Goal: Task Accomplishment & Management: Manage account settings

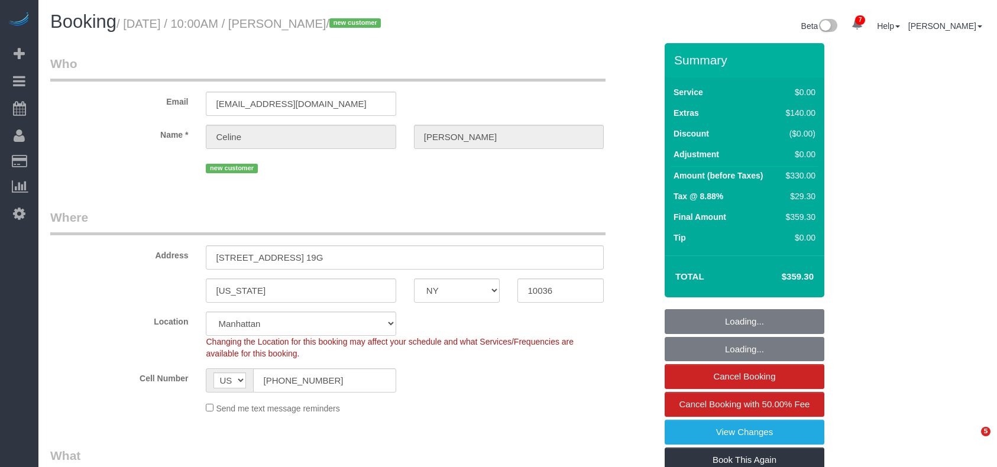
select select "NY"
click at [129, 20] on small "/ August 30, 2025 / 10:00AM / Celine Nguyen / new customer" at bounding box center [251, 23] width 268 height 13
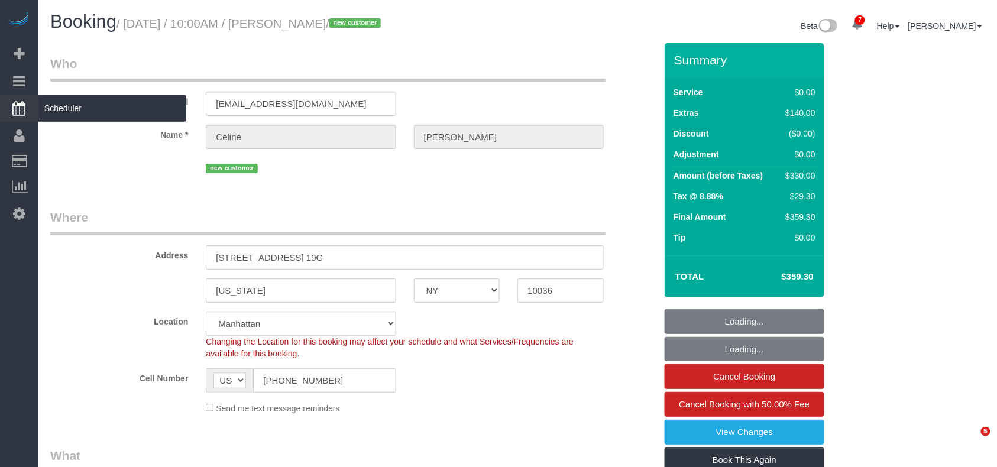
select select "spot1"
select select "number:89"
select select "number:90"
select select "number:15"
select select "number:5"
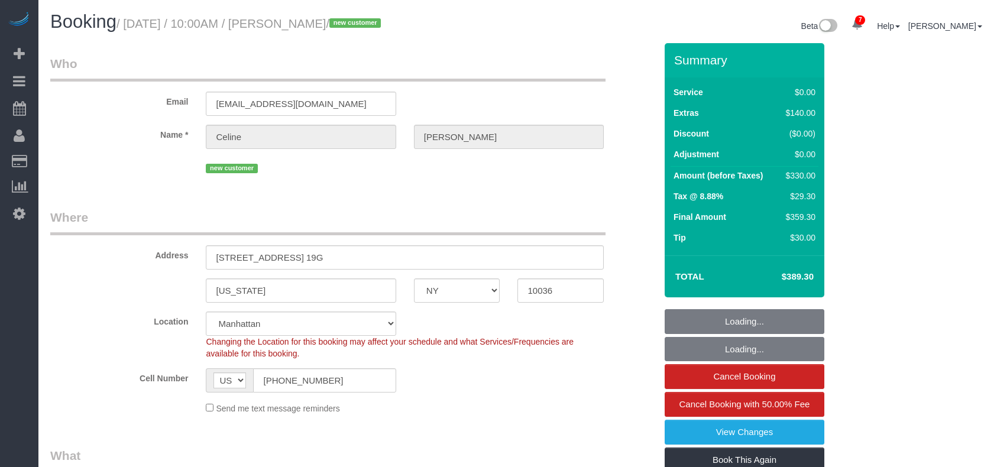
select select "NY"
select select "spot1"
select select "number:89"
select select "number:90"
select select "number:15"
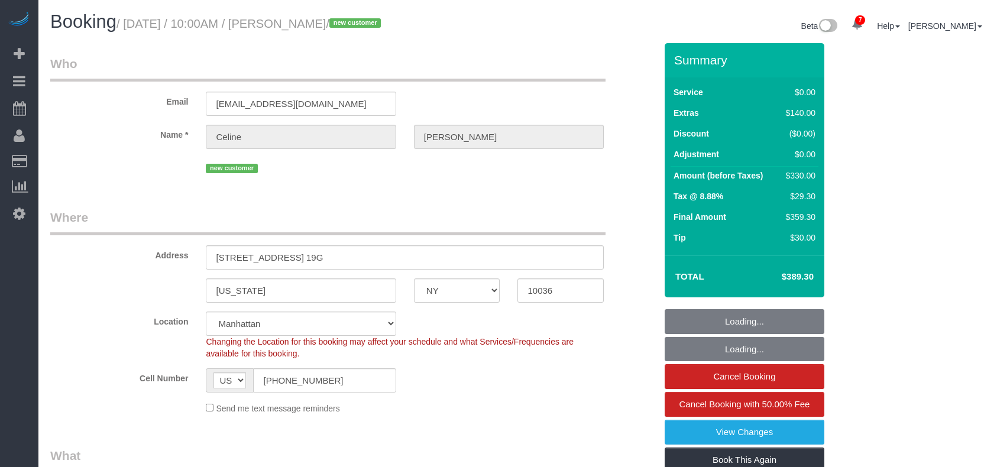
select select "number:5"
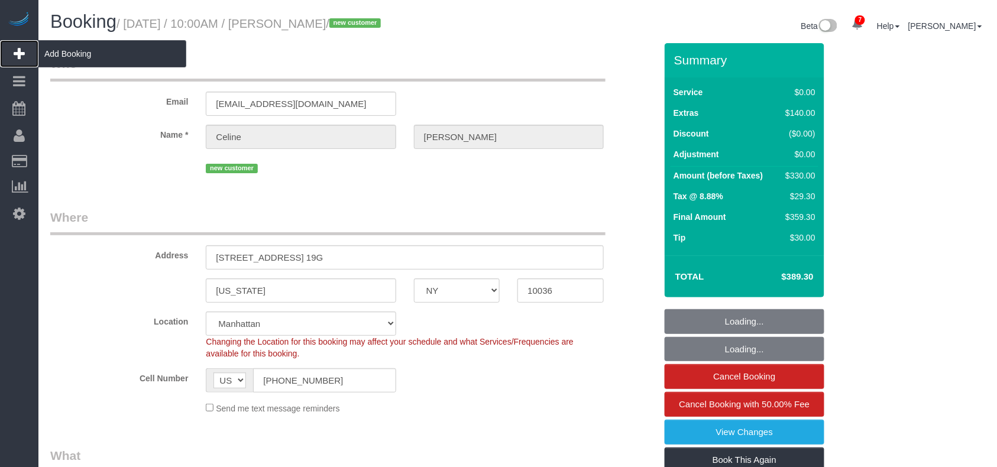
click at [77, 59] on span "Add Booking" at bounding box center [112, 53] width 148 height 27
select select "number:89"
select select "number:90"
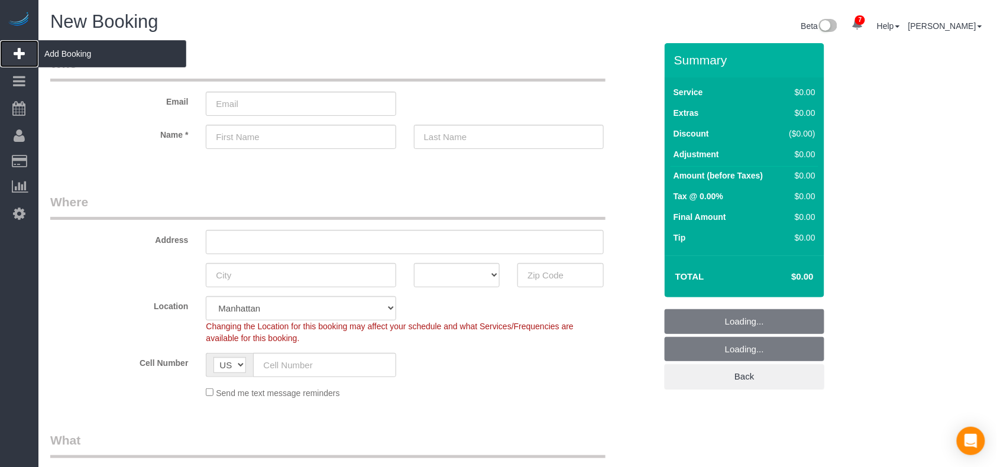
select select "object:2285"
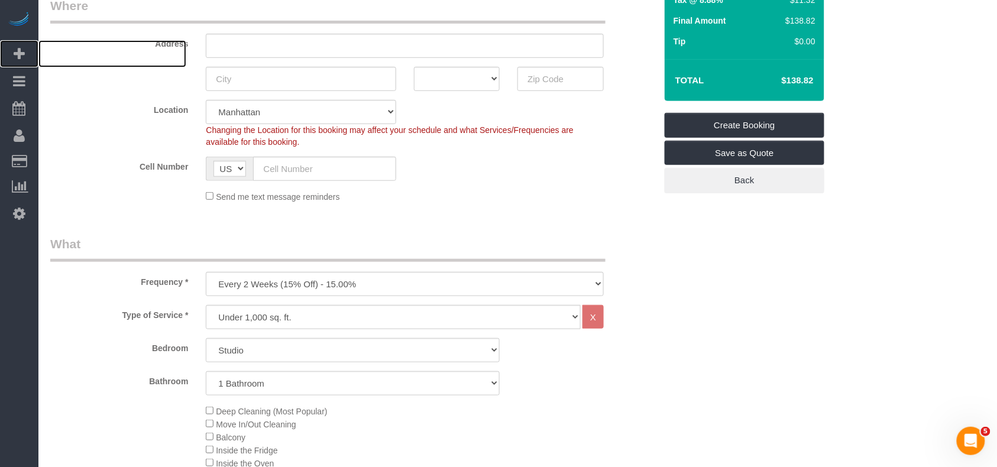
scroll to position [237, 0]
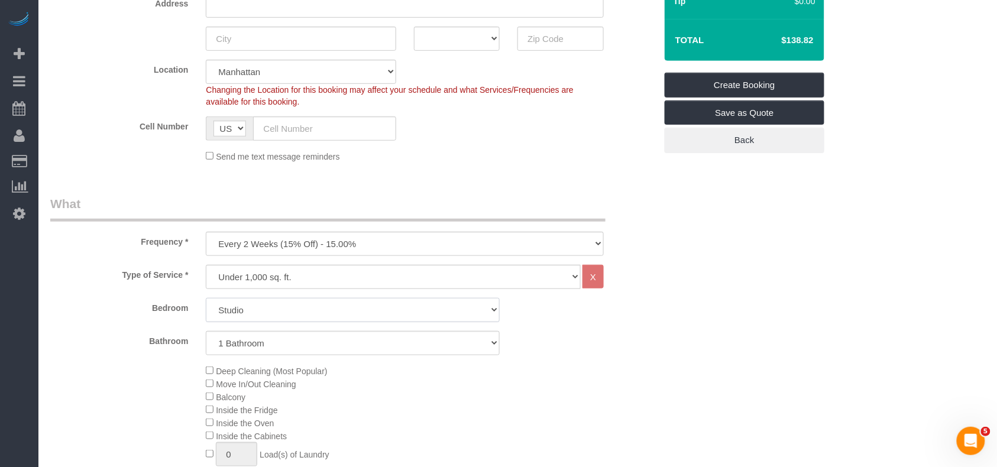
click at [286, 306] on select "Studio 1 Bedroom 2 Bedrooms 3 Bedrooms" at bounding box center [353, 310] width 294 height 24
select select "1"
click at [206, 298] on select "Studio 1 Bedroom 2 Bedrooms 3 Bedrooms" at bounding box center [353, 310] width 294 height 24
click at [302, 233] on select "One Time Weekly (20% Off) - 20.00% Every 2 Weeks (15% Off) - 15.00% Every 4 Wee…" at bounding box center [405, 244] width 398 height 24
select select "object:2286"
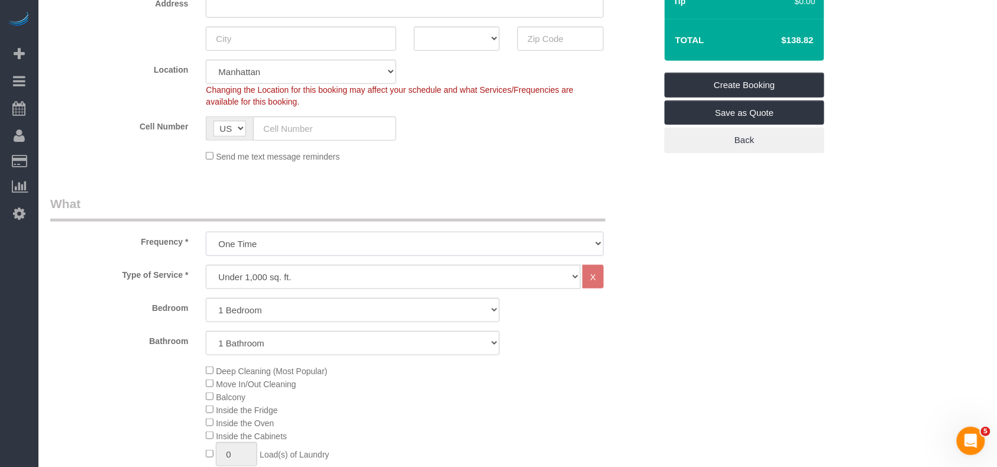
click at [206, 232] on select "One Time Weekly (20% Off) - 20.00% Every 2 Weeks (15% Off) - 15.00% Every 4 Wee…" at bounding box center [405, 244] width 398 height 24
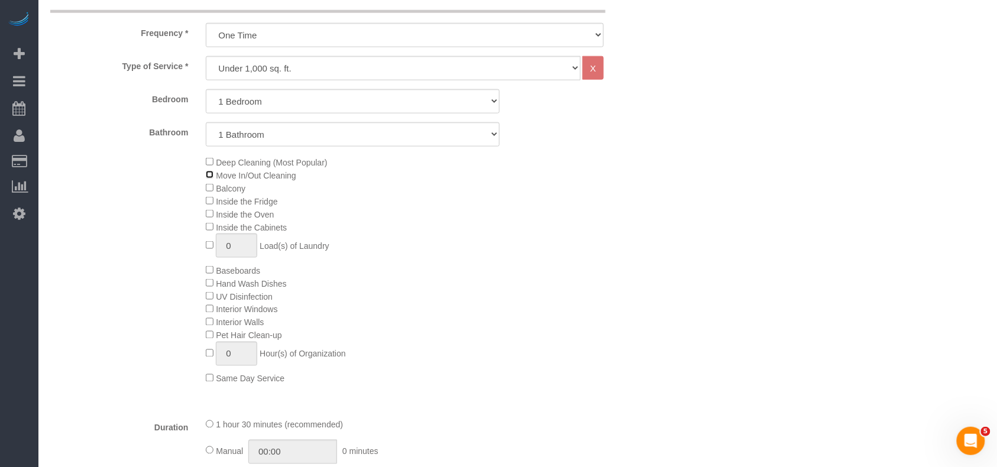
scroll to position [473, 0]
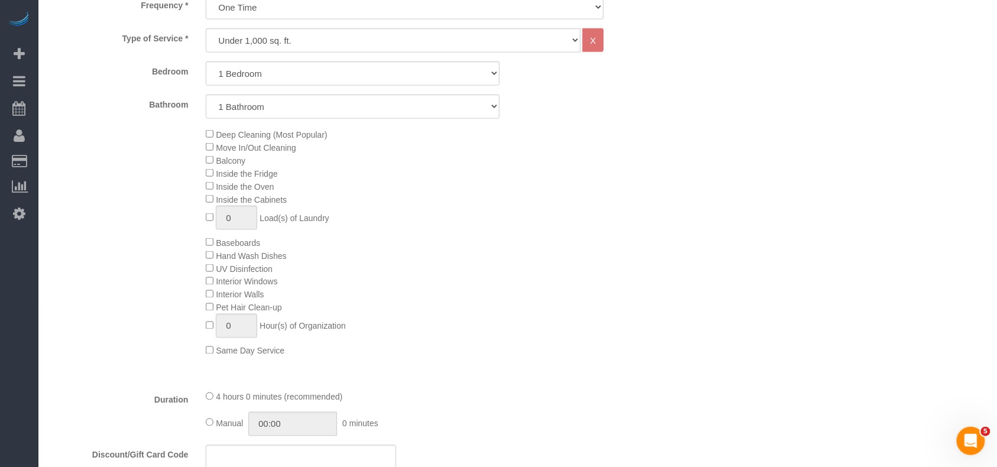
click at [213, 170] on div "Deep Cleaning (Most Popular) Move In/Out Cleaning Balcony Inside the Fridge Ins…" at bounding box center [430, 243] width 467 height 230
copy div "Inside the Fridge Inside the Oven Inside the Cabinets"
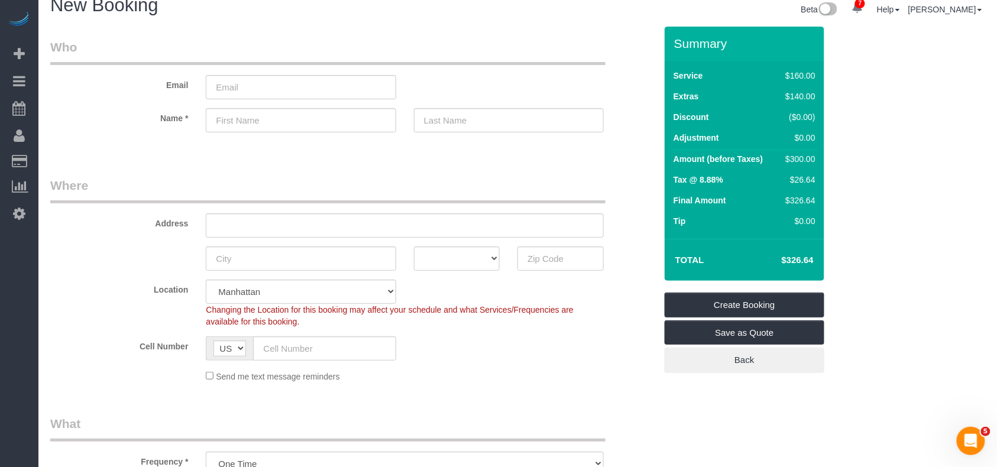
scroll to position [0, 0]
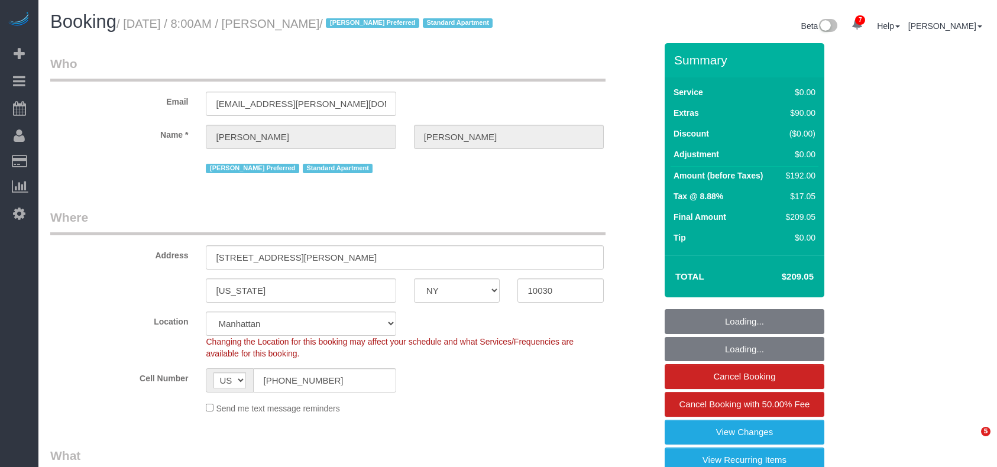
select select "NY"
select select "number:89"
select select "number:90"
select select "number:15"
select select "number:6"
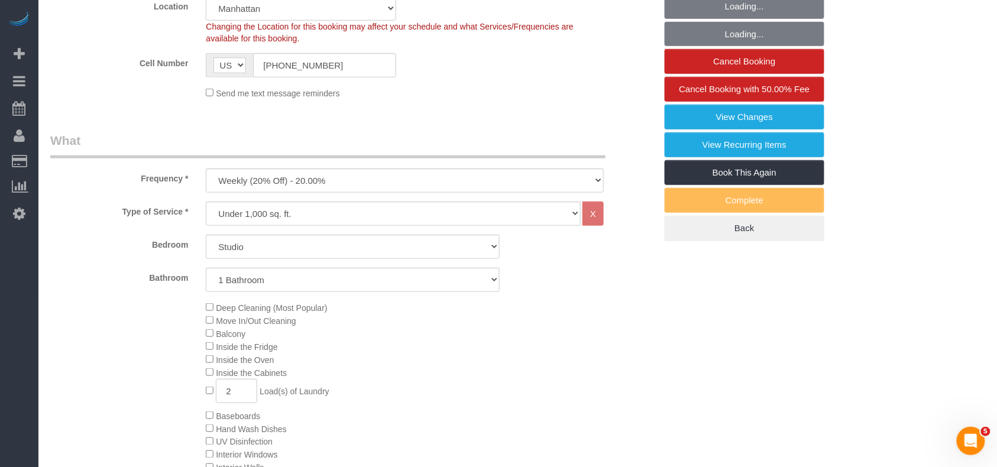
select select "spot1"
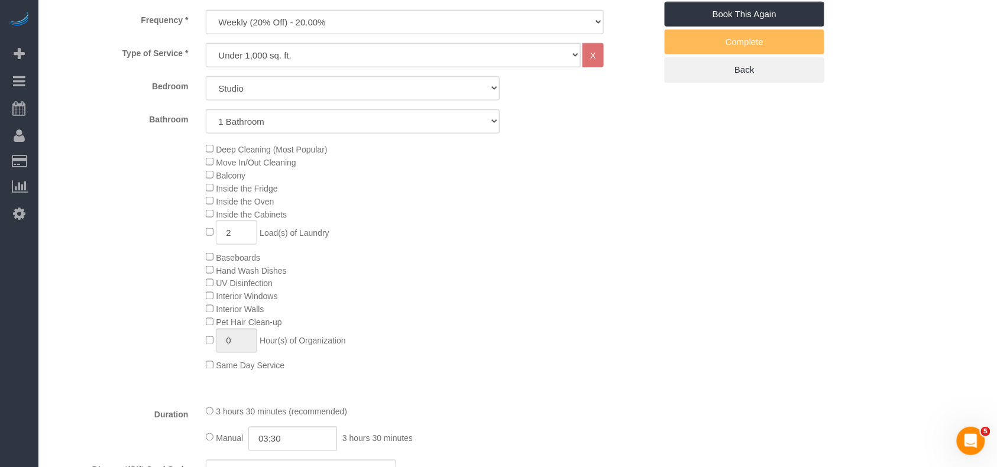
scroll to position [631, 0]
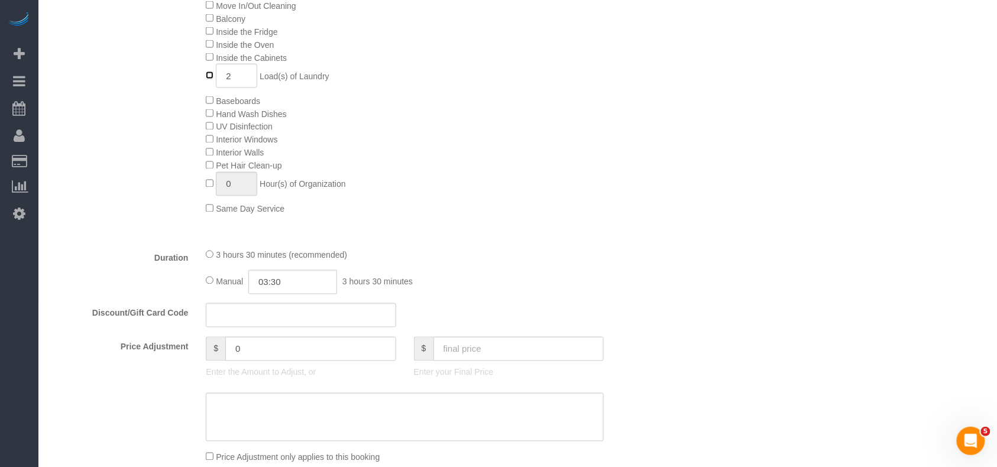
type input "0"
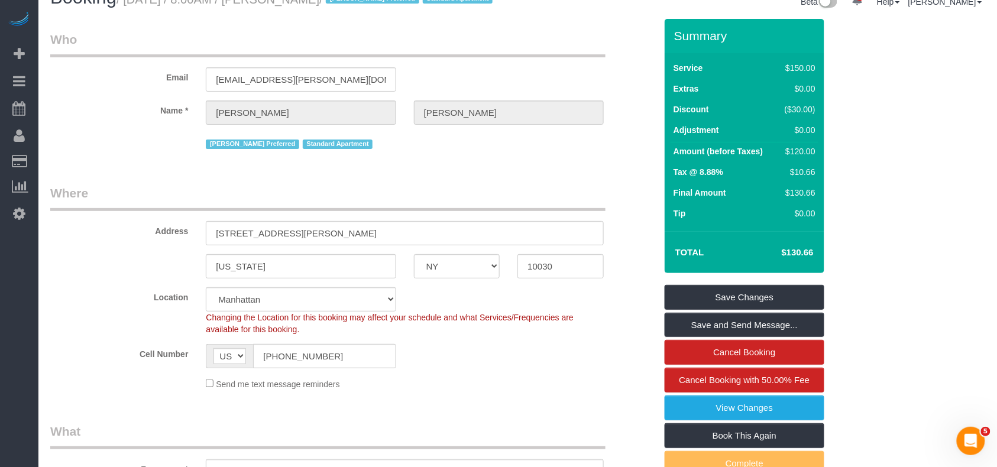
scroll to position [0, 0]
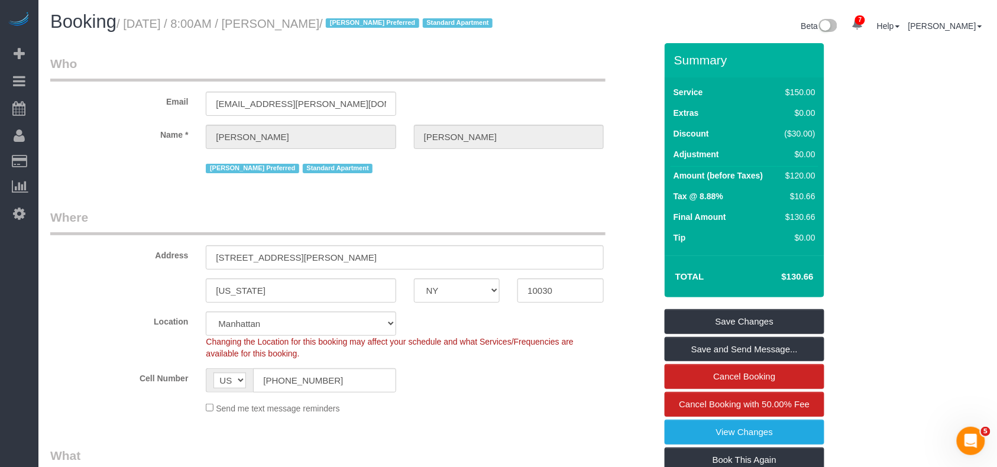
drag, startPoint x: 375, startPoint y: 25, endPoint x: 277, endPoint y: 24, distance: 97.6
click at [277, 24] on small "/ August 31, 2025 / 8:00AM / Francesca Witcher / Katherine Poveda Preferred Sta…" at bounding box center [307, 23] width 380 height 13
copy small "Francesca Witcher"
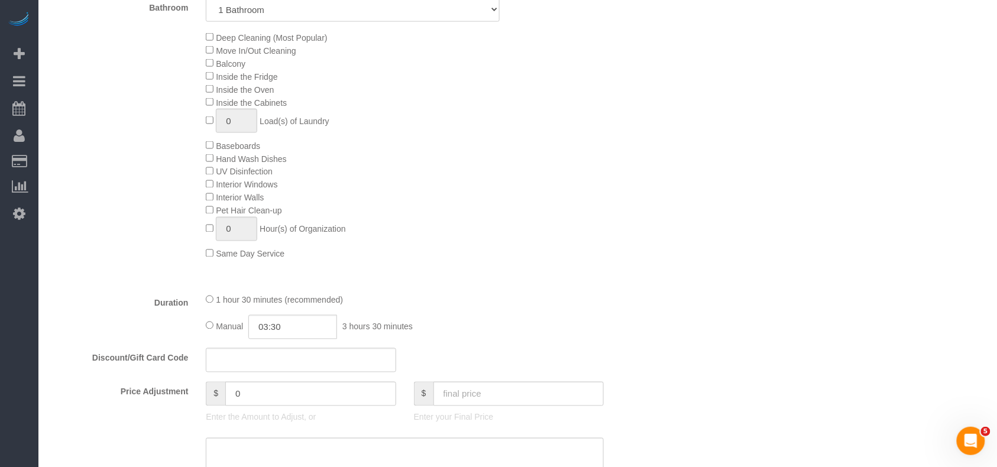
scroll to position [631, 0]
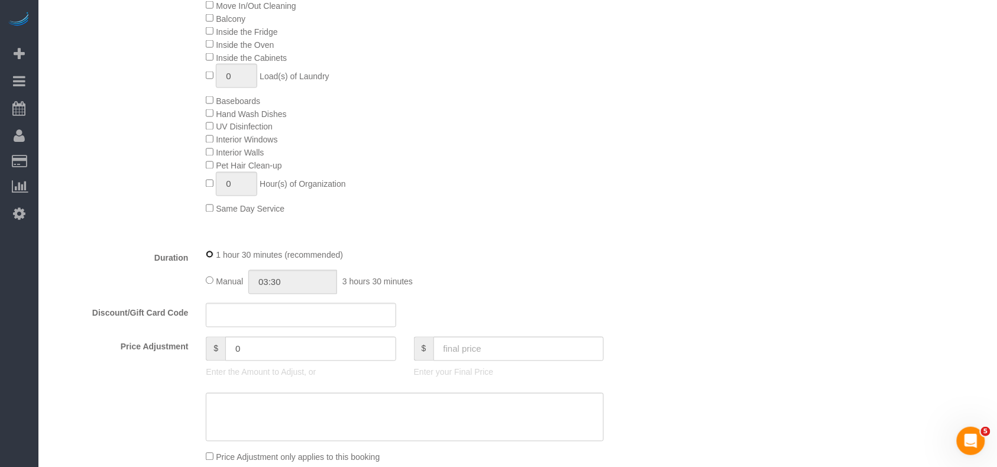
select select "spot52"
type input "01:30"
click at [209, 261] on div "1 hour 30 minutes (recommended)" at bounding box center [405, 254] width 398 height 13
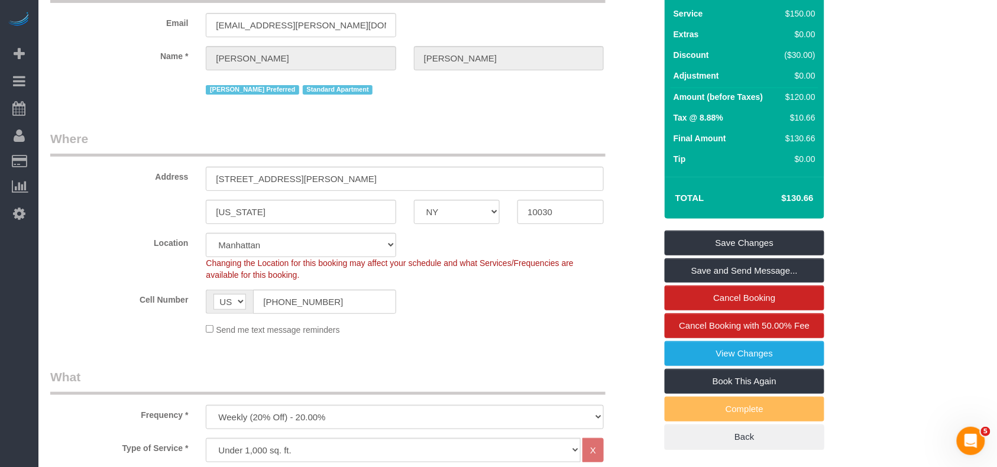
scroll to position [0, 0]
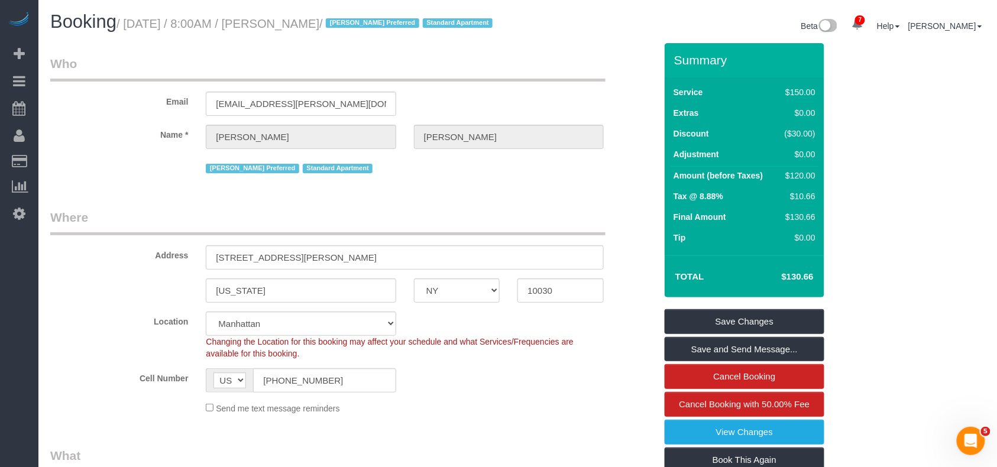
drag, startPoint x: 377, startPoint y: 21, endPoint x: 129, endPoint y: 20, distance: 248.5
click at [129, 20] on small "/ August 31, 2025 / 8:00AM / Francesca Witcher / Katherine Poveda Preferred Sta…" at bounding box center [307, 23] width 380 height 13
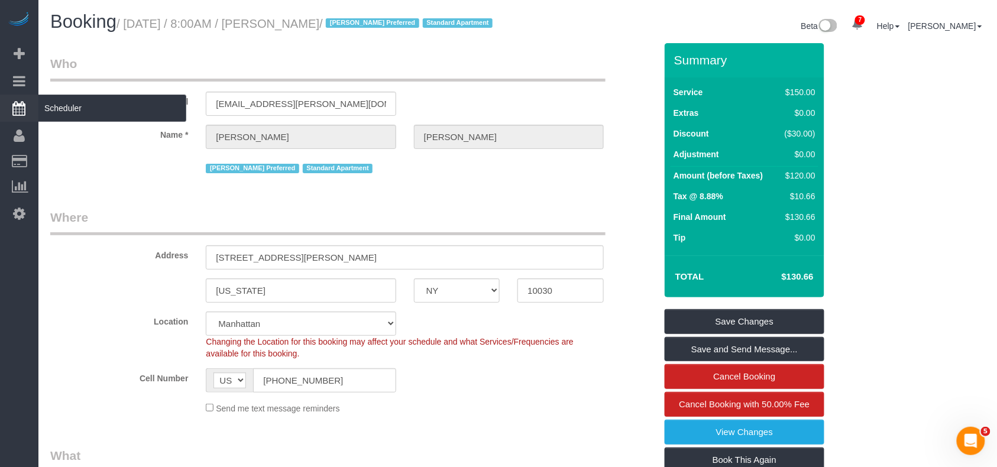
copy small "August 31, 2025 / 8:00AM / Francesca Witcher"
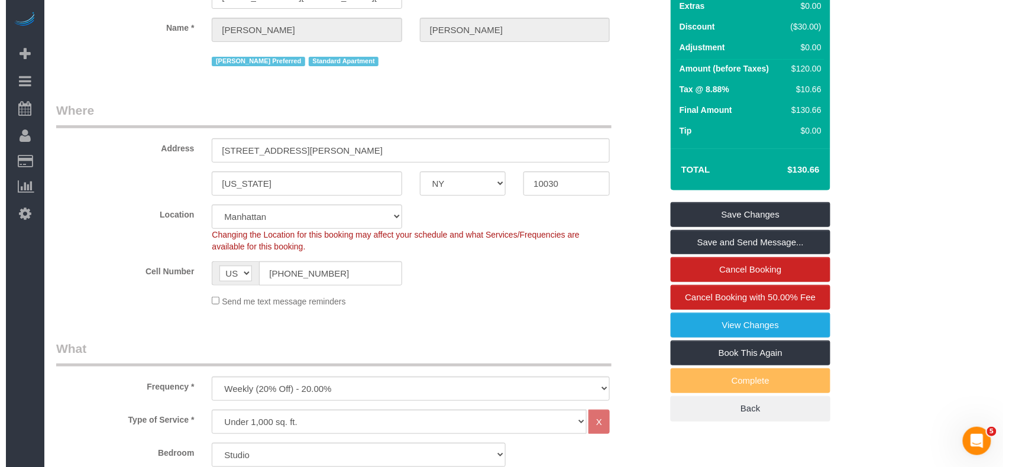
scroll to position [79, 0]
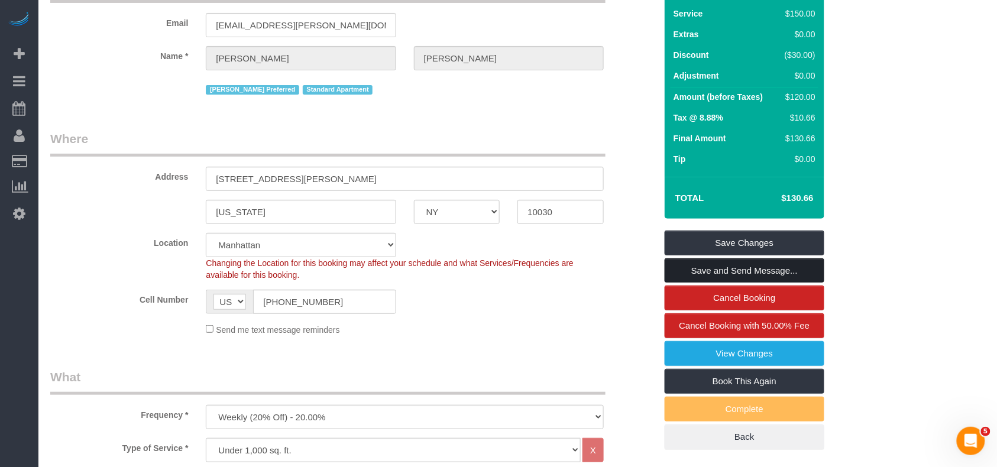
click at [716, 283] on link "Save and Send Message..." at bounding box center [745, 271] width 160 height 25
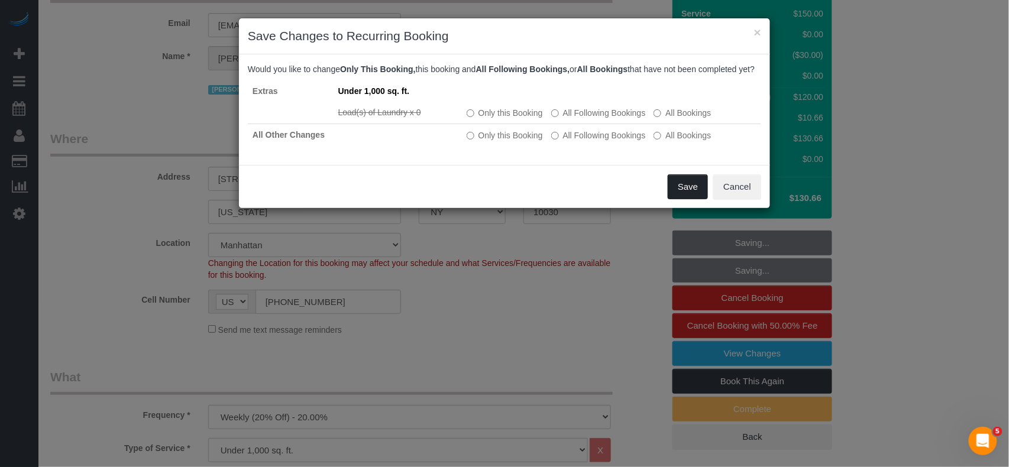
click at [682, 195] on button "Save" at bounding box center [688, 187] width 40 height 25
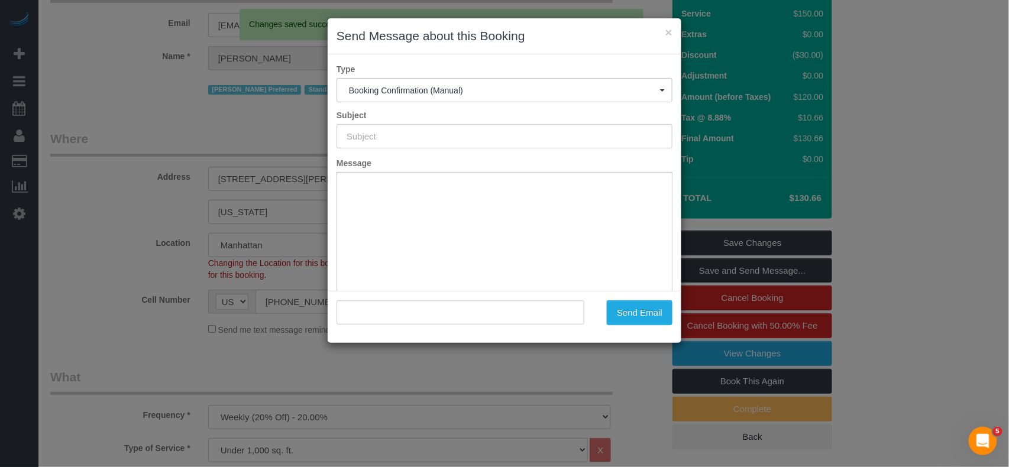
type input "Cleaning Confirmed for 08/31/2025 at 8:00am"
type input ""Francesca Witcher" <francesca.m.witcher@gmail.com>"
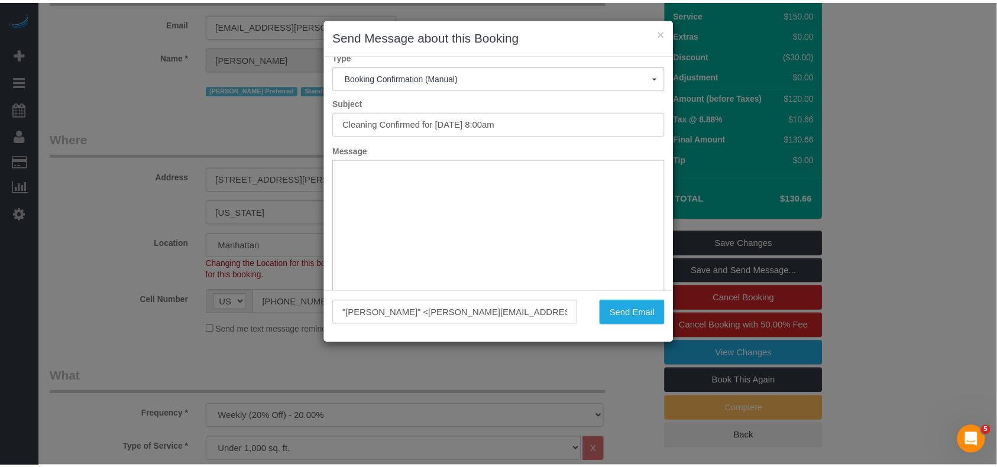
scroll to position [0, 0]
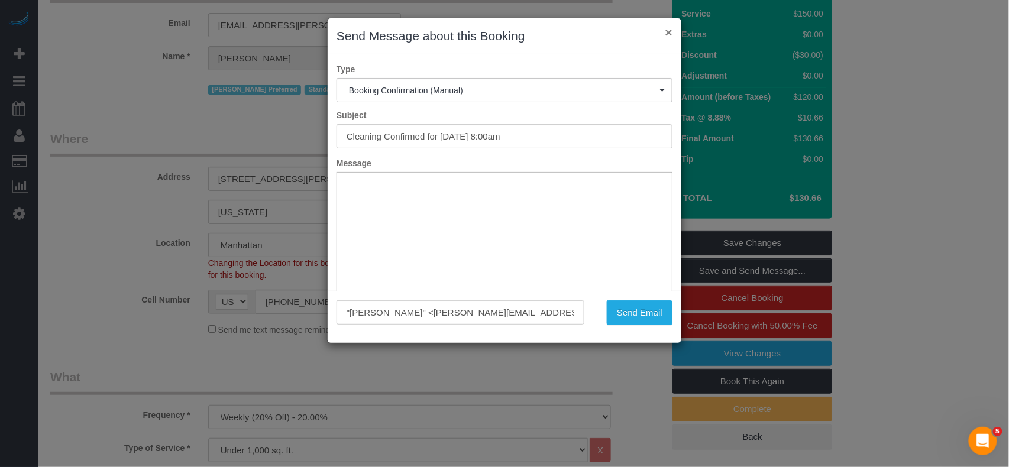
click at [670, 33] on button "×" at bounding box center [669, 32] width 7 height 12
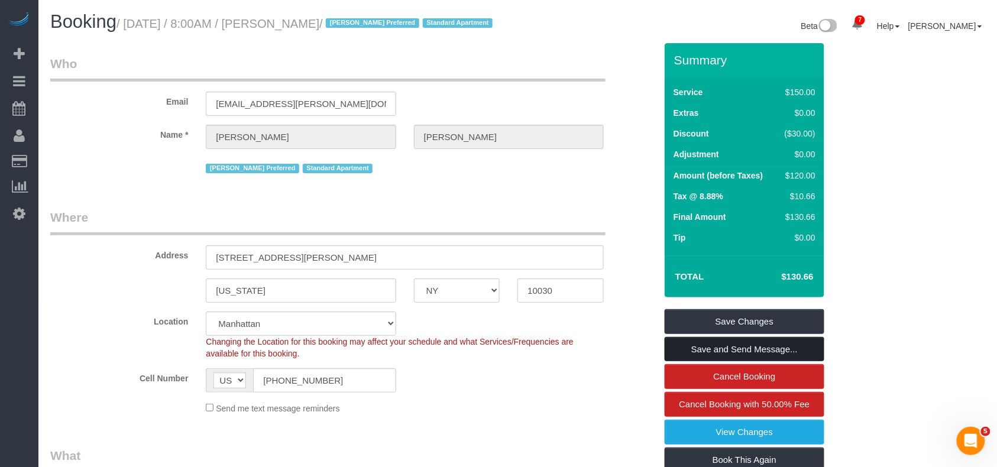
click at [703, 362] on link "Save and Send Message..." at bounding box center [745, 349] width 160 height 25
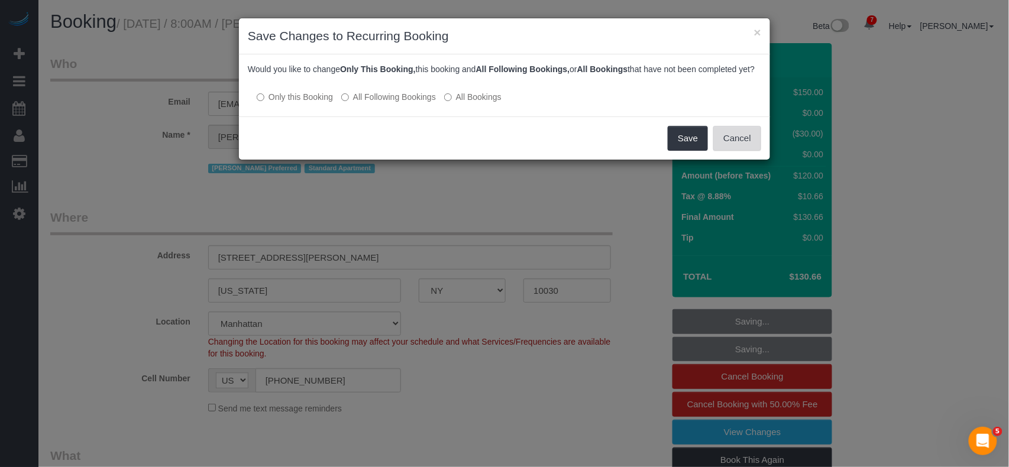
click at [735, 148] on button "Cancel" at bounding box center [737, 138] width 48 height 25
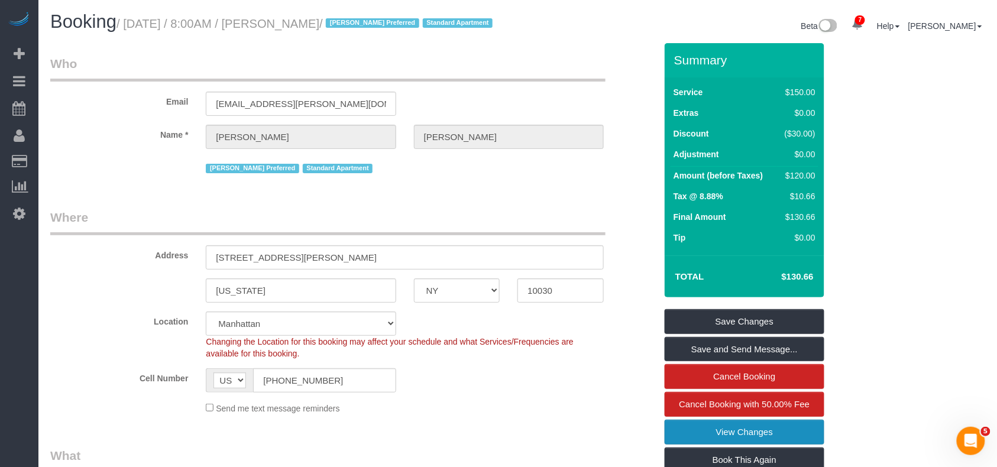
click at [744, 445] on link "View Changes" at bounding box center [745, 432] width 160 height 25
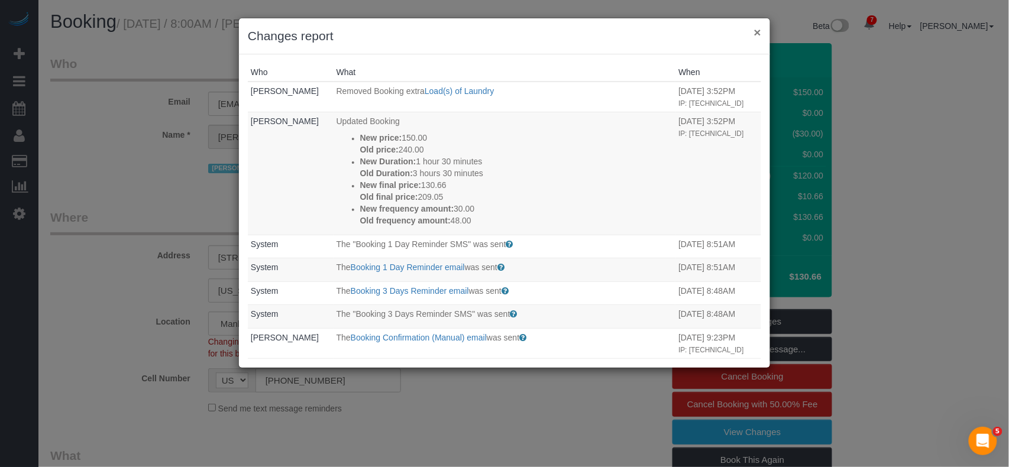
click at [756, 27] on button "×" at bounding box center [757, 32] width 7 height 12
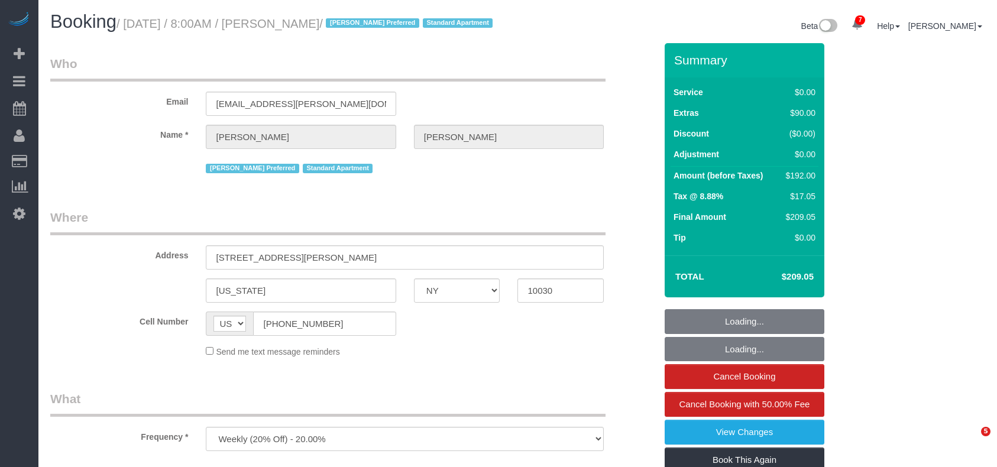
select select "NY"
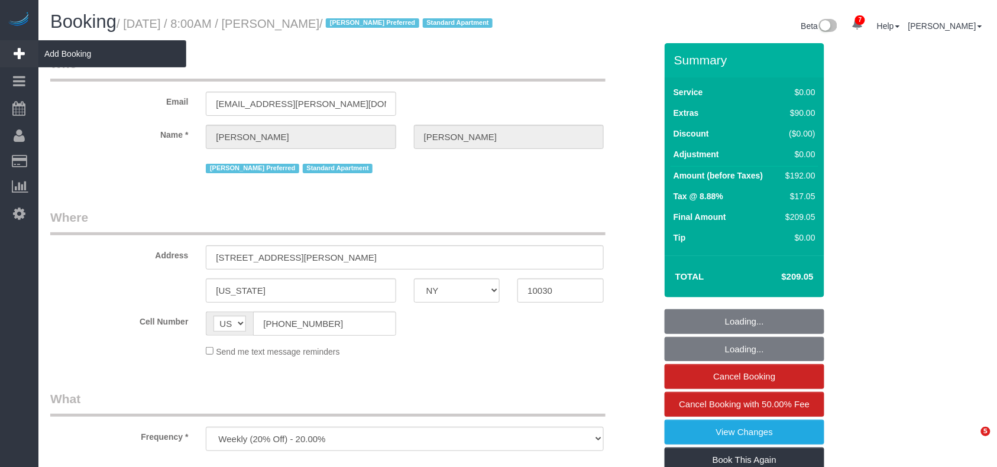
select select "object:802"
select select "string:stripe-pm_1RzMjD4VGloSiKo7AQhaJz1S"
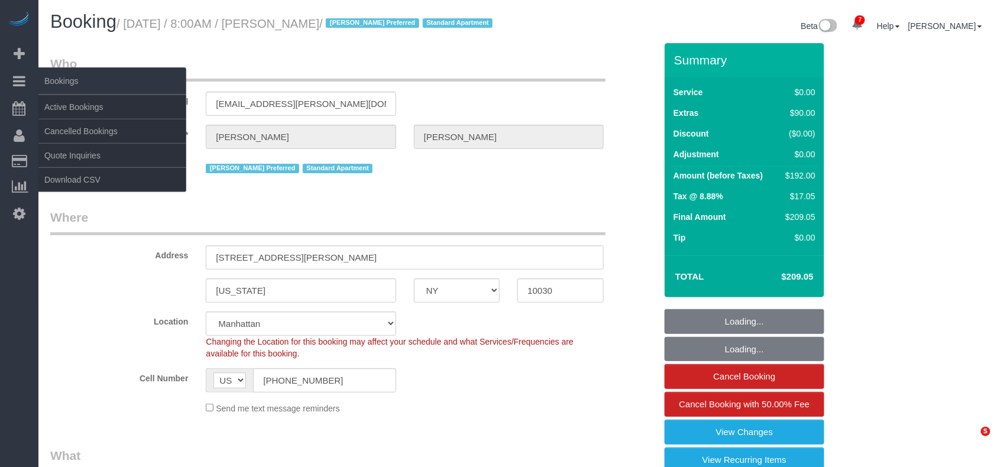
select select "spot1"
select select "number:89"
select select "number:90"
select select "number:15"
select select "number:6"
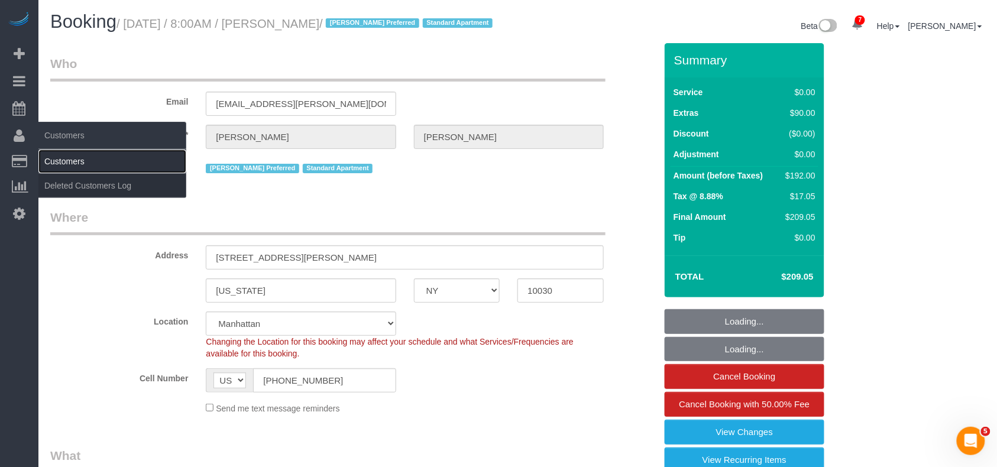
click at [58, 160] on link "Customers" at bounding box center [112, 162] width 148 height 24
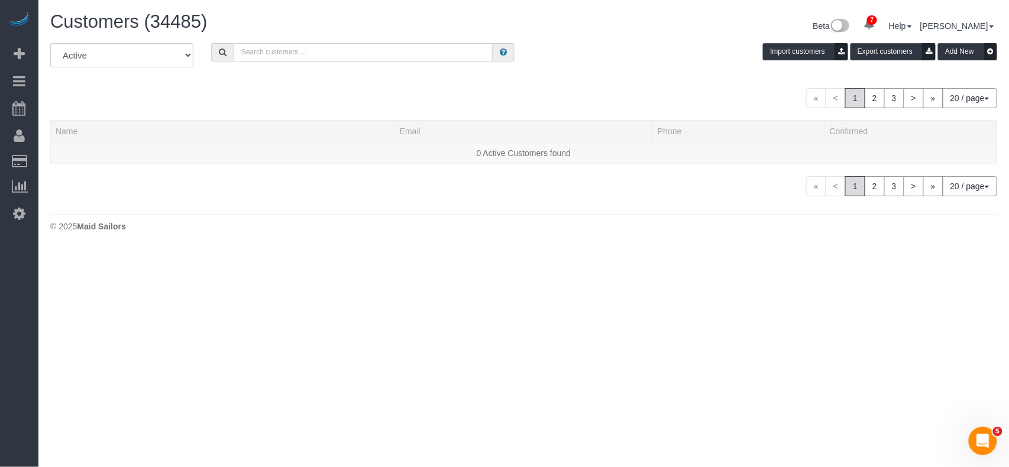
click at [277, 58] on input "text" at bounding box center [364, 52] width 260 height 18
paste input "Francesca Witcher"
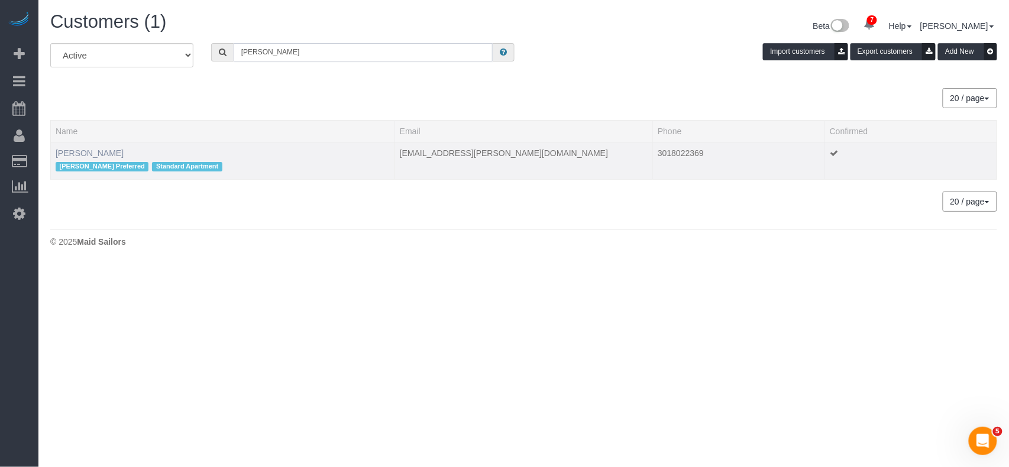
type input "Francesca Witcher"
click at [86, 156] on link "Francesca Witcher" at bounding box center [90, 152] width 68 height 9
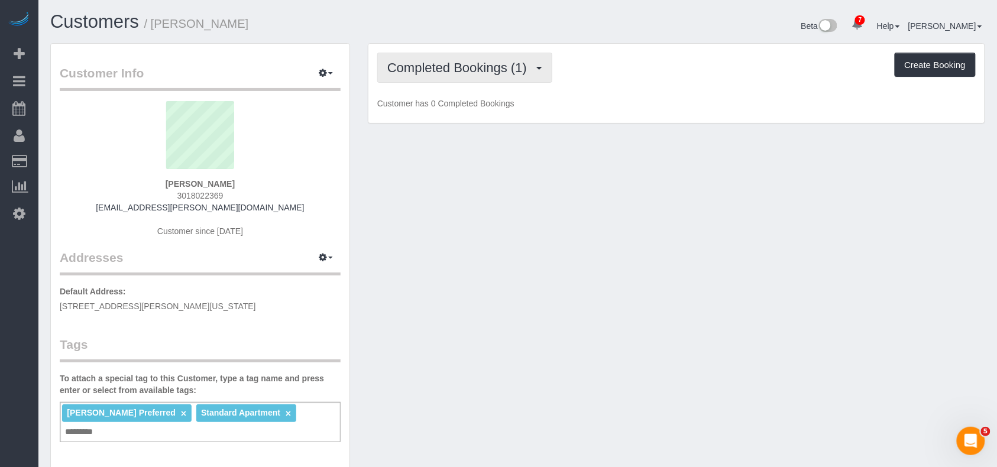
click at [409, 83] on div "Completed Bookings (1) Completed Bookings (1) Upcoming Bookings (6) Cancelled B…" at bounding box center [677, 84] width 616 height 80
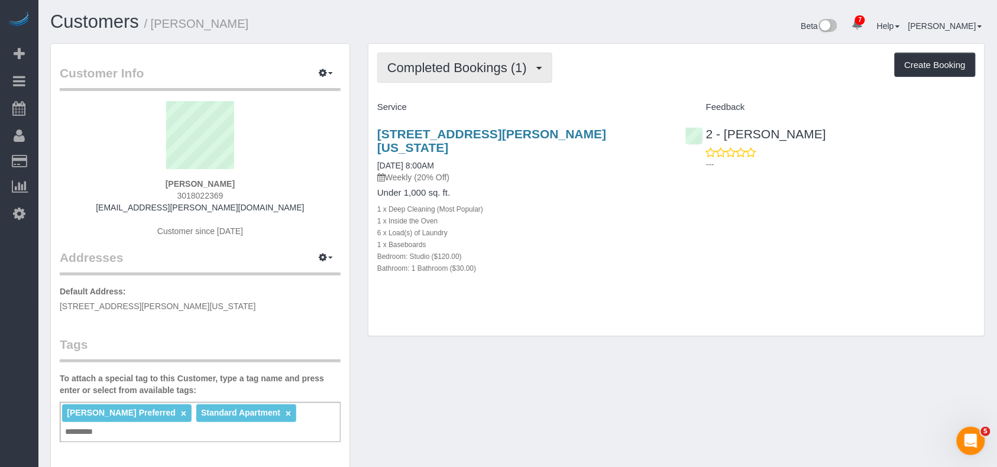
click at [439, 80] on button "Completed Bookings (1)" at bounding box center [464, 68] width 175 height 30
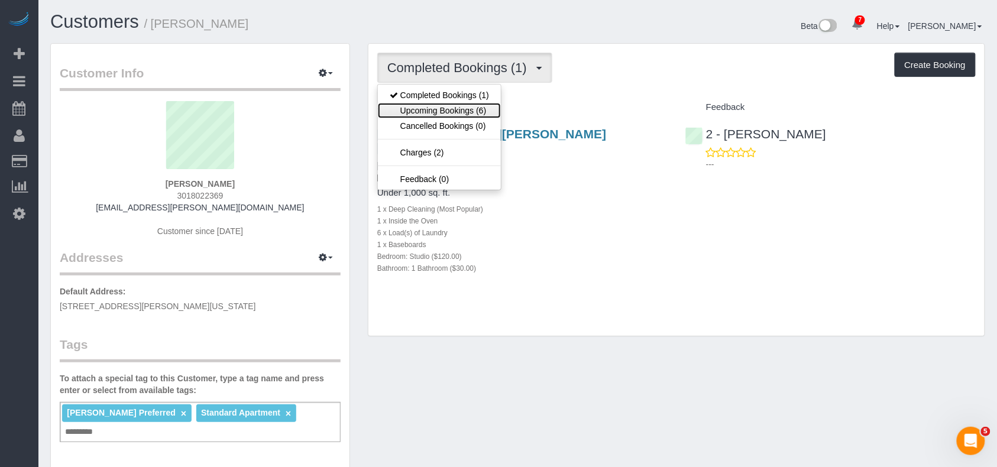
click at [444, 114] on link "Upcoming Bookings (6)" at bounding box center [439, 110] width 123 height 15
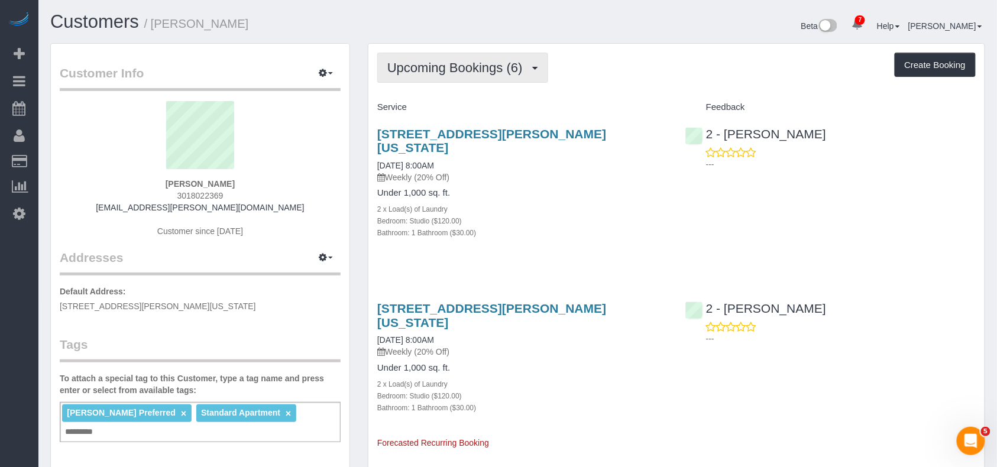
click at [467, 73] on span "Upcoming Bookings (6)" at bounding box center [457, 67] width 141 height 15
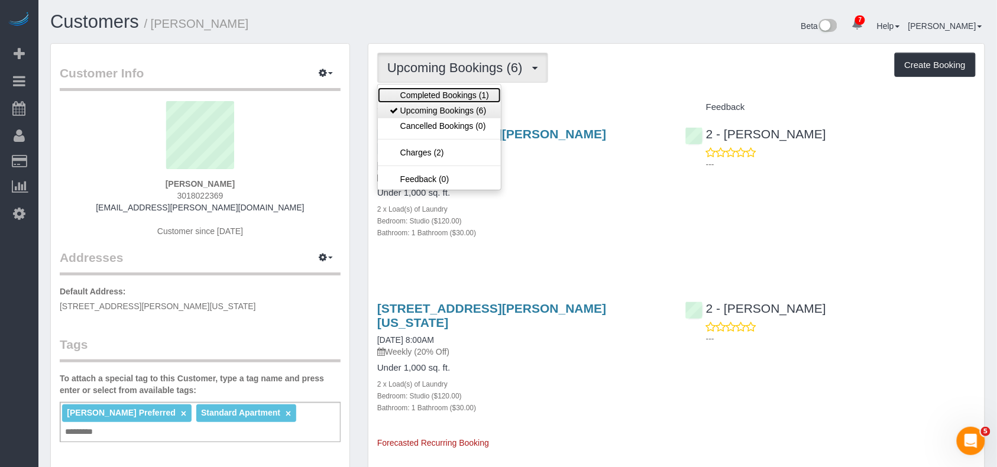
click at [450, 105] on ul "Completed Bookings (1) Upcoming Bookings (6) Cancelled Bookings (0) Charges (2)…" at bounding box center [439, 137] width 124 height 106
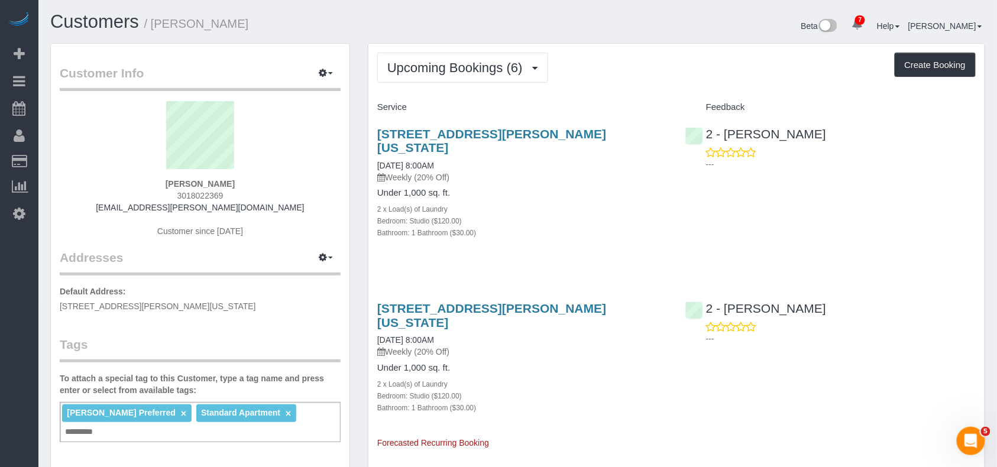
click at [450, 110] on h4 "Service" at bounding box center [522, 107] width 290 height 10
click at [453, 71] on span "Upcoming Bookings (6)" at bounding box center [457, 67] width 141 height 15
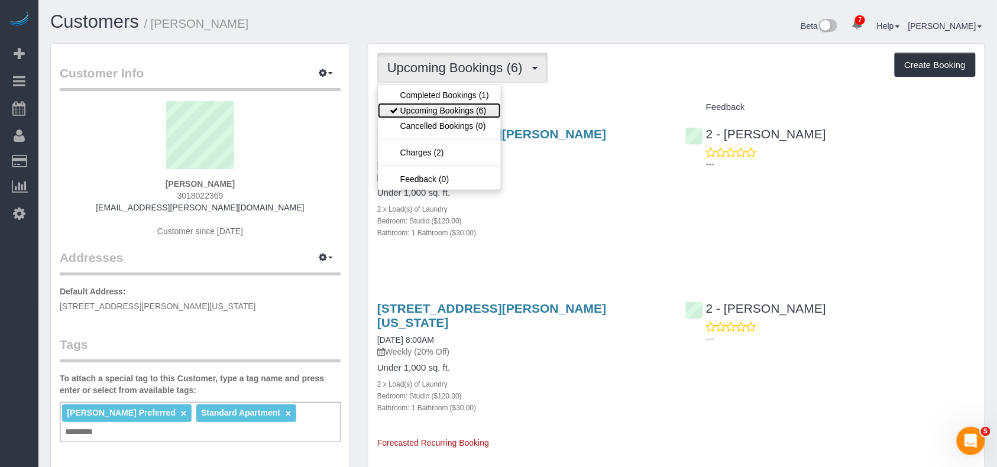
click at [453, 109] on link "Upcoming Bookings (6)" at bounding box center [439, 110] width 123 height 15
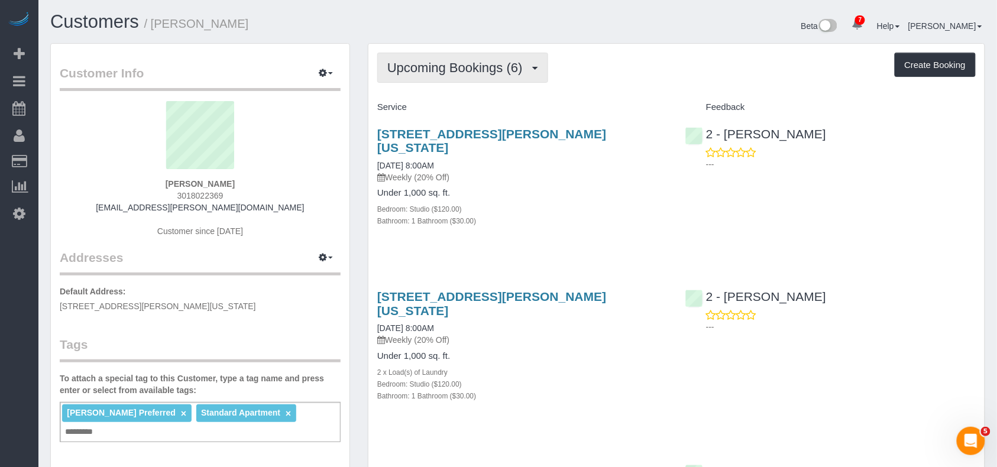
click at [438, 76] on button "Upcoming Bookings (6)" at bounding box center [462, 68] width 171 height 30
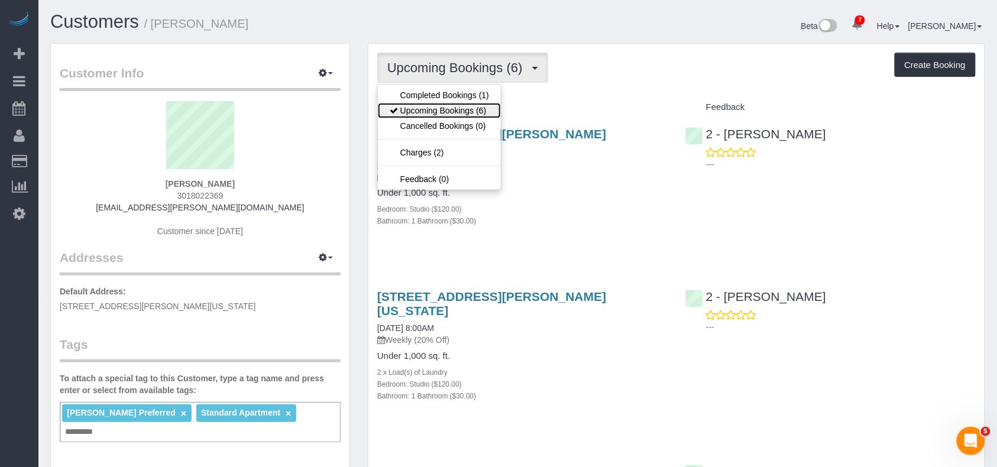
click at [440, 109] on link "Upcoming Bookings (6)" at bounding box center [439, 110] width 123 height 15
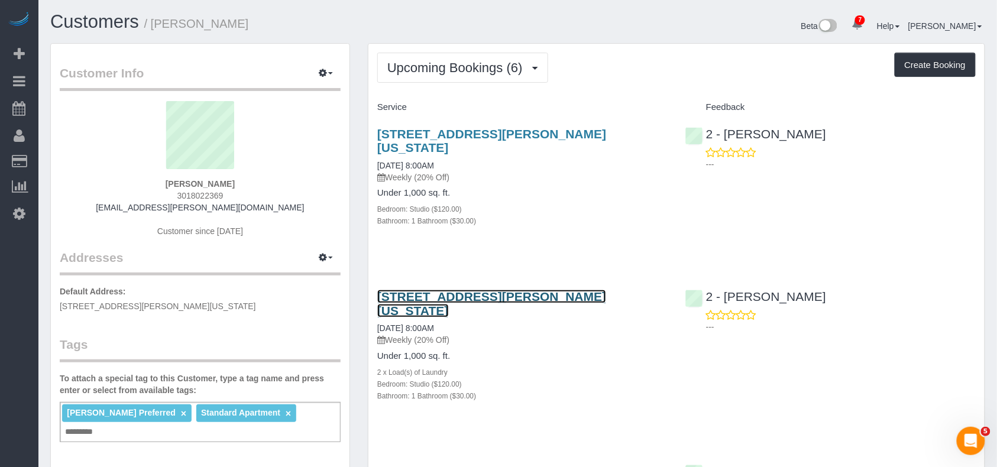
click at [443, 296] on link "2351 Adam Clayton Powell Jr Blvd, Apt. 317, New York, NY 10030" at bounding box center [491, 303] width 229 height 27
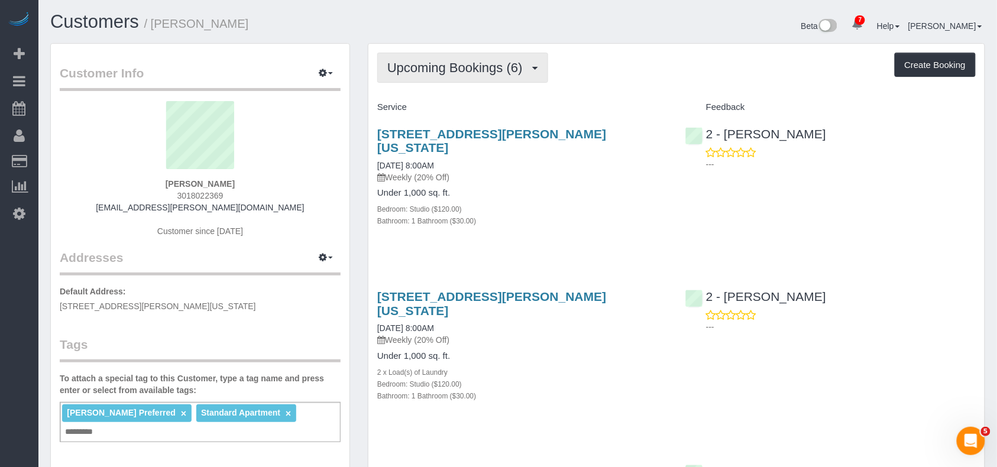
click at [427, 76] on button "Upcoming Bookings (6)" at bounding box center [462, 68] width 171 height 30
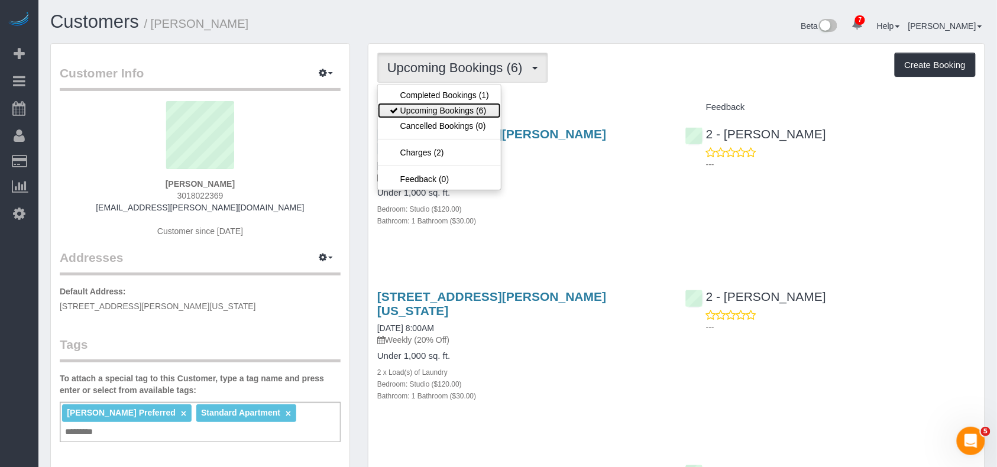
click at [431, 110] on link "Upcoming Bookings (6)" at bounding box center [439, 110] width 123 height 15
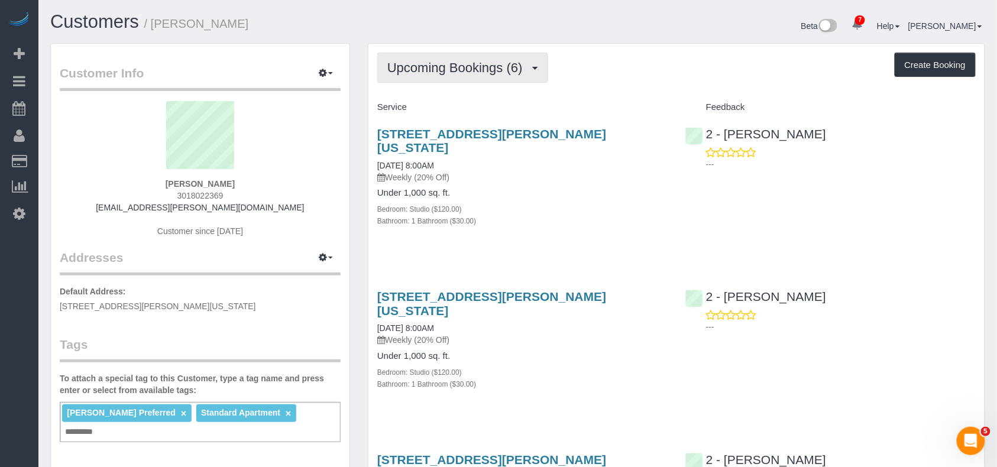
click at [431, 79] on button "Upcoming Bookings (6)" at bounding box center [462, 68] width 171 height 30
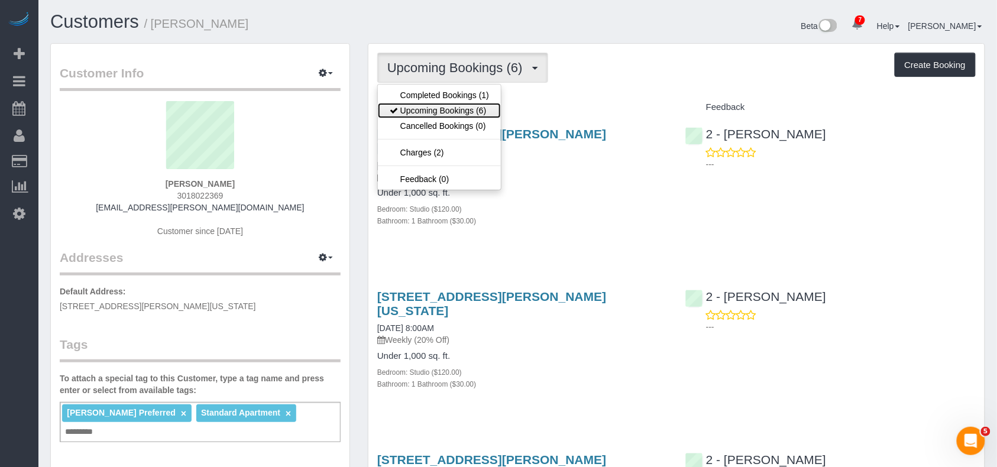
click at [431, 105] on link "Upcoming Bookings (6)" at bounding box center [439, 110] width 123 height 15
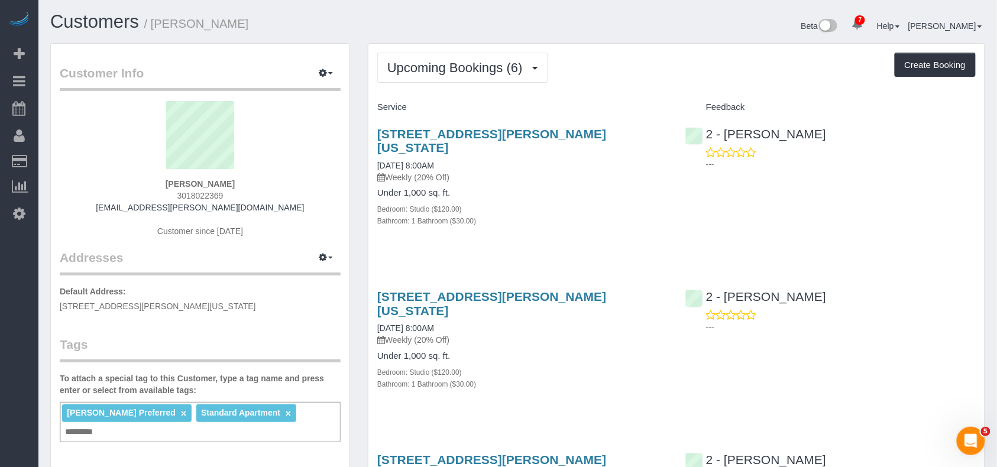
drag, startPoint x: 242, startPoint y: 187, endPoint x: 162, endPoint y: 185, distance: 80.5
click at [162, 185] on div "Francesca Witcher 3018022369 francesca.m.witcher@gmail.com Customer since 2025" at bounding box center [200, 175] width 281 height 148
copy strong "Francesca Witcher"
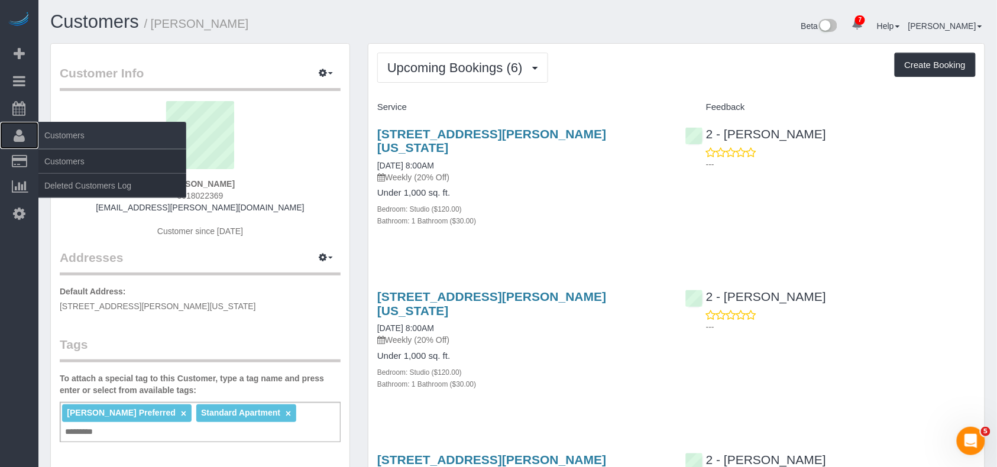
click at [20, 138] on icon at bounding box center [19, 135] width 11 height 14
click at [67, 162] on link "Customers" at bounding box center [112, 162] width 148 height 24
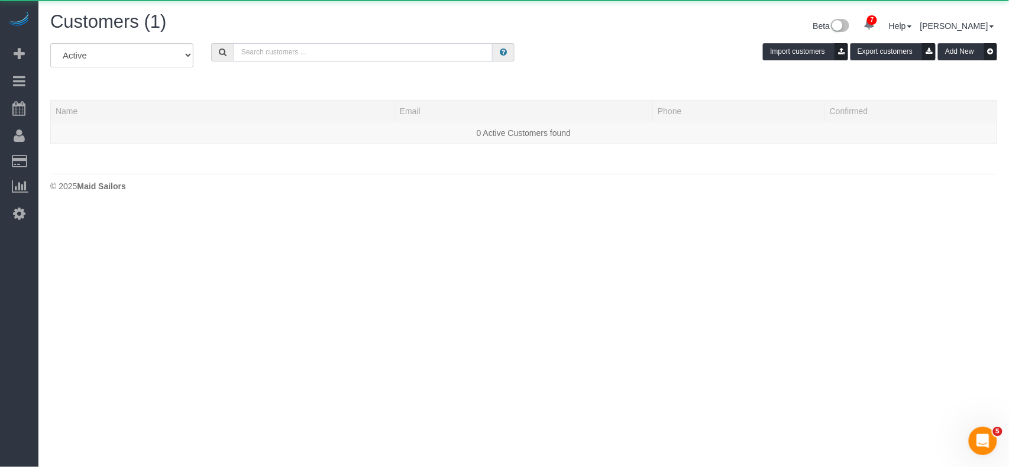
click at [284, 48] on input "text" at bounding box center [364, 52] width 260 height 18
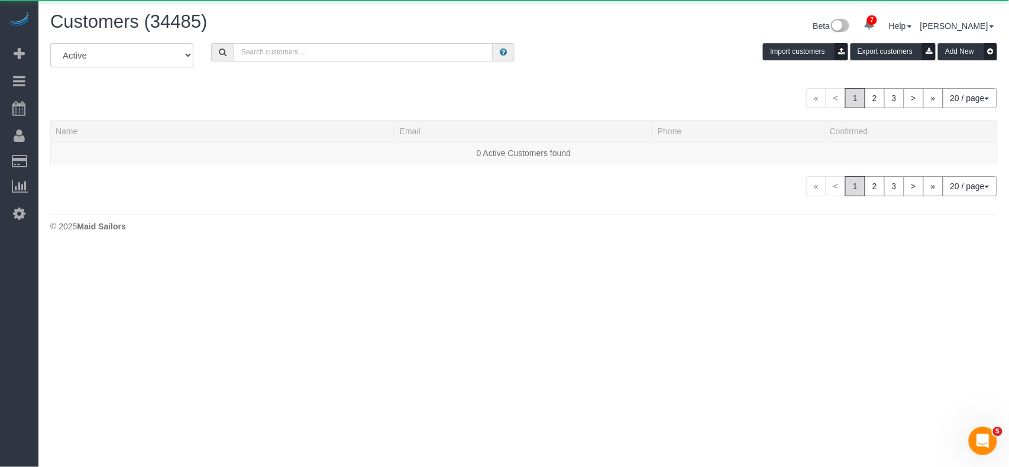
paste input "Francesca Witcher"
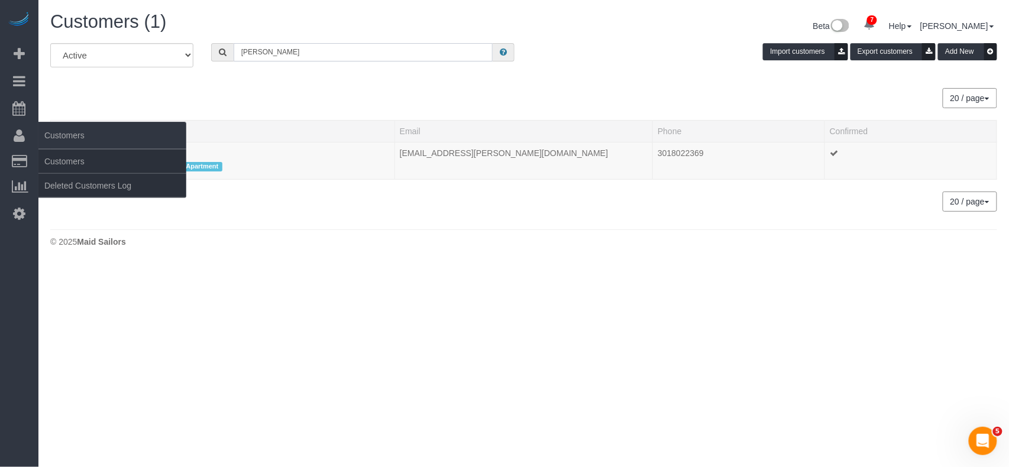
type input "Francesca Witcher"
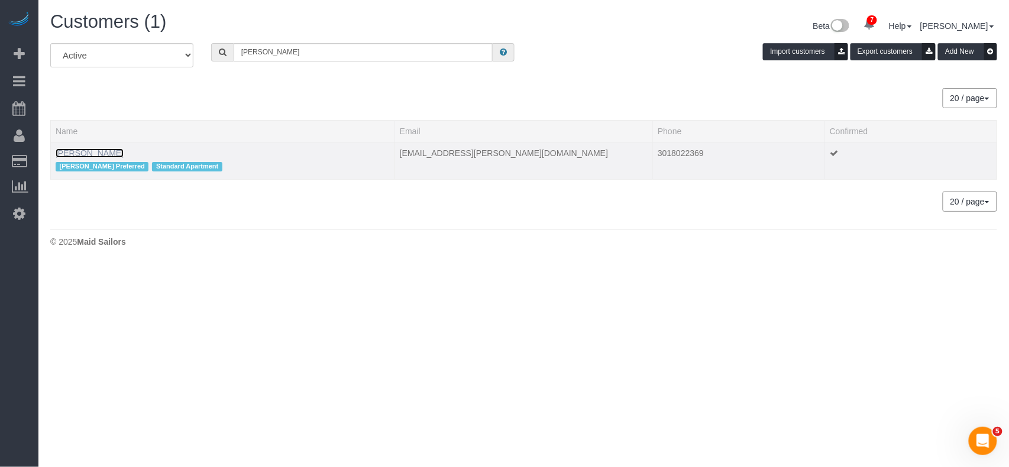
click at [97, 150] on link "Francesca Witcher" at bounding box center [90, 152] width 68 height 9
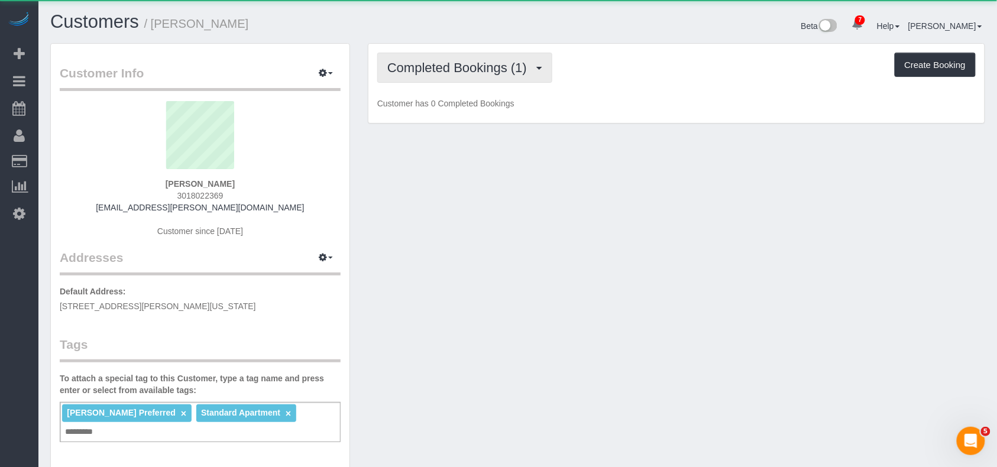
click at [436, 79] on button "Completed Bookings (1)" at bounding box center [464, 68] width 175 height 30
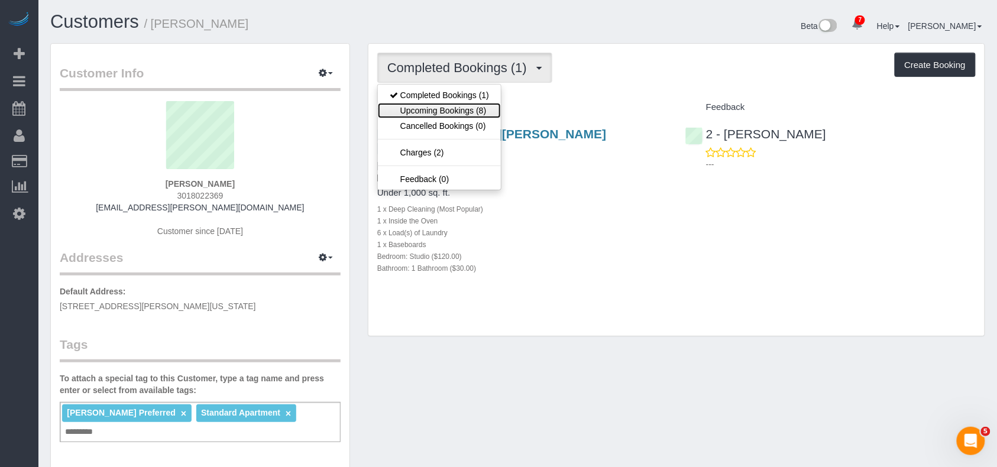
click at [446, 112] on link "Upcoming Bookings (8)" at bounding box center [439, 110] width 123 height 15
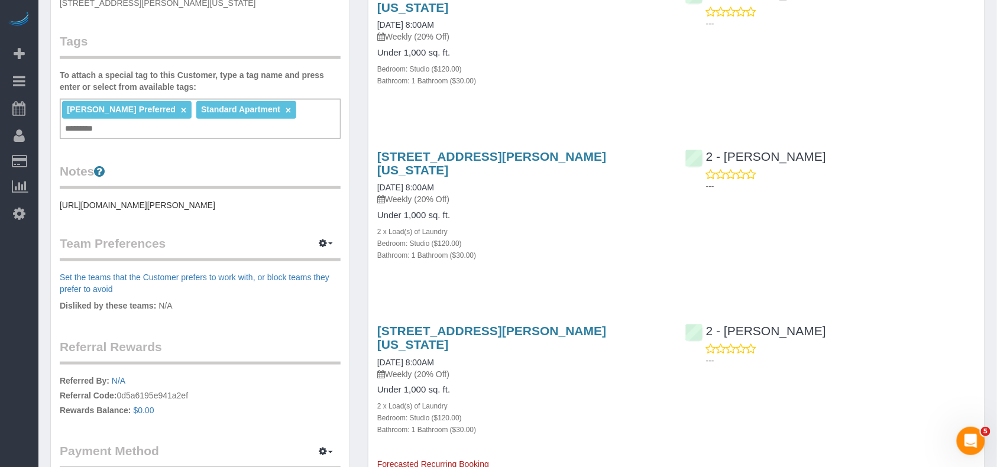
scroll to position [315, 0]
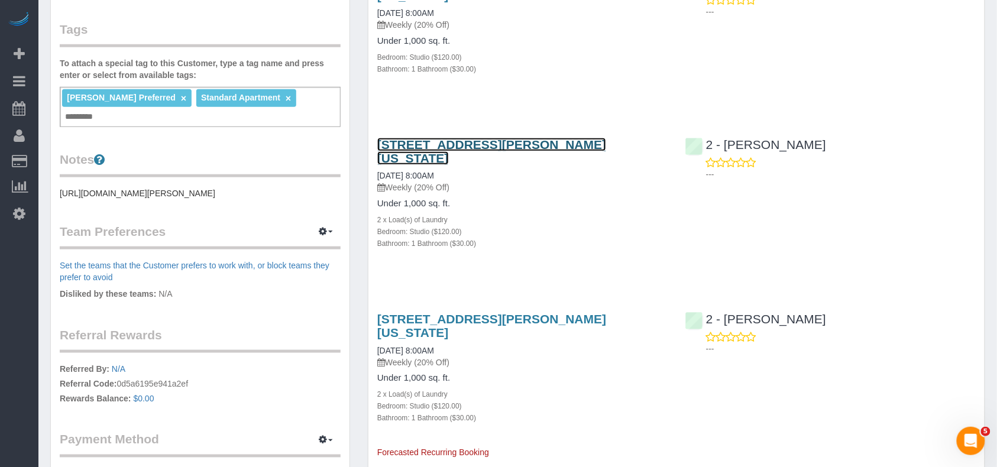
click at [459, 140] on link "2351 Adam Clayton Powell Jr Blvd, Apt. 317, New York, NY 10030" at bounding box center [491, 151] width 229 height 27
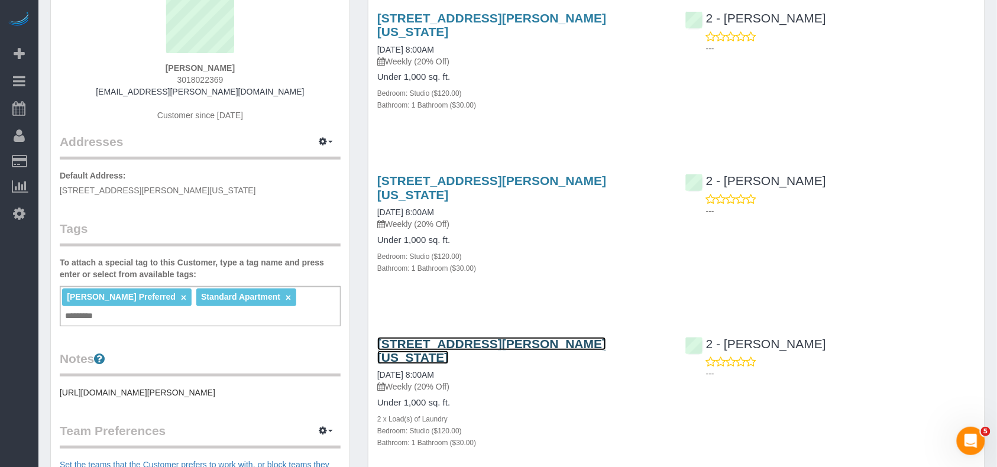
scroll to position [0, 0]
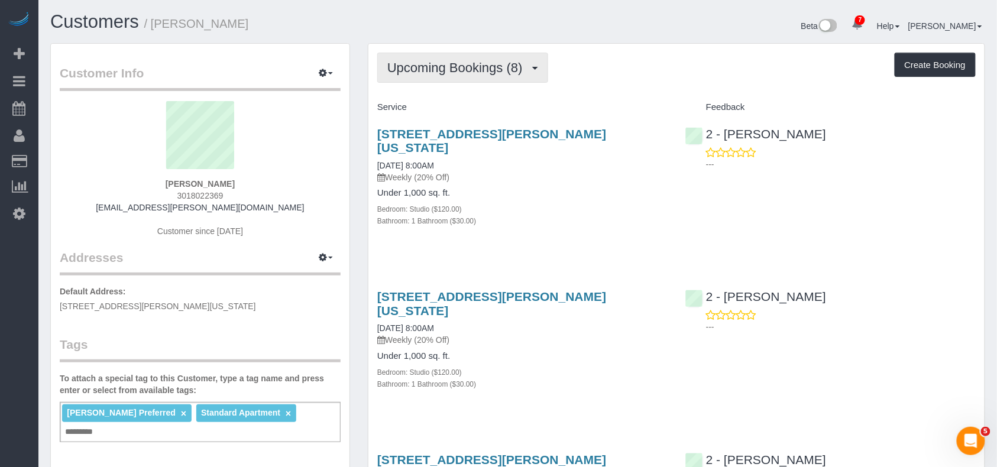
click at [456, 75] on button "Upcoming Bookings (8)" at bounding box center [462, 68] width 171 height 30
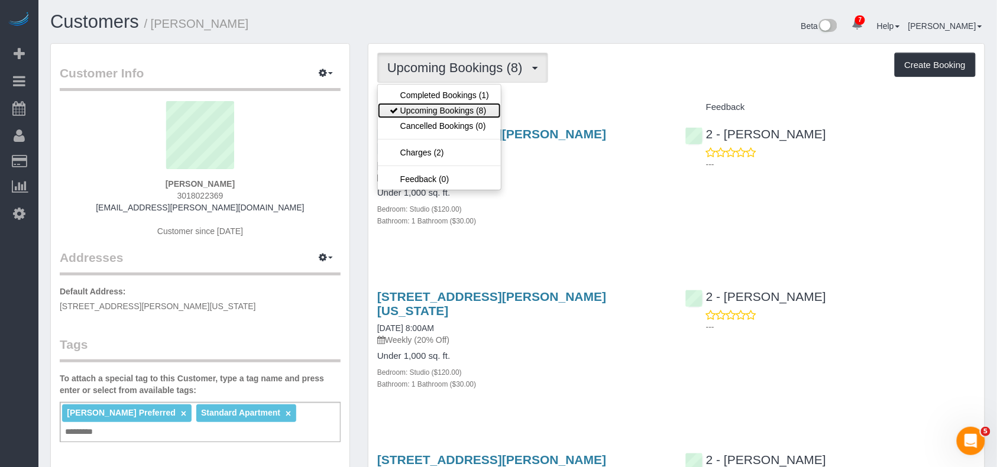
click at [460, 108] on link "Upcoming Bookings (8)" at bounding box center [439, 110] width 123 height 15
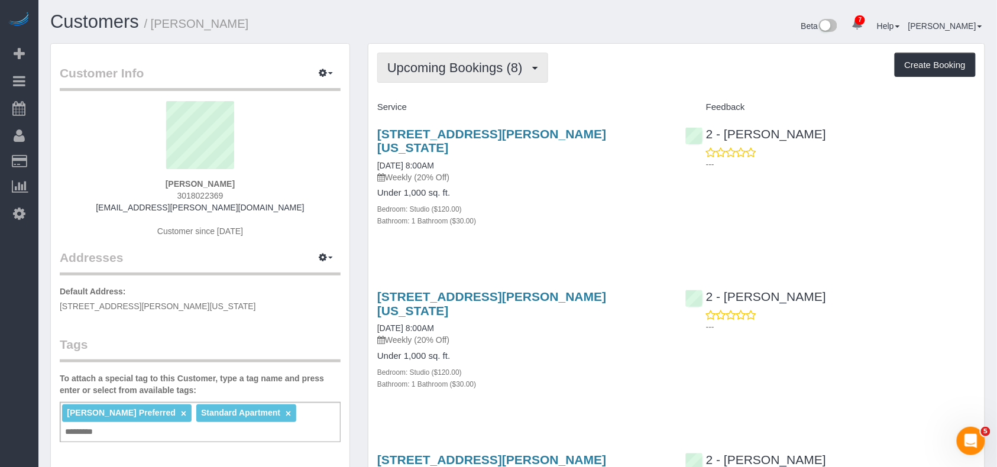
click at [464, 65] on span "Upcoming Bookings (8)" at bounding box center [457, 67] width 141 height 15
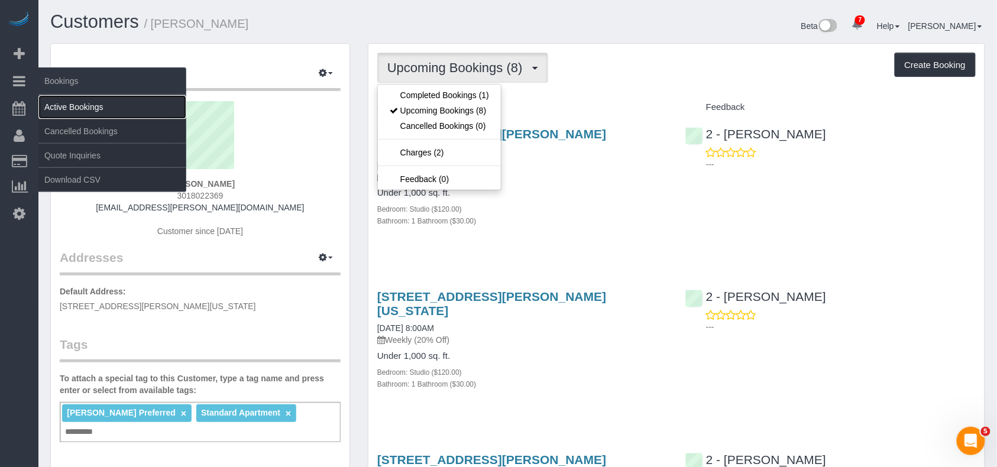
click at [71, 105] on link "Active Bookings" at bounding box center [112, 107] width 148 height 24
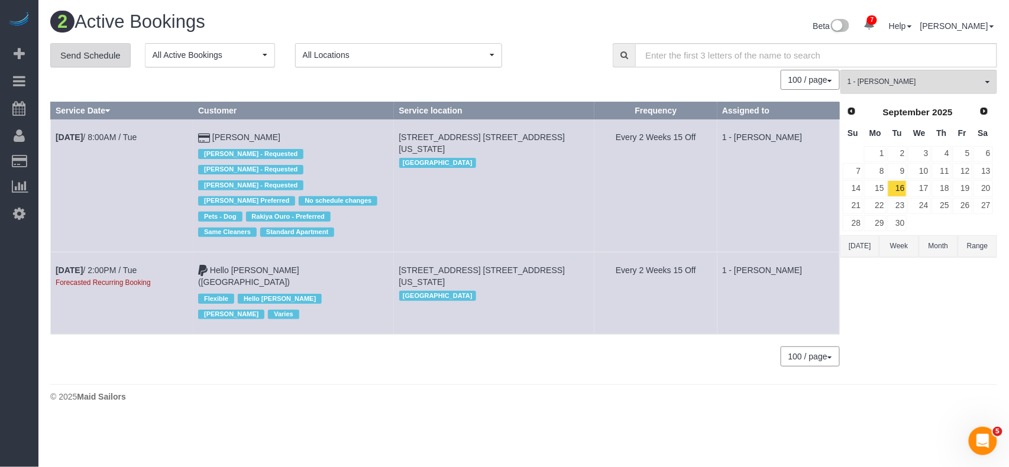
click at [96, 59] on link "Send Schedule" at bounding box center [90, 55] width 80 height 25
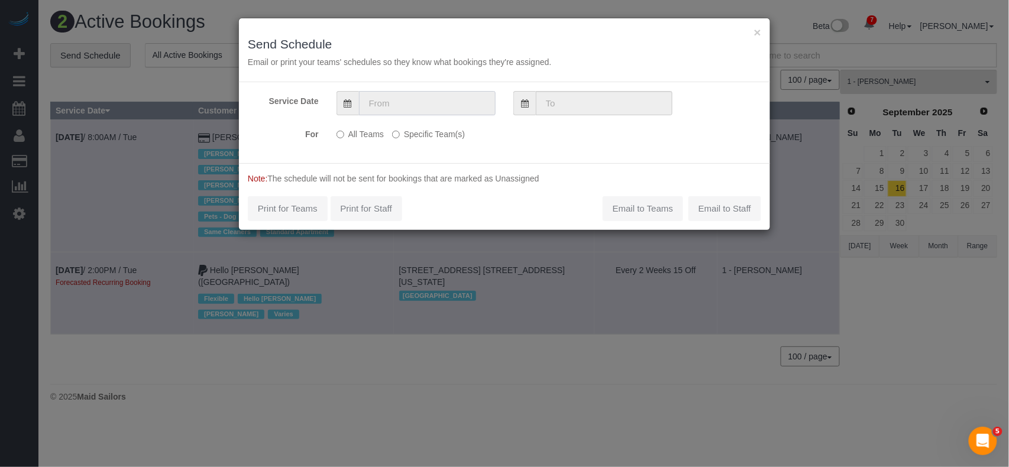
click at [406, 105] on input "text" at bounding box center [427, 103] width 137 height 24
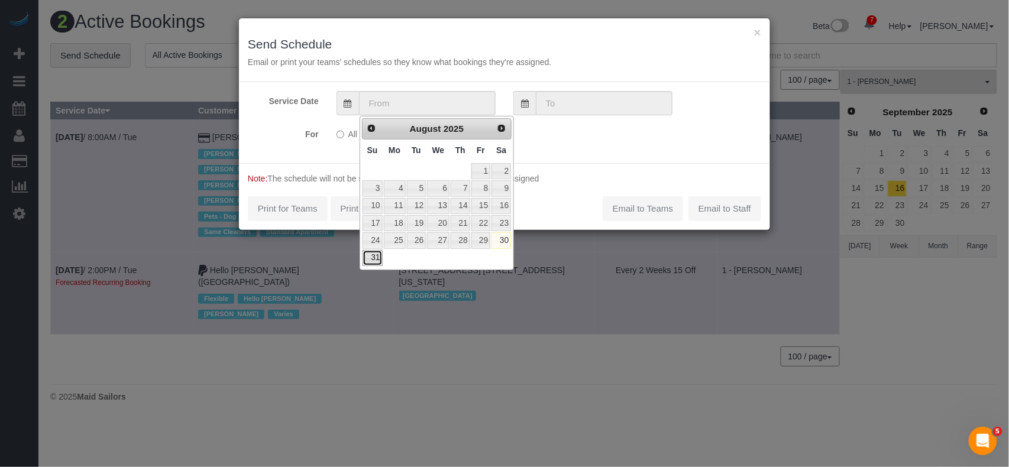
click at [376, 263] on link "31" at bounding box center [373, 258] width 20 height 16
type input "08/31/2025"
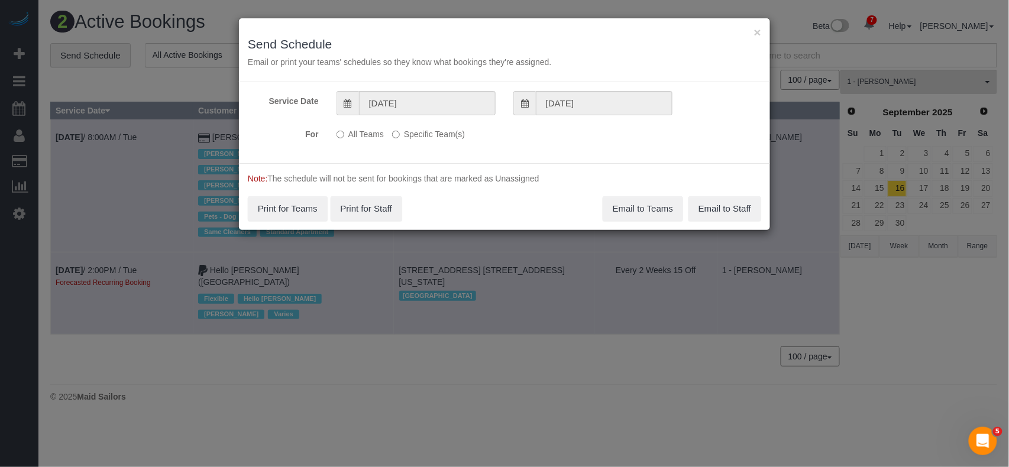
click at [422, 133] on label "Specific Team(s)" at bounding box center [428, 132] width 73 height 16
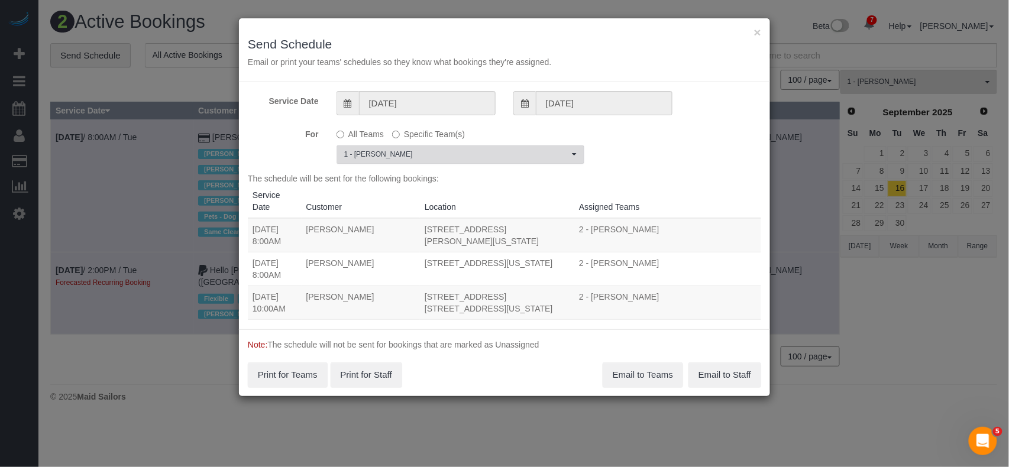
click at [416, 154] on span "1 - [PERSON_NAME]" at bounding box center [456, 155] width 225 height 10
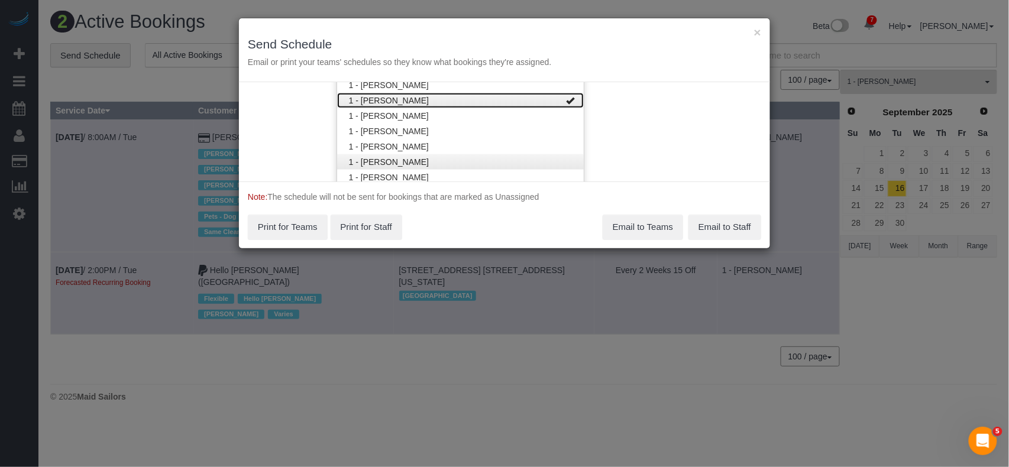
scroll to position [372, 0]
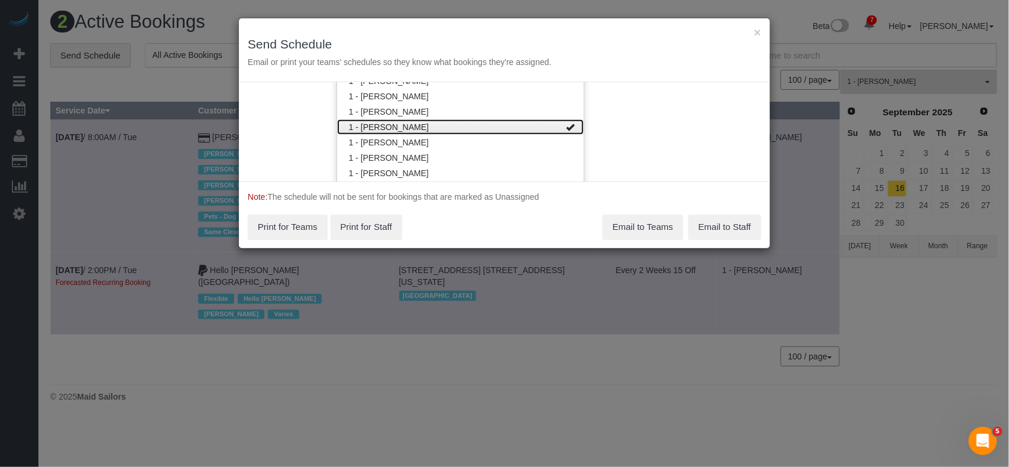
click at [443, 123] on link "1 - [PERSON_NAME]" at bounding box center [460, 126] width 247 height 15
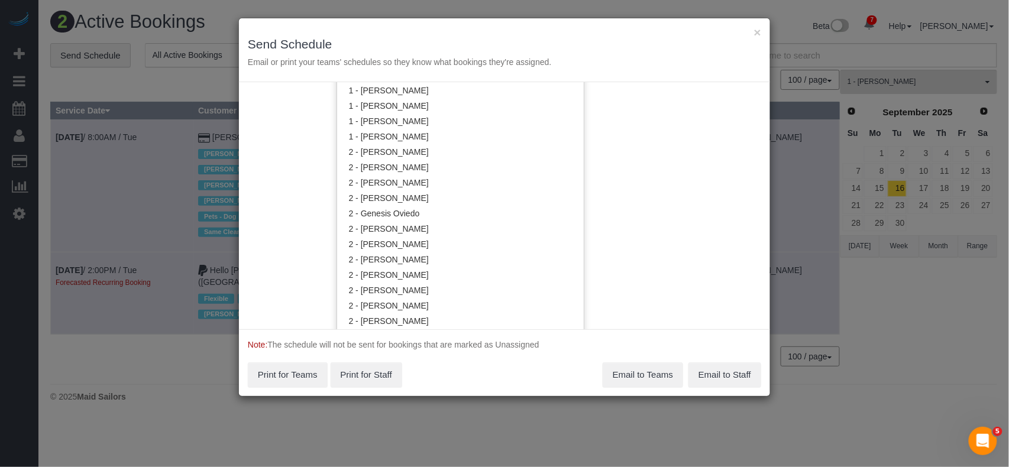
scroll to position [687, 0]
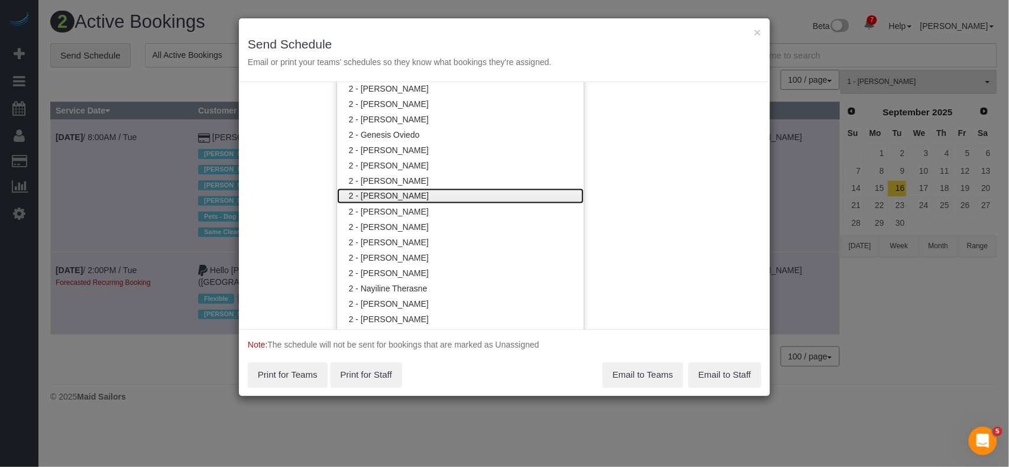
click at [417, 199] on link "2 - Katherine Poveda" at bounding box center [460, 196] width 247 height 15
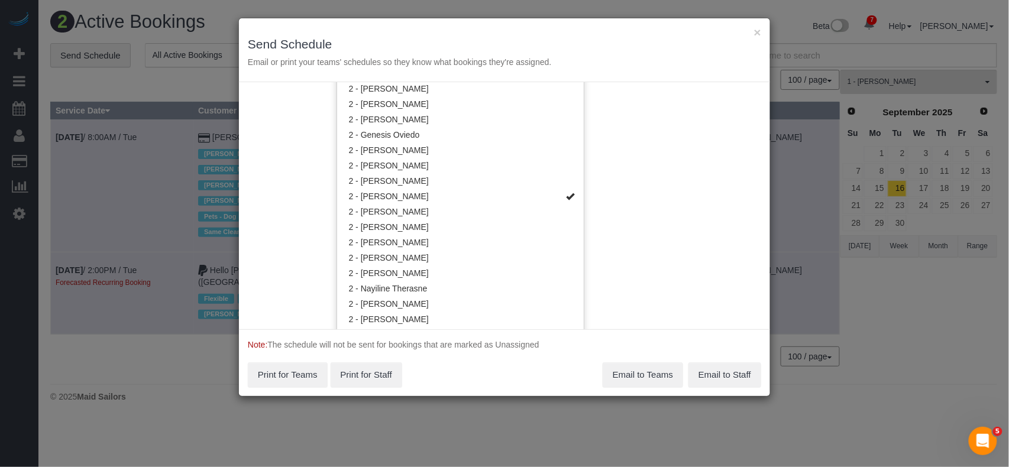
click at [687, 198] on div "Service Date 08/31/2025 08/31/2025 For All Teams Specific Team(s) 2 - Katherine…" at bounding box center [504, 205] width 531 height 247
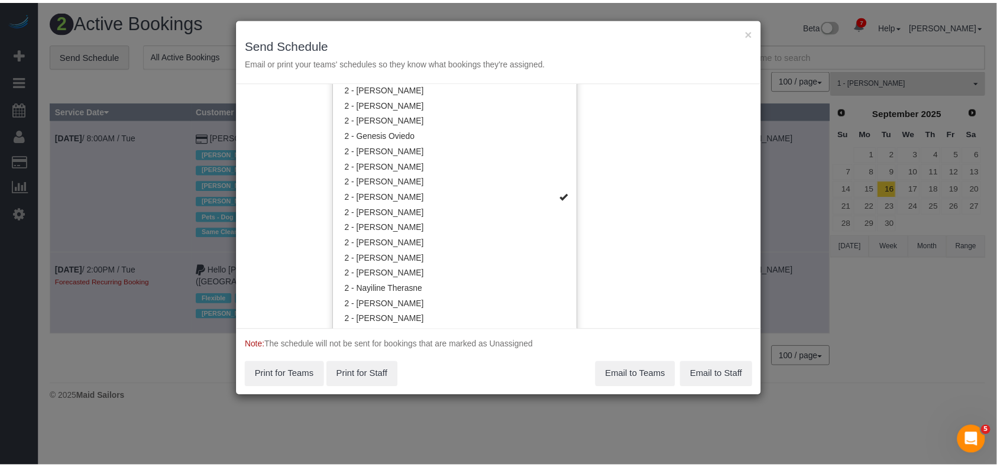
scroll to position [0, 0]
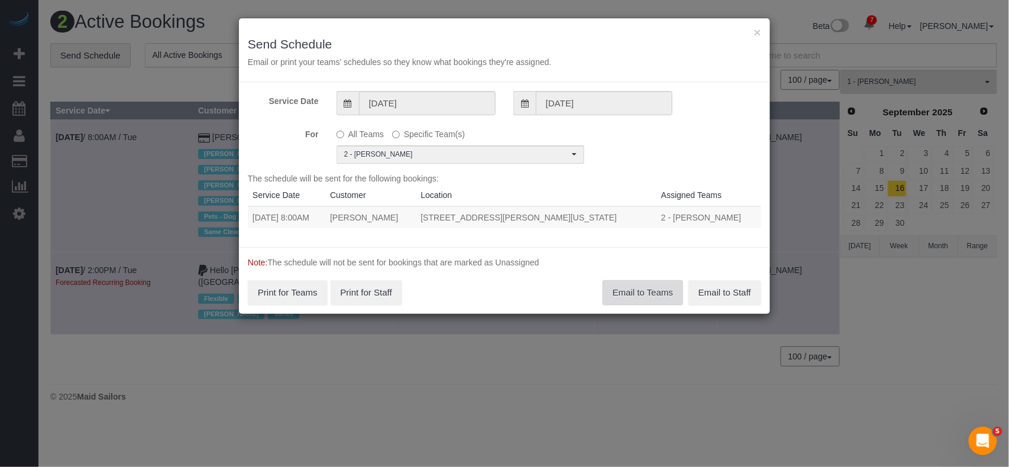
click at [633, 287] on button "Email to Teams" at bounding box center [643, 292] width 80 height 25
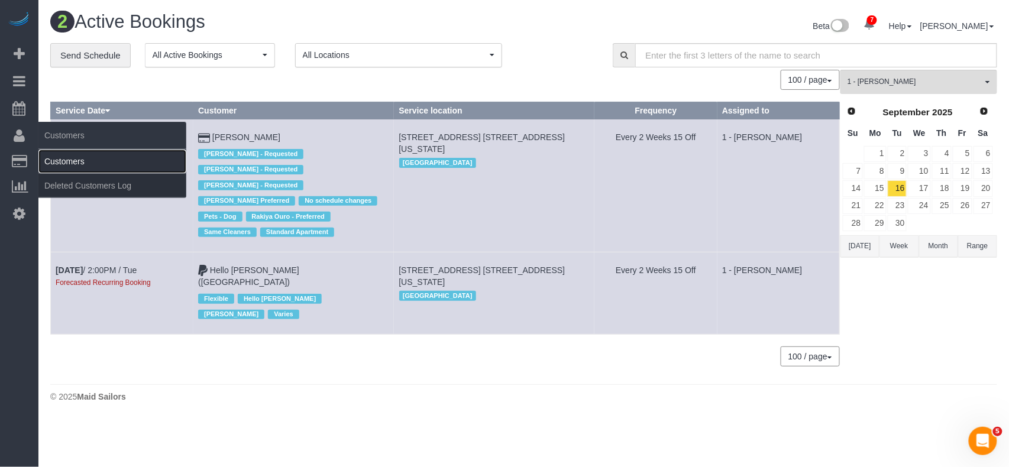
click at [60, 162] on link "Customers" at bounding box center [112, 162] width 148 height 24
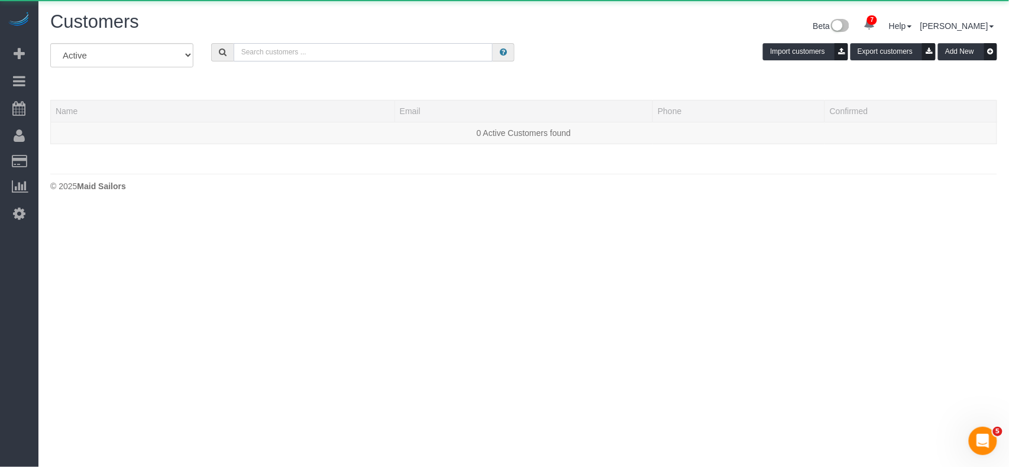
click at [264, 53] on input "text" at bounding box center [364, 52] width 260 height 18
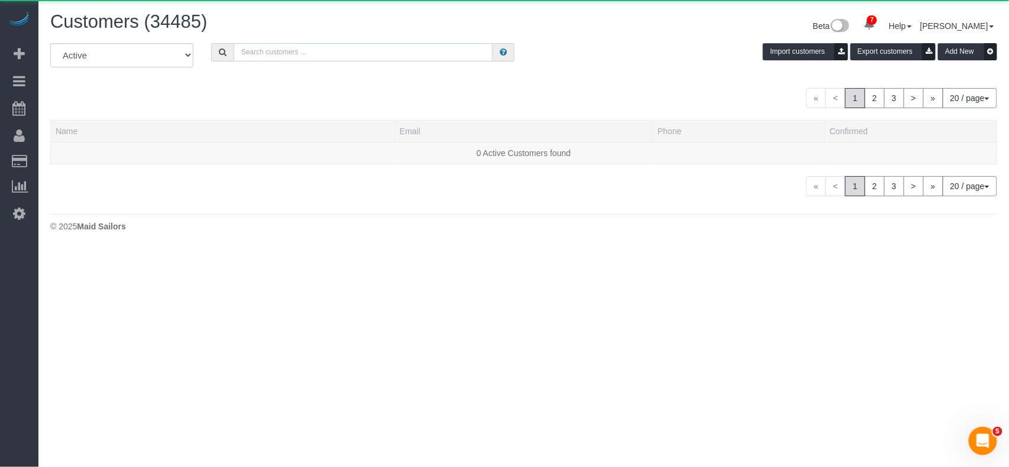
paste input "Francesca Witcher"
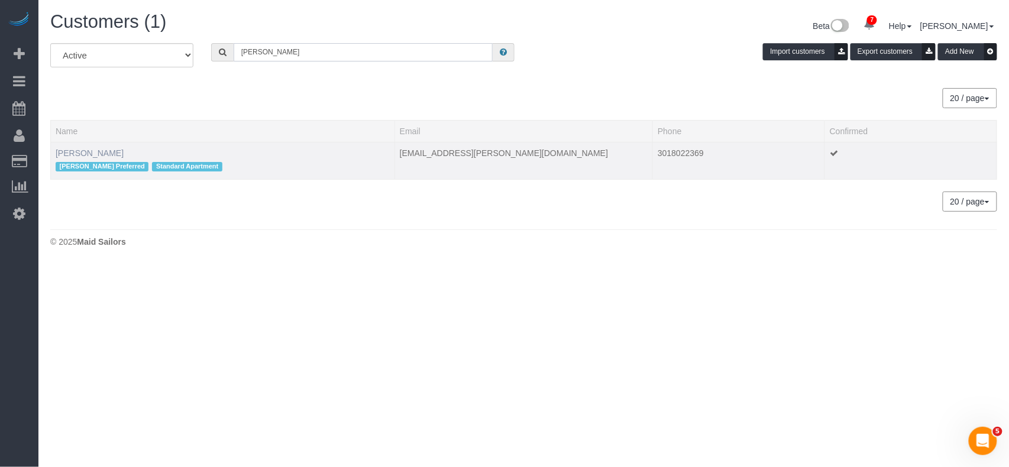
type input "Francesca Witcher"
click at [88, 148] on link "Francesca Witcher" at bounding box center [90, 152] width 68 height 9
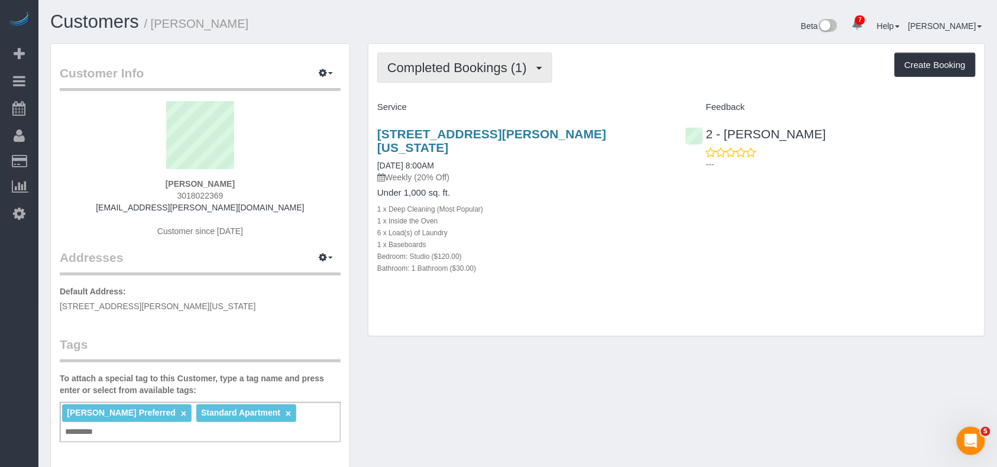
click at [429, 83] on button "Completed Bookings (1)" at bounding box center [464, 68] width 175 height 30
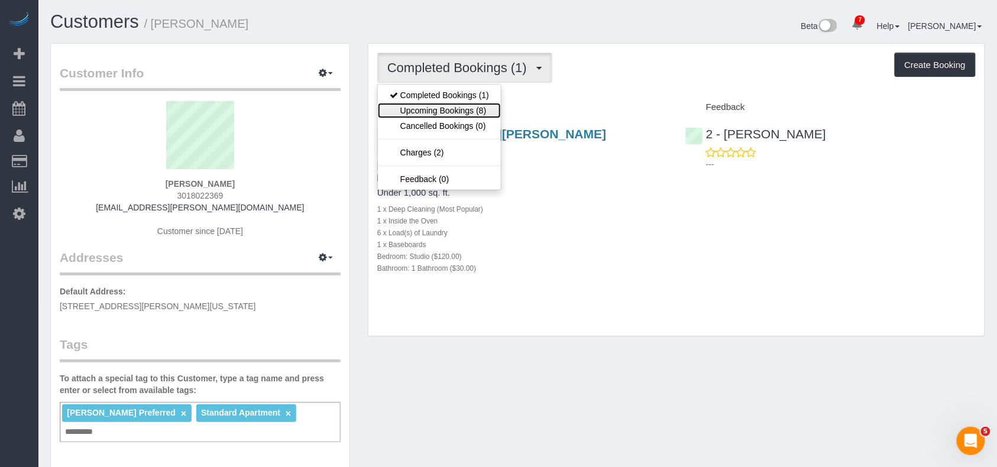
click at [436, 104] on link "Upcoming Bookings (8)" at bounding box center [439, 110] width 123 height 15
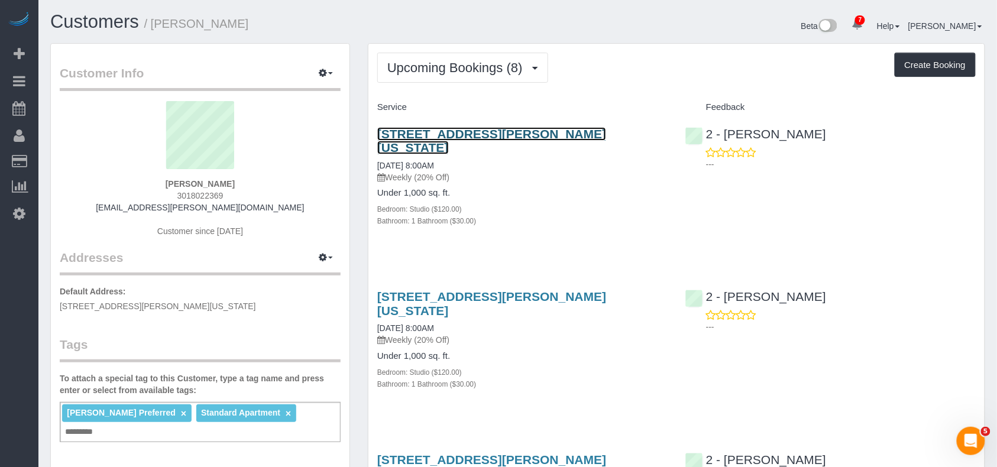
click at [422, 133] on link "2351 Adam Clayton Powell Jr Blvd, Apt. 317, New York, NY 10030" at bounding box center [491, 140] width 229 height 27
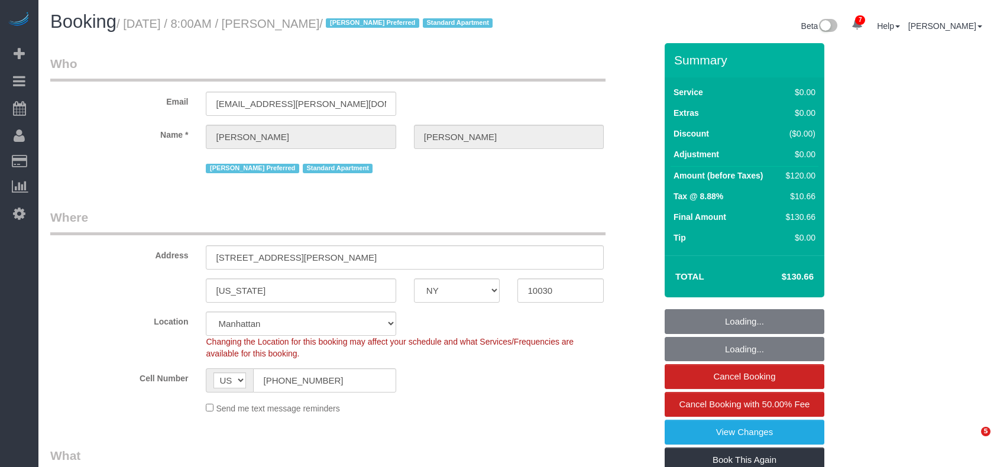
select select "NY"
select select "spot1"
select select "number:89"
select select "number:90"
select select "number:15"
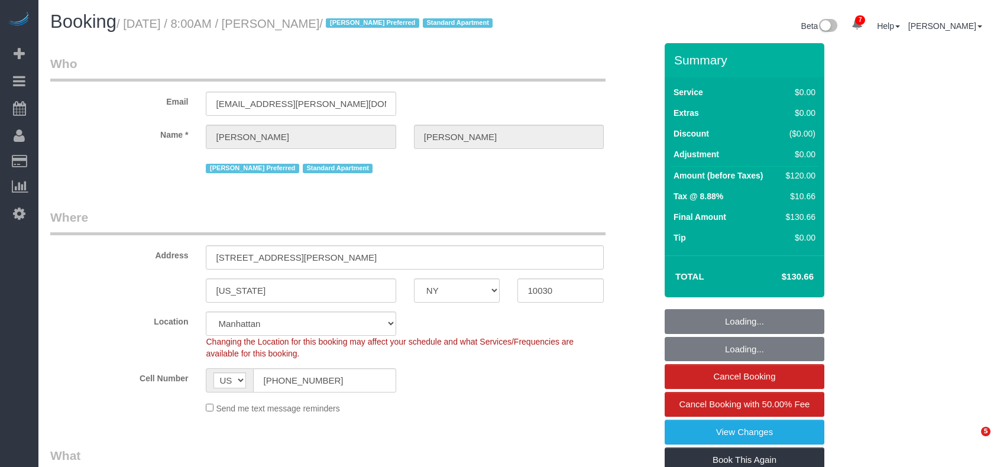
select select "number:6"
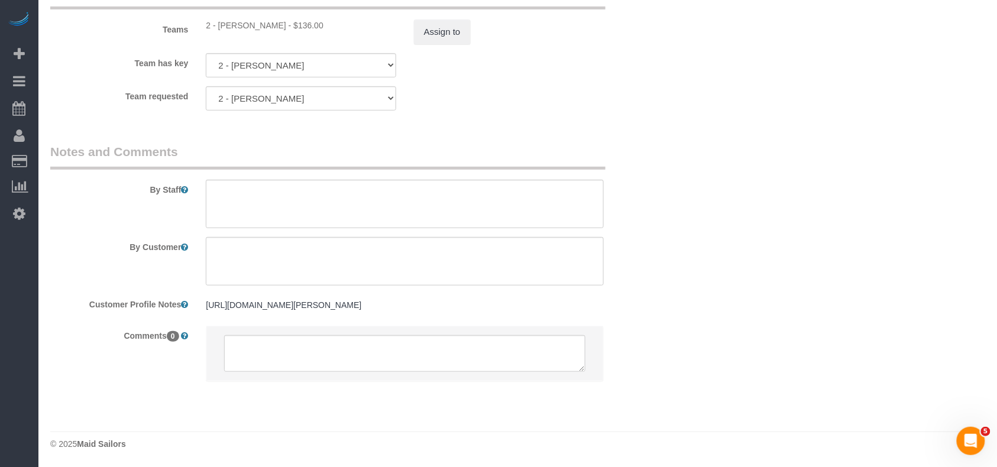
scroll to position [1251, 0]
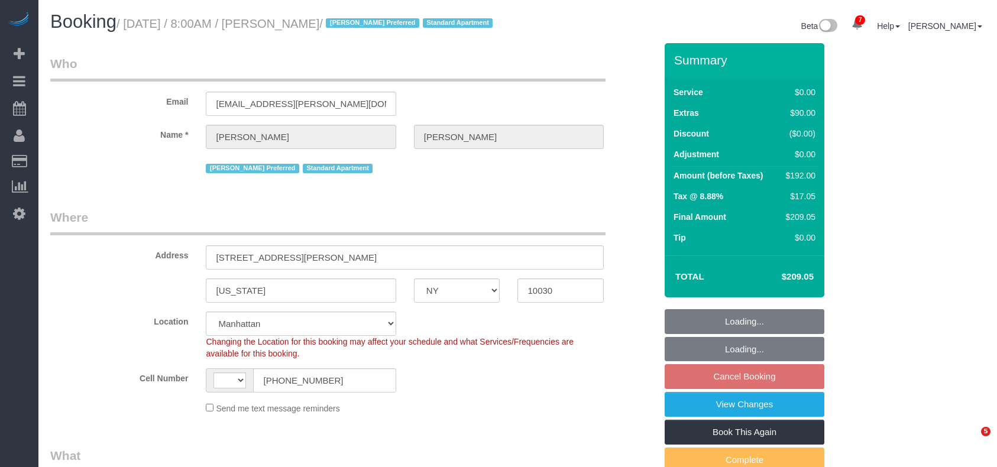
select select "NY"
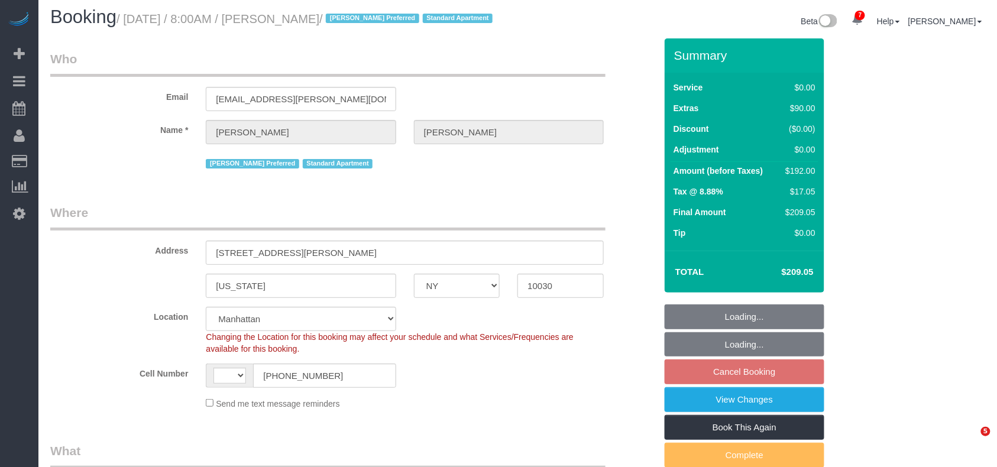
select select "number:89"
select select "number:90"
select select "number:15"
select select "number:6"
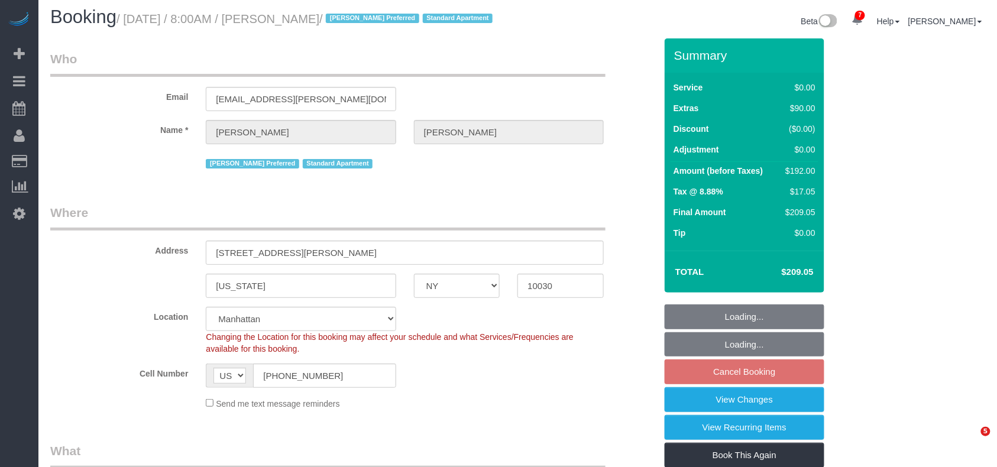
select select "string:[GEOGRAPHIC_DATA]"
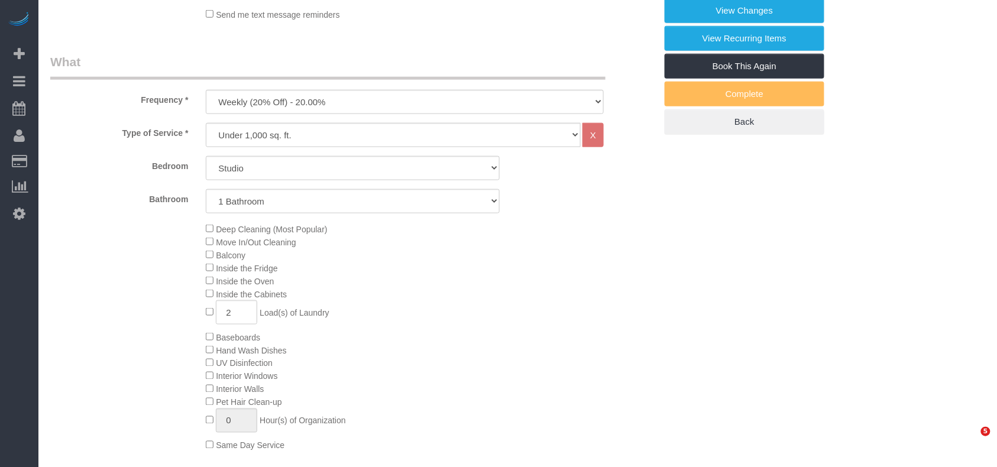
select select "object:1341"
select select "spot1"
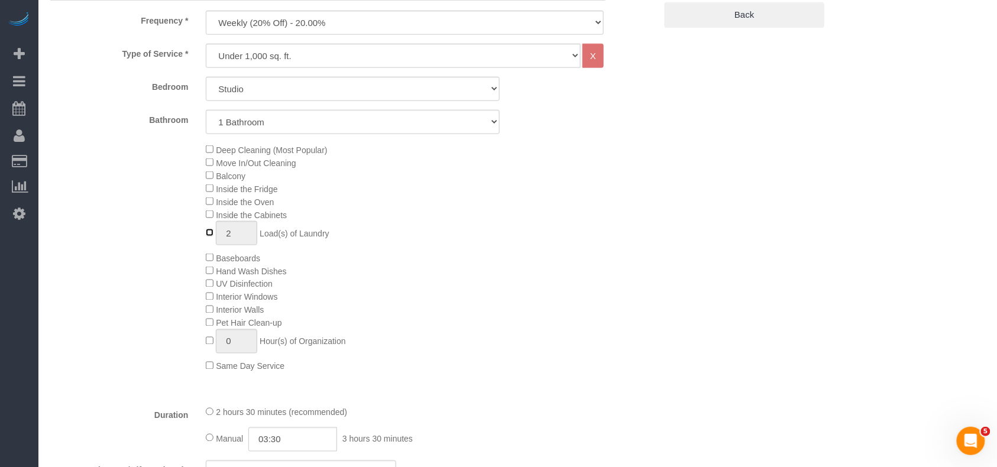
type input "0"
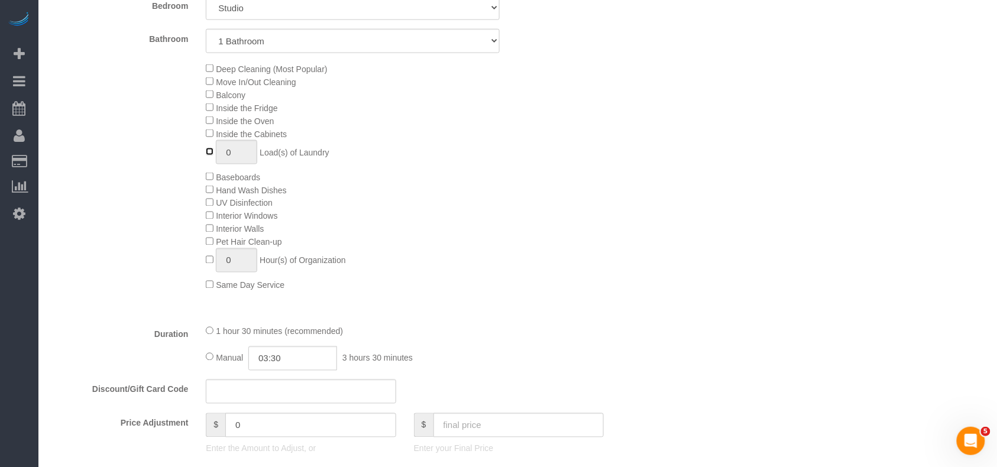
scroll to position [552, 0]
click at [205, 373] on div "1 hour 30 minutes (recommended) Manual 03:30 3 hours 30 minutes" at bounding box center [405, 350] width 416 height 46
select select
type input "01:30"
select select "spot59"
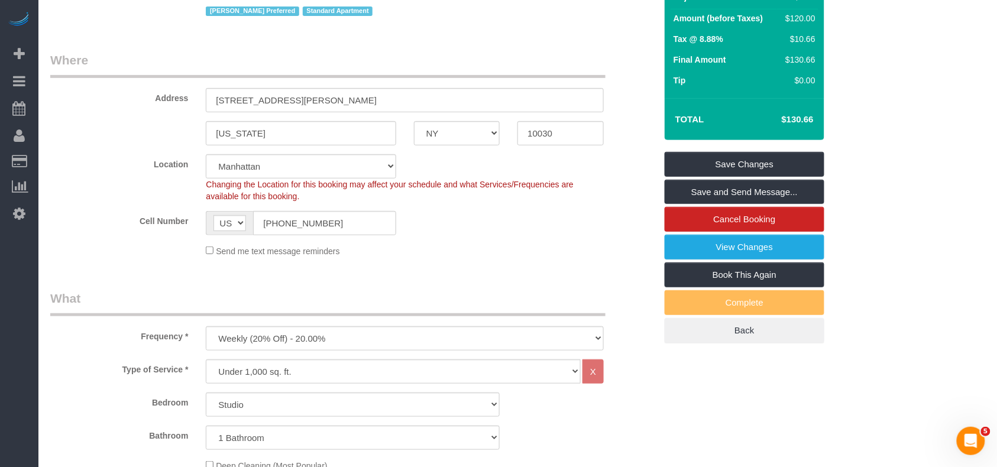
scroll to position [79, 0]
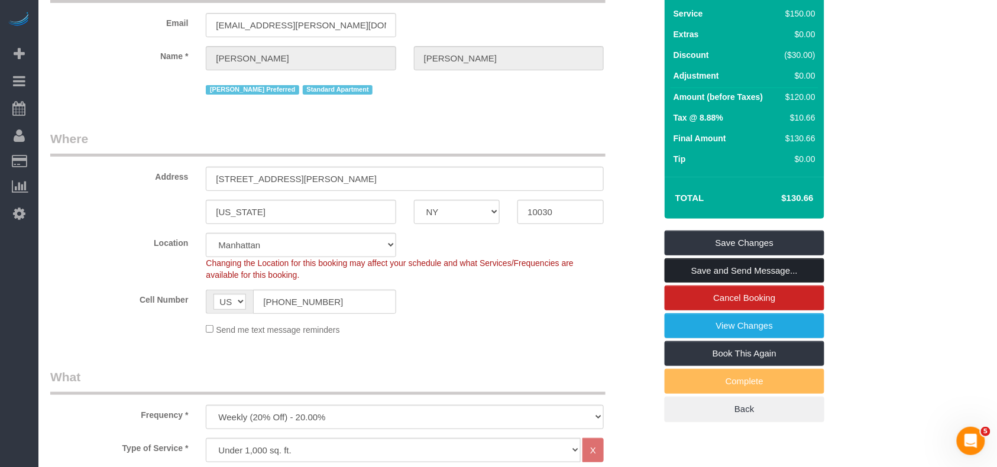
click at [689, 280] on link "Save and Send Message..." at bounding box center [745, 271] width 160 height 25
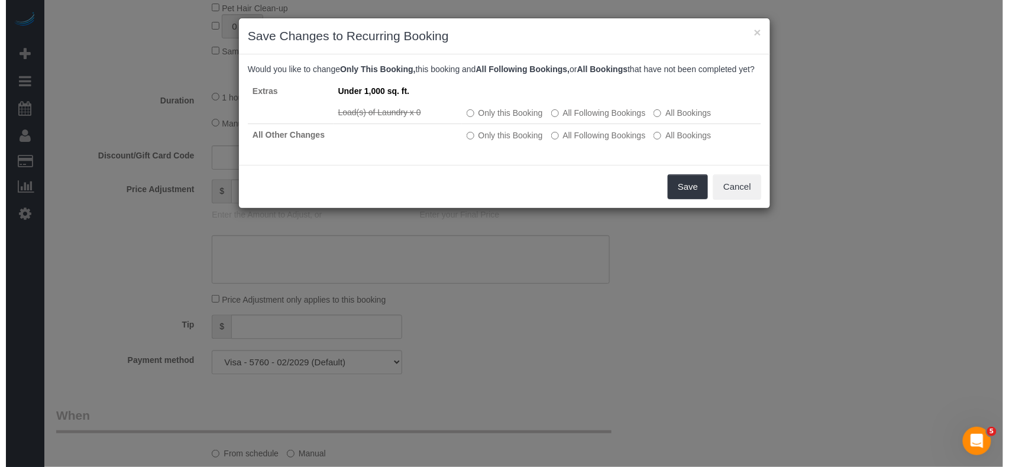
scroll to position [552, 0]
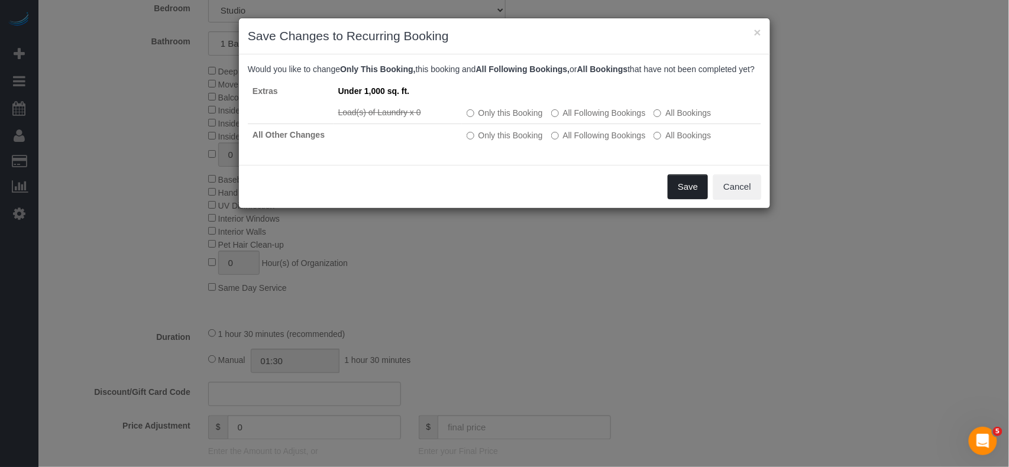
click at [676, 197] on button "Save" at bounding box center [688, 187] width 40 height 25
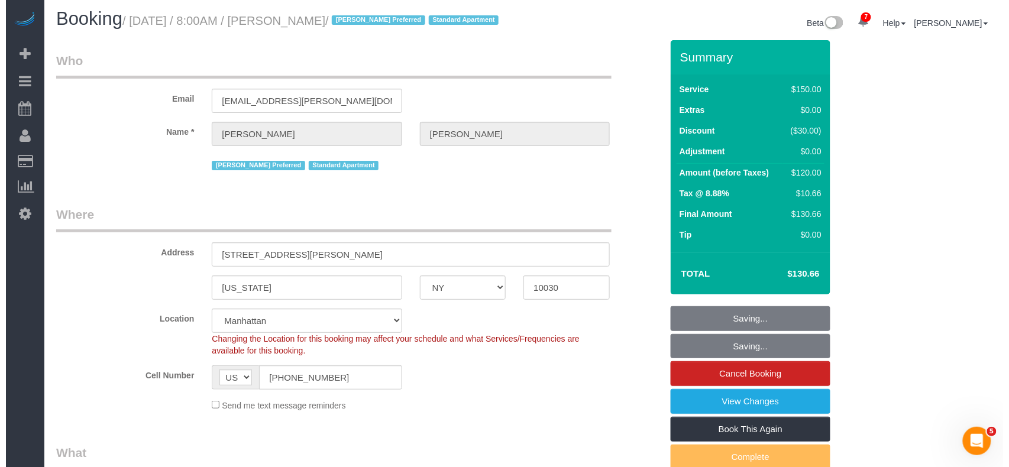
scroll to position [0, 0]
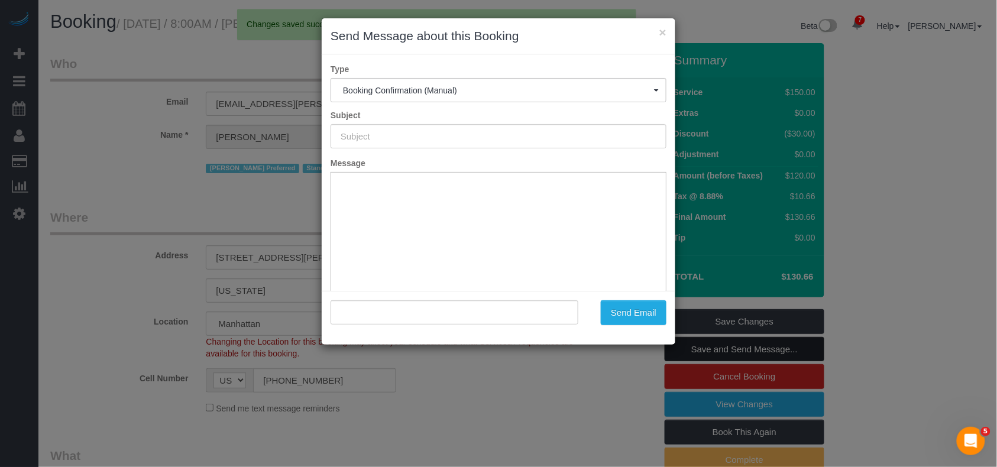
type input "Cleaning Confirmed for 09/07/2025 at 8:00am"
type input ""Francesca Witcher" <francesca.m.witcher@gmail.com>"
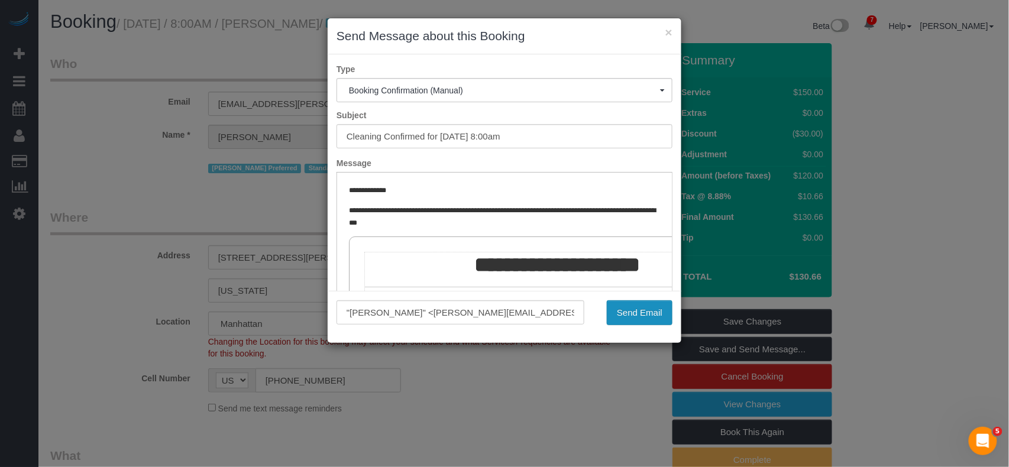
click at [642, 308] on button "Send Email" at bounding box center [640, 313] width 66 height 25
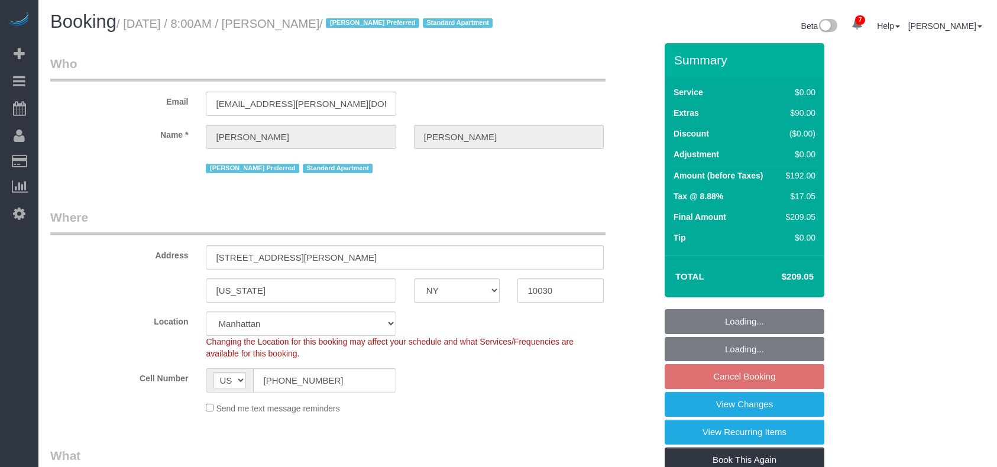
select select "NY"
select select "number:89"
select select "number:90"
select select "number:15"
select select "number:6"
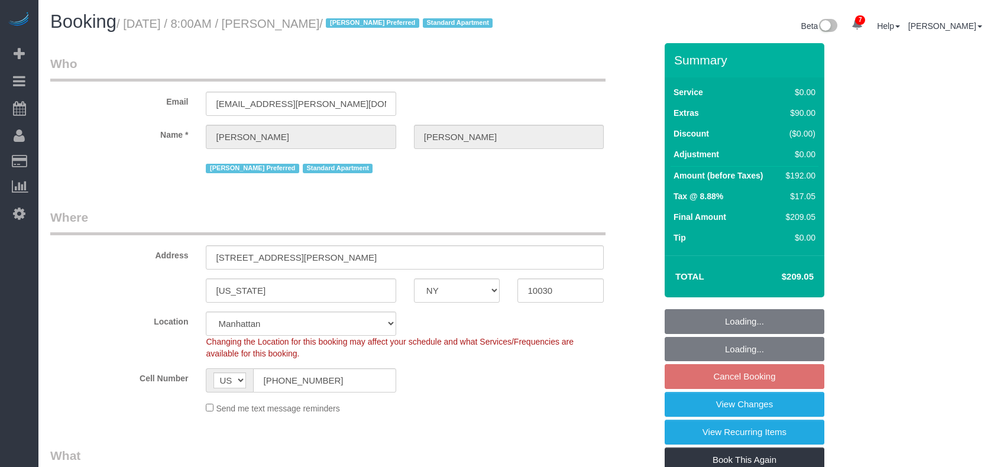
type input "0"
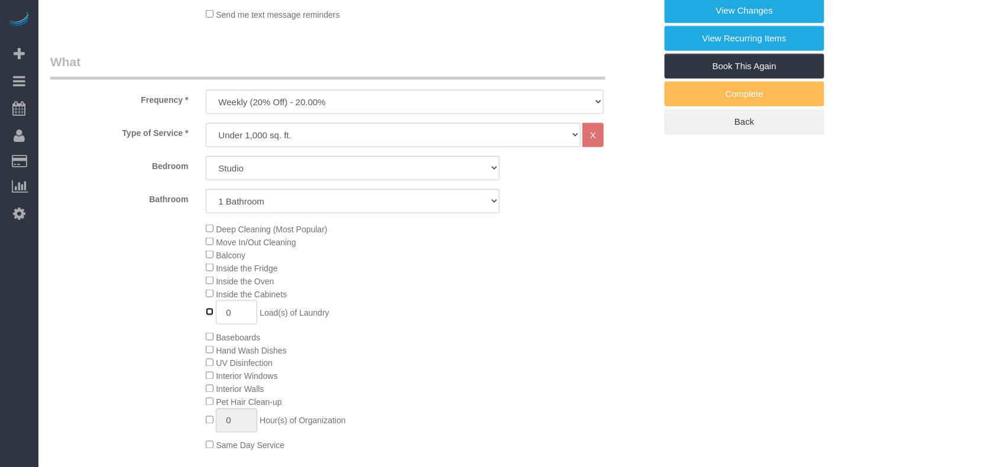
select select "object:1378"
select select "string:stripe-pm_1RzMjD4VGloSiKo7AQhaJz1S"
select select "spot1"
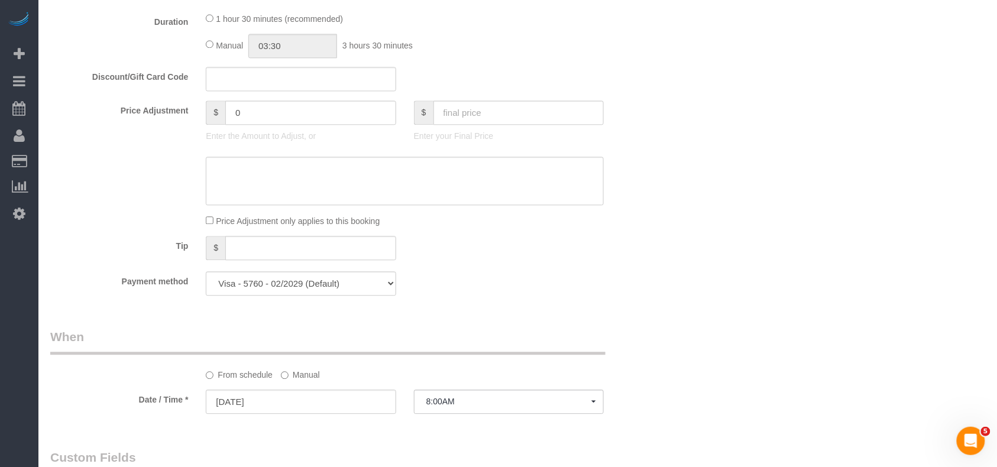
click at [211, 54] on div "Manual 03:30 3 hours 30 minutes" at bounding box center [405, 46] width 398 height 24
select select "spot60"
type input "01:30"
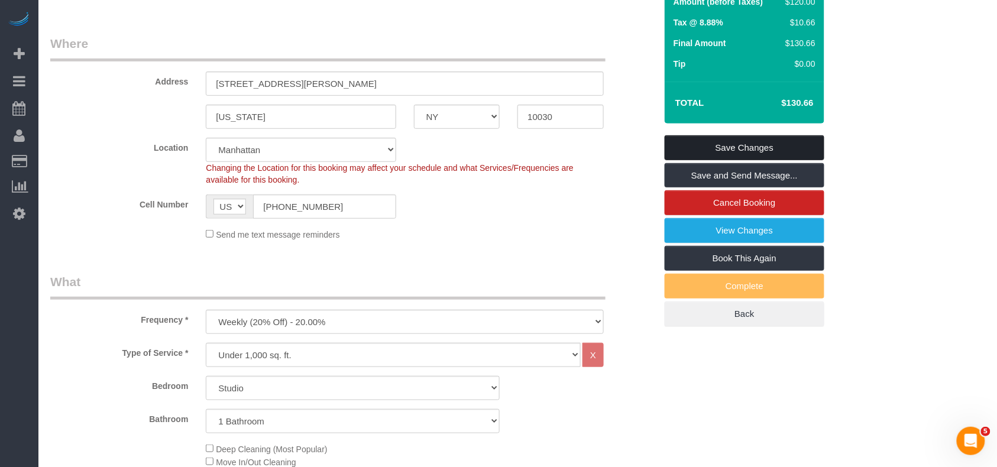
scroll to position [157, 0]
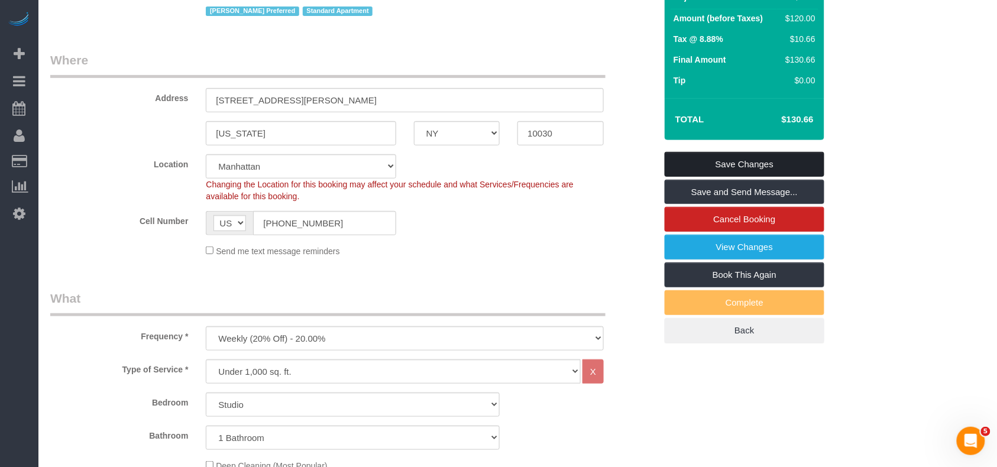
click at [745, 175] on link "Save Changes" at bounding box center [745, 164] width 160 height 25
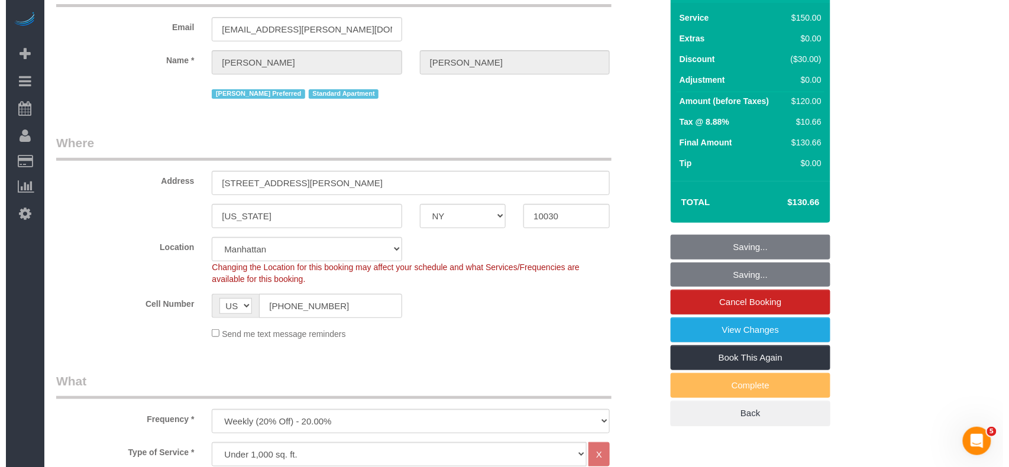
scroll to position [0, 0]
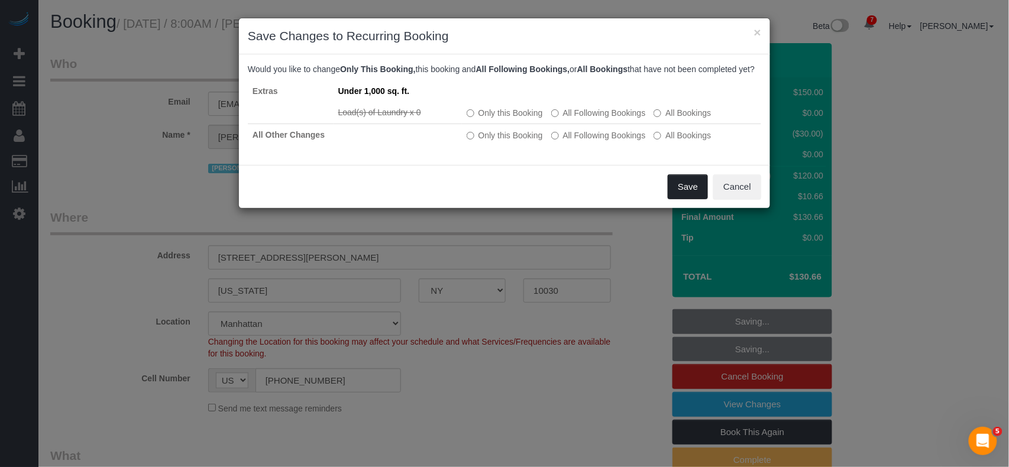
click at [683, 199] on button "Save" at bounding box center [688, 187] width 40 height 25
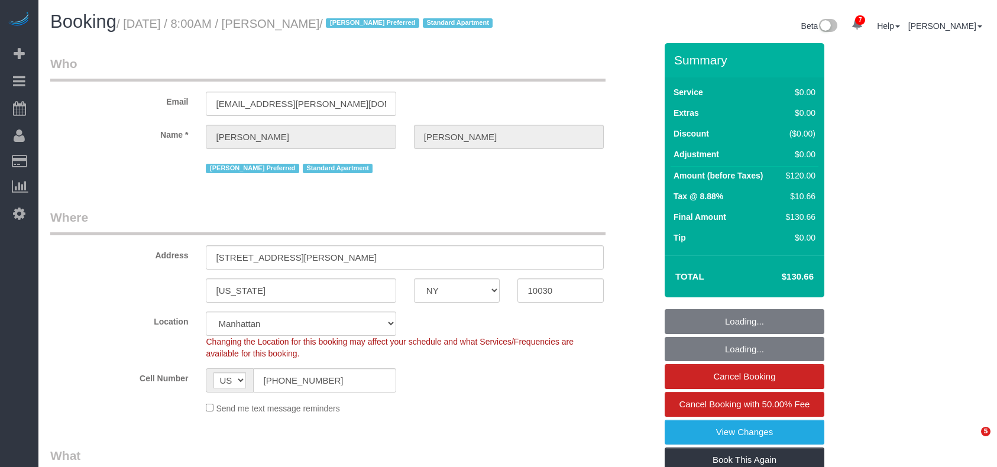
select select "NY"
select select "number:89"
select select "number:90"
select select "number:15"
select select "number:6"
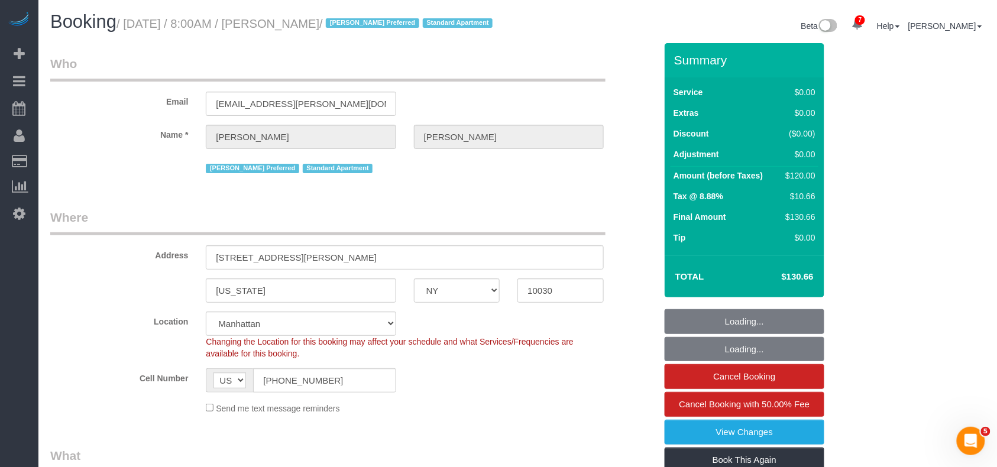
select select "spot1"
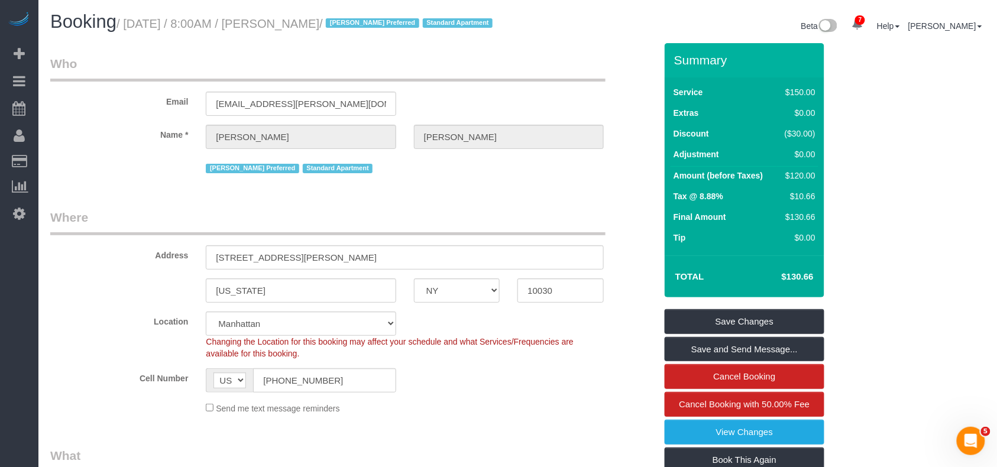
drag, startPoint x: 377, startPoint y: 21, endPoint x: 129, endPoint y: 26, distance: 247.9
click at [129, 26] on small "/ August 31, 2025 / 8:00AM / Francesca Witcher / Katherine Poveda Preferred Sta…" at bounding box center [307, 23] width 380 height 13
copy small "August 31, 2025 / 8:00AM / Francesca Witcher"
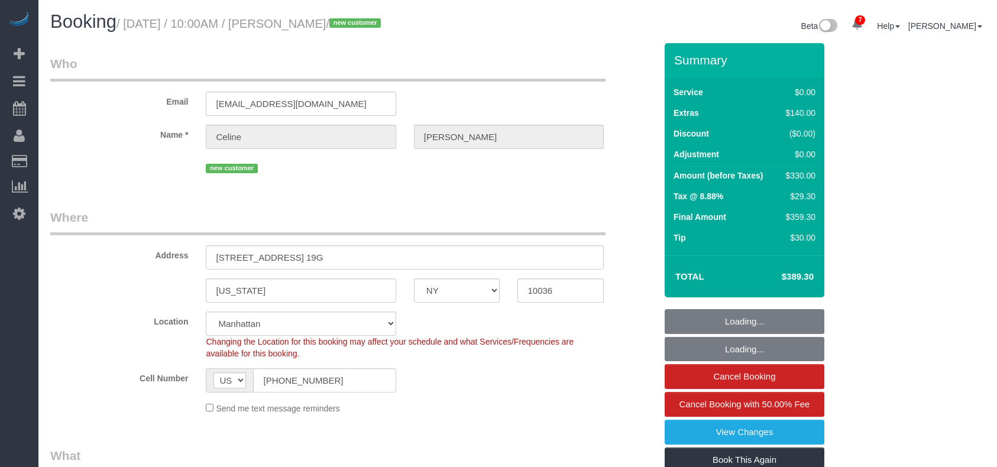
select select "NY"
select select "number:89"
select select "number:90"
select select "number:15"
select select "number:5"
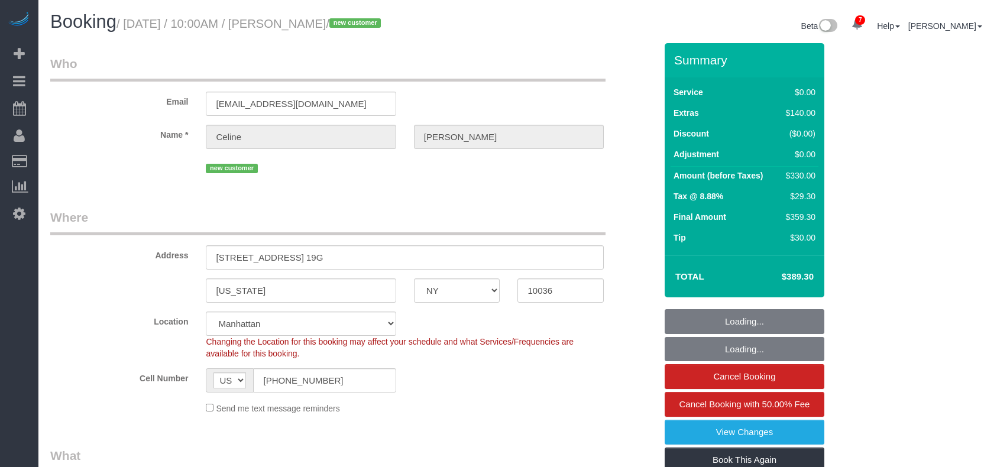
select select "object:1339"
select select "spot1"
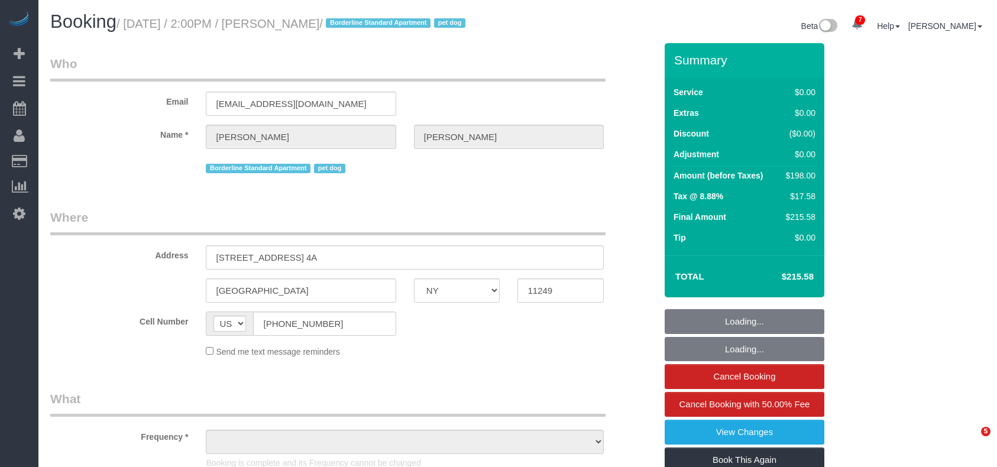
select select "NY"
select select "number:60"
select select "number:77"
select select "number:13"
select select "number:5"
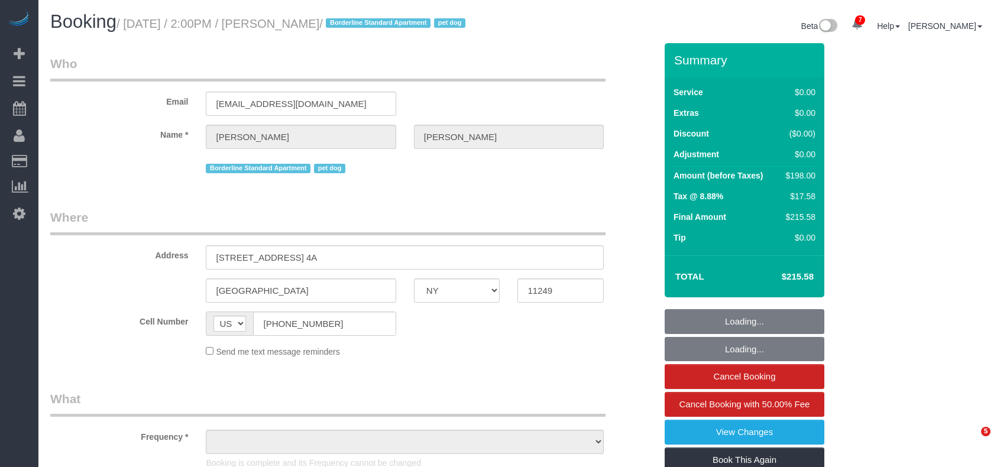
select select "string:stripe-pm_1R4lQm4VGloSiKo7T85rLqm4"
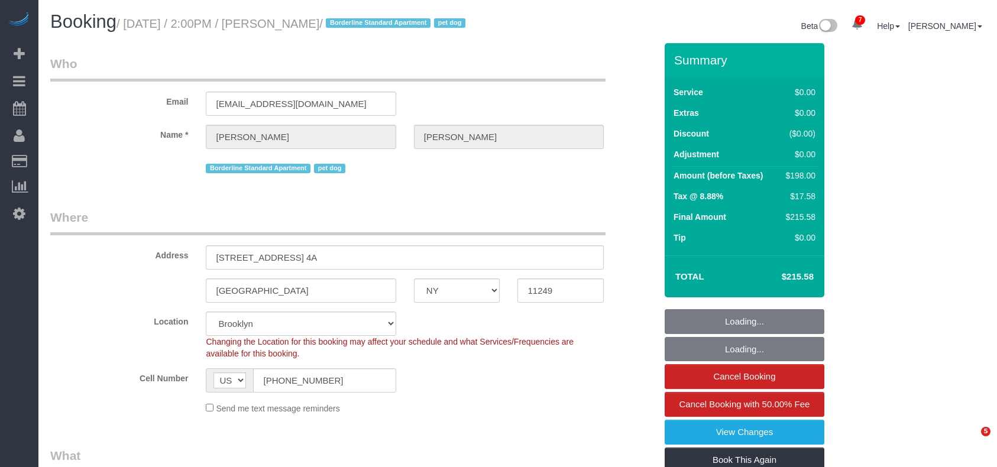
select select "object:850"
select select "2"
select select "object:1333"
select select "spot1"
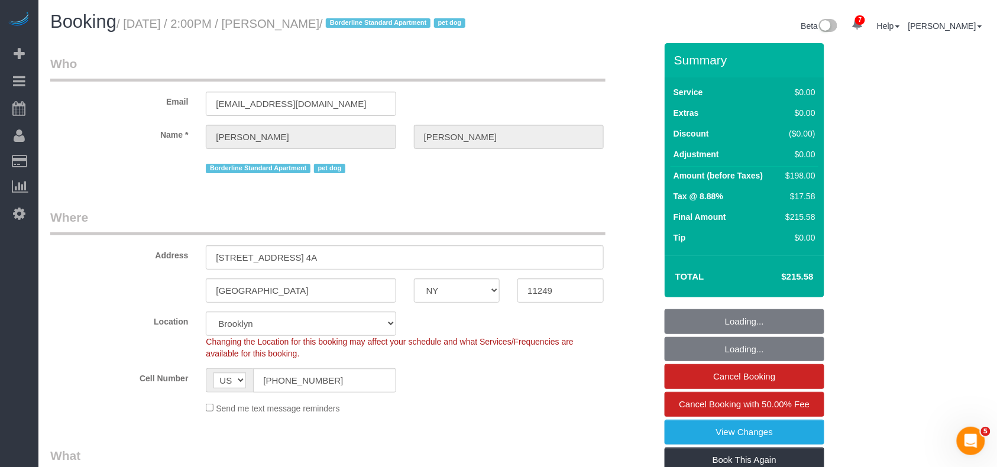
drag, startPoint x: 369, startPoint y: 24, endPoint x: 219, endPoint y: 50, distance: 152.6
click at [273, 21] on small "/ March 20, 2025 / 2:00PM / Jonathan Acevedo / Borderline Standard Apartment pe…" at bounding box center [293, 23] width 353 height 13
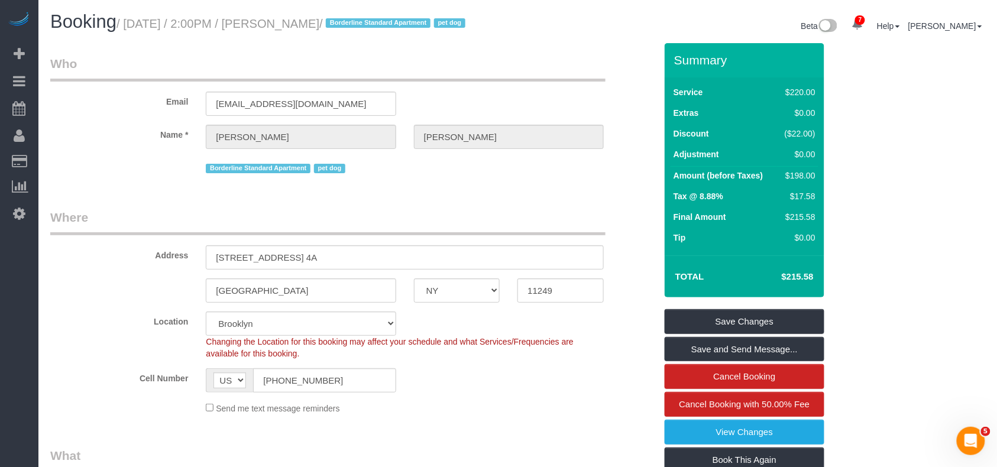
copy small "Jonathan Acevedo"
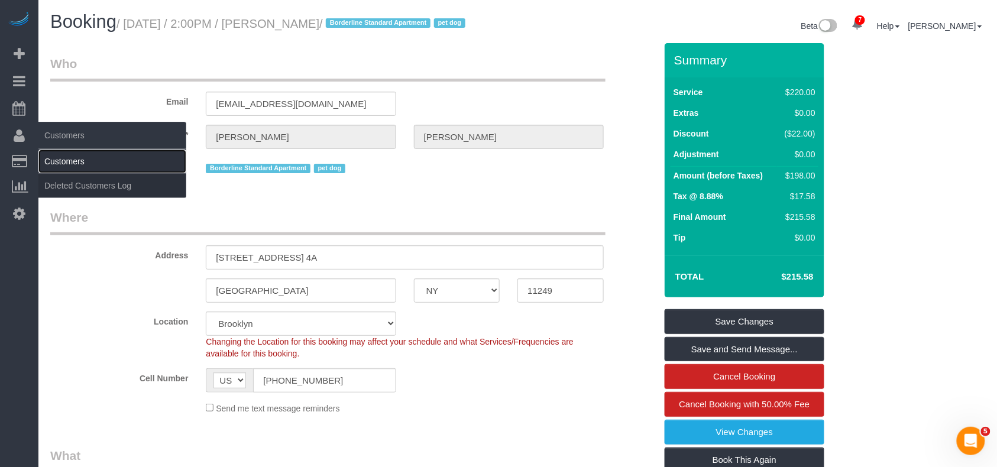
click at [53, 155] on link "Customers" at bounding box center [112, 162] width 148 height 24
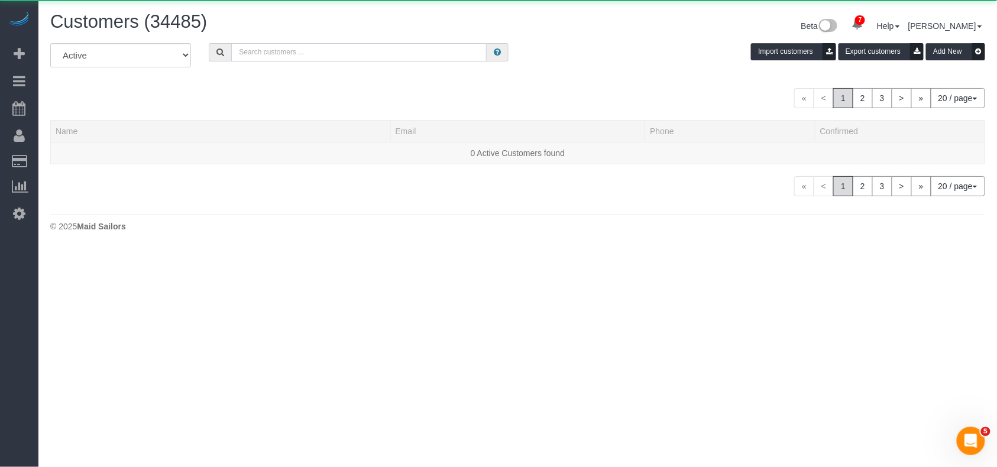
click at [273, 51] on input "text" at bounding box center [359, 52] width 256 height 18
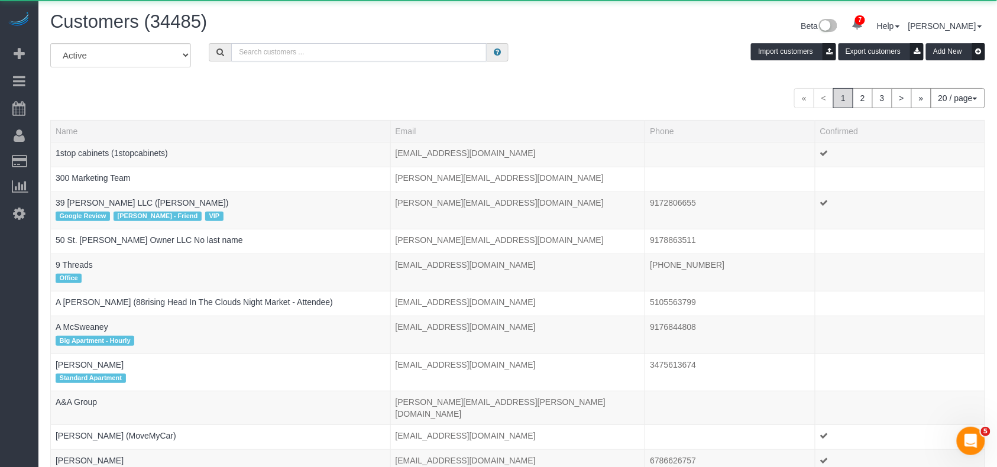
paste input "Jonathan Acevedo"
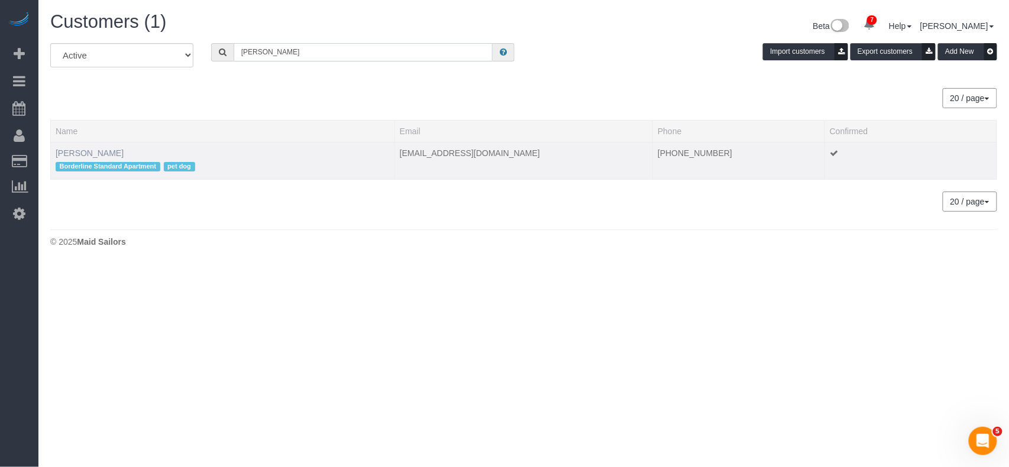
type input "Jonathan Acevedo"
click at [89, 151] on link "Jonathan Acevedo" at bounding box center [90, 152] width 68 height 9
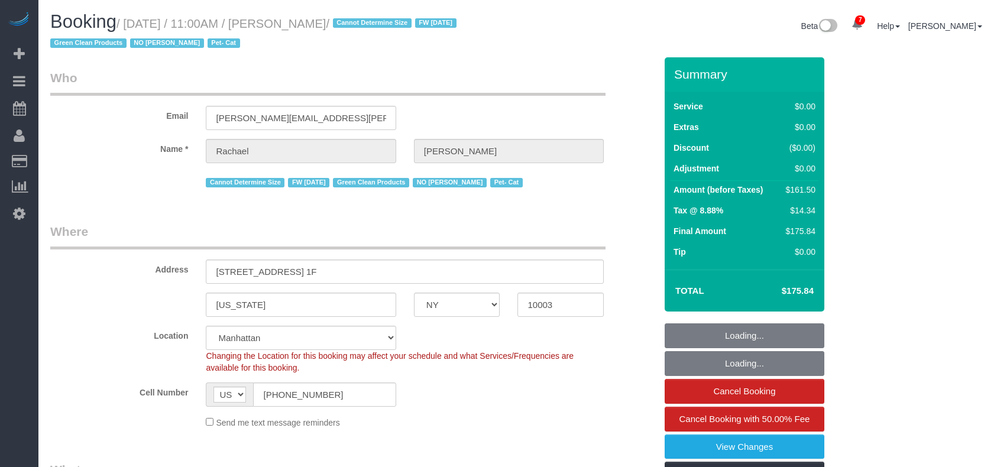
select select "NY"
select select "2"
select select "spot1"
select select "number:58"
select select "number:75"
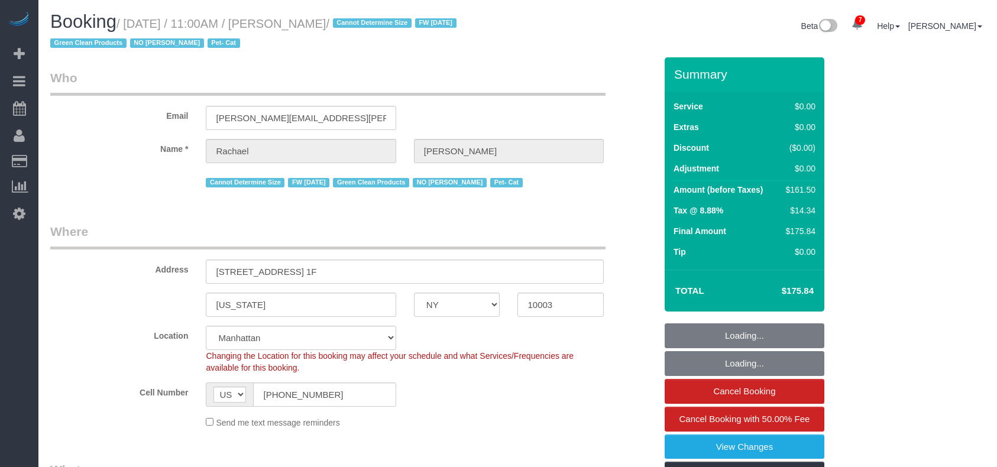
select select "number:14"
select select "number:5"
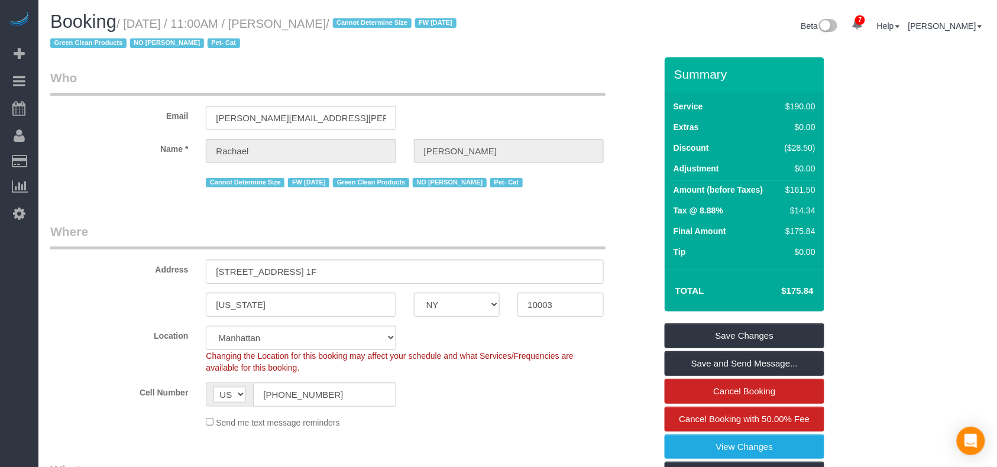
drag, startPoint x: 291, startPoint y: 22, endPoint x: 282, endPoint y: 22, distance: 8.9
click at [282, 22] on small "/ [DATE] / 11:00AM / [PERSON_NAME] / Cannot Determine Size FW [DATE] Green Clea…" at bounding box center [255, 33] width 410 height 33
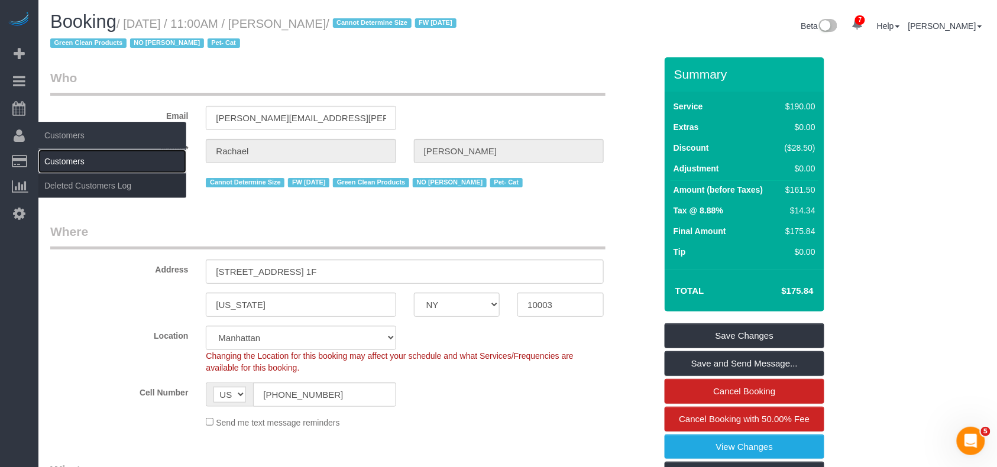
click at [64, 154] on link "Customers" at bounding box center [112, 162] width 148 height 24
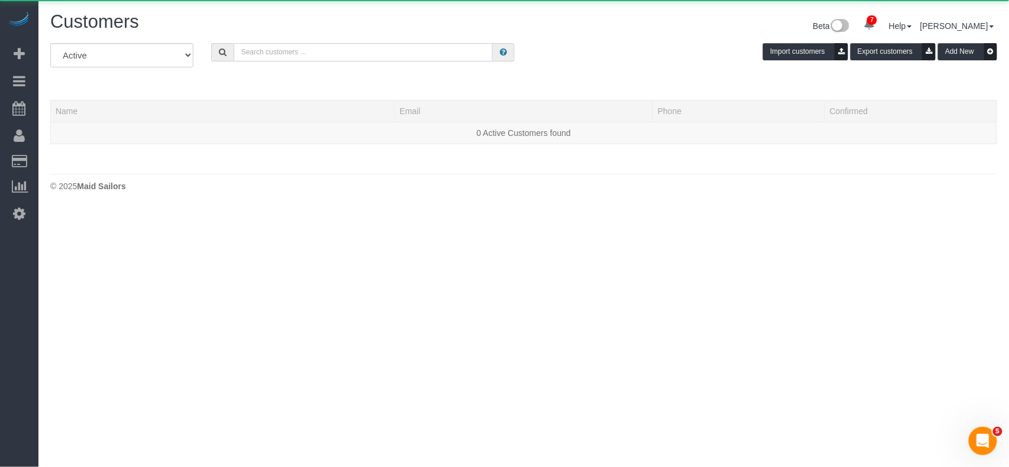
click at [256, 47] on input "text" at bounding box center [364, 52] width 260 height 18
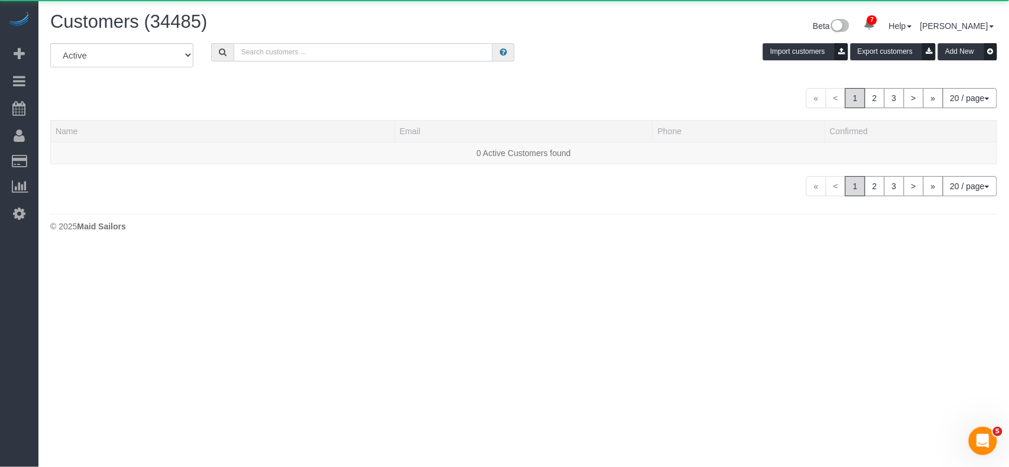
paste input "[PERSON_NAME]"
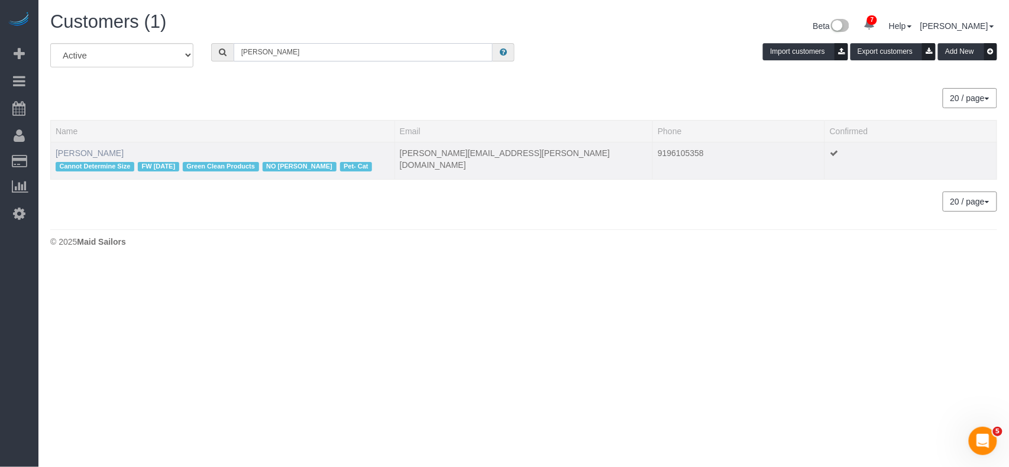
type input "[PERSON_NAME]"
click at [95, 150] on link "[PERSON_NAME]" at bounding box center [90, 152] width 68 height 9
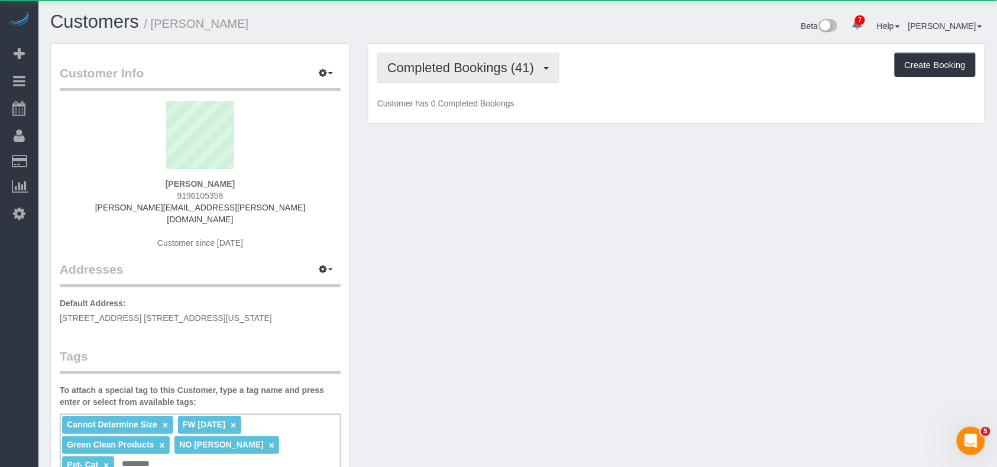
click at [452, 73] on span "Completed Bookings (41)" at bounding box center [463, 67] width 153 height 15
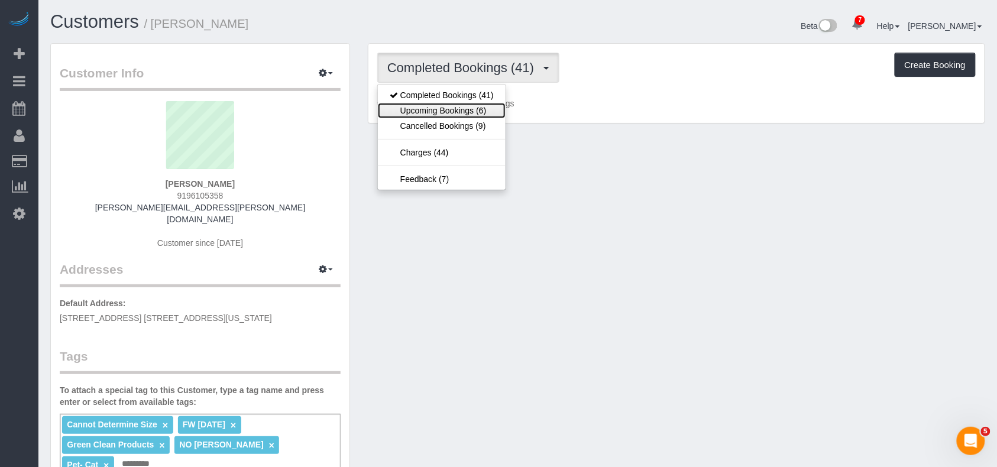
click at [460, 110] on link "Upcoming Bookings (6)" at bounding box center [442, 110] width 128 height 15
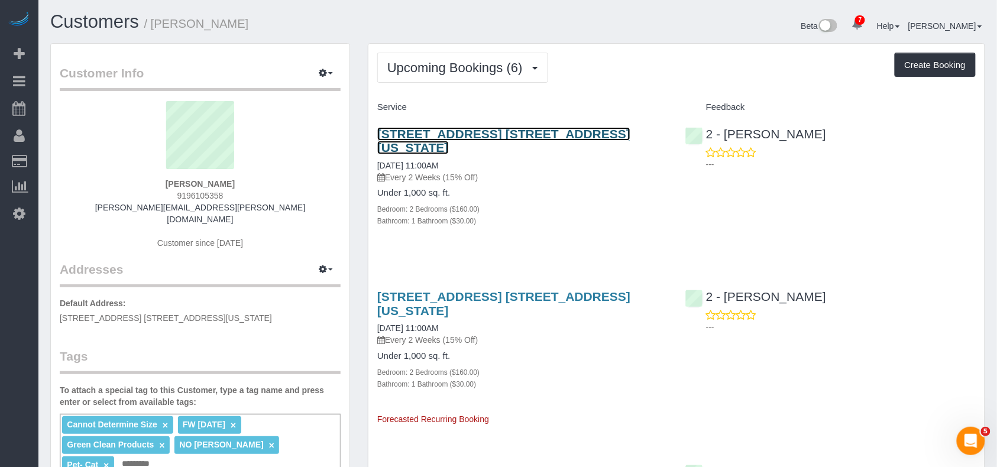
click at [424, 134] on link "101 East 16th Street, Apt. 1f, New York, NY 10003" at bounding box center [503, 140] width 253 height 27
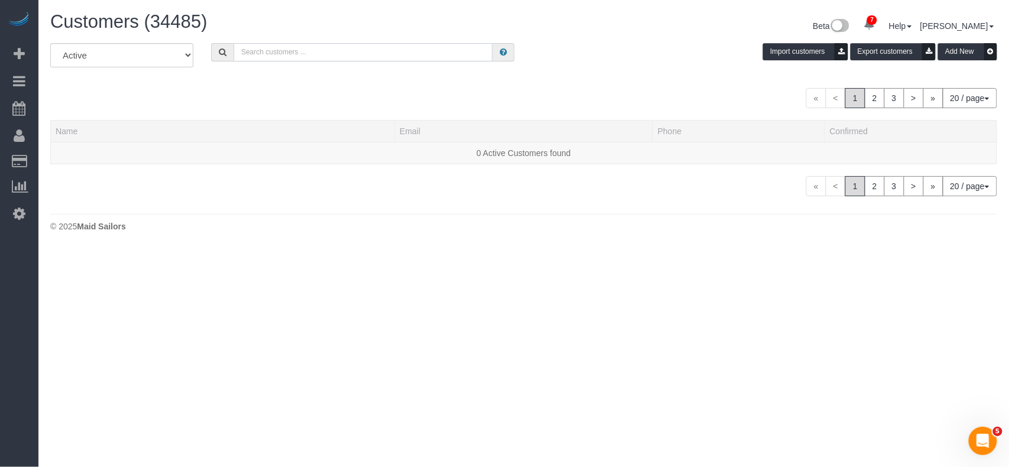
click at [259, 45] on input "text" at bounding box center [364, 52] width 260 height 18
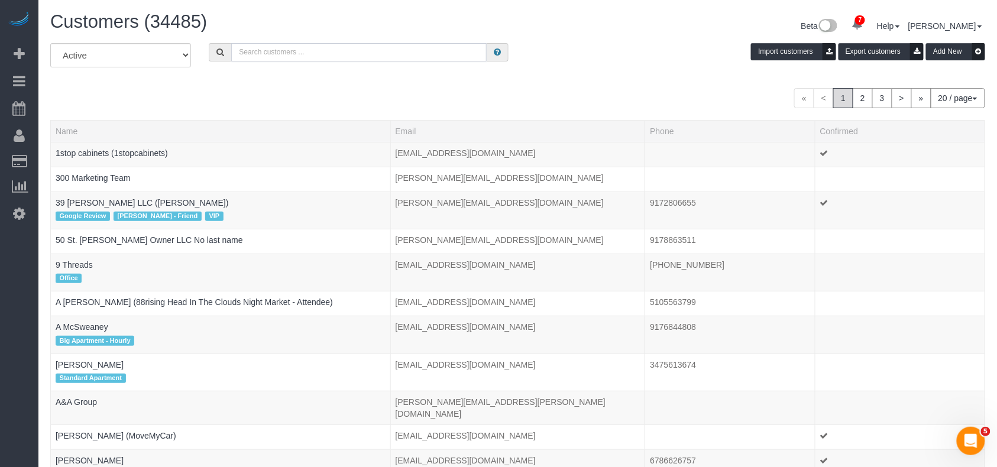
paste input "Harsha Viswanathan"
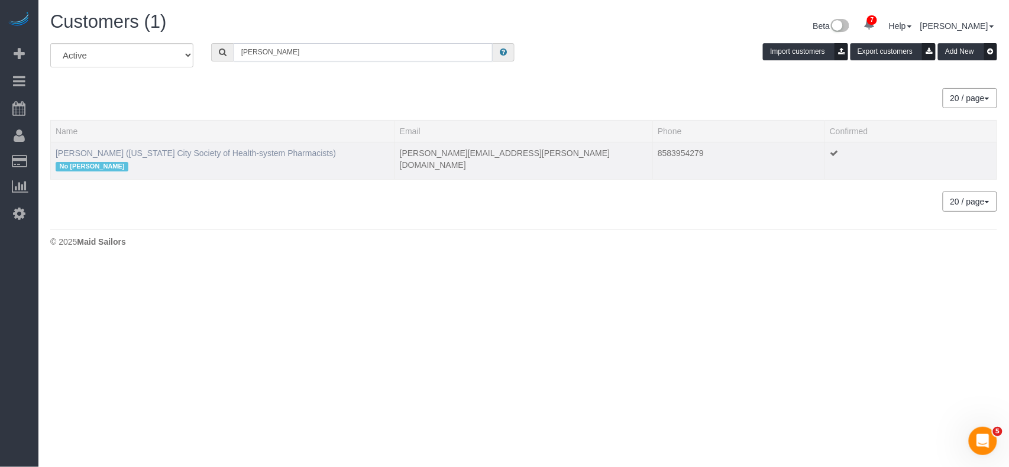
type input "Harsha Viswanathan"
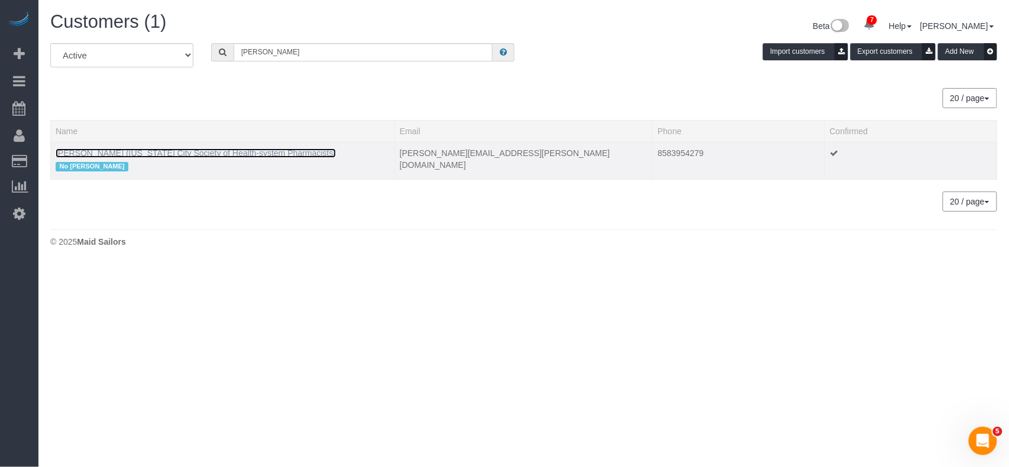
click at [79, 153] on link "Harsha Viswanathan (New York City Society of Health-system Pharmacists)" at bounding box center [196, 152] width 280 height 9
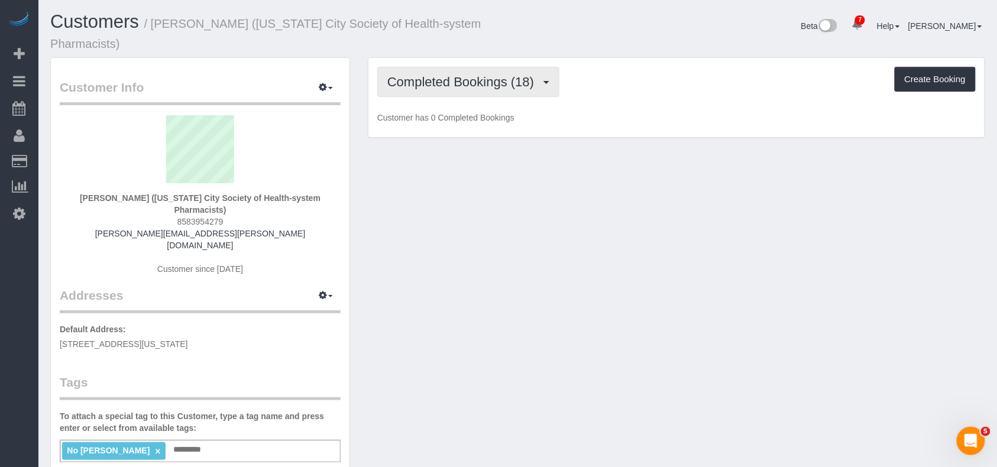
click at [453, 91] on button "Completed Bookings (18)" at bounding box center [468, 82] width 182 height 30
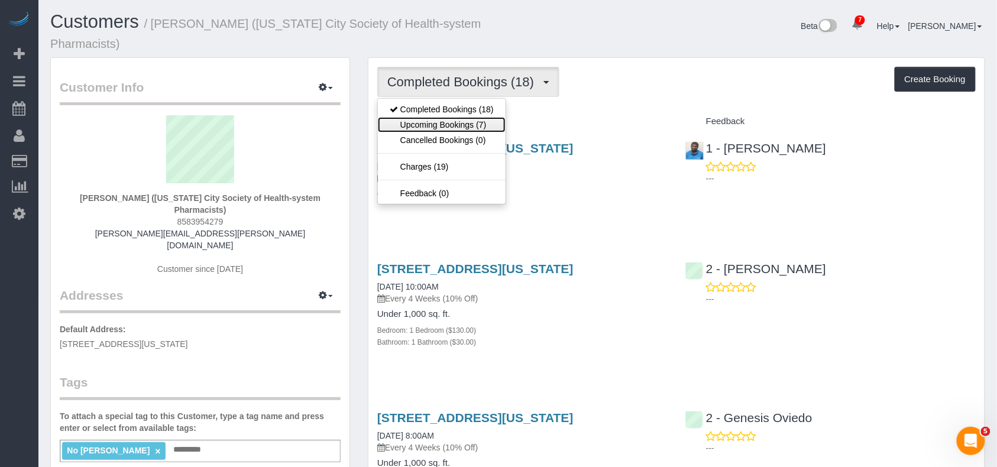
click at [452, 129] on link "Upcoming Bookings (7)" at bounding box center [442, 124] width 128 height 15
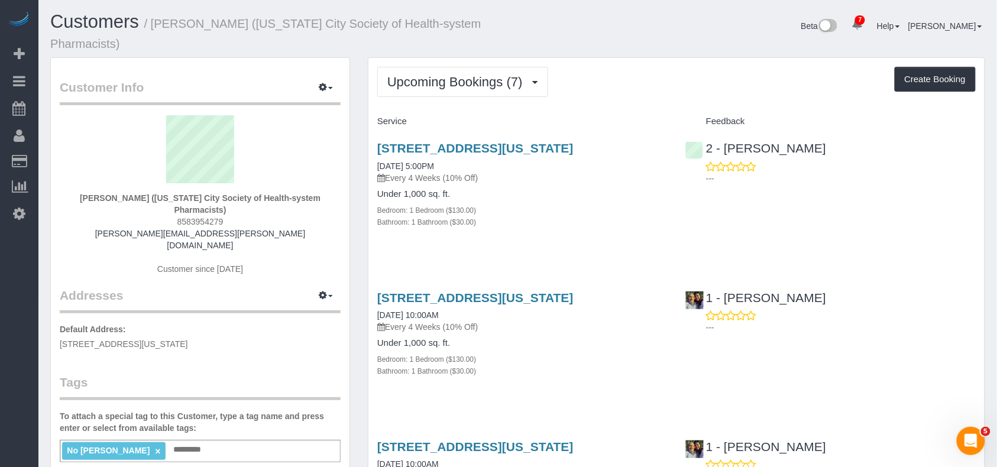
click at [477, 140] on div "200 West 26th Street, Apt. 1108, New York, NY 10001 09/01/2025 5:00PM Every 4 W…" at bounding box center [523, 190] width 308 height 119
click at [474, 147] on link "200 West 26th Street, Apt. 1108, New York, NY 10001" at bounding box center [475, 148] width 196 height 14
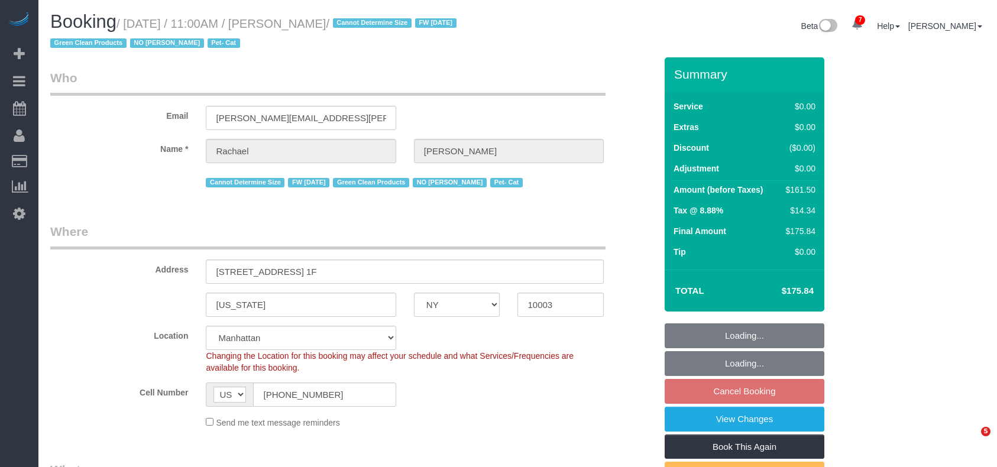
select select "NY"
select select "spot4"
select select "number:89"
select select "number:90"
select select "number:14"
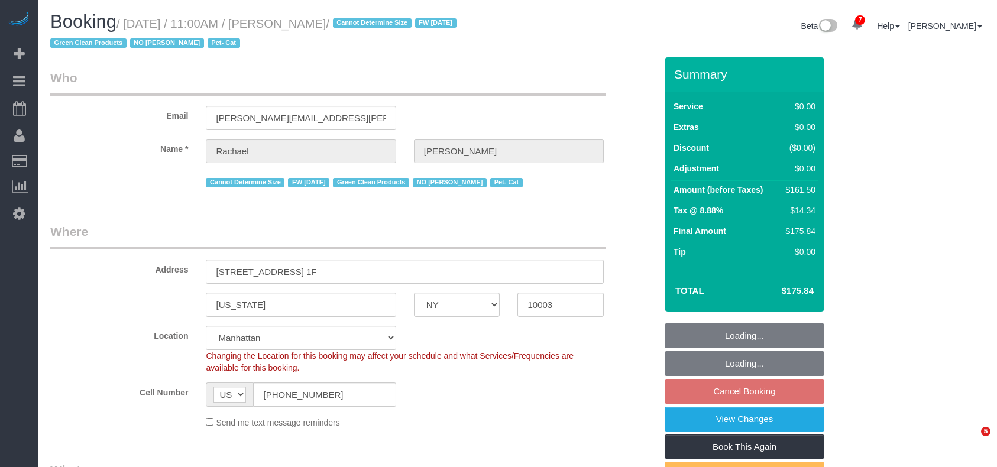
select select "number:5"
select select "2"
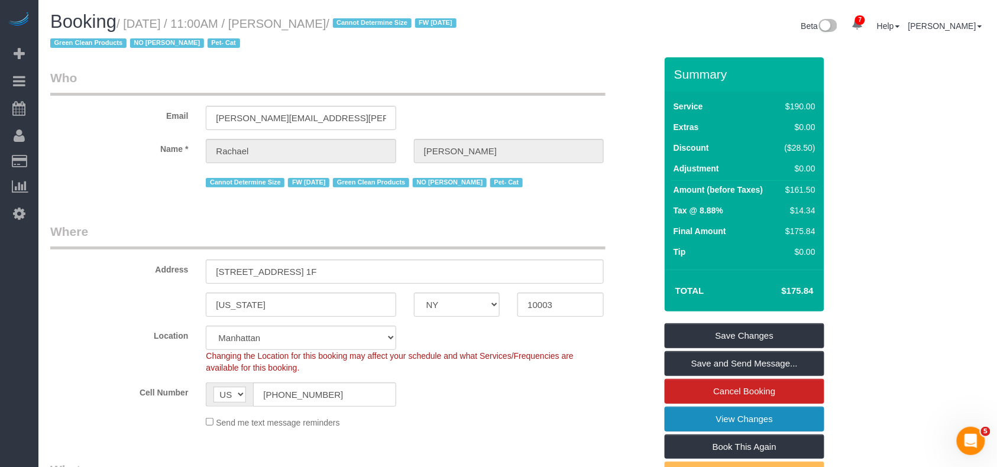
click at [690, 425] on link "View Changes" at bounding box center [745, 419] width 160 height 25
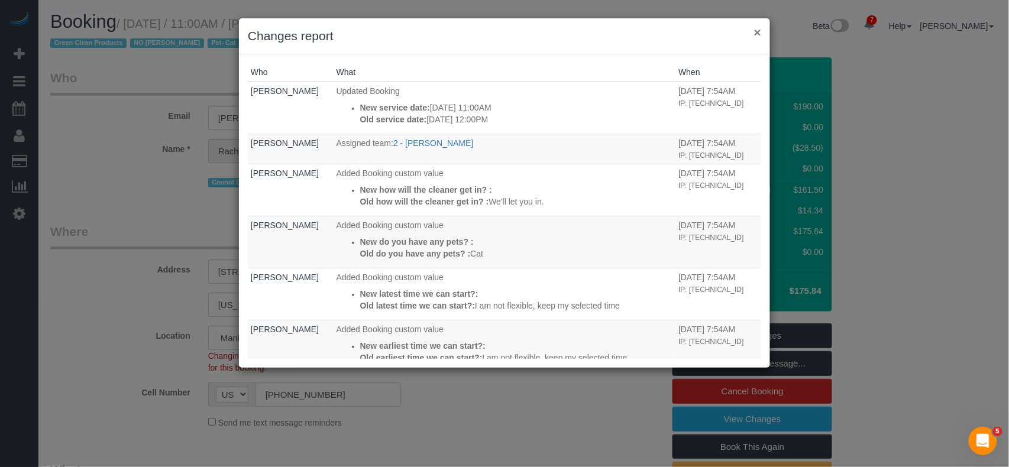
click at [760, 31] on button "×" at bounding box center [757, 32] width 7 height 12
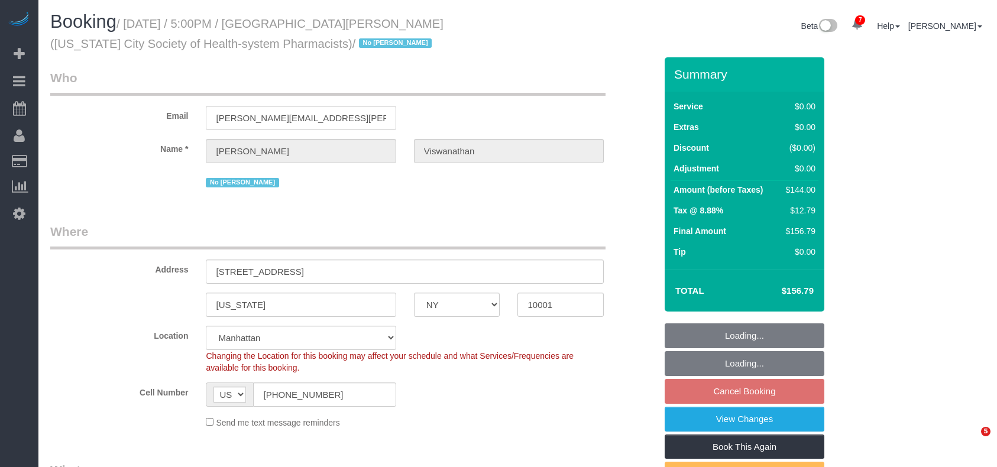
select select "NY"
select select "1"
select select "number:89"
select select "number:90"
select select "number:15"
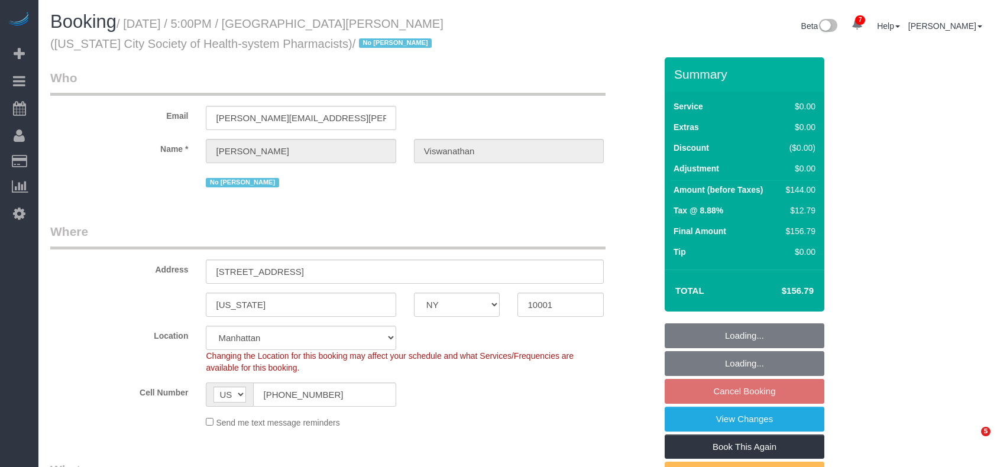
select select "number:5"
select select "spot9"
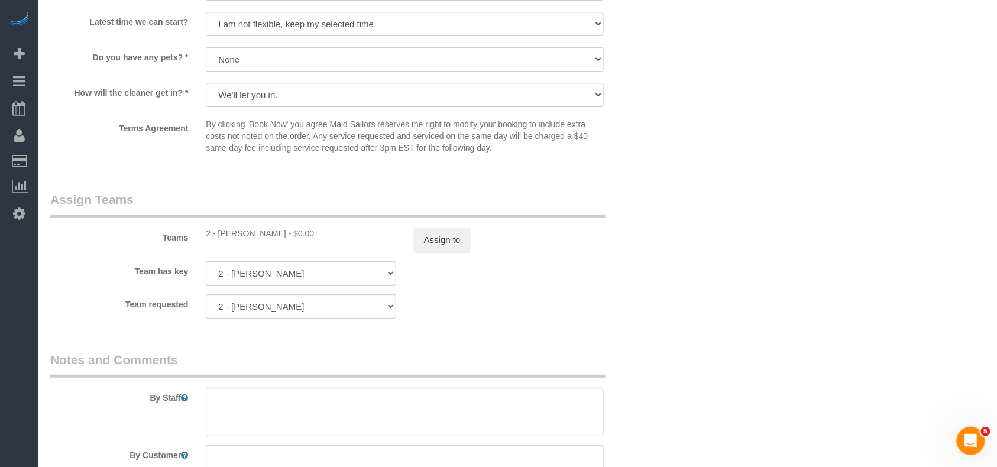
scroll to position [1420, 0]
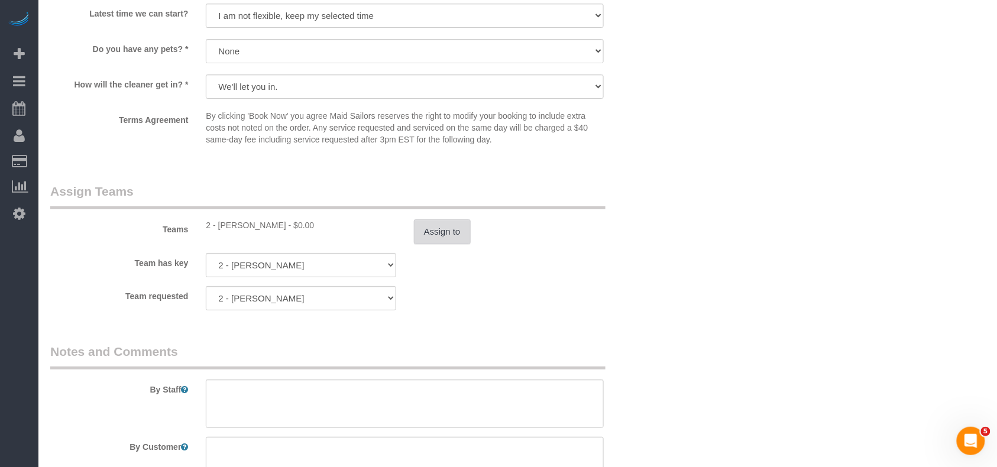
click at [448, 235] on button "Assign to" at bounding box center [442, 231] width 57 height 25
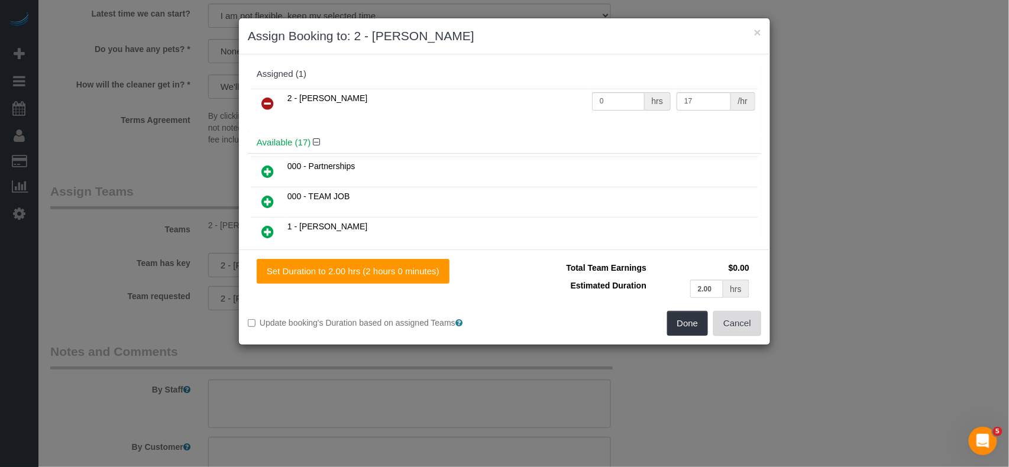
click at [725, 325] on button "Cancel" at bounding box center [737, 323] width 48 height 25
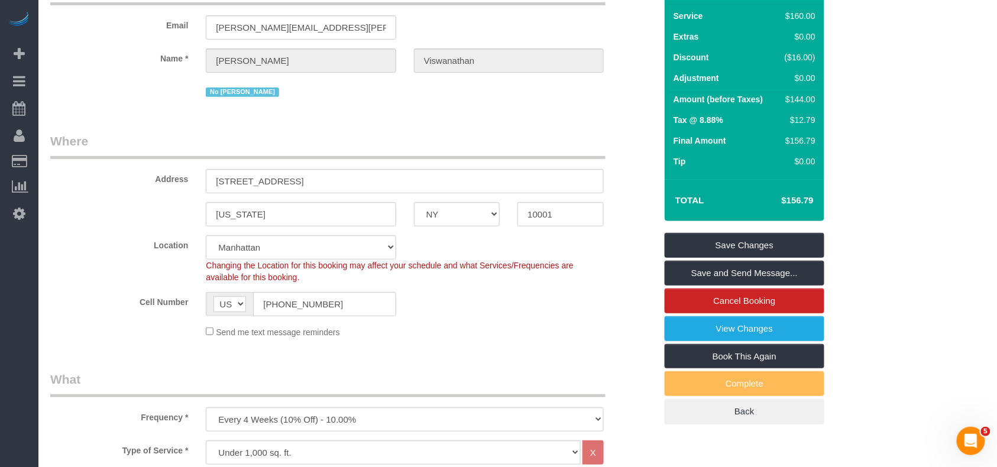
scroll to position [0, 0]
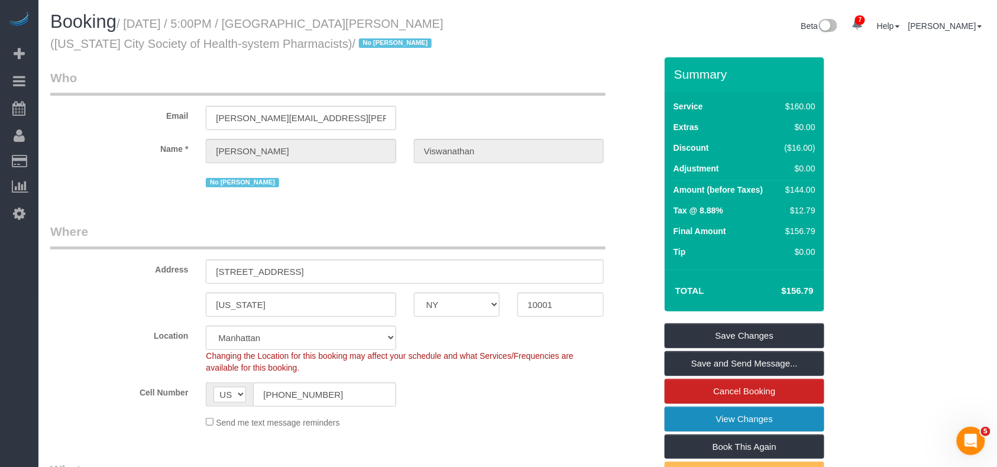
click at [728, 431] on link "View Changes" at bounding box center [745, 419] width 160 height 25
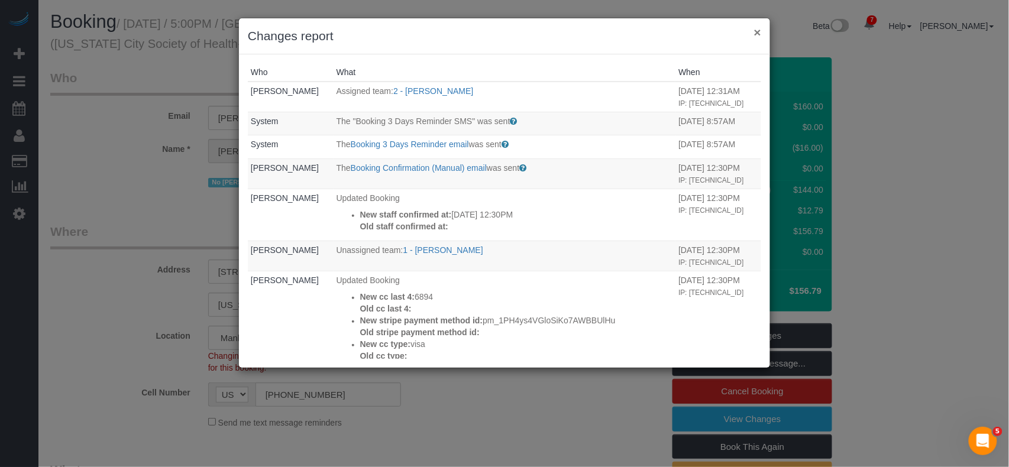
click at [754, 34] on button "×" at bounding box center [757, 32] width 7 height 12
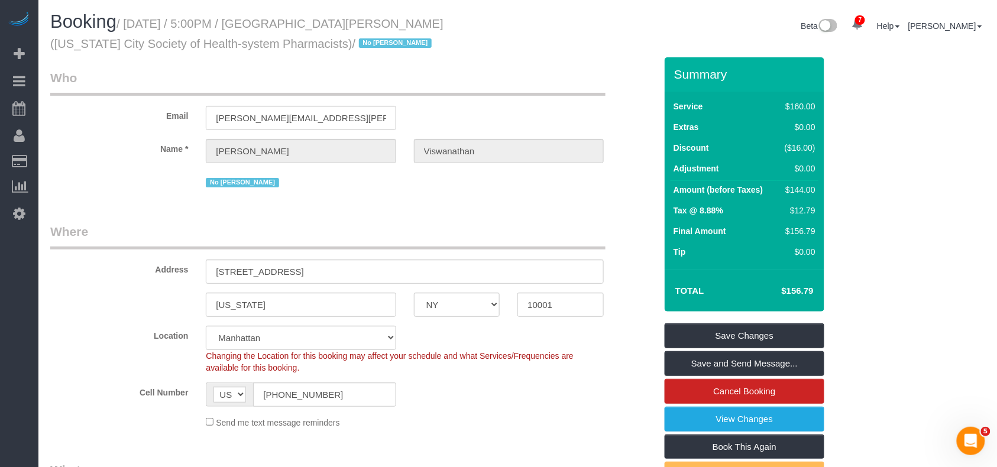
drag, startPoint x: 253, startPoint y: 48, endPoint x: 130, endPoint y: 24, distance: 125.3
click at [130, 24] on small "/ September 01, 2025 / 5:00PM / Harsha Viswanathan (New York City Society of He…" at bounding box center [246, 33] width 393 height 33
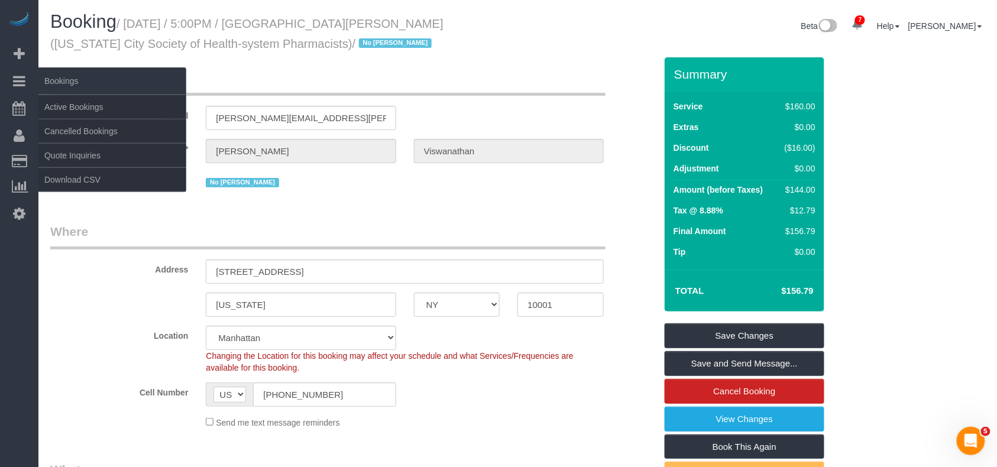
copy small "September 01, 2025 / 5:00PM / Harsha Viswanathan (New York City Society of Heal…"
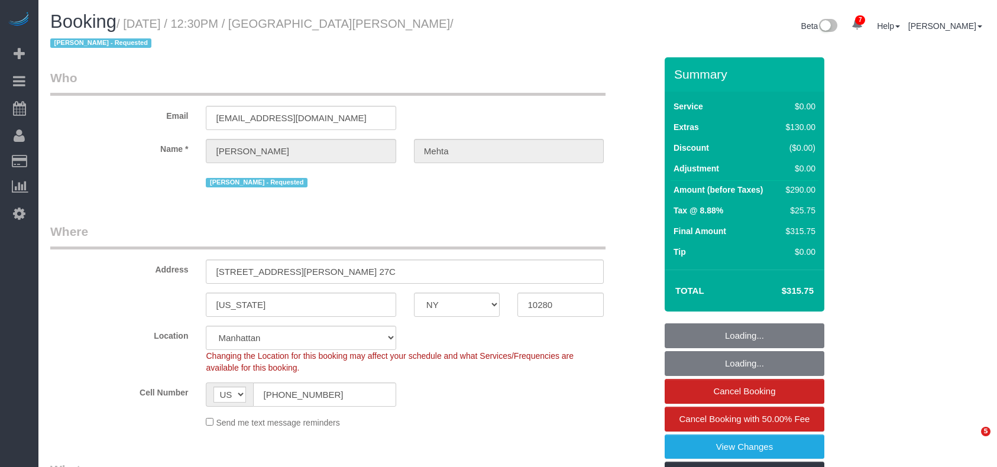
select select "NY"
select select "1"
select select "number:60"
select select "number:73"
select select "number:15"
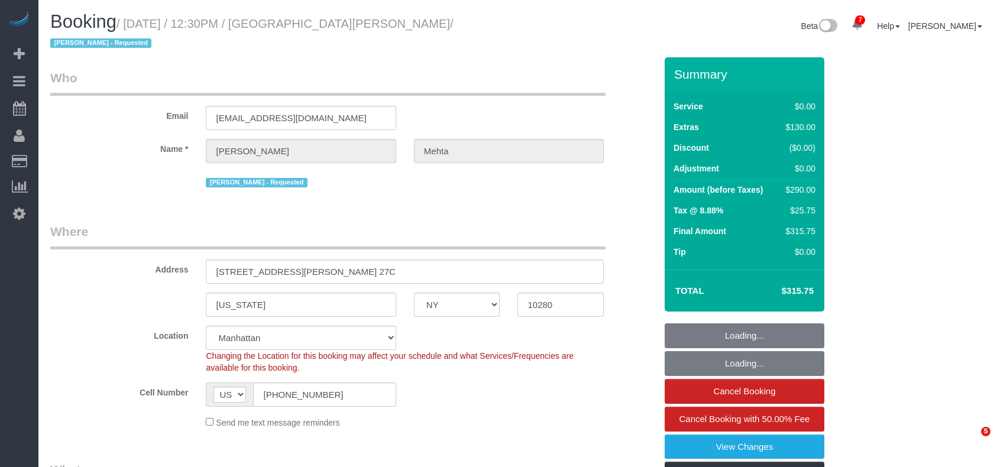
select select "number:7"
select select "object:1384"
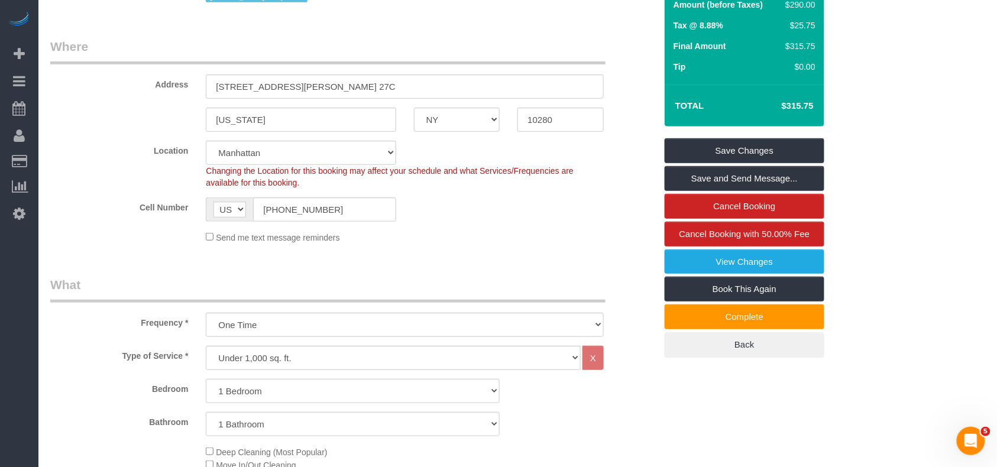
scroll to position [157, 0]
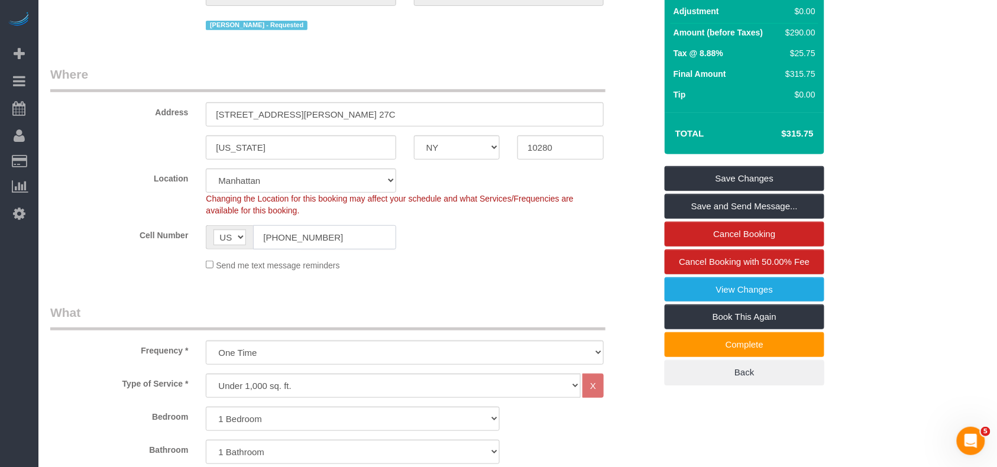
click at [273, 225] on input "[PHONE_NUMBER]" at bounding box center [324, 237] width 143 height 24
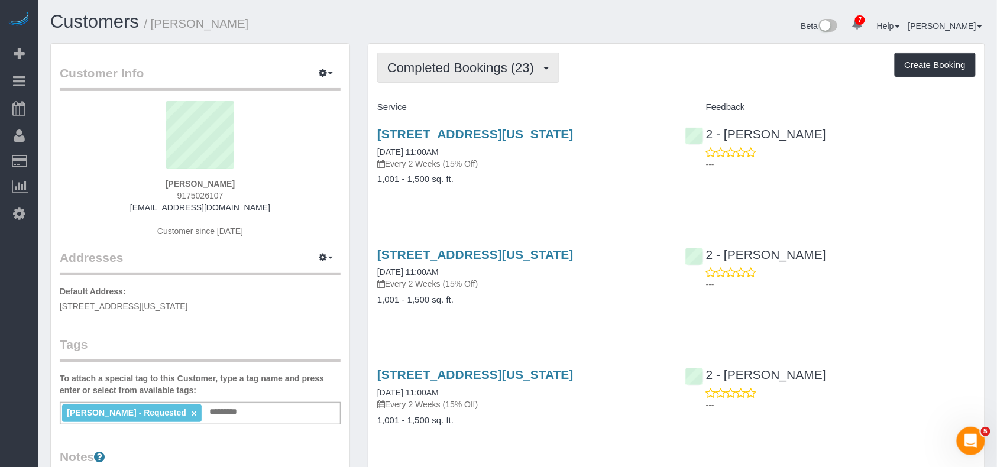
click at [415, 75] on button "Completed Bookings (23)" at bounding box center [468, 68] width 182 height 30
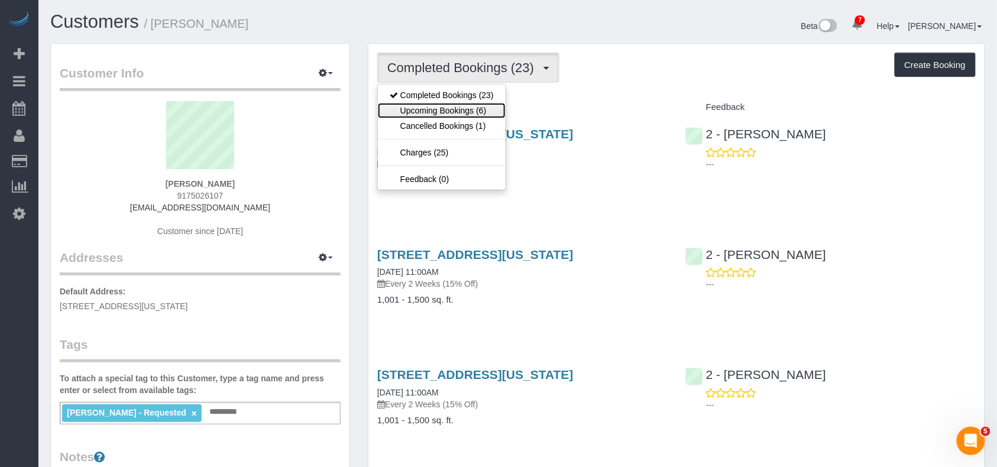
click at [415, 106] on link "Upcoming Bookings (6)" at bounding box center [442, 110] width 128 height 15
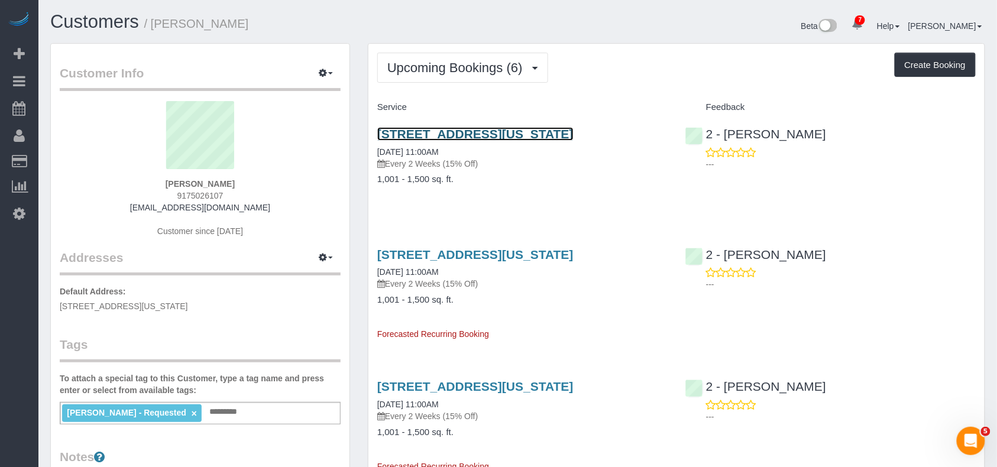
click at [500, 136] on link "111 Varick St, Ph 1, New York, NY 10013" at bounding box center [475, 134] width 196 height 14
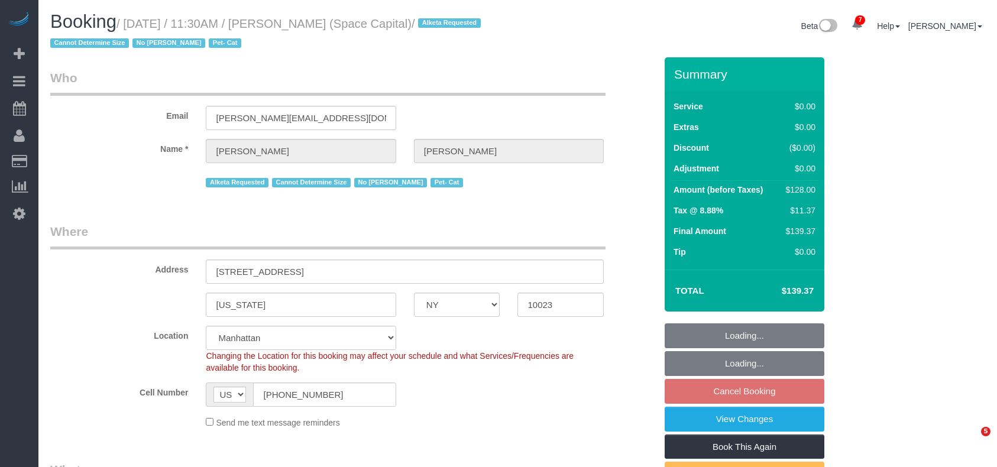
select select "NY"
select select "object:4642"
select select "string:stripe-pm_1J0xpx4VGloSiKo7Azbby8ri"
select select "1"
select select "number:89"
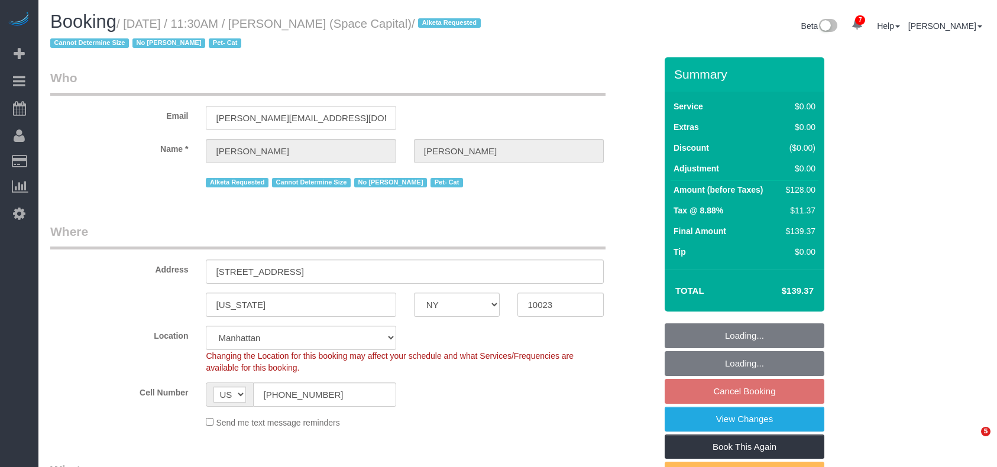
select select "number:90"
select select "number:14"
select select "number:6"
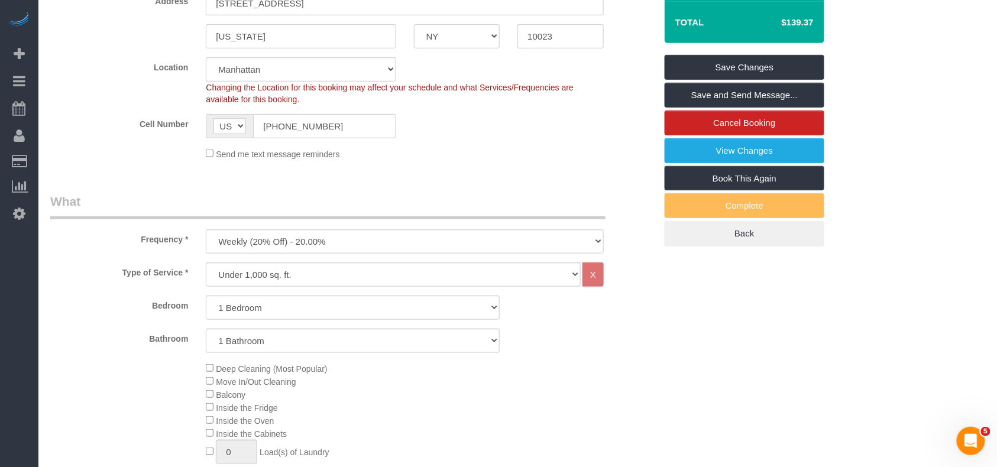
scroll to position [157, 0]
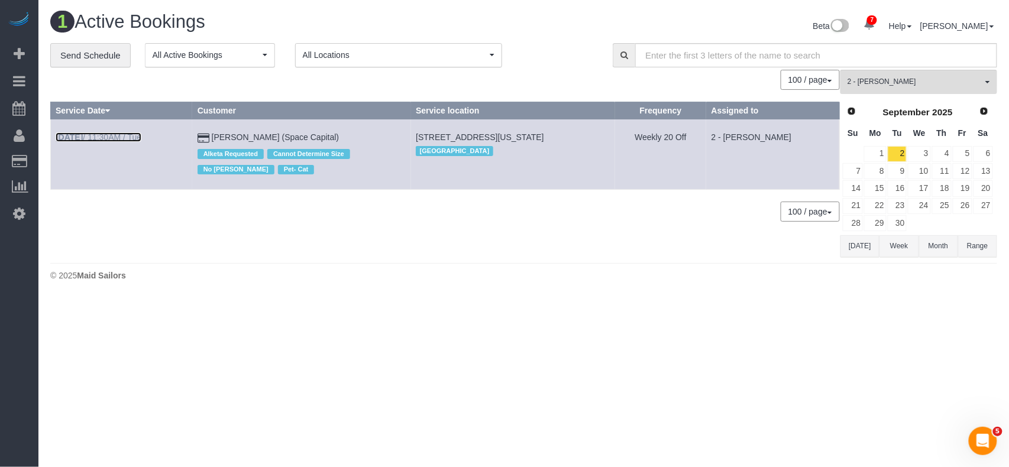
click at [114, 134] on link "Sep 2nd / 11:30AM / Tue" at bounding box center [99, 137] width 86 height 9
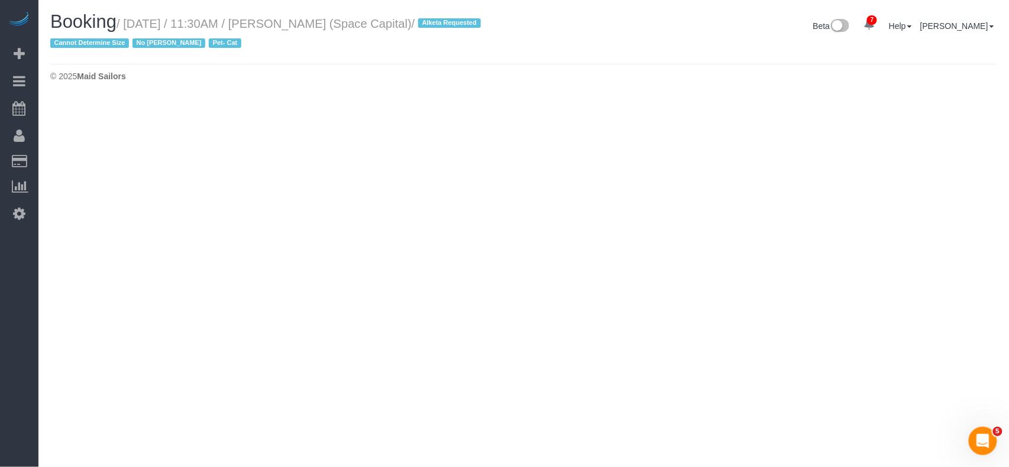
select select "NY"
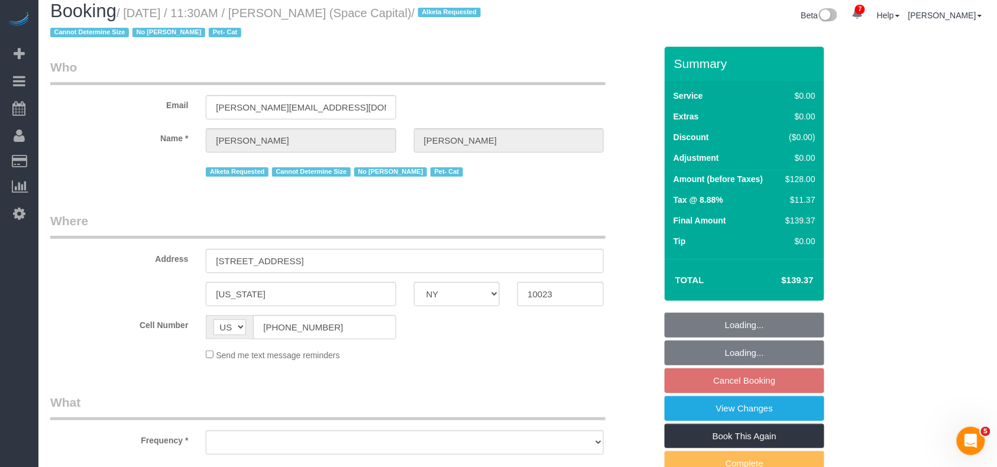
select select "number:89"
select select "number:90"
select select "number:14"
select select "number:6"
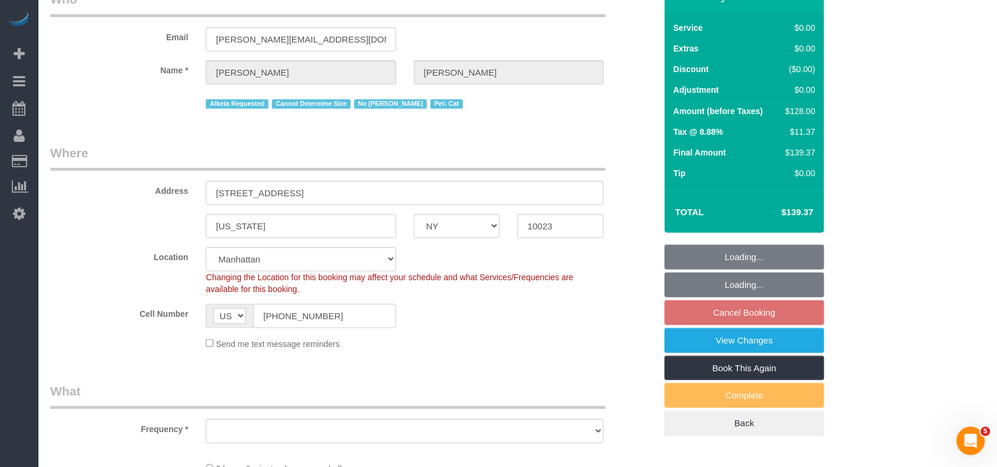
select select "string:stripe-pm_1J0xpx4VGloSiKo7Azbby8ri"
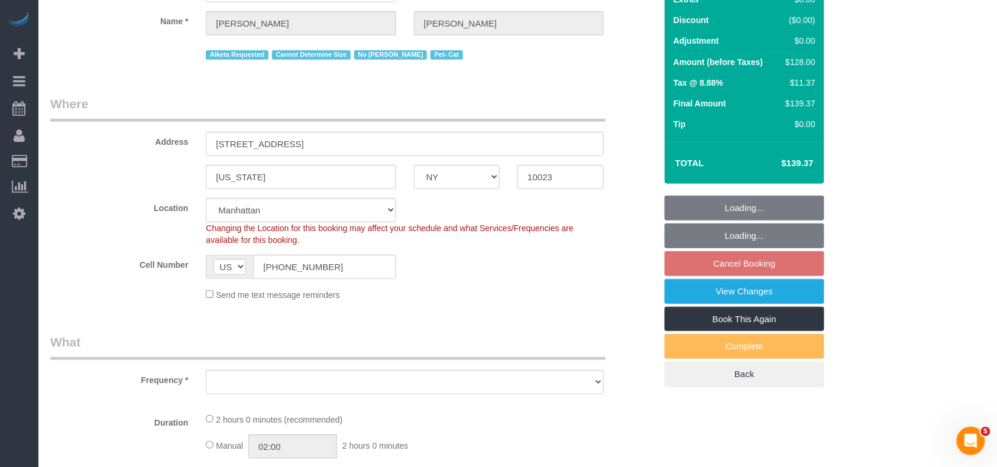
select select "object:5725"
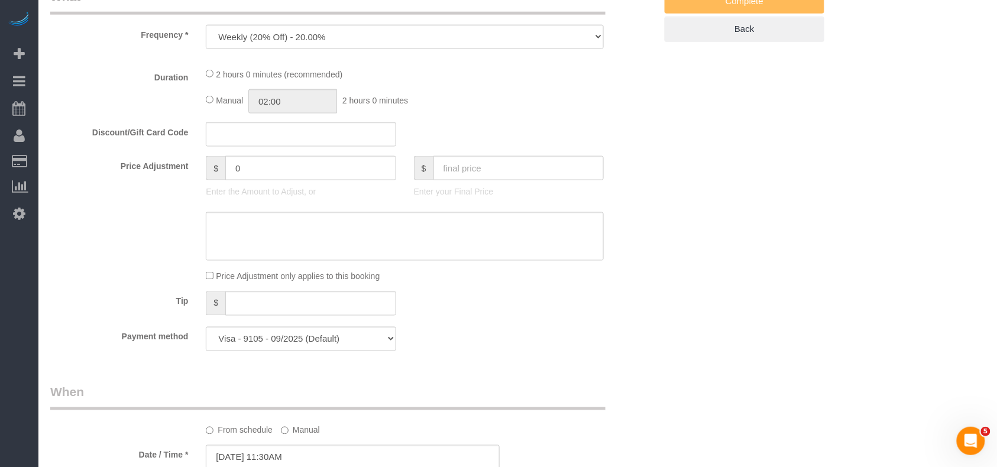
select select "1"
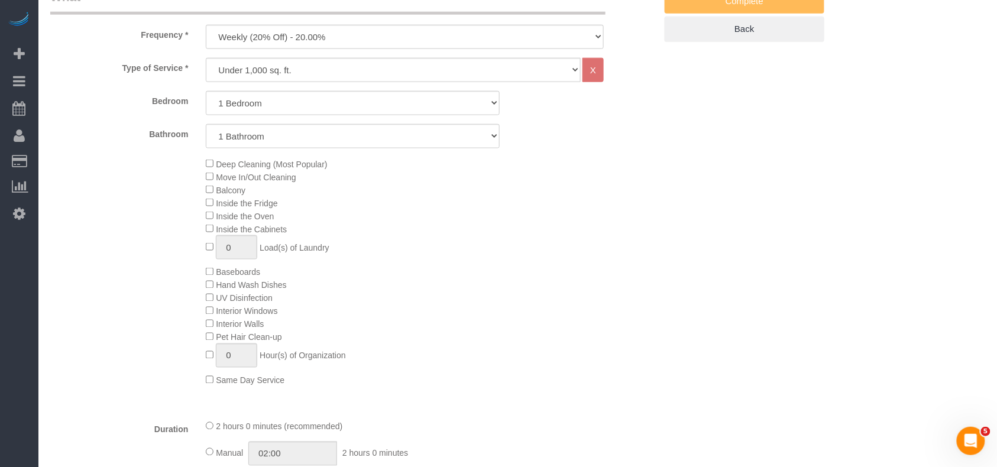
select select "object:6239"
select select "1"
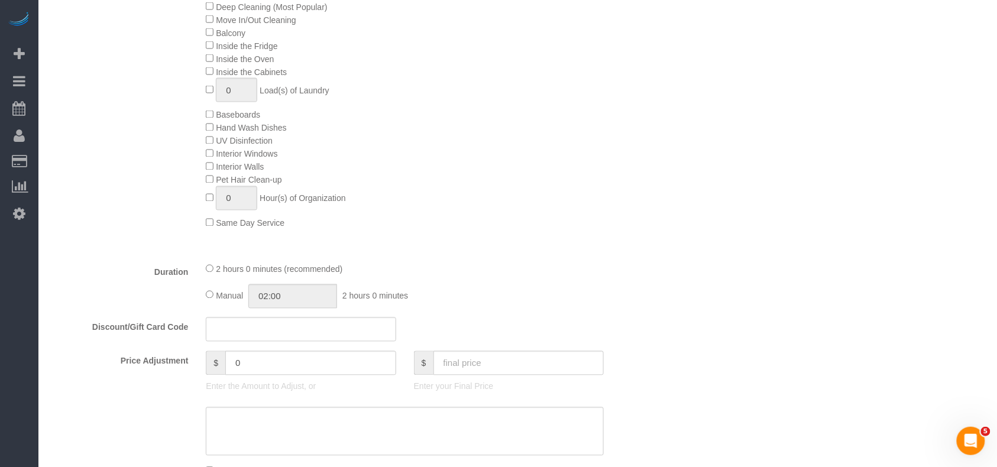
scroll to position [394, 0]
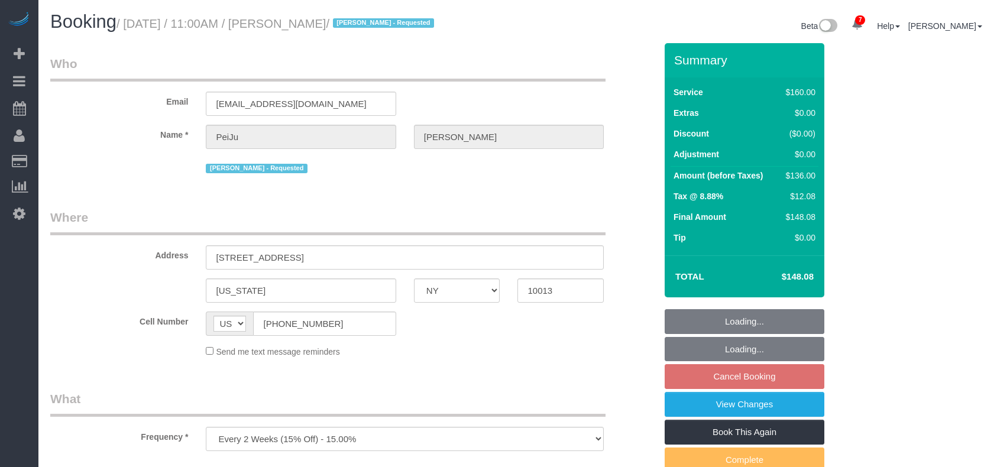
select select "NY"
select select "string:stripe-pm_1PrMVO4VGloSiKo7kgJ7yNhI"
select select "number:89"
select select "number:90"
select select "number:15"
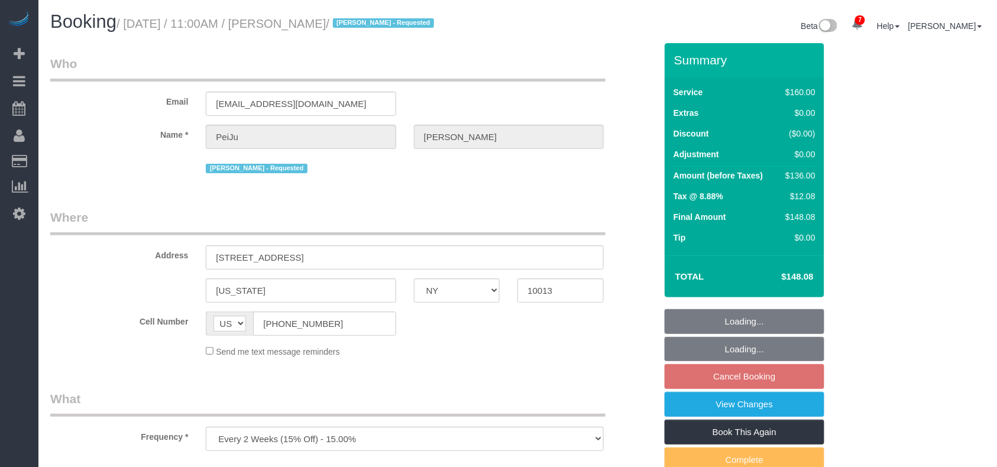
select select "number:6"
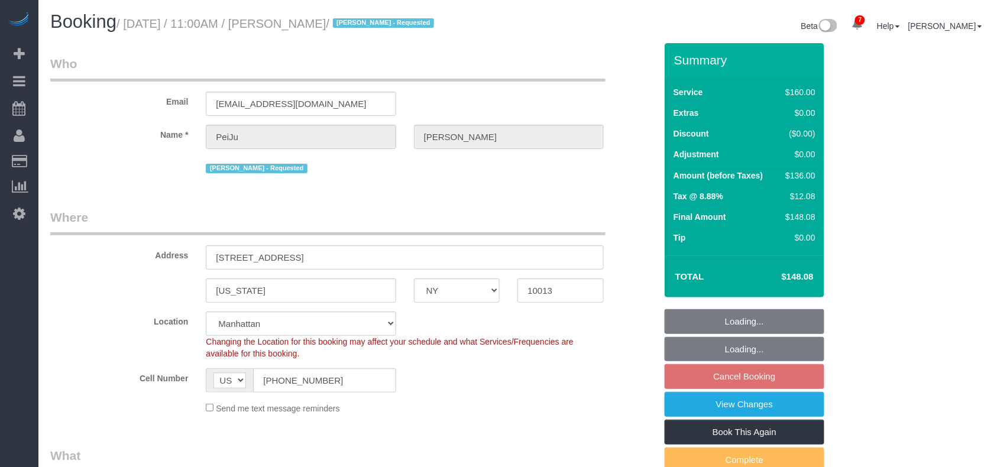
select select "object:1313"
select select "spot3"
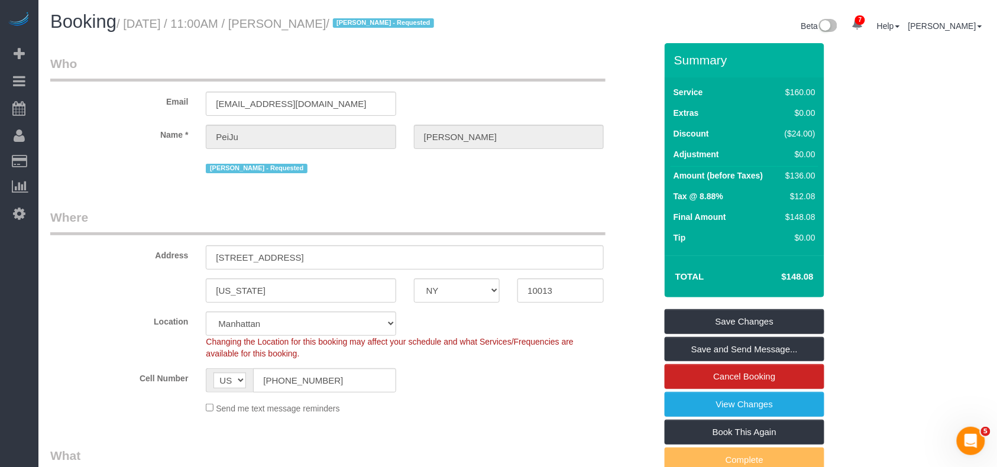
drag, startPoint x: 393, startPoint y: 26, endPoint x: 131, endPoint y: 26, distance: 262.1
click at [131, 26] on small "/ September 01, 2025 / 11:00AM / PeiJu Chien-Pott / Alketa Tomaj - Requested" at bounding box center [277, 23] width 321 height 13
copy small "September 01, 2025 / 11:00AM / PeiJu Chien-Pott"
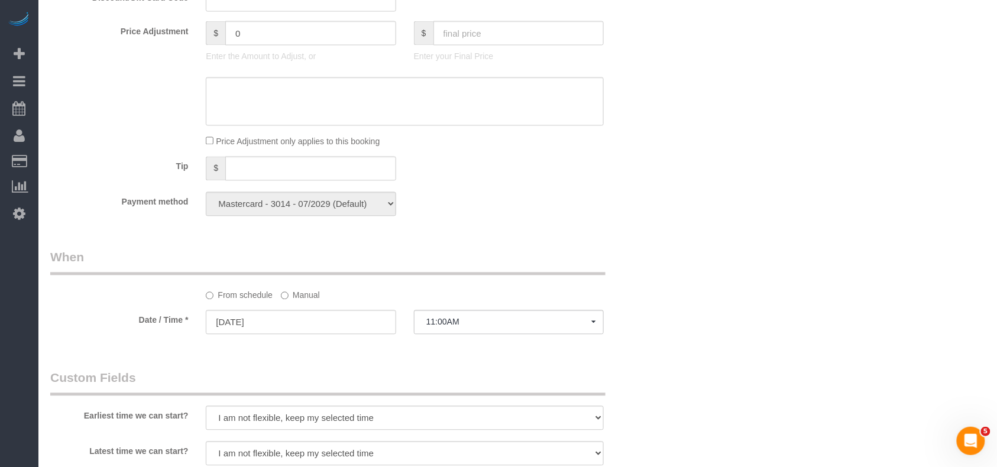
scroll to position [867, 0]
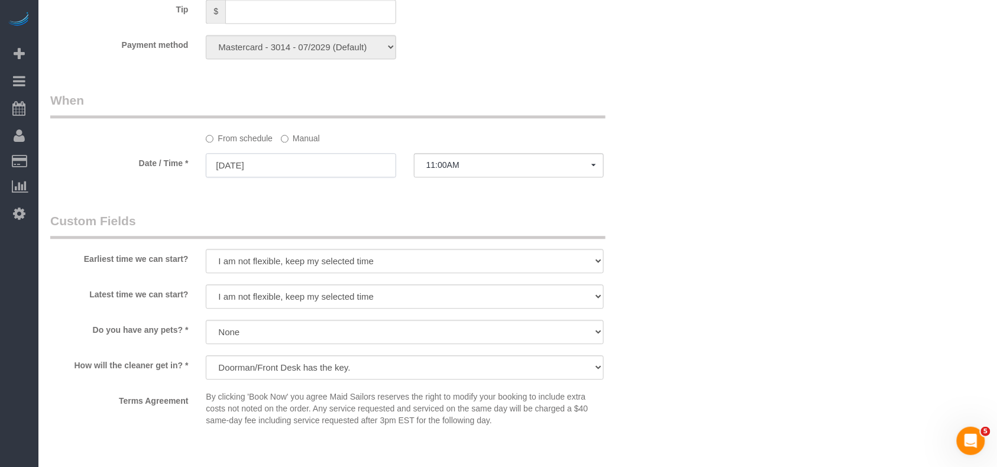
click at [322, 173] on input "[DATE]" at bounding box center [301, 165] width 190 height 24
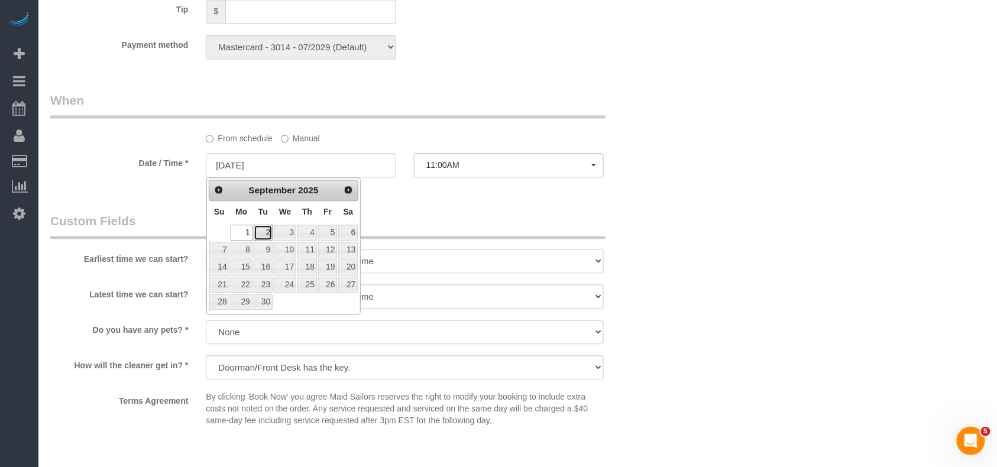
click at [259, 235] on link "2" at bounding box center [263, 233] width 19 height 16
type input "09/02/2025"
select select "spot12"
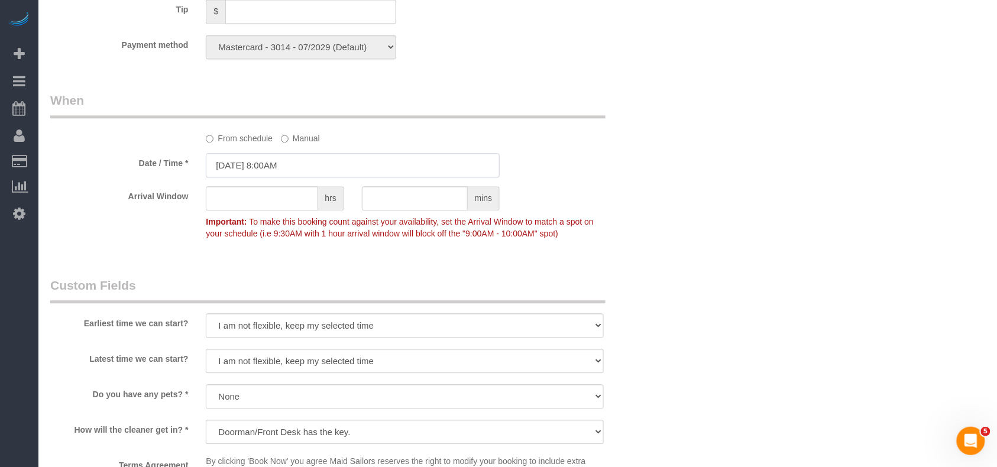
click at [294, 169] on input "09/02/2025 8:00AM" at bounding box center [353, 165] width 294 height 24
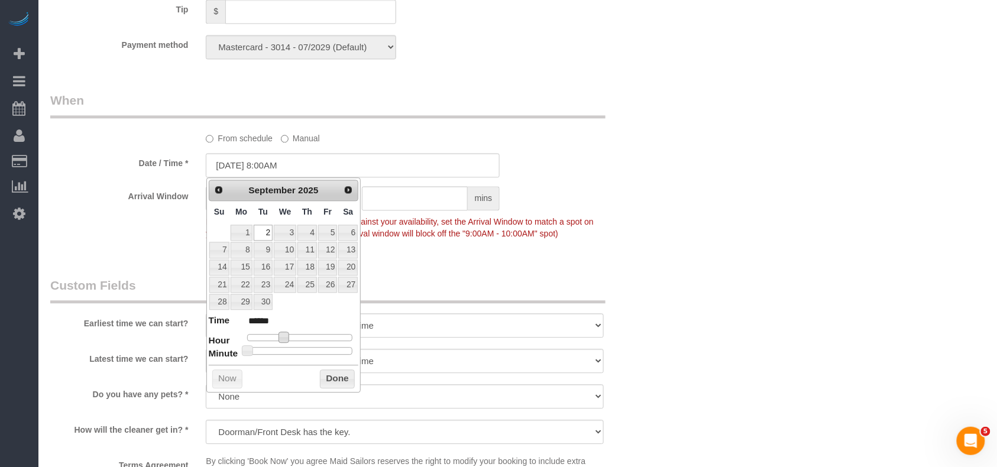
type input "09/02/2025 9:00AM"
type input "******"
type input "09/02/2025 12:00PM"
type input "*******"
type input "09/02/2025 1:00PM"
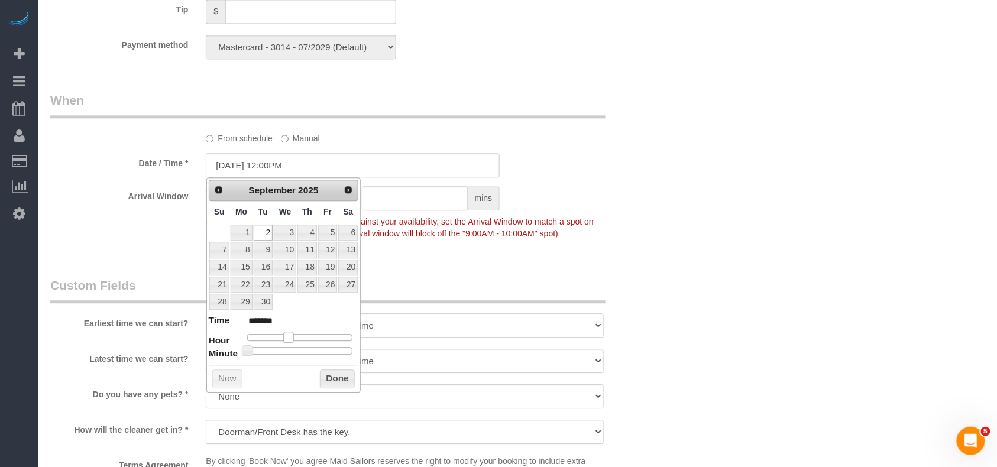
type input "******"
type input "09/02/2025 2:00PM"
type input "******"
type input "09/02/2025 3:00PM"
type input "******"
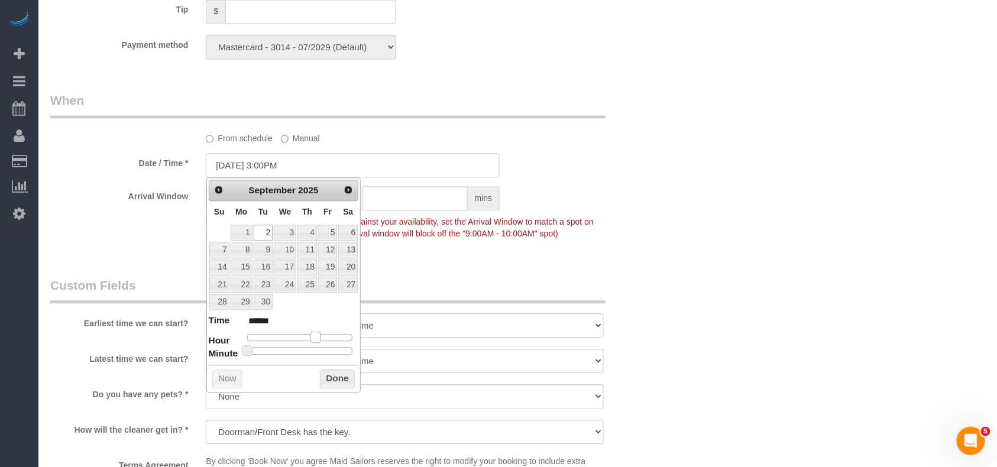
type input "09/02/2025 2:00PM"
type input "******"
type input "09/02/2025 1:00PM"
type input "******"
drag, startPoint x: 285, startPoint y: 341, endPoint x: 310, endPoint y: 340, distance: 25.5
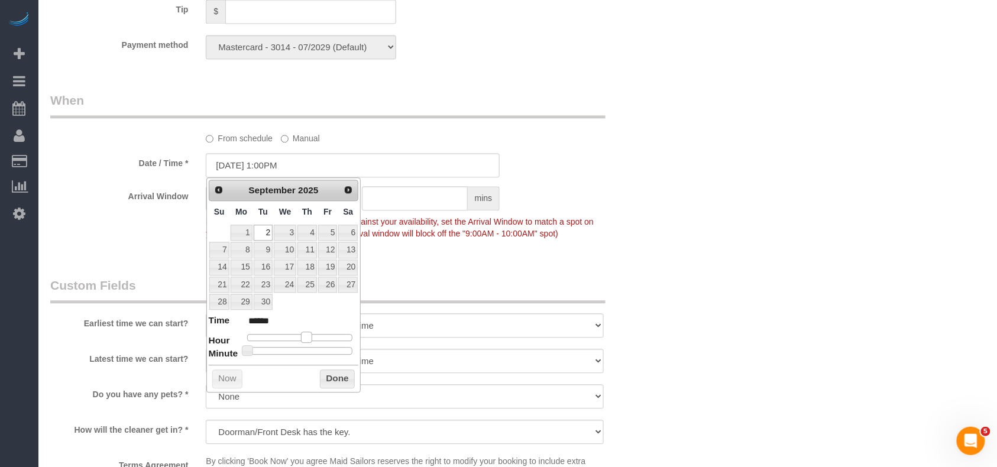
click at [310, 340] on span at bounding box center [306, 337] width 11 height 11
type input "09/02/2025 2:00PM"
type input "******"
click at [315, 339] on span at bounding box center [311, 337] width 11 height 11
type input "09/02/2025 2:45PM"
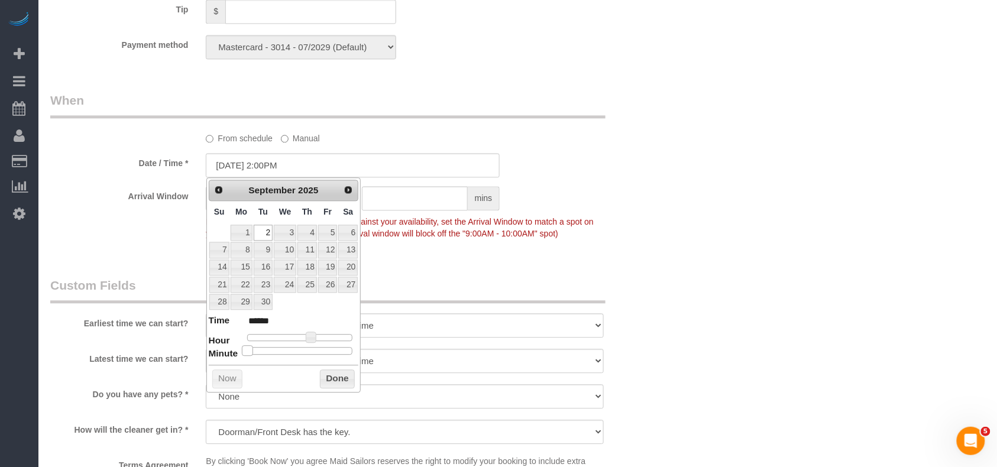
type input "******"
type input "09/02/2025 2:40PM"
type input "******"
type input "09/02/2025 2:35PM"
type input "******"
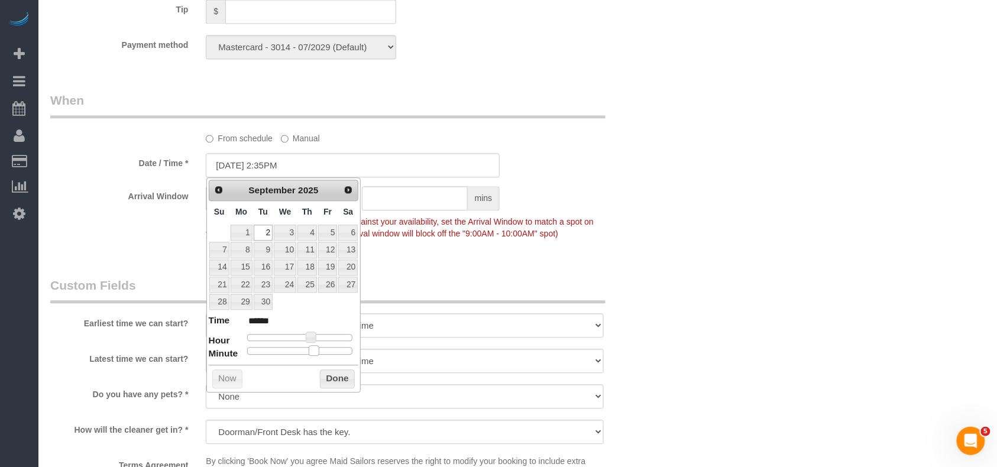
type input "09/02/2025 2:30PM"
type input "******"
drag, startPoint x: 247, startPoint y: 351, endPoint x: 308, endPoint y: 356, distance: 61.7
click at [308, 356] on span at bounding box center [304, 350] width 11 height 11
click at [337, 389] on button "Done" at bounding box center [337, 379] width 35 height 19
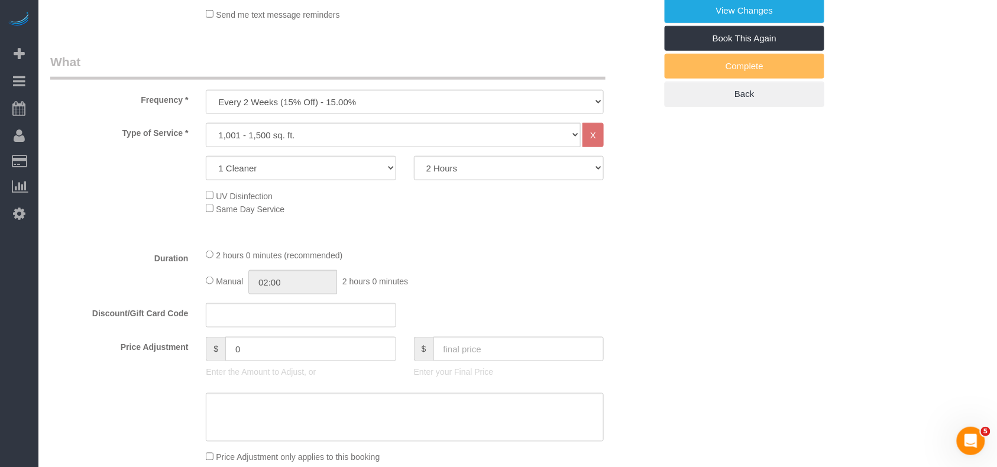
scroll to position [79, 0]
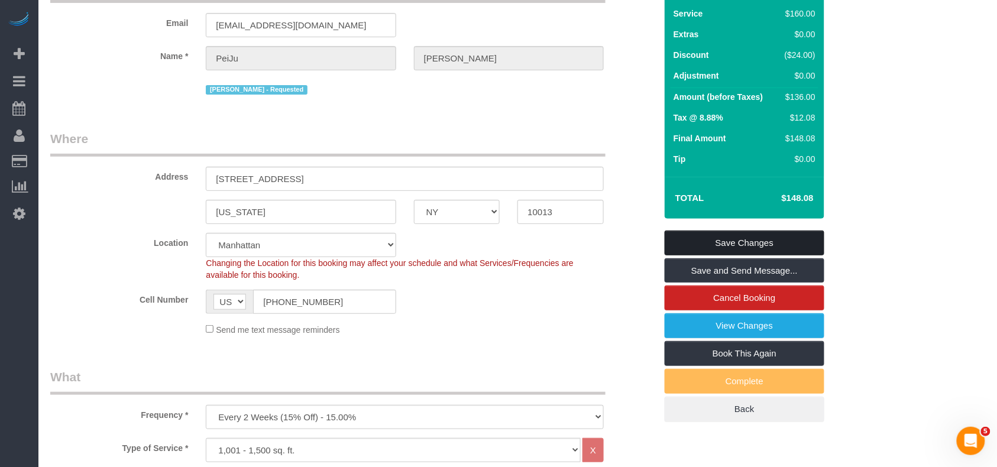
click at [732, 239] on link "Save Changes" at bounding box center [745, 243] width 160 height 25
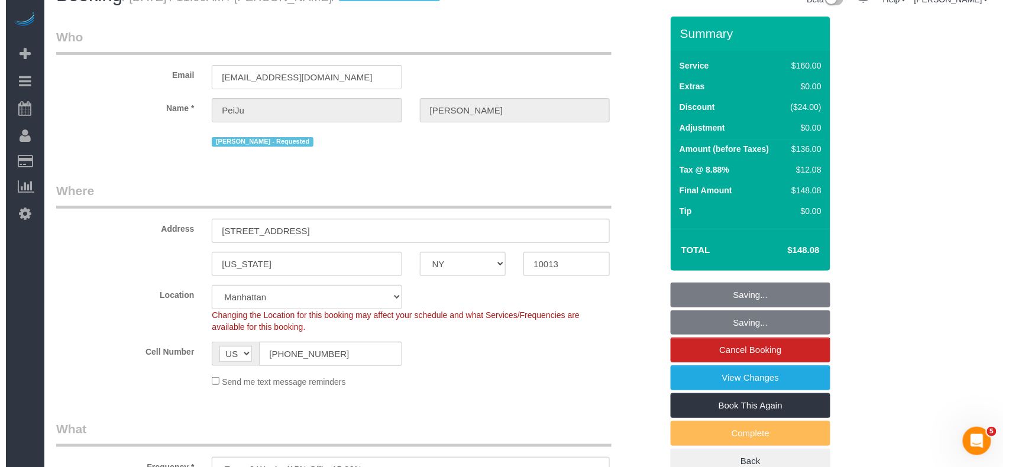
scroll to position [0, 0]
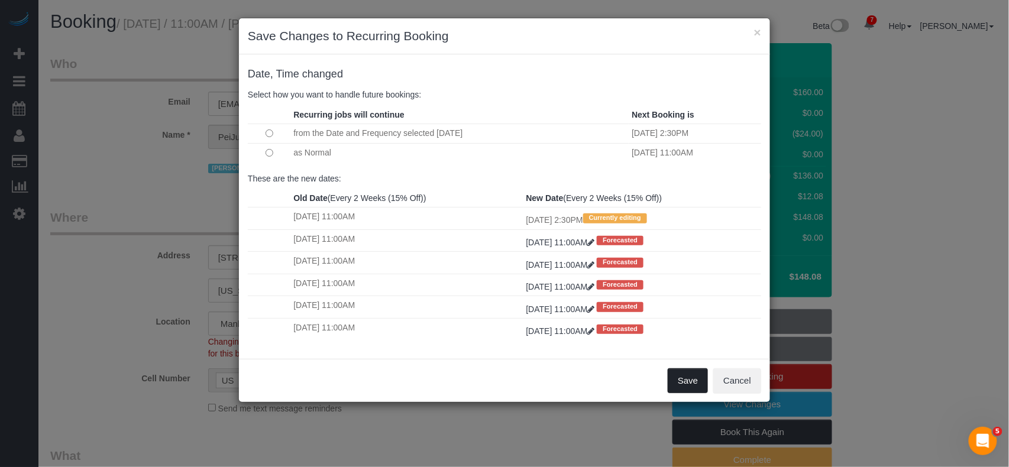
click at [701, 385] on button "Save" at bounding box center [688, 381] width 40 height 25
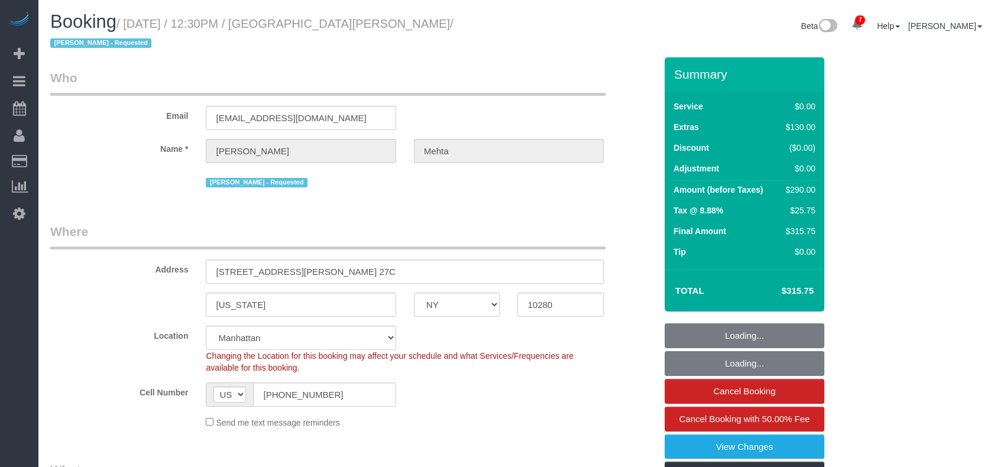
select select "NY"
select select "1"
select select "number:60"
select select "number:73"
select select "number:15"
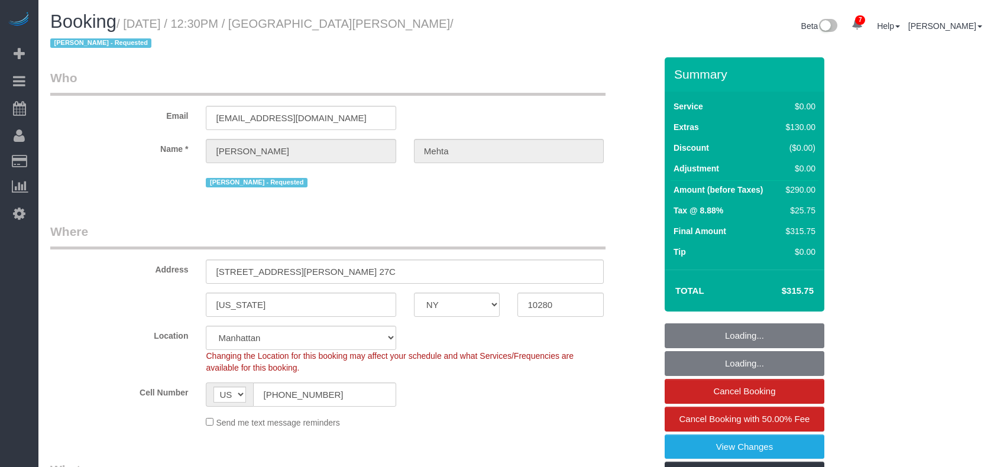
select select "number:7"
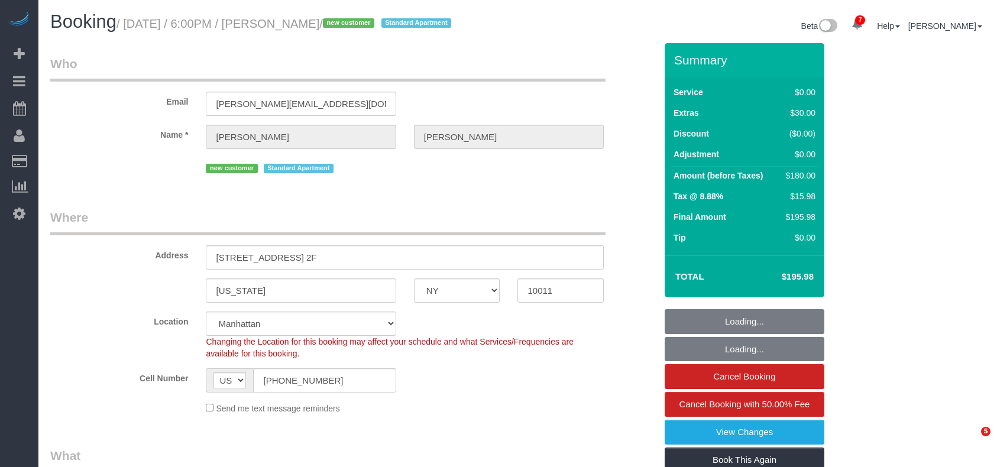
select select "NY"
select select "number:64"
select select "number:79"
select select "number:15"
select select "number:5"
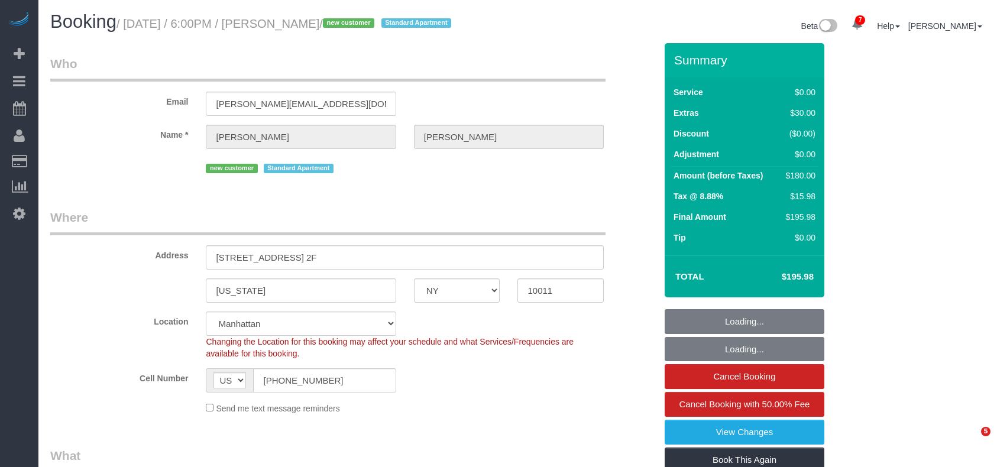
click at [131, 22] on small "/ August 30, 2025 / 6:00PM / Hayden Kirkpatrick / new customer Standard Apartme…" at bounding box center [286, 23] width 338 height 13
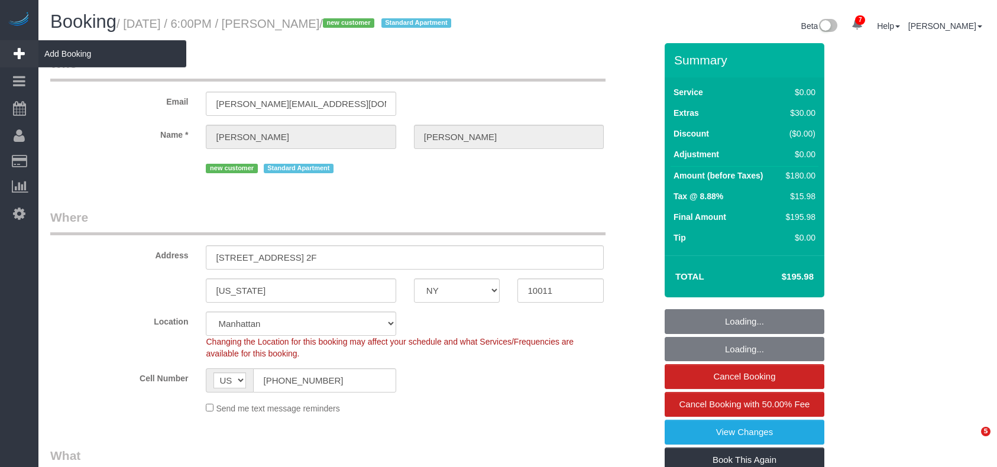
select select "object:1343"
select select "spot1"
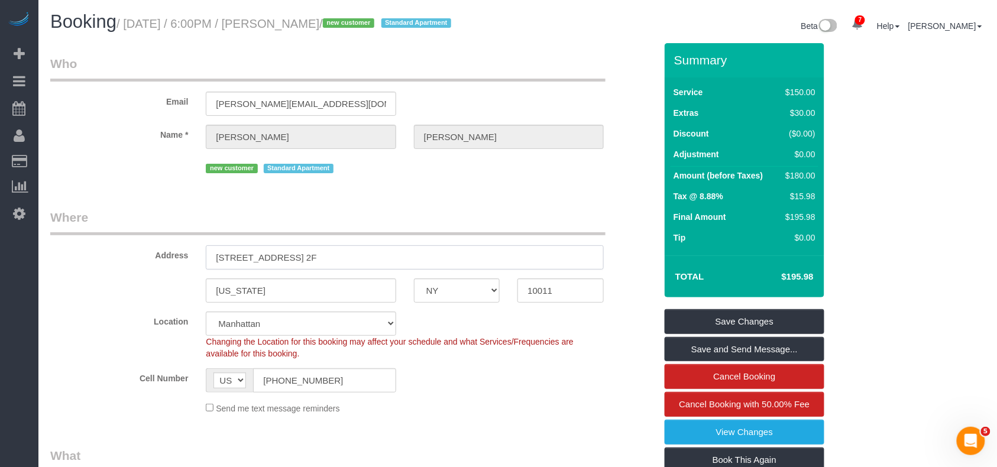
drag, startPoint x: 298, startPoint y: 269, endPoint x: 211, endPoint y: 269, distance: 87.6
click at [211, 269] on input "312 West 23rd Street, Apt. 2F" at bounding box center [405, 258] width 398 height 24
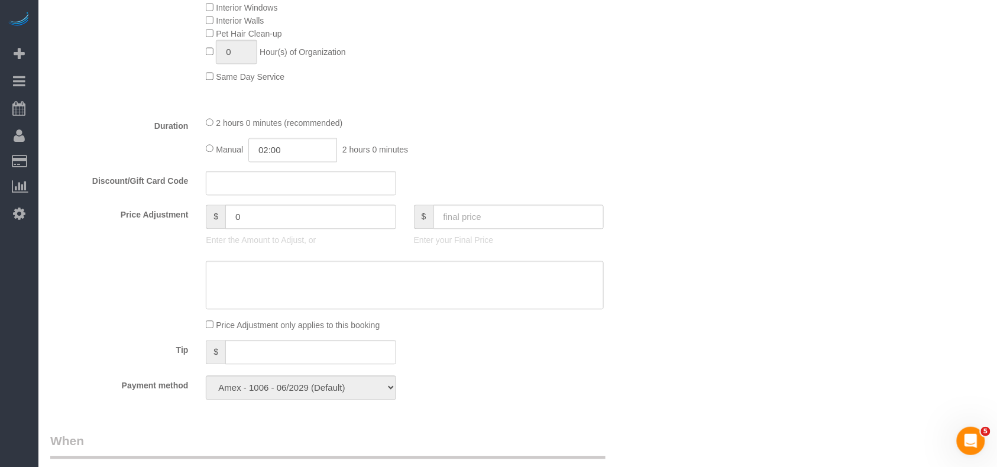
scroll to position [789, 0]
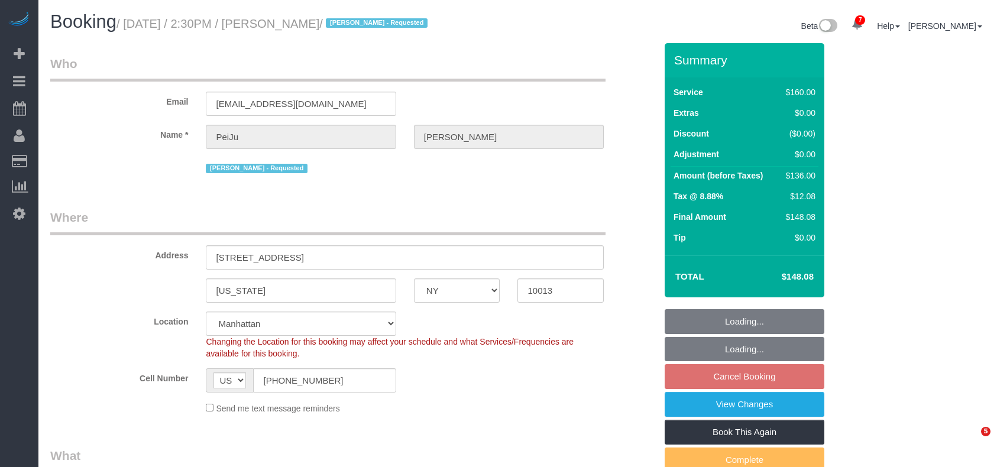
select select "NY"
select select "number:89"
select select "number:90"
select select "number:15"
select select "number:6"
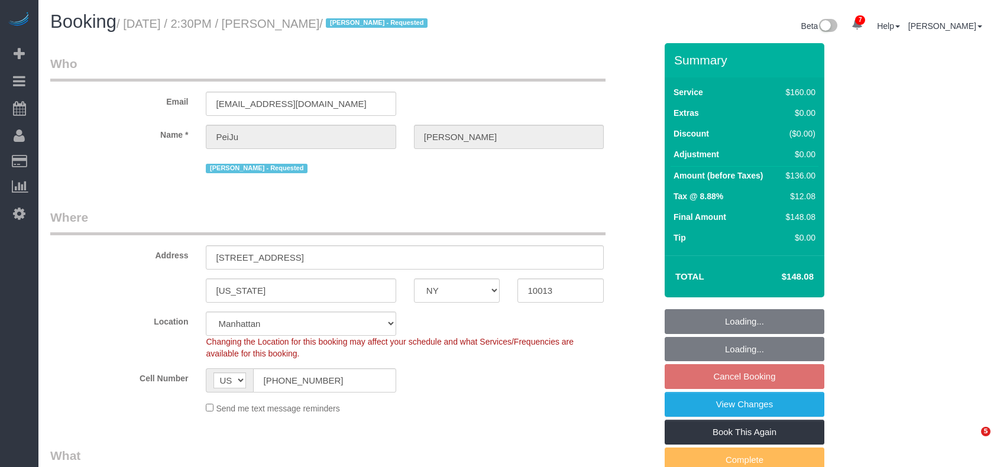
select select "object:1325"
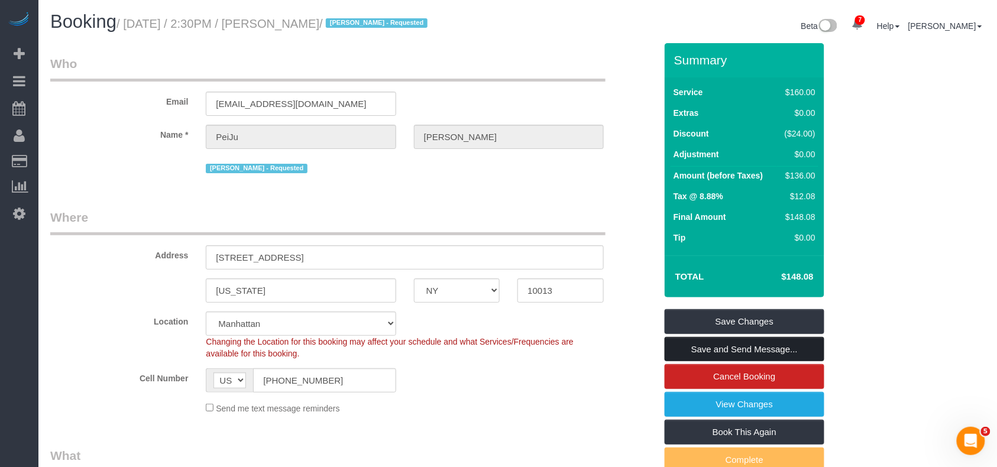
click at [711, 351] on link "Save and Send Message..." at bounding box center [745, 349] width 160 height 25
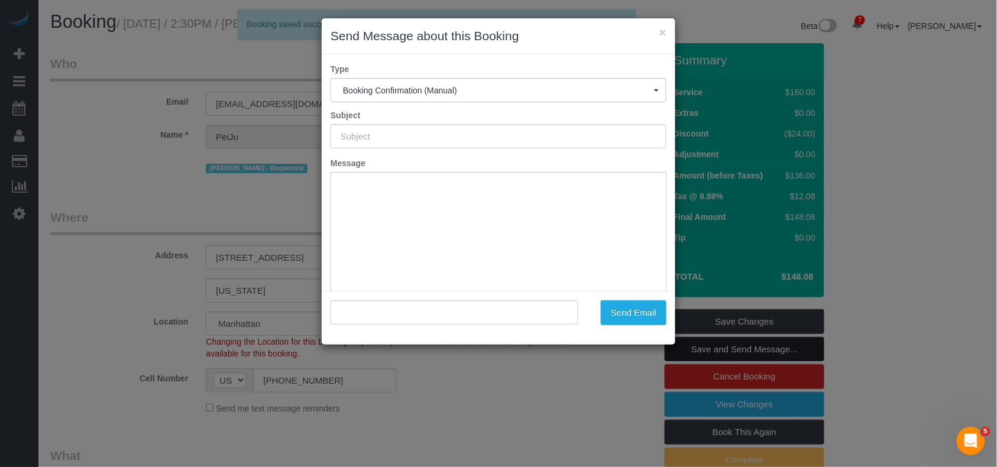
type input "Cleaning Confirmed for 09/02/2025 at 2:30pm"
type input ""PeiJu Chien-Pott" <peiju39@gmail.com>"
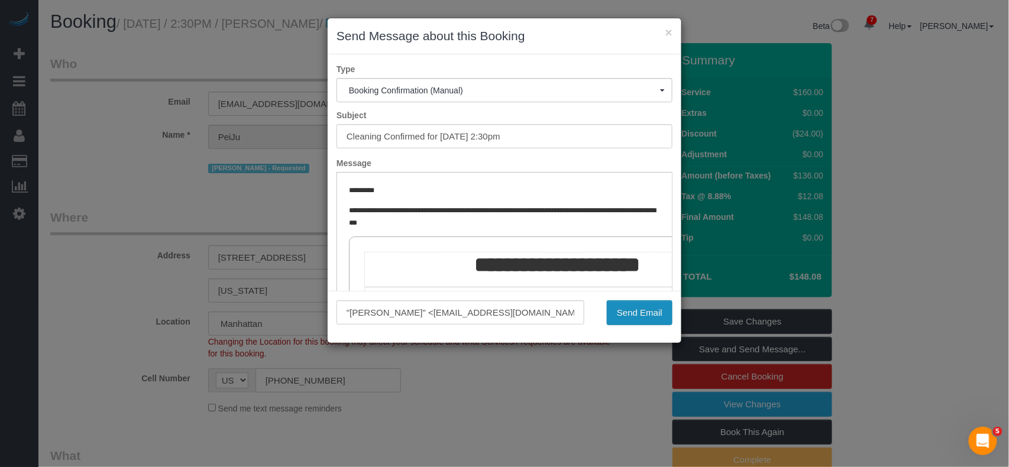
click at [635, 316] on button "Send Email" at bounding box center [640, 313] width 66 height 25
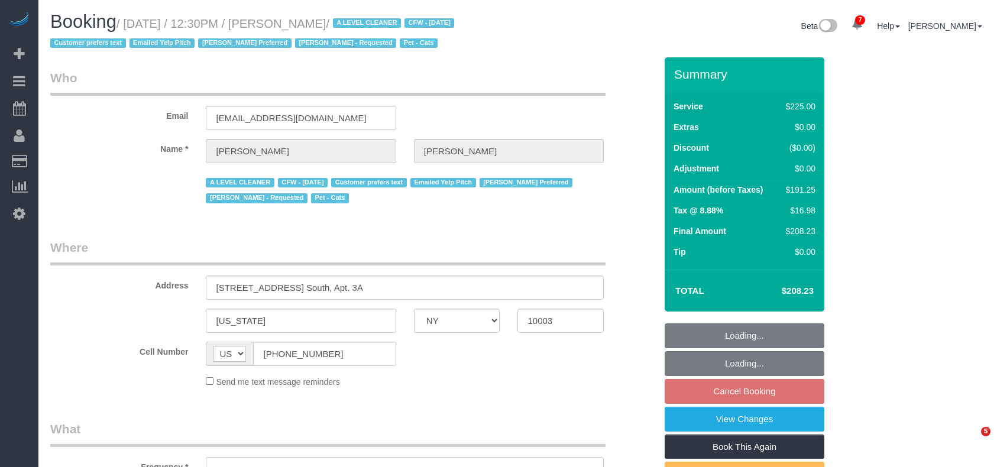
select select "NY"
select select "number:89"
select select "number:90"
select select "number:15"
select select "number:6"
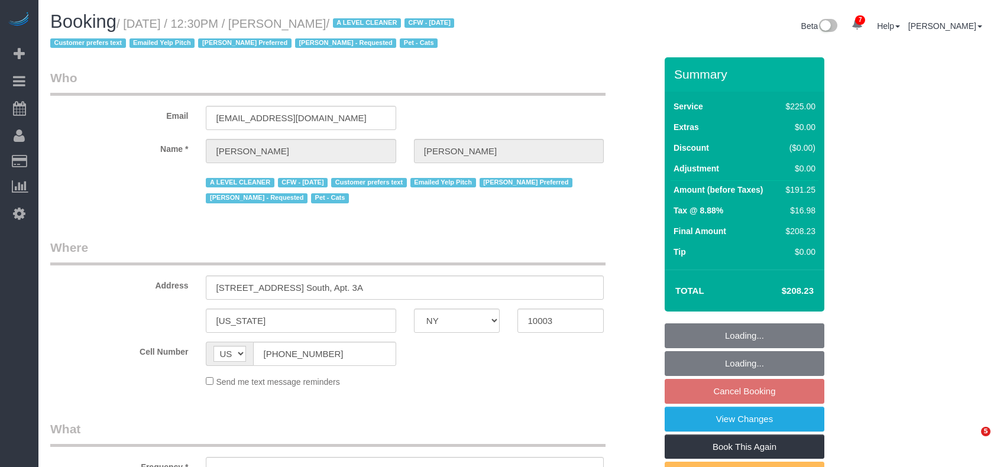
select select "number:21"
select select "object:3831"
select select "180"
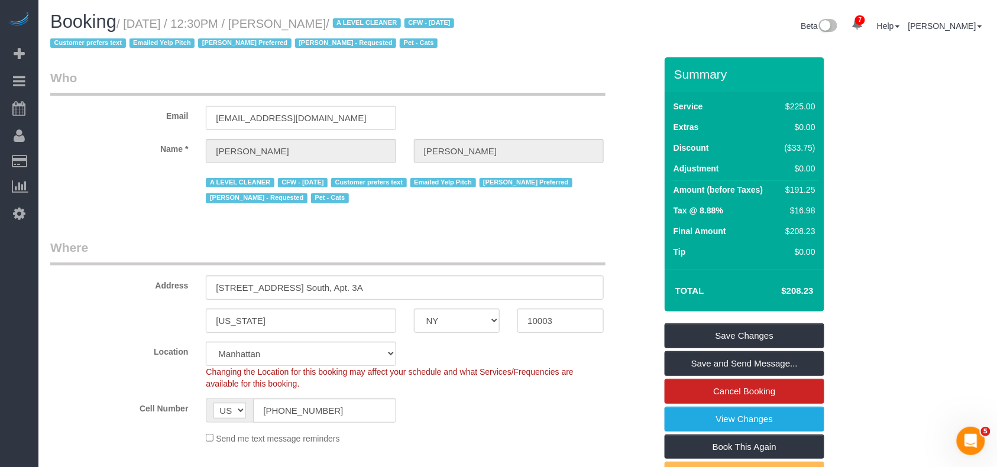
drag, startPoint x: 379, startPoint y: 22, endPoint x: 129, endPoint y: 29, distance: 249.7
click at [129, 29] on small "/ [DATE] / 12:30PM / [PERSON_NAME] / A LEVEL CLEANER CFW - [DATE] Customer pref…" at bounding box center [254, 33] width 408 height 33
copy small "[DATE] / 12:30PM / [PERSON_NAME] /"
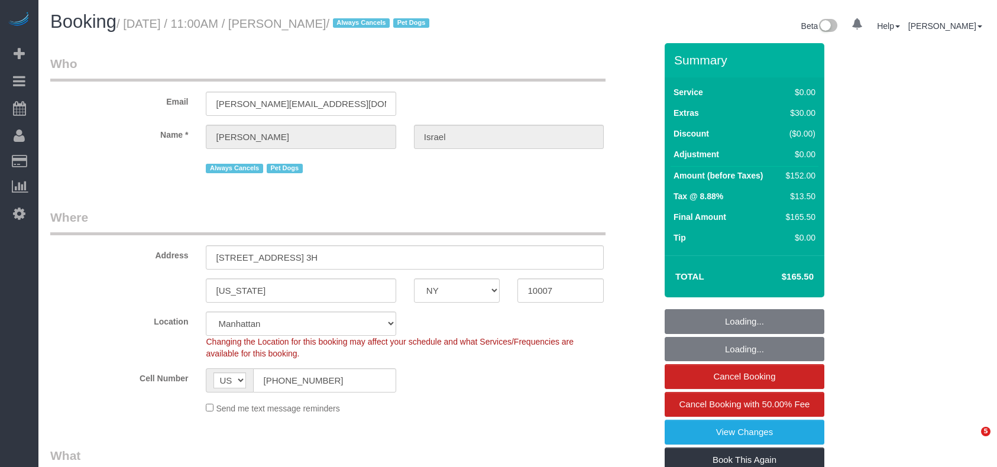
select select "NY"
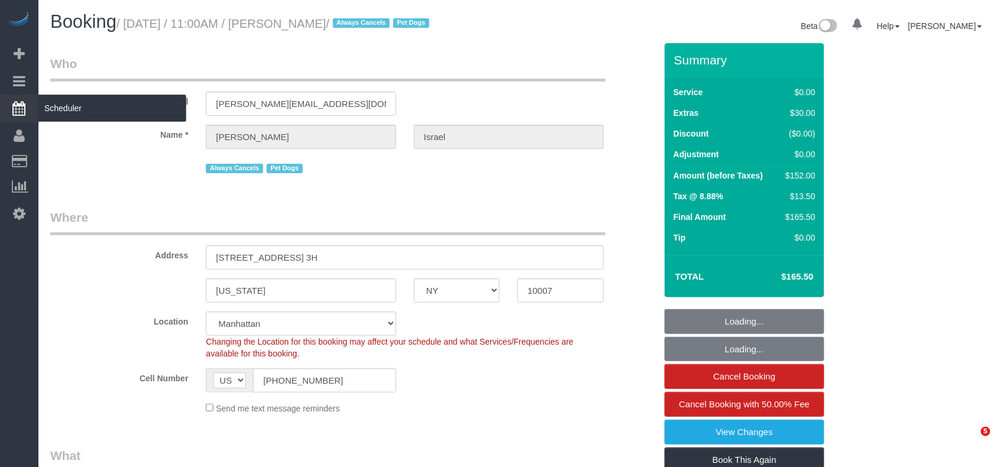
drag, startPoint x: 0, startPoint y: 0, endPoint x: 20, endPoint y: 109, distance: 111.3
click at [130, 15] on h1 "Booking / August 30, 2025 / 11:00AM / Benjamin Israel / Always Cancels Pet Dogs" at bounding box center [279, 22] width 459 height 20
select select "object:838"
select select "string:stripe-pm_1QEtfF4VGloSiKo765AopLp7"
select select "number:89"
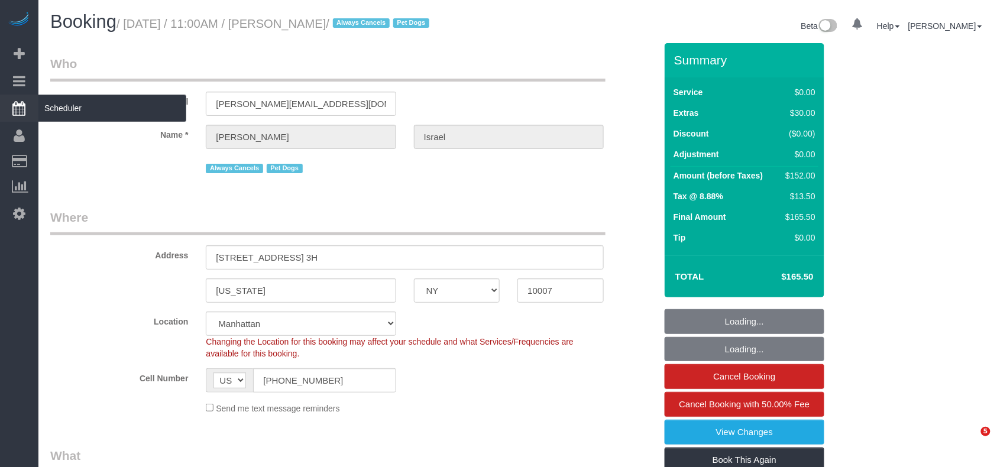
select select "number:90"
select select "number:13"
select select "number:6"
select select "object:1345"
select select "spot1"
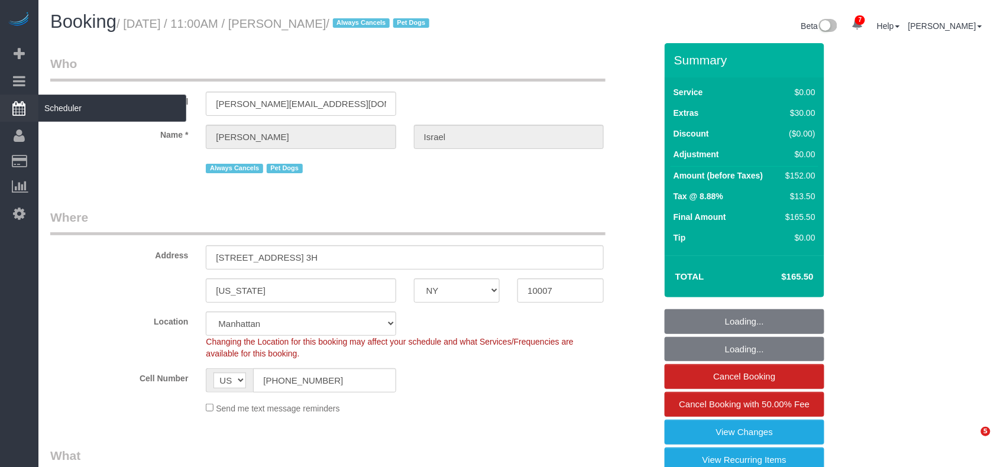
select select "1"
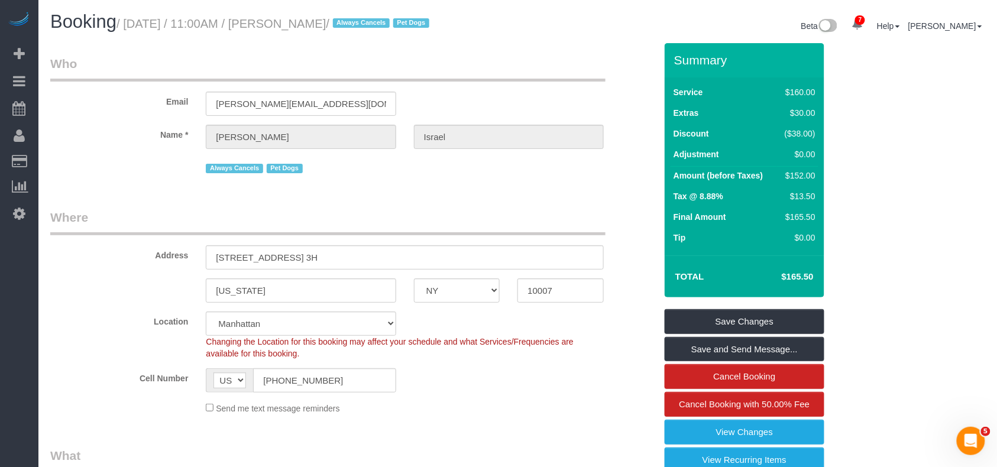
click at [176, 0] on html "7 Beta Your Notifications You have 0 alerts × You have 6 to charge for 08/29/20…" at bounding box center [498, 233] width 997 height 467
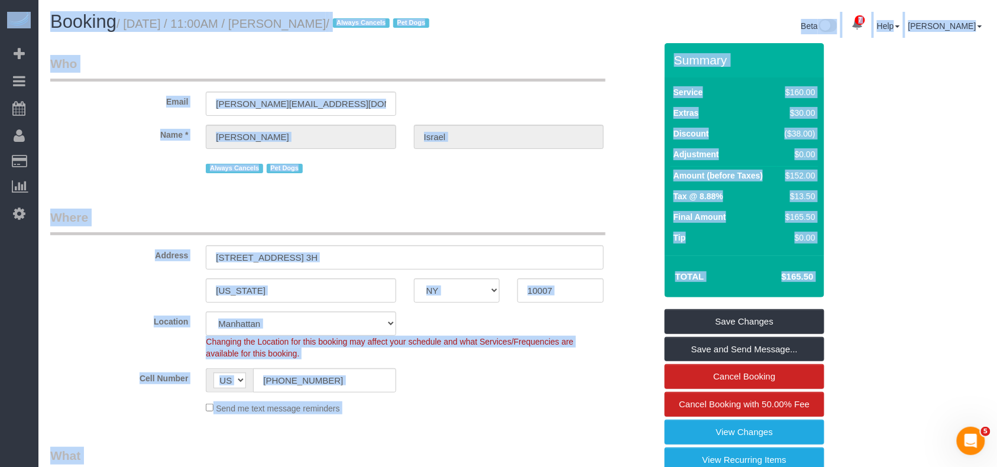
click at [174, 163] on div "Always Cancels Pet Dogs" at bounding box center [353, 167] width 624 height 18
click at [508, 419] on fieldset "Where Address 275 Greenwich Street, Apt. 3H New York AK AL AR AZ CA CO CT DC DE…" at bounding box center [353, 316] width 606 height 215
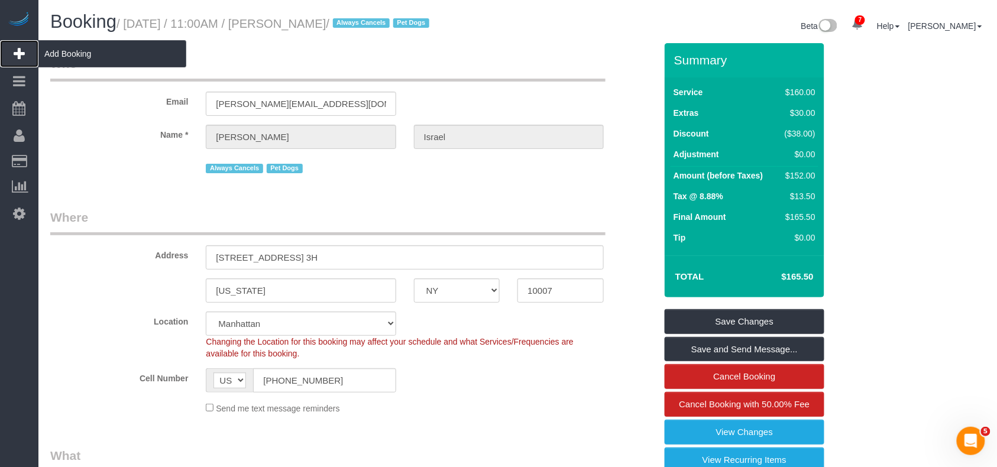
click at [44, 53] on span "Add Booking" at bounding box center [112, 53] width 148 height 27
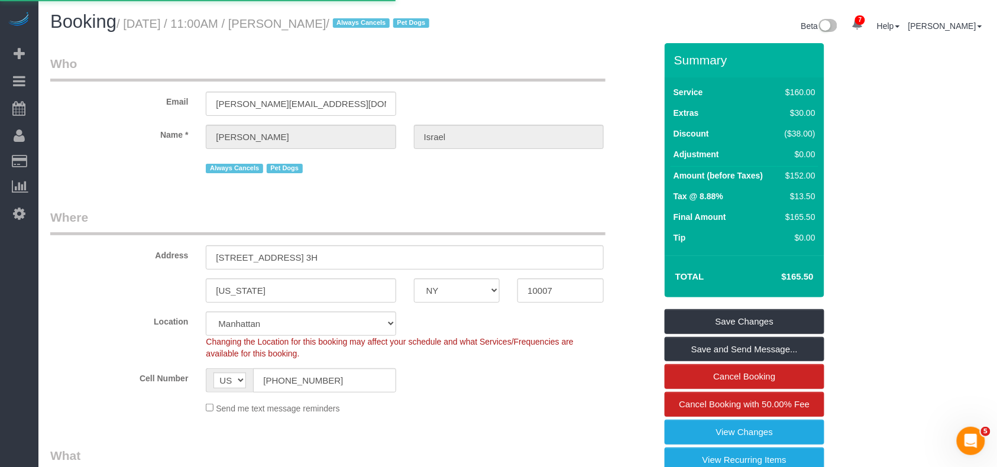
select select "number:89"
select select "number:90"
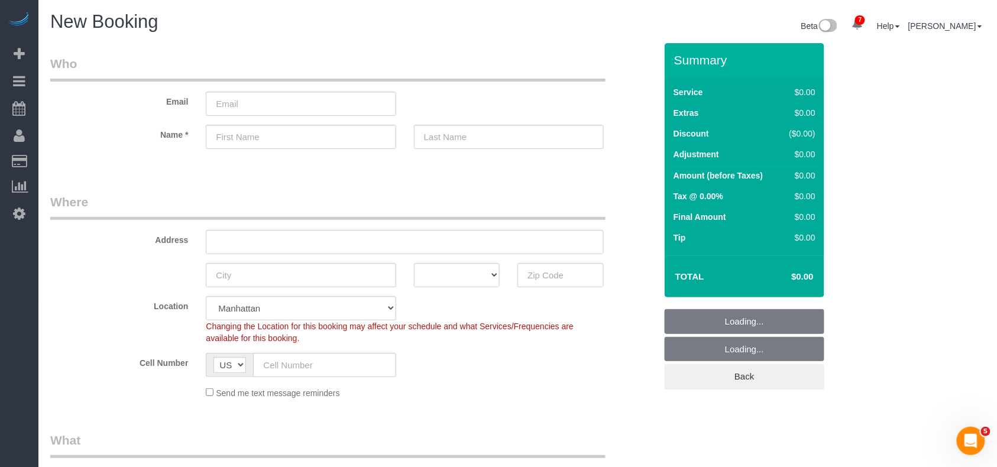
select select "object:2673"
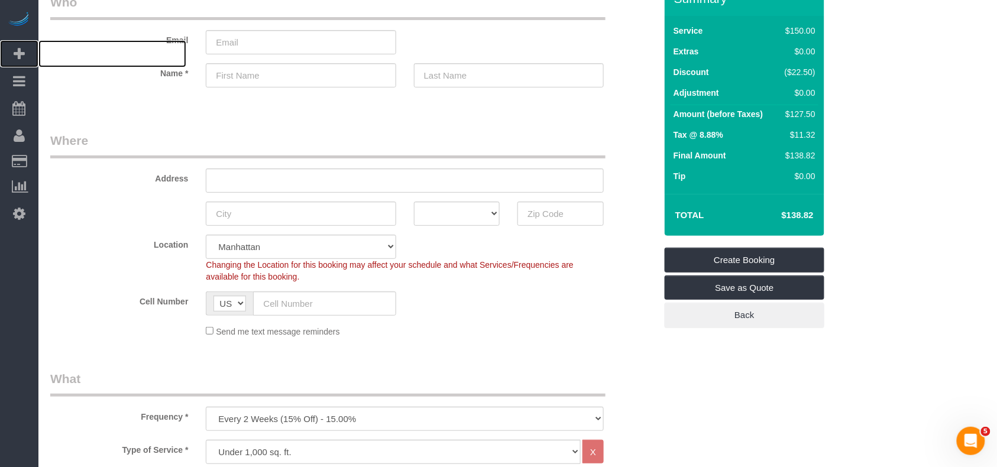
scroll to position [157, 0]
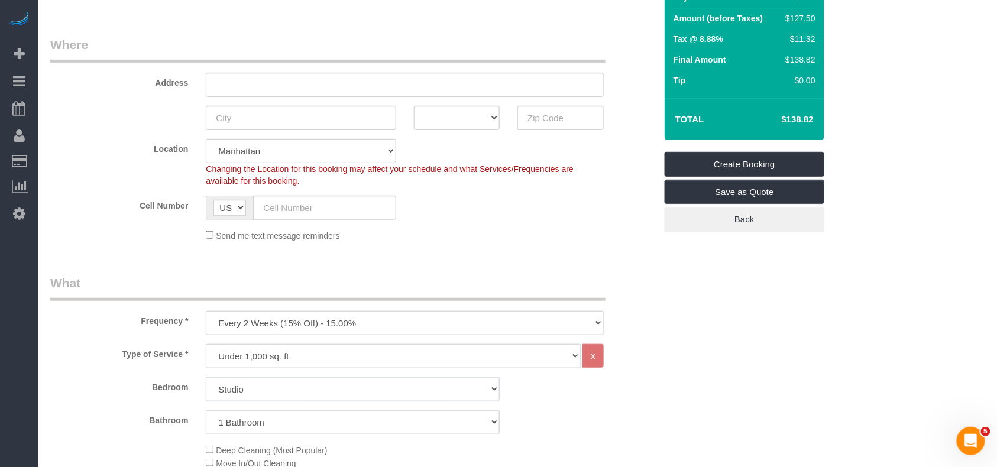
click at [280, 385] on select "Studio 1 Bedroom 2 Bedrooms 3 Bedrooms" at bounding box center [353, 389] width 294 height 24
select select "2"
click at [206, 377] on select "Studio 1 Bedroom 2 Bedrooms 3 Bedrooms" at bounding box center [353, 389] width 294 height 24
click at [295, 311] on select "One Time Weekly (20% Off) - 20.00% Every 2 Weeks (15% Off) - 15.00% Every 4 Wee…" at bounding box center [405, 323] width 398 height 24
select select "object:2674"
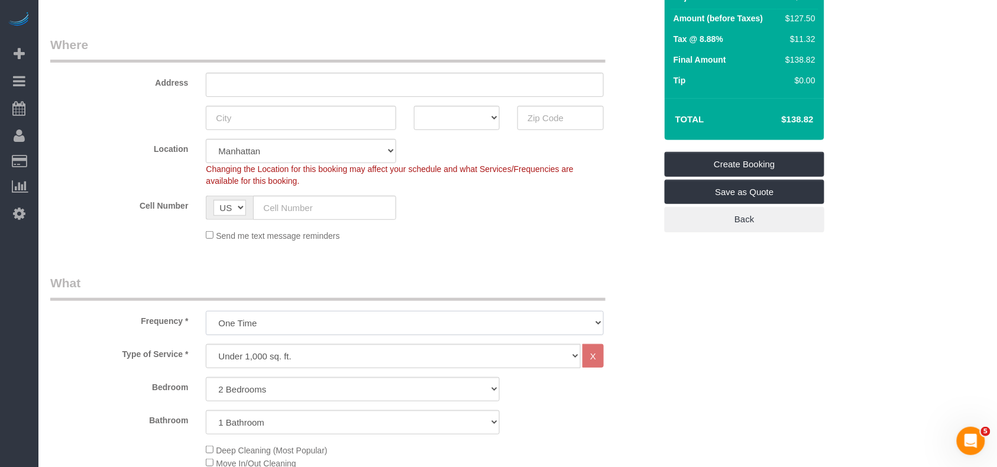
click at [206, 311] on select "One Time Weekly (20% Off) - 20.00% Every 2 Weeks (15% Off) - 15.00% Every 4 Wee…" at bounding box center [405, 323] width 398 height 24
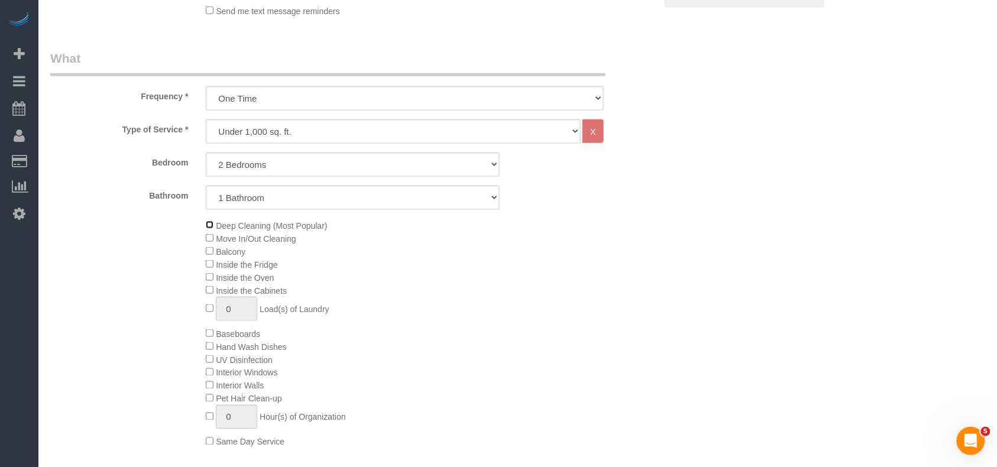
scroll to position [473, 0]
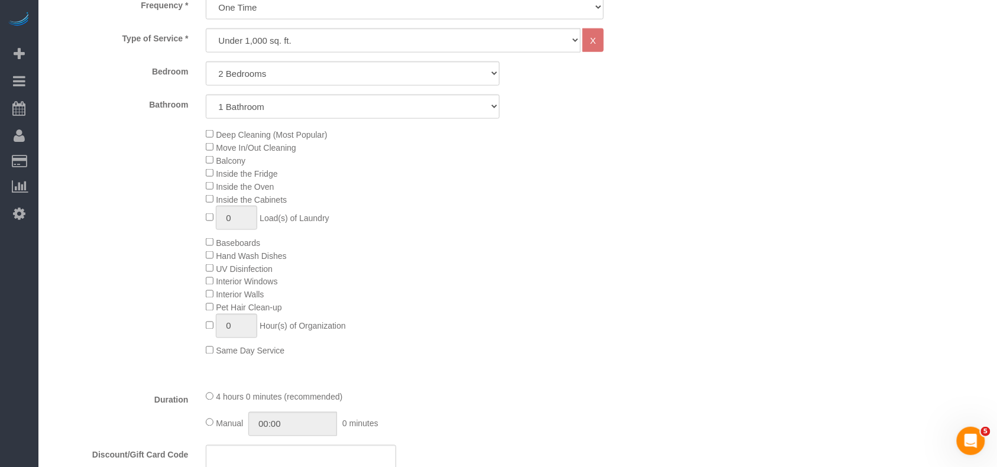
click at [487, 269] on div "Deep Cleaning (Most Popular) Move In/Out Cleaning Balcony Inside the Fridge Ins…" at bounding box center [430, 243] width 467 height 230
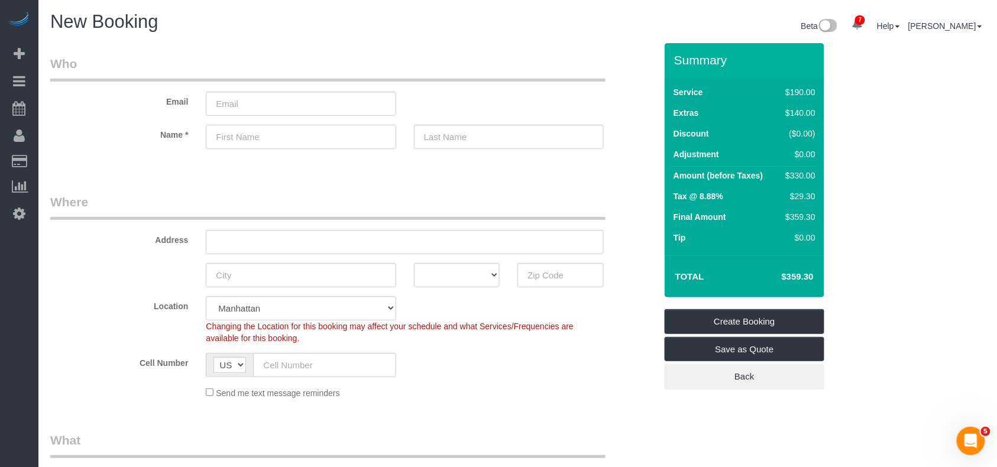
click at [277, 137] on input "text" at bounding box center [301, 137] width 190 height 24
click at [604, 393] on div "Send me text message reminders" at bounding box center [405, 392] width 416 height 13
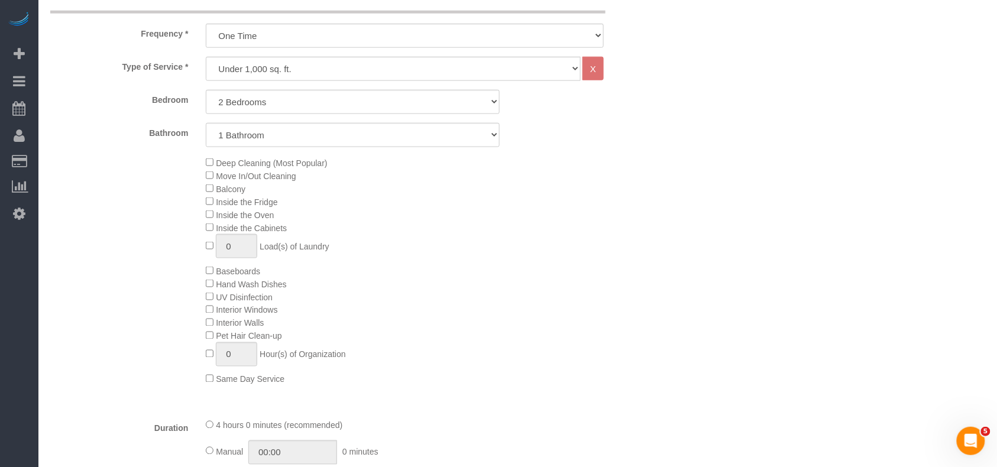
scroll to position [473, 0]
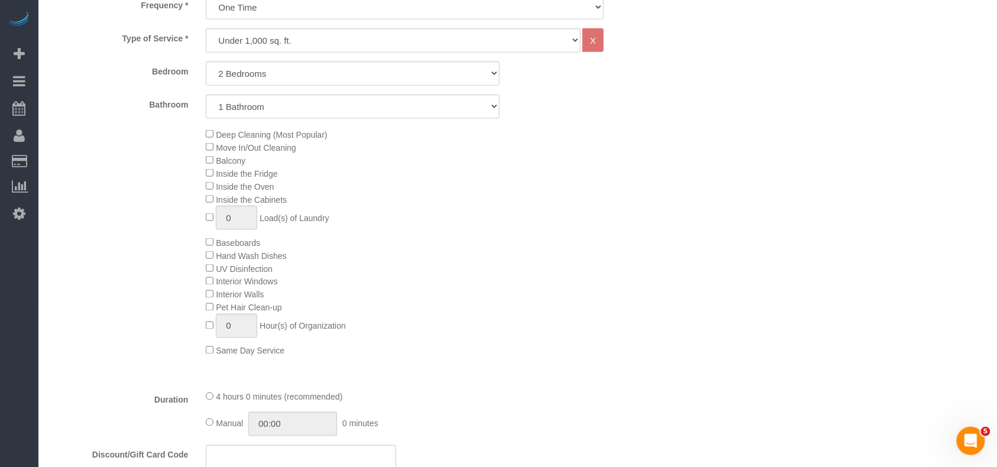
click at [616, 274] on div "Deep Cleaning (Most Popular) Move In/Out Cleaning Balcony Inside the Fridge Ins…" at bounding box center [430, 243] width 467 height 230
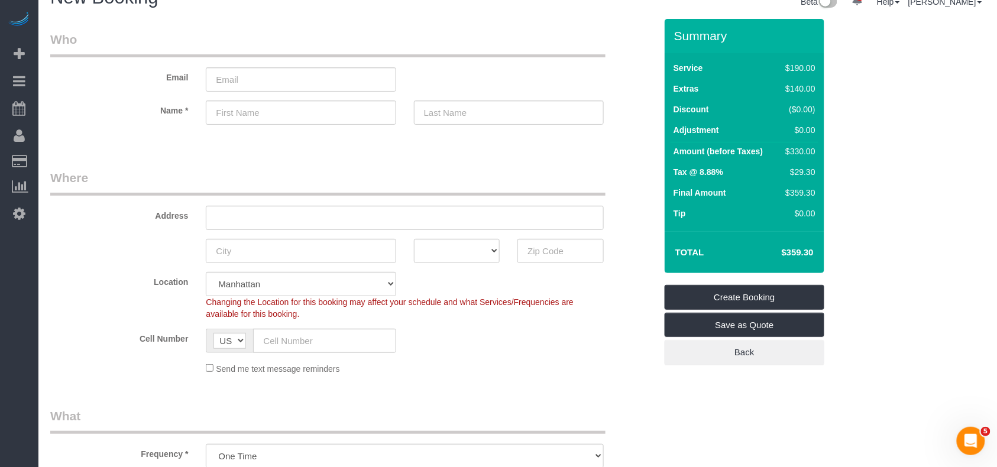
scroll to position [0, 0]
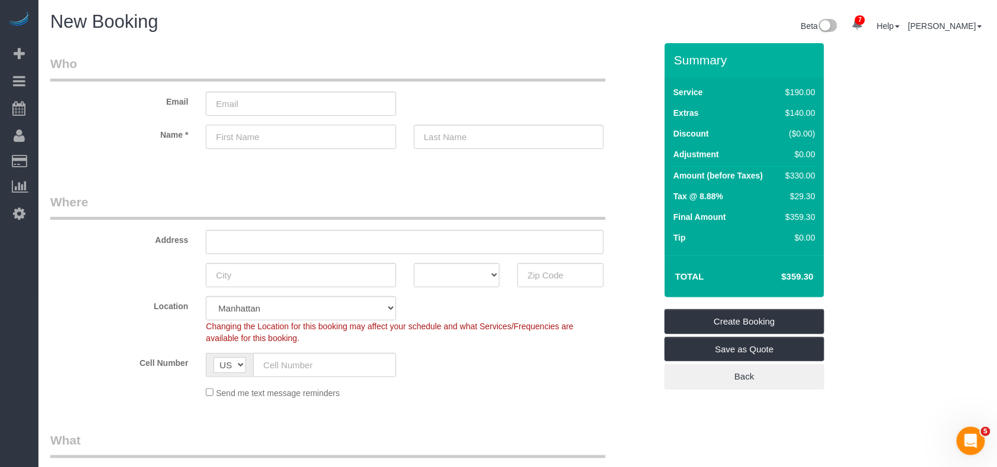
click at [268, 136] on input "text" at bounding box center [301, 137] width 190 height 24
paste input "[PERSON_NAME]"
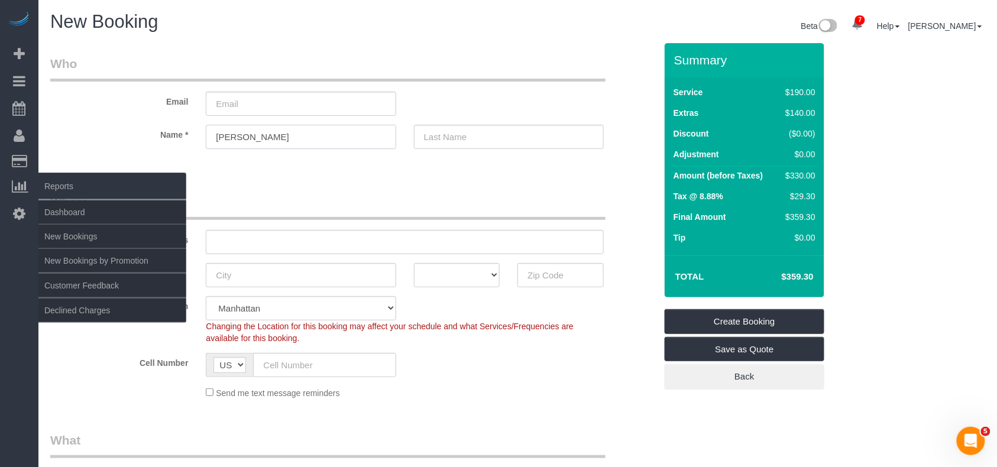
type input "[PERSON_NAME]"
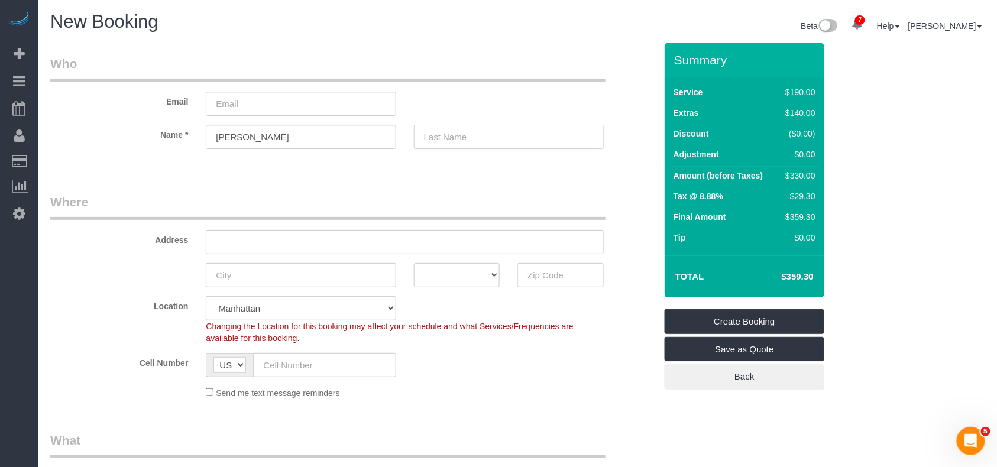
drag, startPoint x: 490, startPoint y: 140, endPoint x: 471, endPoint y: 150, distance: 21.2
click at [490, 140] on input "text" at bounding box center [509, 137] width 190 height 24
paste input "[PERSON_NAME]"
type input "[PERSON_NAME]"
click at [260, 140] on input "[PERSON_NAME]" at bounding box center [301, 137] width 190 height 24
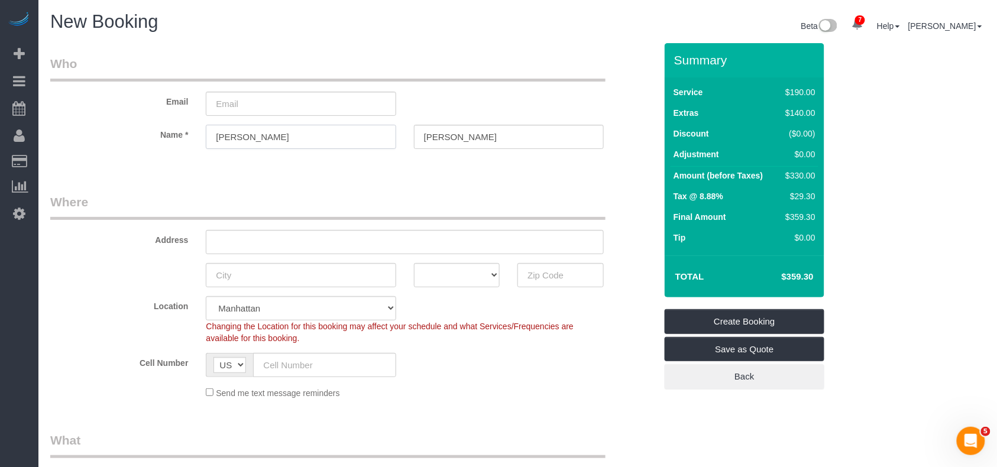
click at [260, 140] on input "[PERSON_NAME]" at bounding box center [301, 137] width 190 height 24
type input "[PERSON_NAME]"
click at [308, 244] on input "text" at bounding box center [405, 242] width 398 height 24
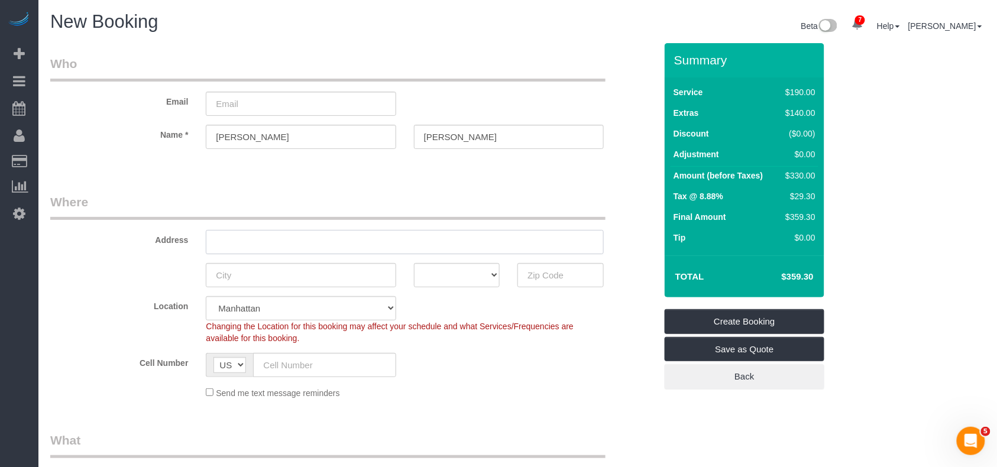
paste input "298 Mulberry Street Apt 5O"
click at [293, 243] on input "298 Mulberry Street Apt 5O" at bounding box center [405, 242] width 398 height 24
type input "298 Mulberry Street, Apt 5O"
click at [241, 263] on input "text" at bounding box center [301, 275] width 190 height 24
type input "New York"
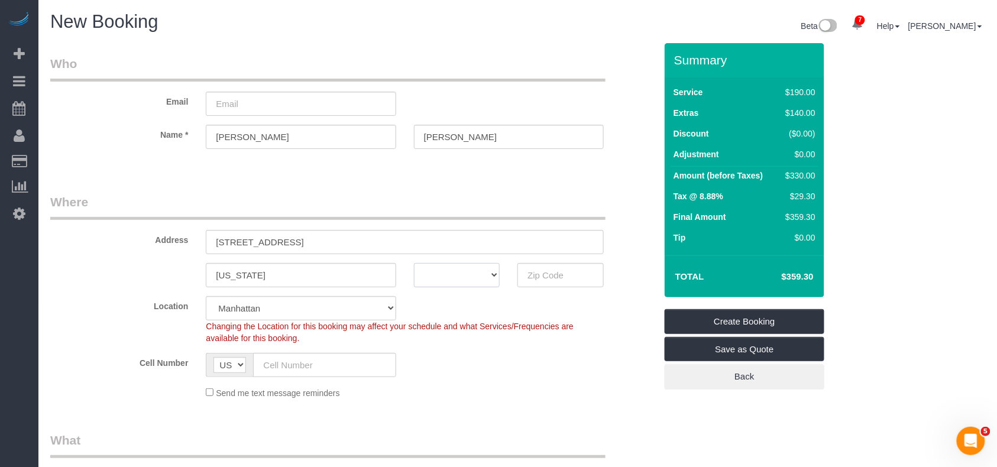
click at [458, 285] on select "AK AL AR AZ CA CO CT DC DE FL GA HI IA ID IL IN KS KY LA MA MD ME MI MN MO MS M…" at bounding box center [457, 275] width 86 height 24
select select "NY"
click at [414, 263] on select "AK AL AR AZ CA CO CT DC DE FL GA HI IA ID IL IN KS KY LA MA MD ME MI MN MO MS M…" at bounding box center [457, 275] width 86 height 24
click at [549, 267] on input "text" at bounding box center [561, 275] width 86 height 24
type input "10012"
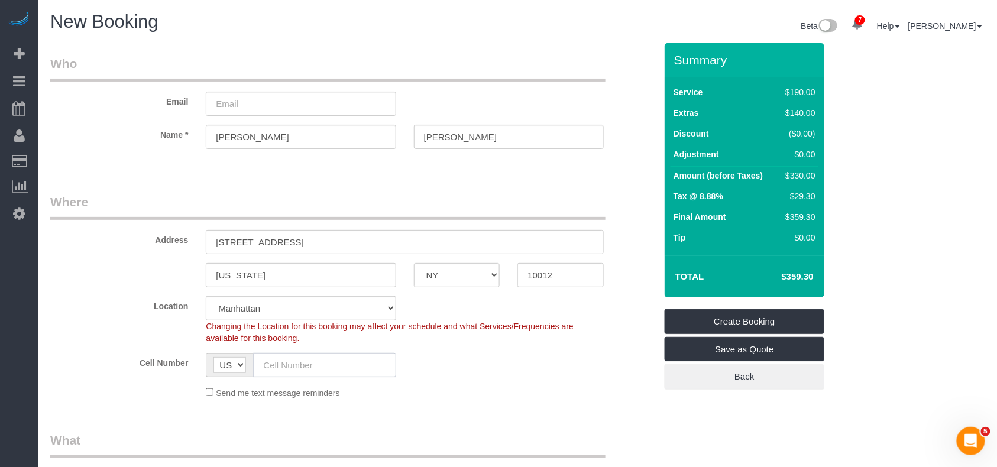
click at [305, 363] on input "text" at bounding box center [324, 365] width 143 height 24
paste input "(860) 818-2917"
type input "(860) 818-2917"
click at [263, 98] on input "email" at bounding box center [301, 104] width 190 height 24
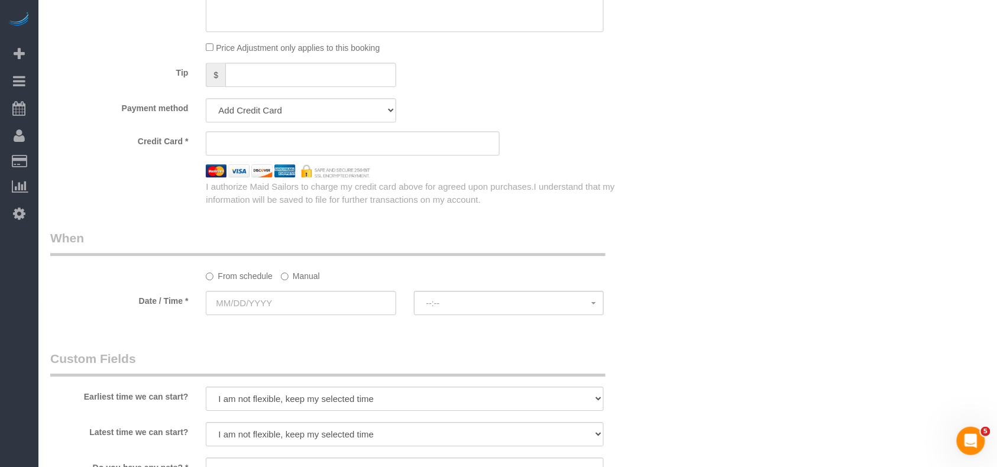
scroll to position [1025, 0]
type input "dave.gollenberg@gmail.com"
click at [274, 314] on input "text" at bounding box center [301, 302] width 190 height 24
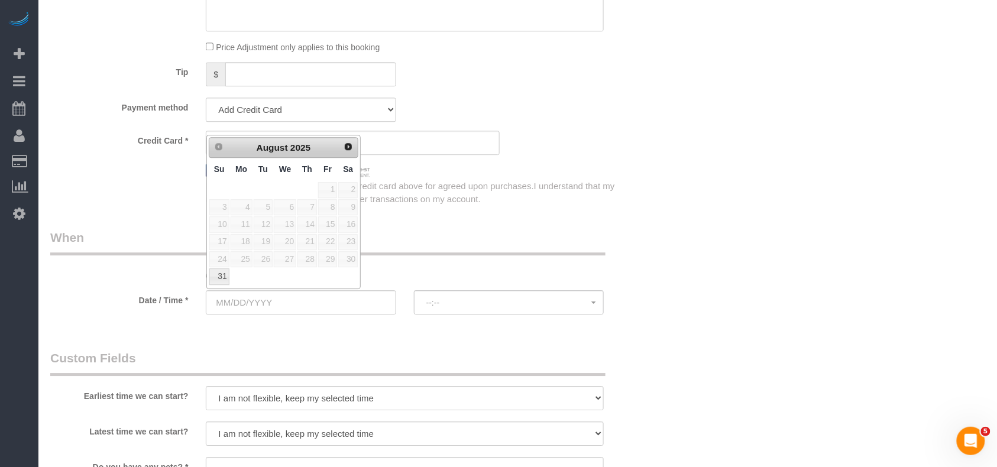
click at [457, 237] on legend "When" at bounding box center [327, 242] width 555 height 27
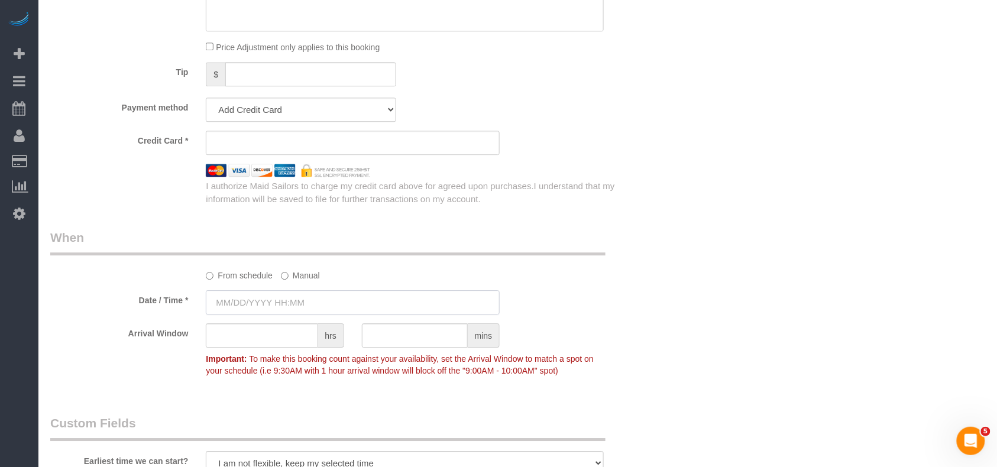
click at [273, 301] on input "text" at bounding box center [353, 302] width 294 height 24
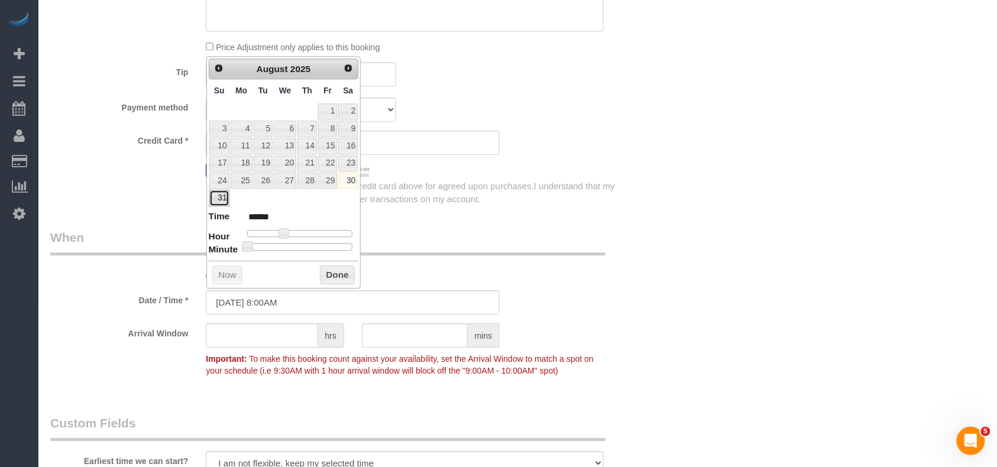
click at [220, 202] on link "31" at bounding box center [219, 198] width 20 height 16
type input "08/31/2025 9:00AM"
type input "******"
type input "08/31/2025 10:00AM"
type input "*******"
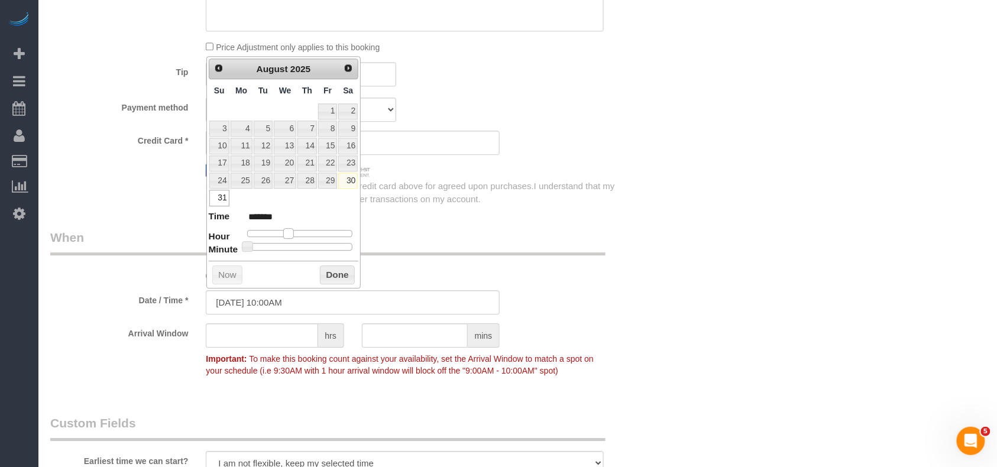
type input "08/31/2025 11:00AM"
type input "*******"
type input "08/31/2025 12:00PM"
type input "*******"
type input "08/31/2025 1:00PM"
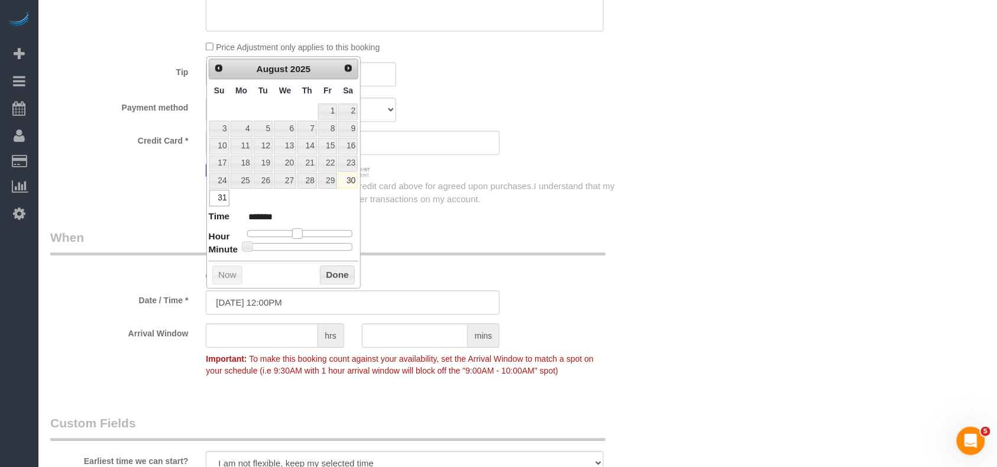
type input "******"
drag, startPoint x: 280, startPoint y: 234, endPoint x: 303, endPoint y: 237, distance: 23.2
click at [303, 237] on span at bounding box center [306, 233] width 11 height 11
type input "08/31/2025 1:05PM"
type input "******"
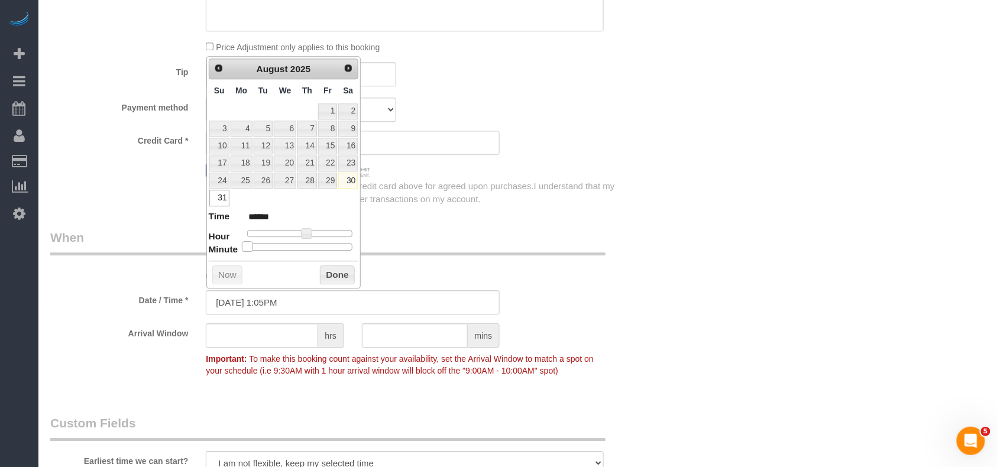
type input "08/31/2025 1:10PM"
type input "******"
type input "08/31/2025 1:15PM"
type input "******"
type input "08/31/2025 1:20PM"
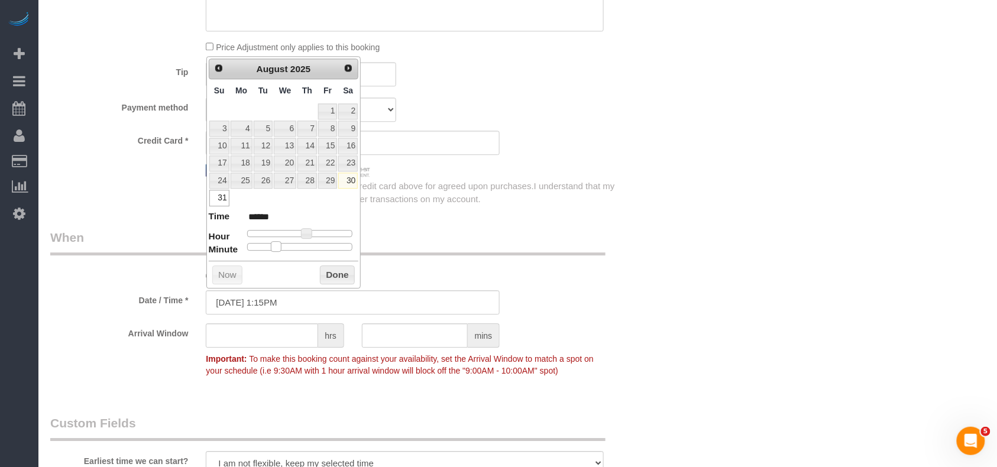
type input "******"
type input "08/31/2025 1:25PM"
type input "******"
type input "08/31/2025 1:30PM"
type input "******"
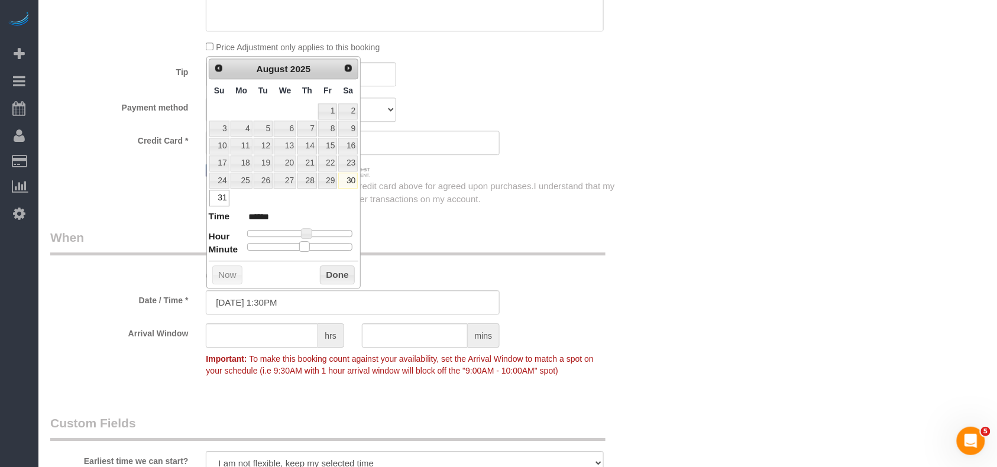
drag, startPoint x: 247, startPoint y: 249, endPoint x: 303, endPoint y: 248, distance: 56.2
click at [303, 248] on span at bounding box center [304, 246] width 11 height 11
click at [334, 277] on button "Done" at bounding box center [337, 275] width 35 height 19
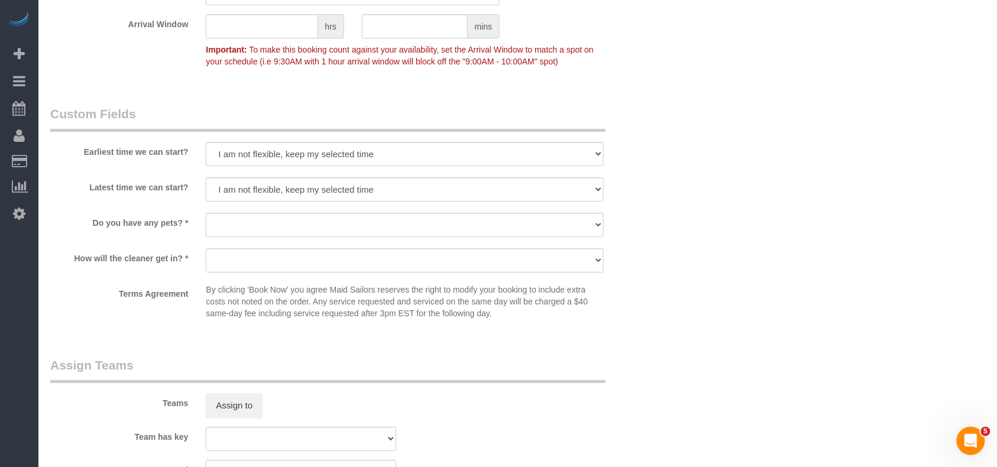
scroll to position [1341, 0]
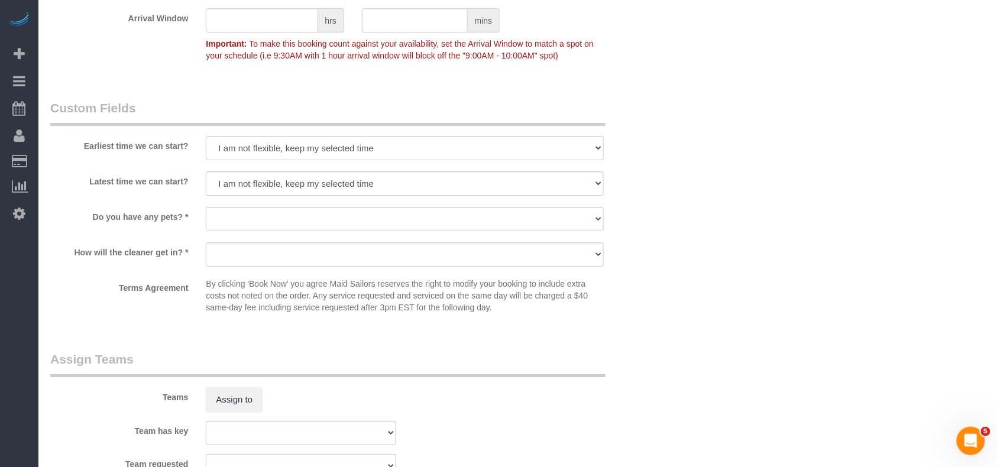
click at [298, 150] on select "I am not flexible, keep my selected time 8:00 AM 9:00 AM 10:00 AM 11:00 AM 12:0…" at bounding box center [405, 148] width 398 height 24
click at [166, 175] on label "Latest time we can start?" at bounding box center [119, 180] width 156 height 16
click at [252, 219] on select "Dog Cat None" at bounding box center [405, 219] width 398 height 24
select select "number:15"
click at [206, 208] on select "Dog Cat None" at bounding box center [405, 219] width 398 height 24
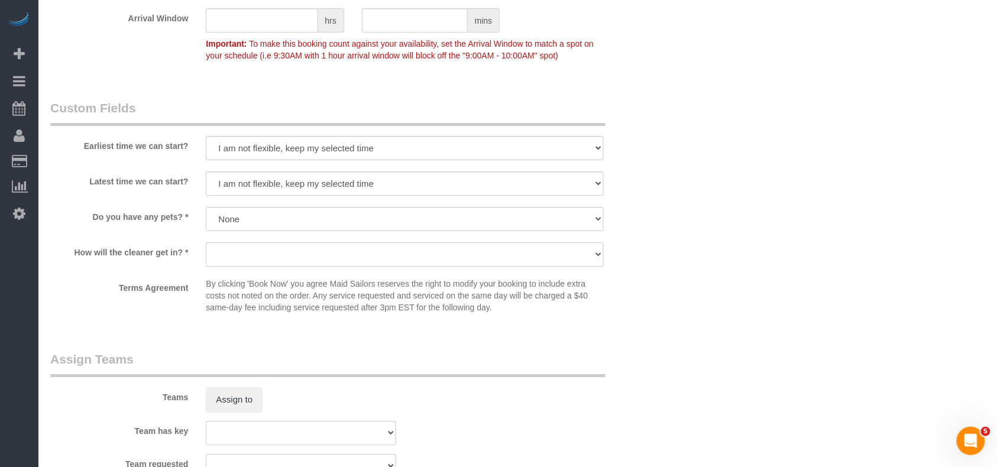
click at [248, 266] on select "We'll let you in. Doorman/Front Desk has the key. Other (Provide details)" at bounding box center [405, 255] width 398 height 24
select select "number:5"
click at [206, 243] on select "We'll let you in. Doorman/Front Desk has the key. Other (Provide details)" at bounding box center [405, 255] width 398 height 24
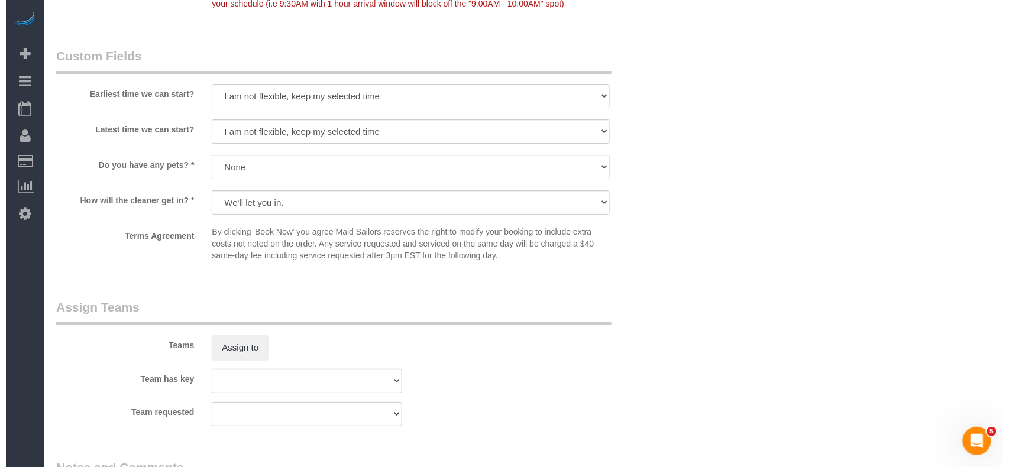
scroll to position [1498, 0]
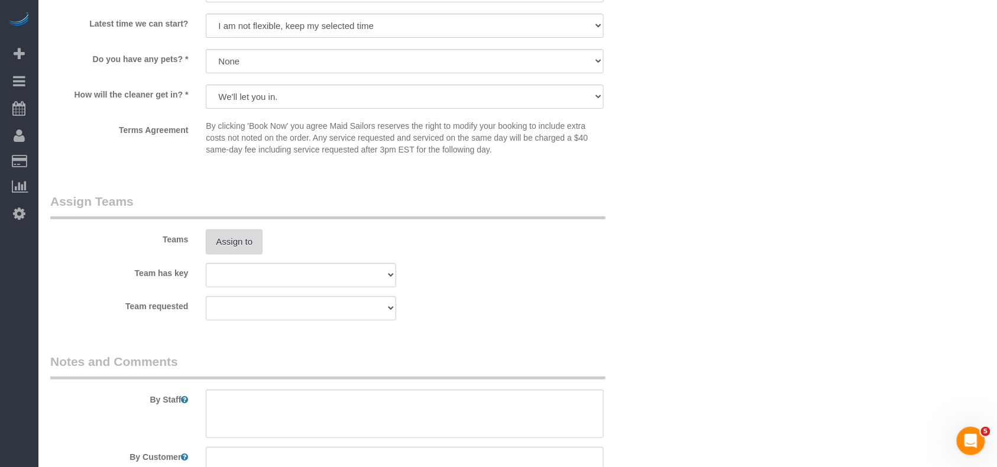
click at [240, 240] on button "Assign to" at bounding box center [234, 242] width 57 height 25
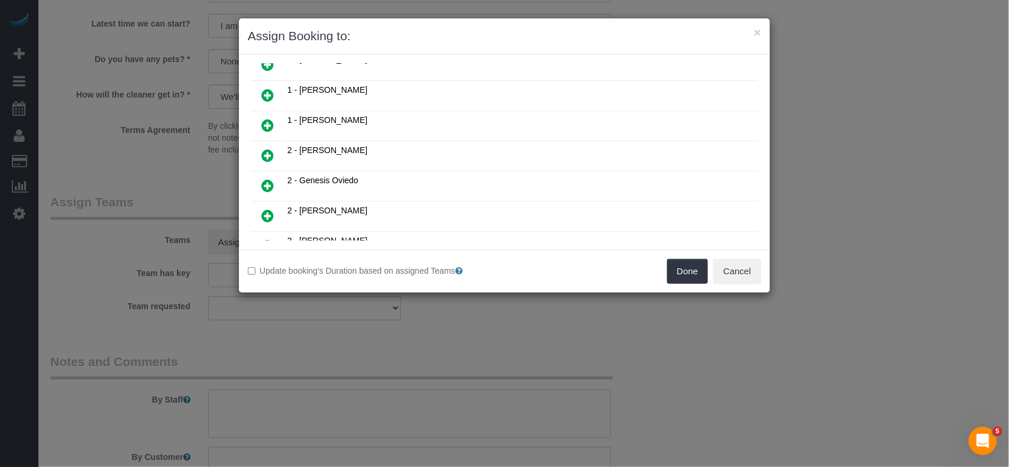
scroll to position [157, 0]
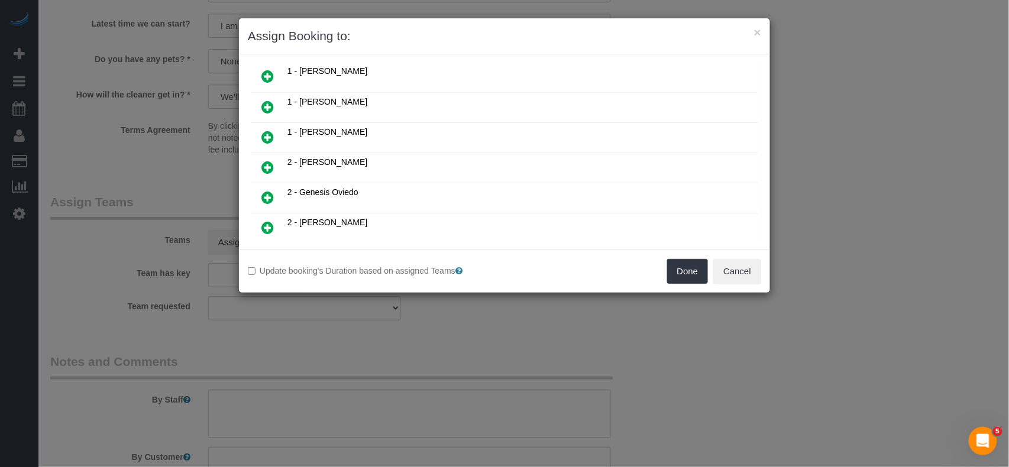
click at [264, 164] on icon at bounding box center [267, 167] width 12 height 14
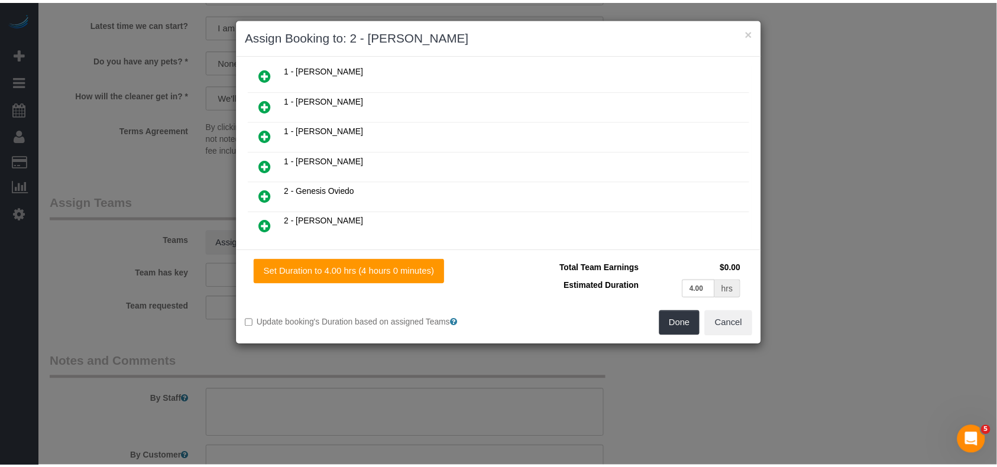
scroll to position [186, 0]
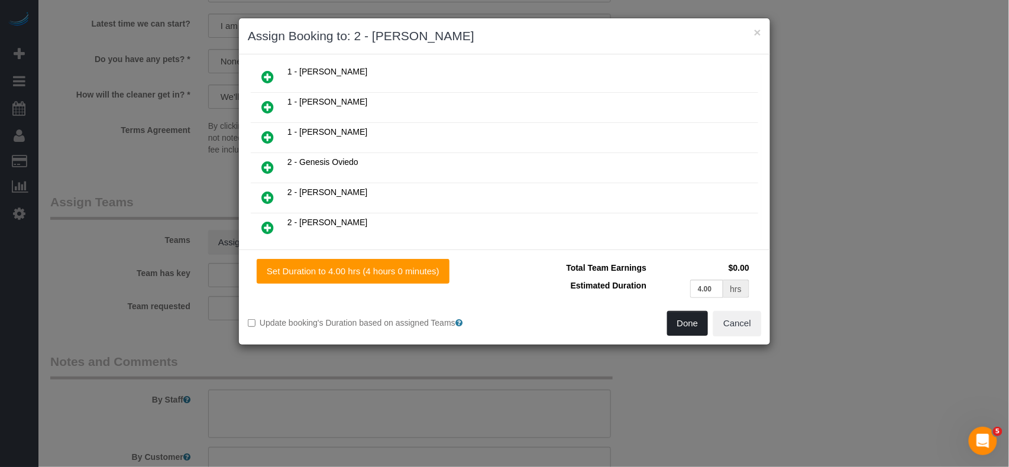
drag, startPoint x: 683, startPoint y: 322, endPoint x: 606, endPoint y: 308, distance: 77.6
click at [683, 324] on button "Done" at bounding box center [687, 323] width 41 height 25
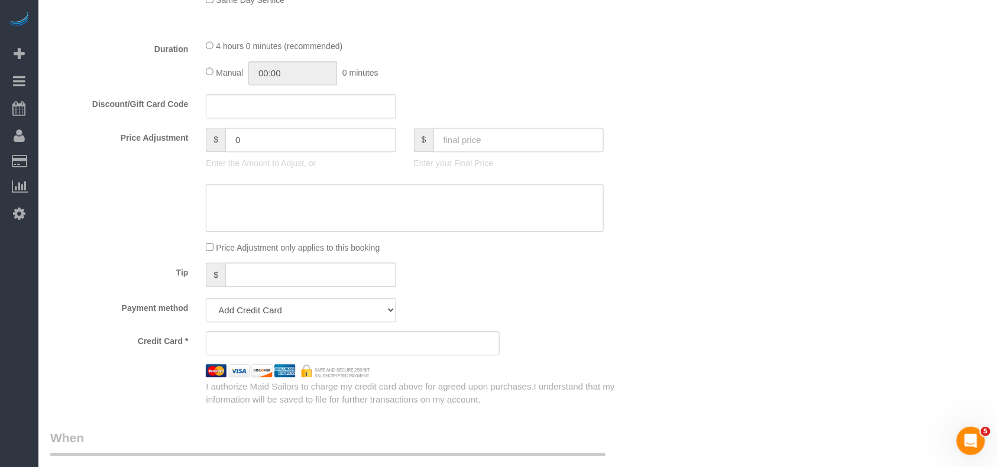
scroll to position [789, 0]
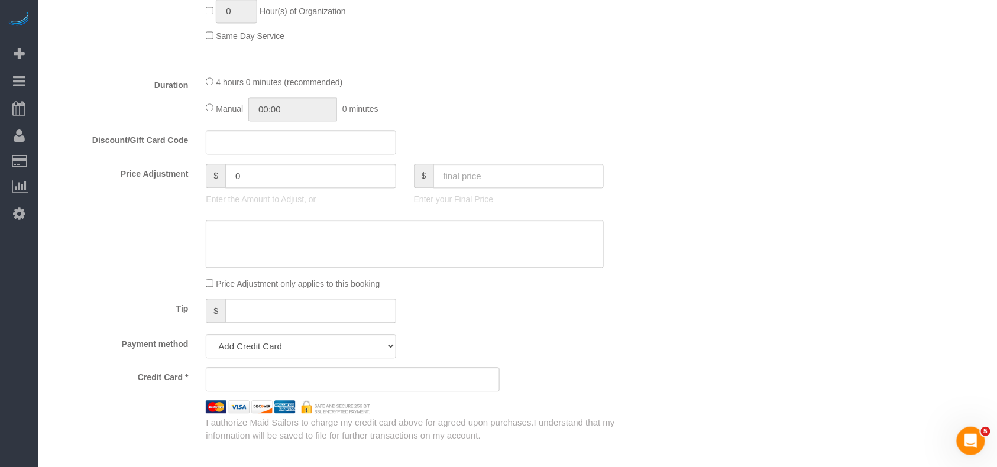
click at [257, 376] on iframe at bounding box center [353, 379] width 274 height 11
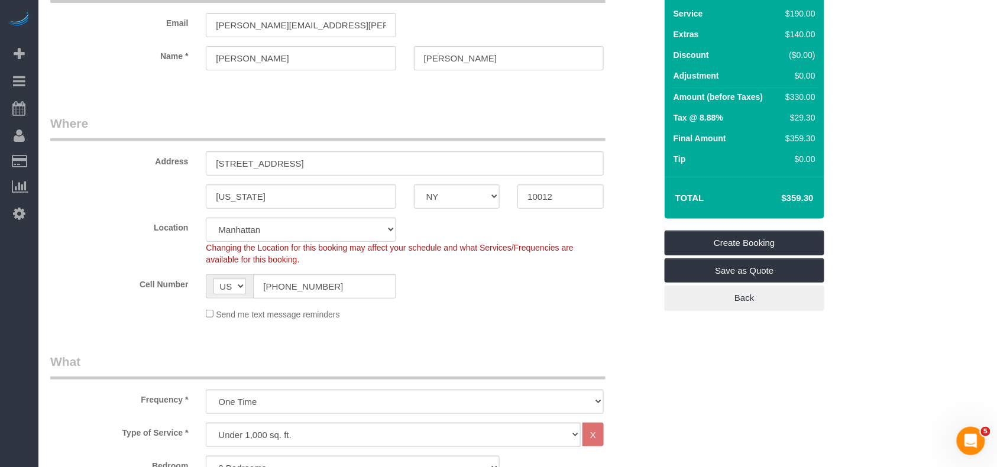
scroll to position [0, 0]
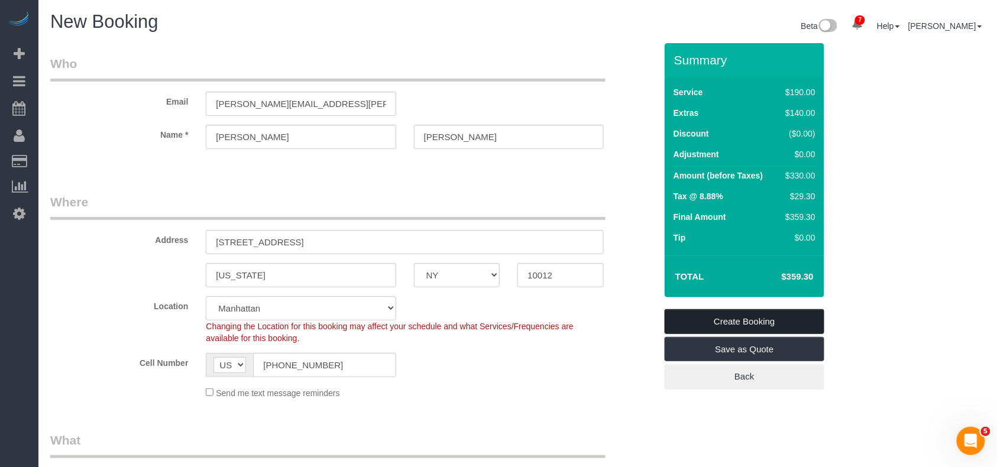
click at [734, 317] on link "Create Booking" at bounding box center [745, 321] width 160 height 25
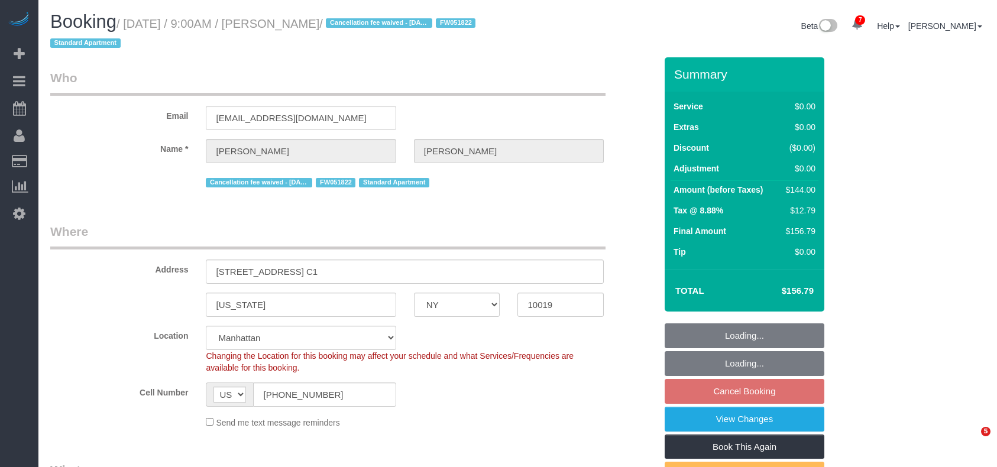
select select "NY"
select select "1"
select select "spot2"
select select "number:89"
select select "number:90"
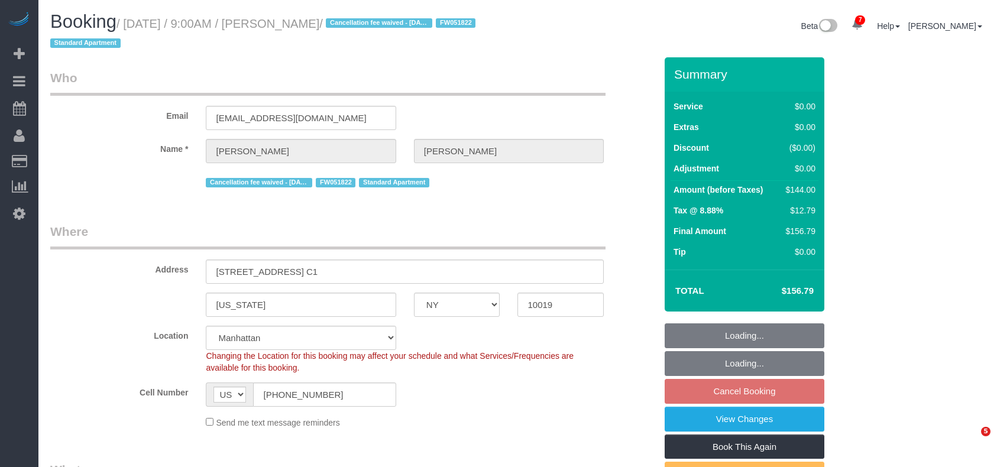
select select "number:15"
select select "number:7"
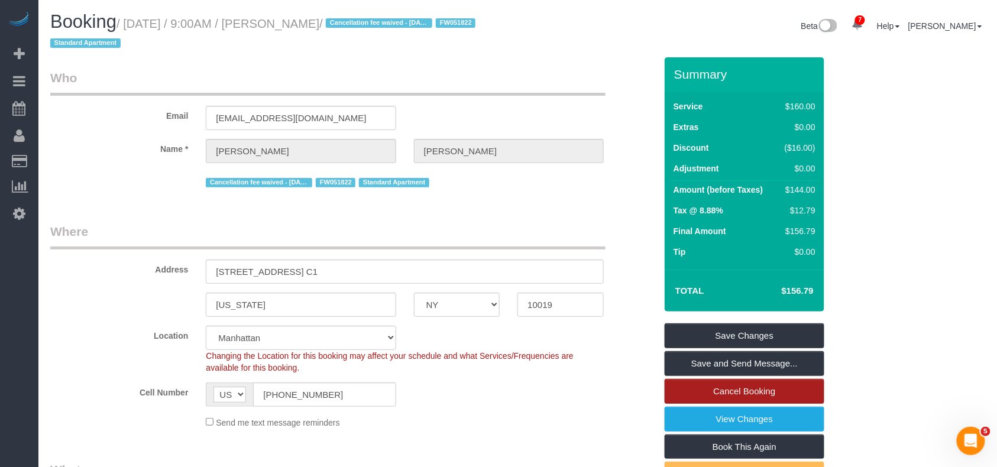
click at [764, 390] on link "Cancel Booking" at bounding box center [745, 391] width 160 height 25
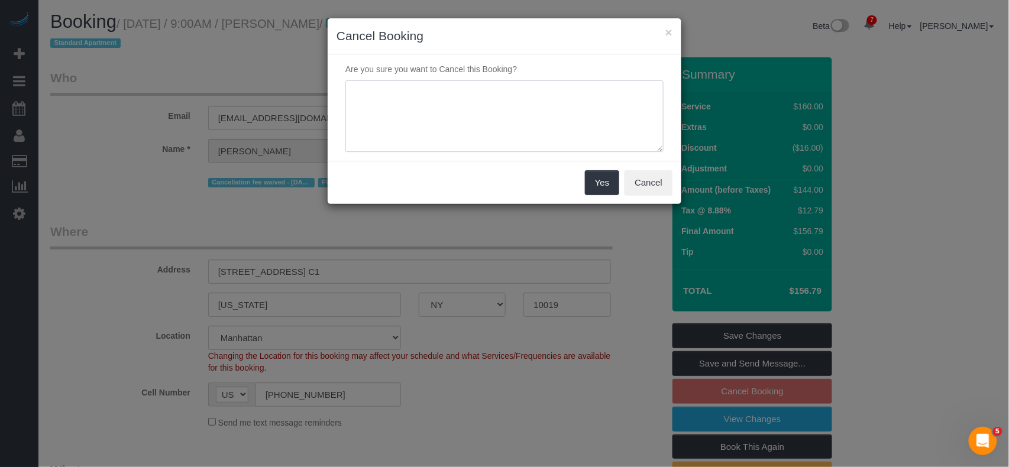
drag, startPoint x: 410, startPoint y: 102, endPoint x: 467, endPoint y: 128, distance: 63.0
click at [411, 102] on textarea at bounding box center [504, 116] width 318 height 72
paste textarea "James Ferrazzano Hello, unfortunately we are away so we will skip this month be…"
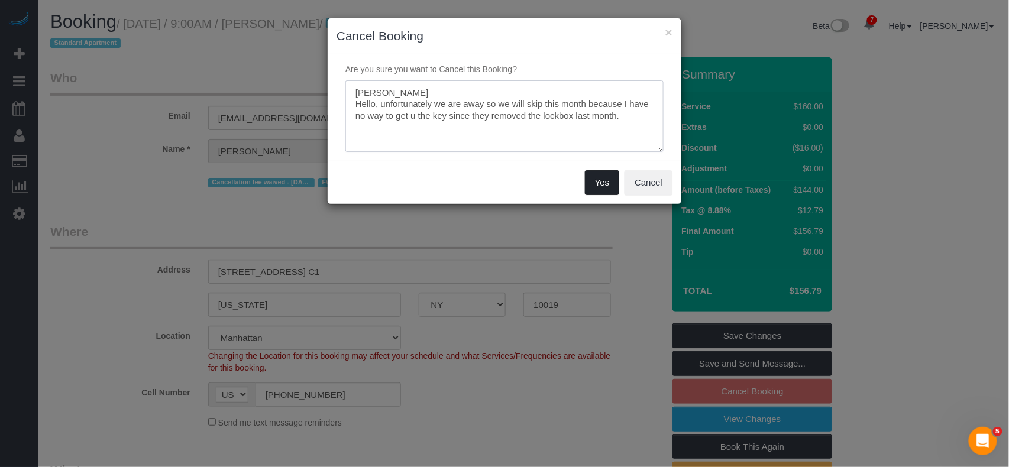
type textarea "James Ferrazzano Hello, unfortunately we are away so we will skip this month be…"
click at [595, 178] on button "Yes" at bounding box center [602, 182] width 34 height 25
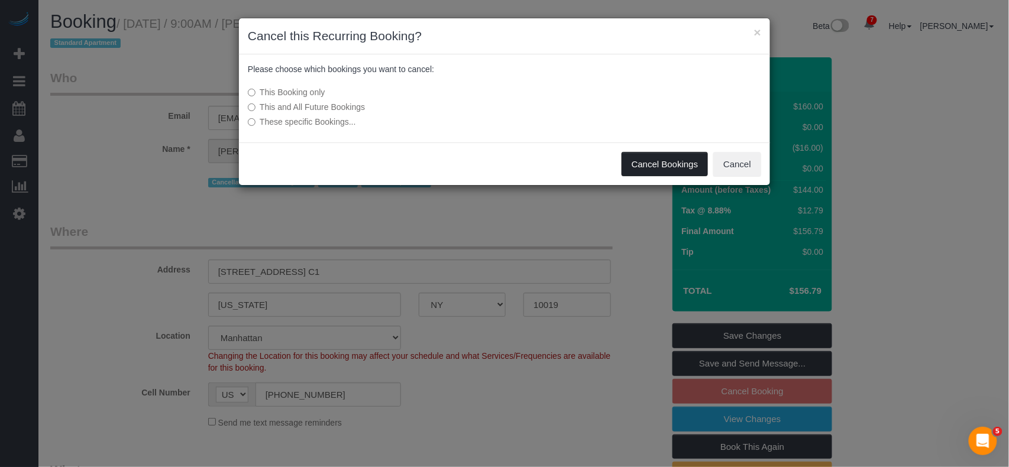
click at [661, 173] on button "Cancel Bookings" at bounding box center [665, 164] width 87 height 25
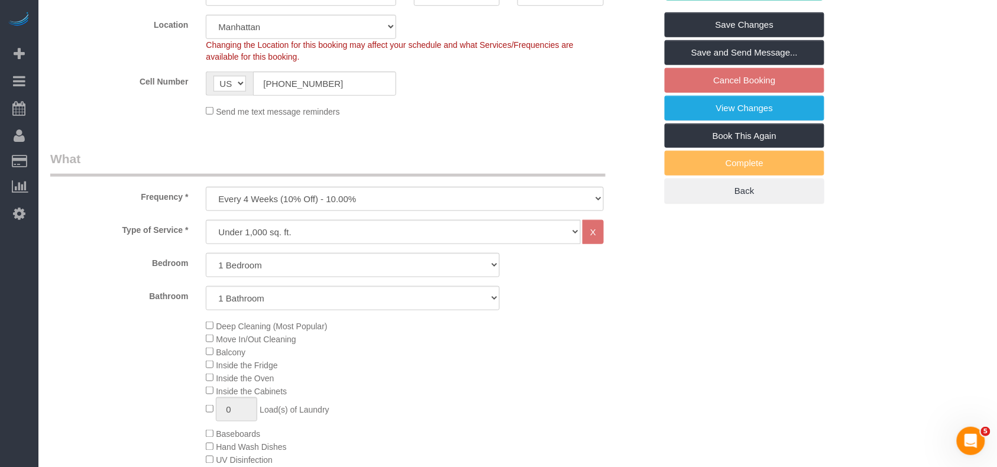
scroll to position [315, 0]
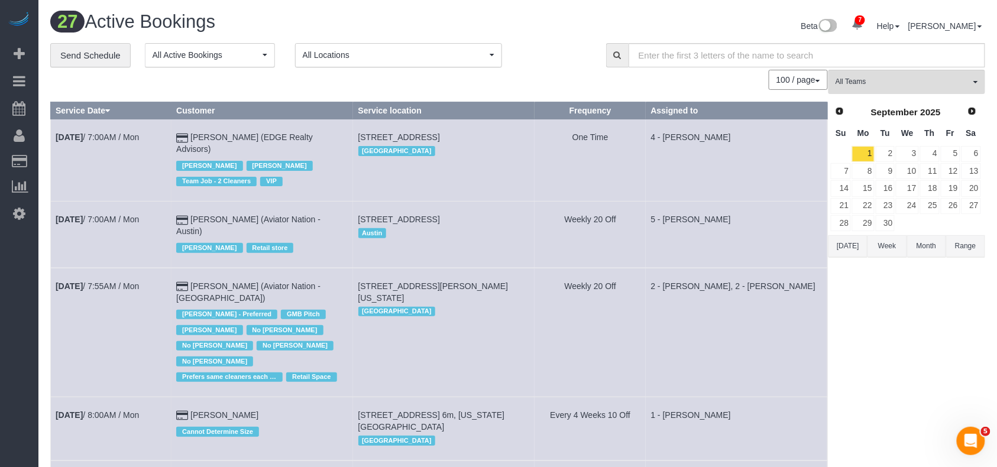
click at [57, 159] on link "Customers" at bounding box center [112, 162] width 148 height 24
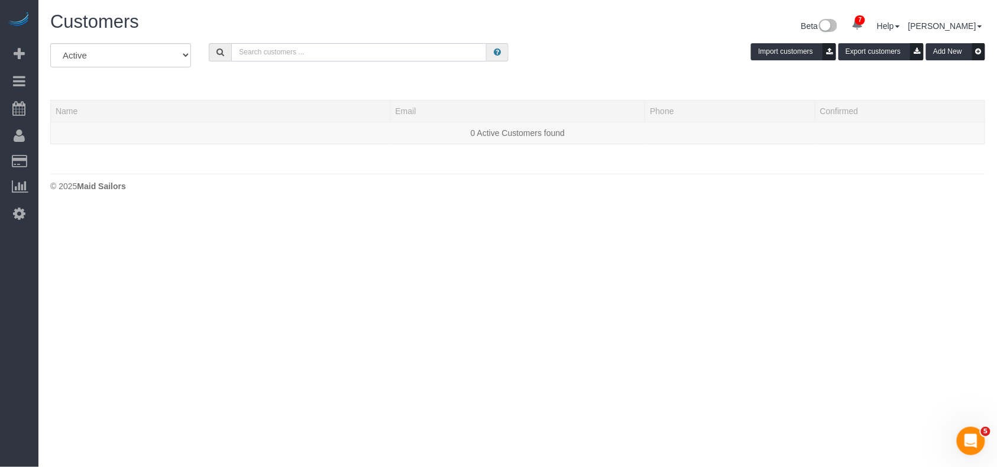
click at [285, 58] on input "text" at bounding box center [359, 52] width 256 height 18
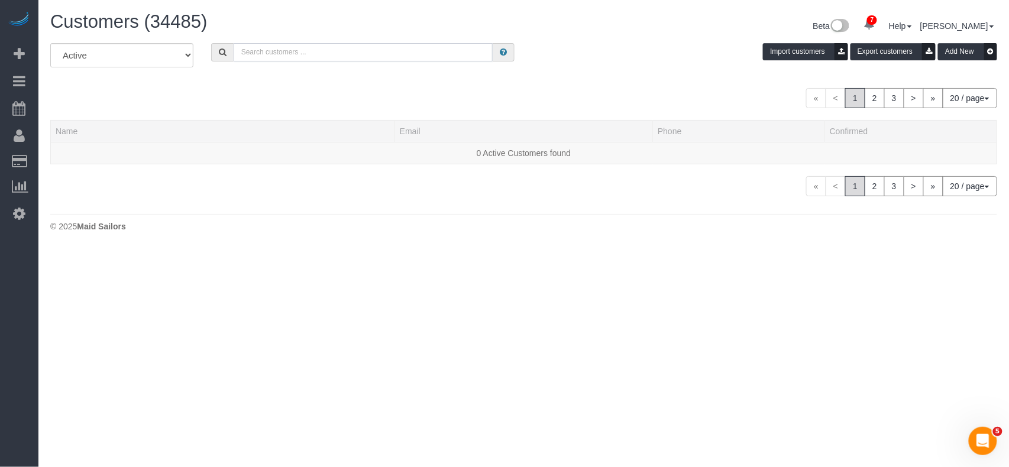
click at [285, 50] on input "text" at bounding box center [364, 52] width 260 height 18
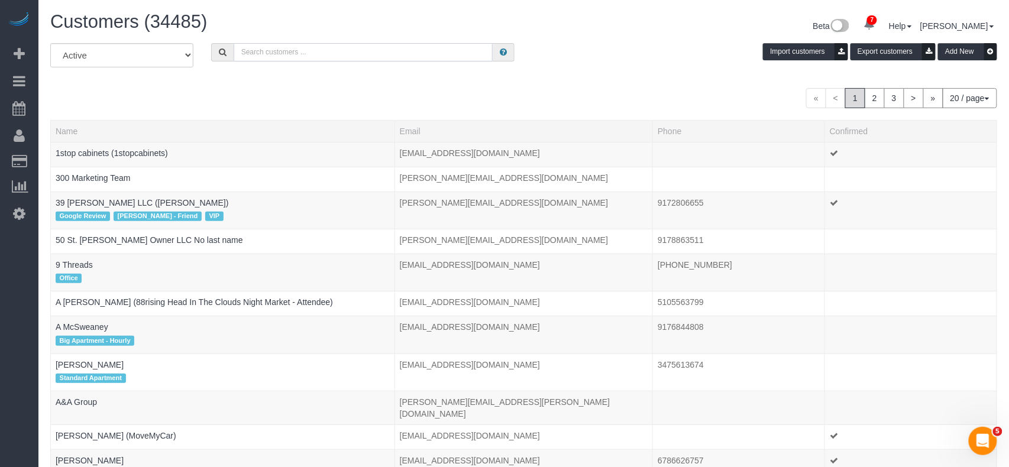
paste input "Tiffany Clark"
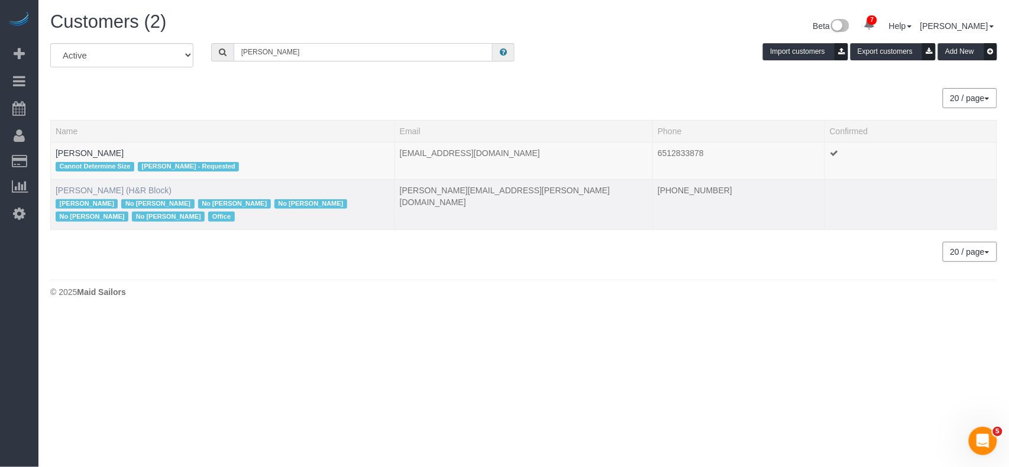
type input "Tiffany Clark"
click at [99, 190] on link "Tiffany Clark (H&R Block)" at bounding box center [114, 190] width 116 height 9
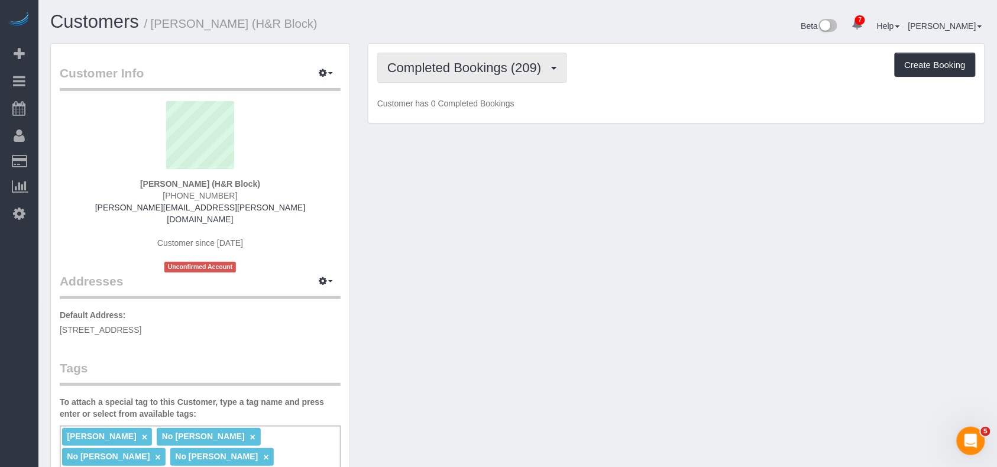
click at [429, 79] on button "Completed Bookings (209)" at bounding box center [472, 68] width 190 height 30
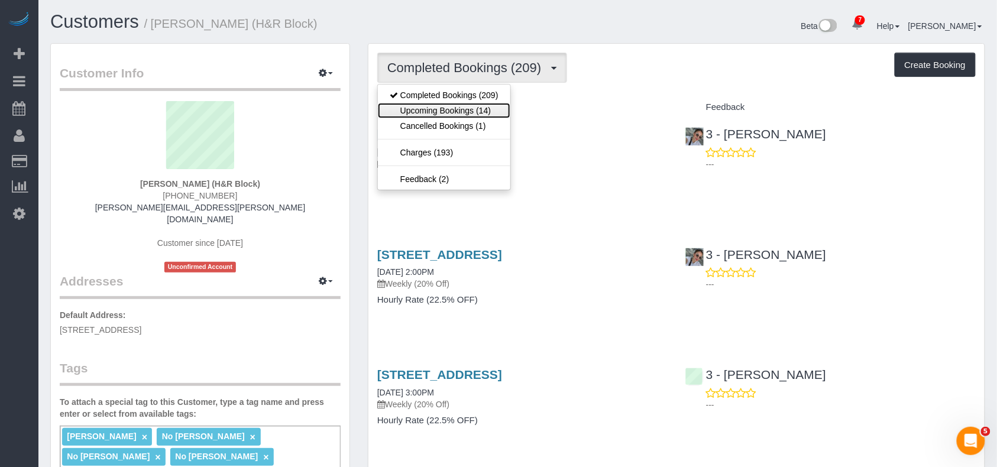
click at [437, 109] on link "Upcoming Bookings (14)" at bounding box center [444, 110] width 133 height 15
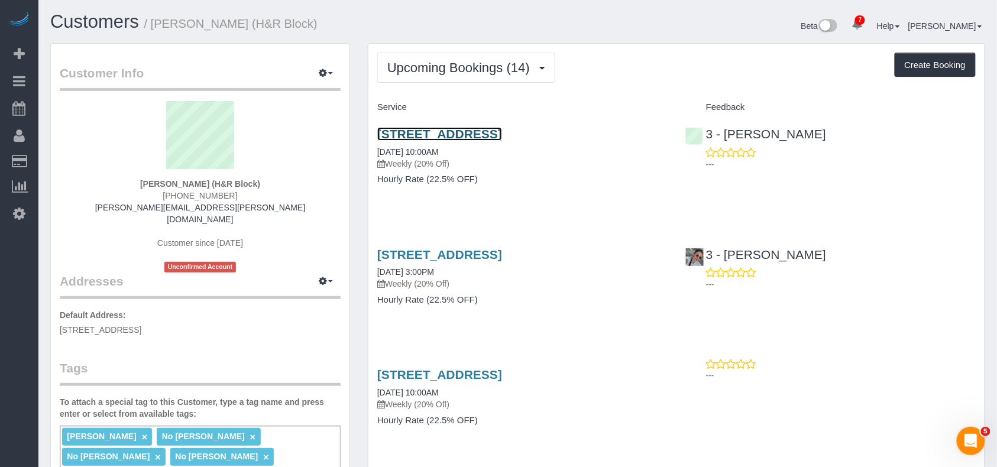
click at [477, 135] on link "39-20 Main Street, 2nd Floor, Flushing, NY 11354" at bounding box center [439, 134] width 125 height 14
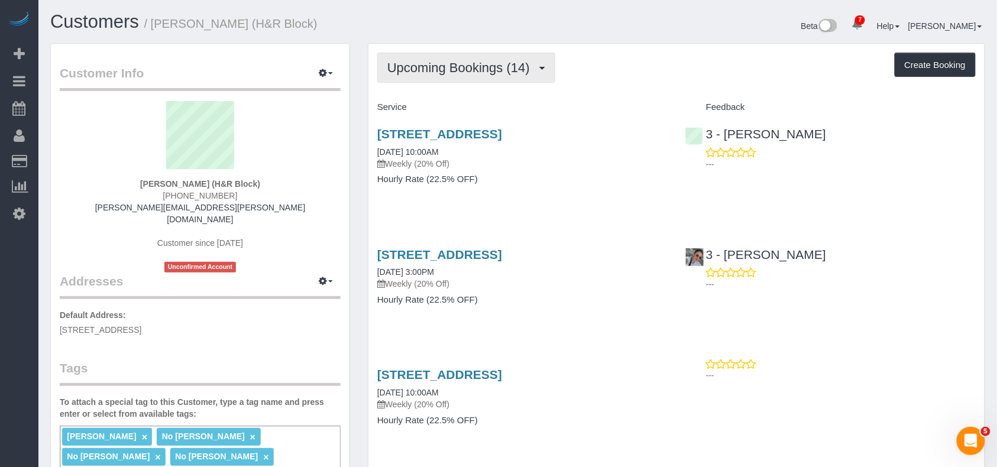
click at [431, 71] on span "Upcoming Bookings (14)" at bounding box center [461, 67] width 148 height 15
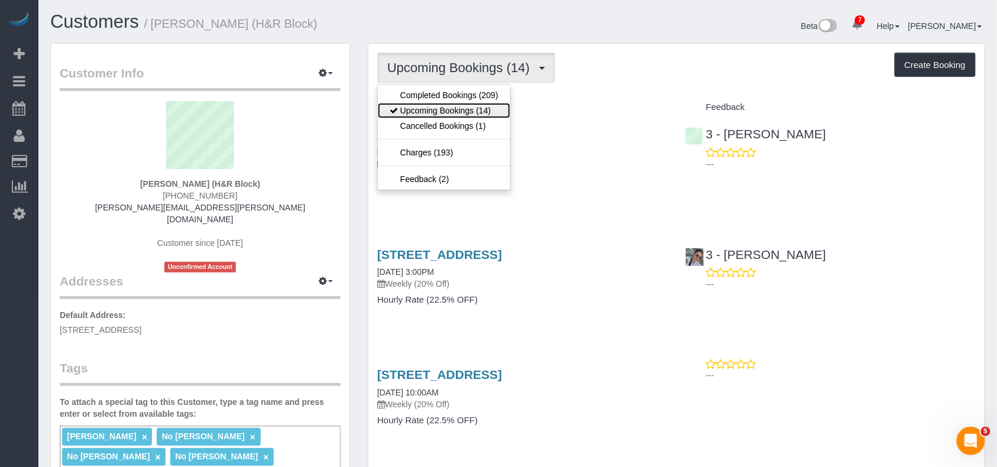
click at [450, 105] on link "Upcoming Bookings (14)" at bounding box center [444, 110] width 133 height 15
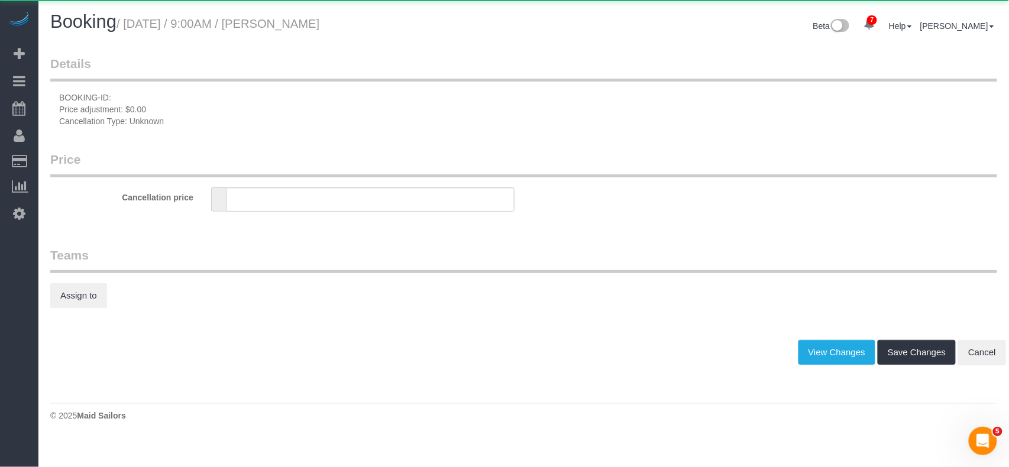
type input "0"
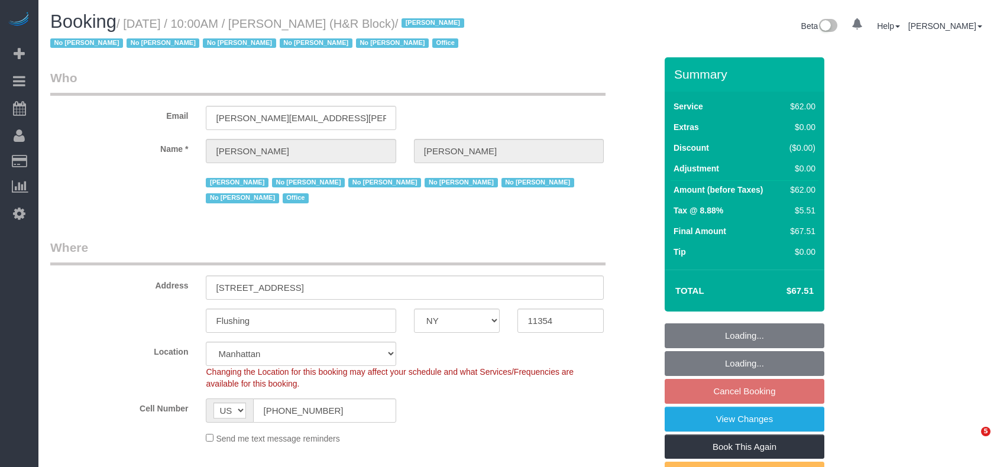
select select "NY"
select select "number:89"
select select "number:90"
select select "number:15"
select select "number:7"
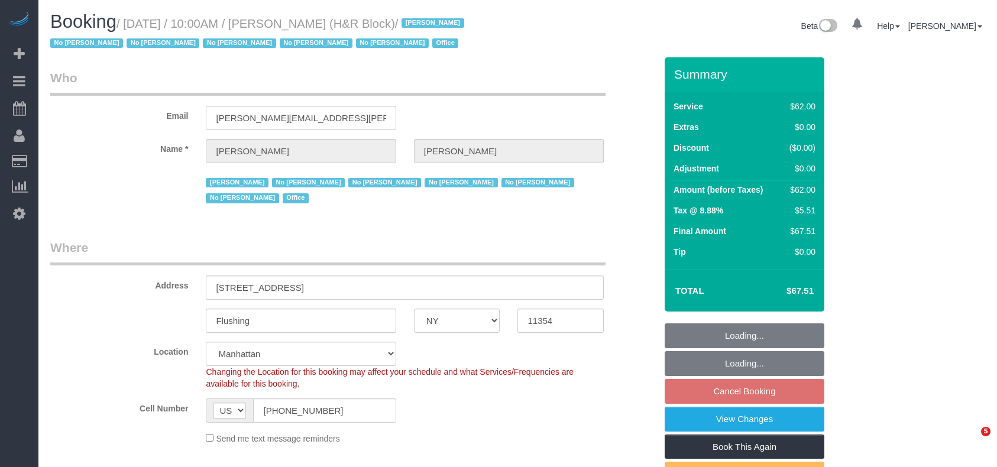
select select "object:1312"
select select "spot2"
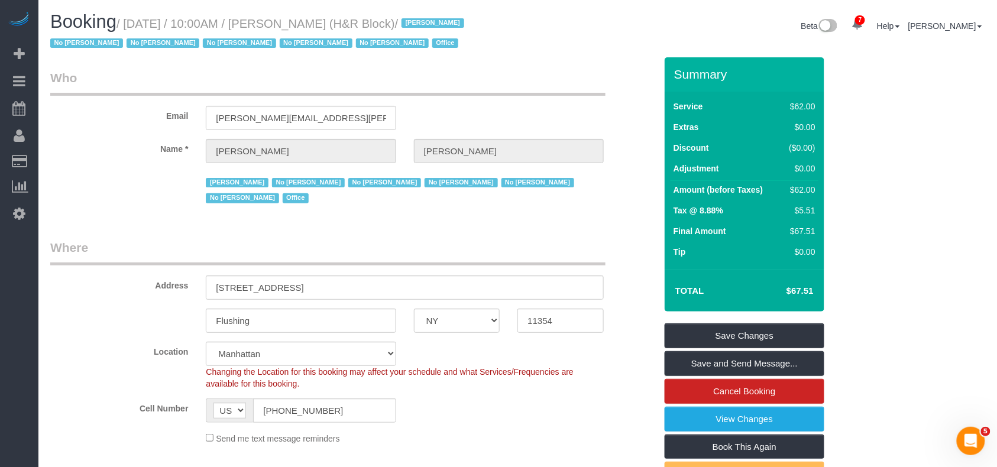
drag, startPoint x: 438, startPoint y: 22, endPoint x: 130, endPoint y: 24, distance: 308.2
click at [130, 24] on small "/ [DATE] / 10:00AM / [PERSON_NAME] (H&R Block) / [PERSON_NAME] No [PERSON_NAME]…" at bounding box center [259, 33] width 418 height 33
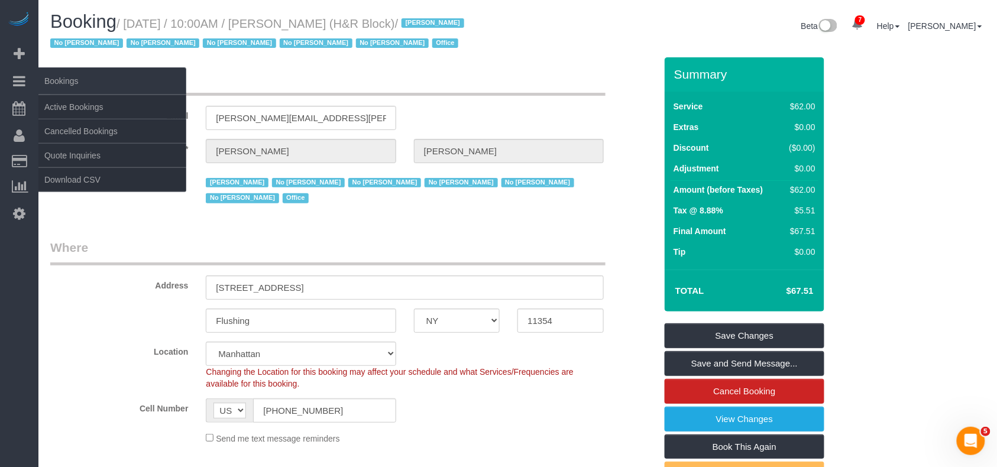
copy small "[DATE] / 10:00AM / [PERSON_NAME] (H&R Block)"
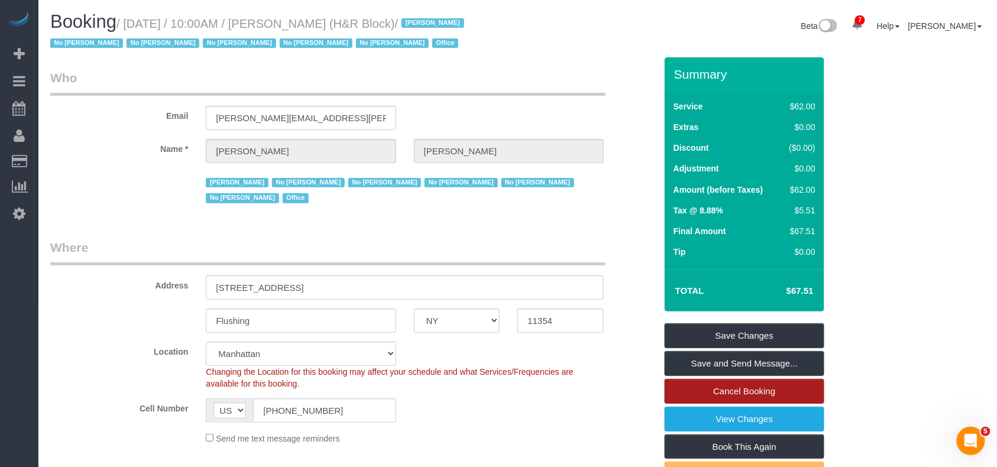
click at [754, 388] on link "Cancel Booking" at bounding box center [745, 391] width 160 height 25
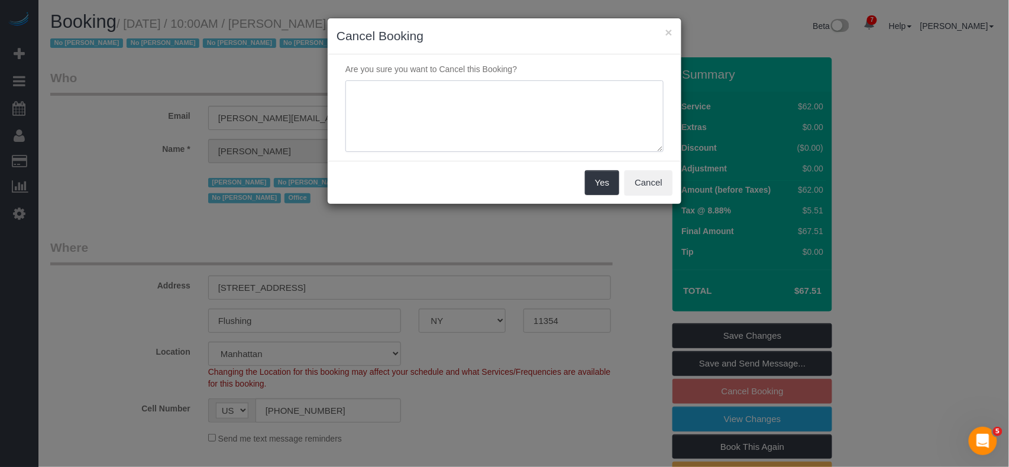
click at [419, 124] on textarea at bounding box center [504, 116] width 318 height 72
paste textarea "You can cancel we are closed."
type textarea "[PERSON_NAME]: You can cancel we are closed."
click at [613, 190] on button "Yes" at bounding box center [602, 182] width 34 height 25
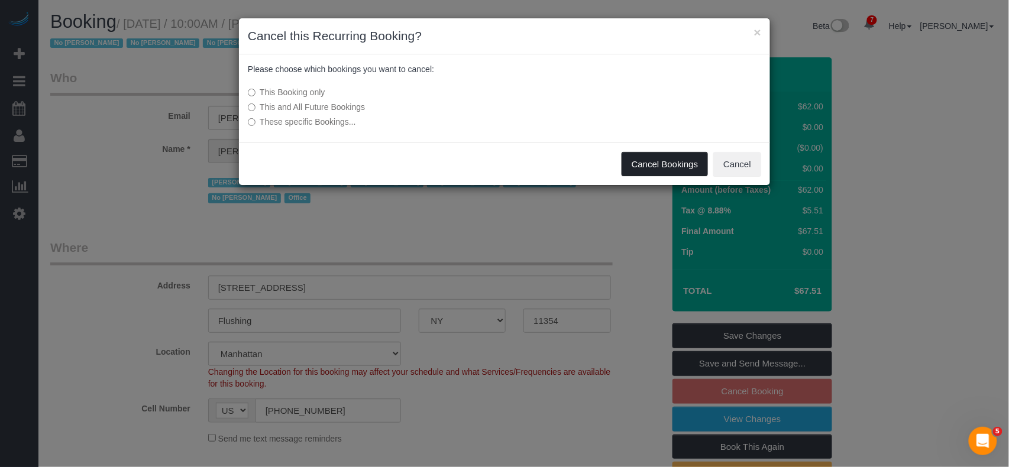
click at [661, 168] on button "Cancel Bookings" at bounding box center [665, 164] width 87 height 25
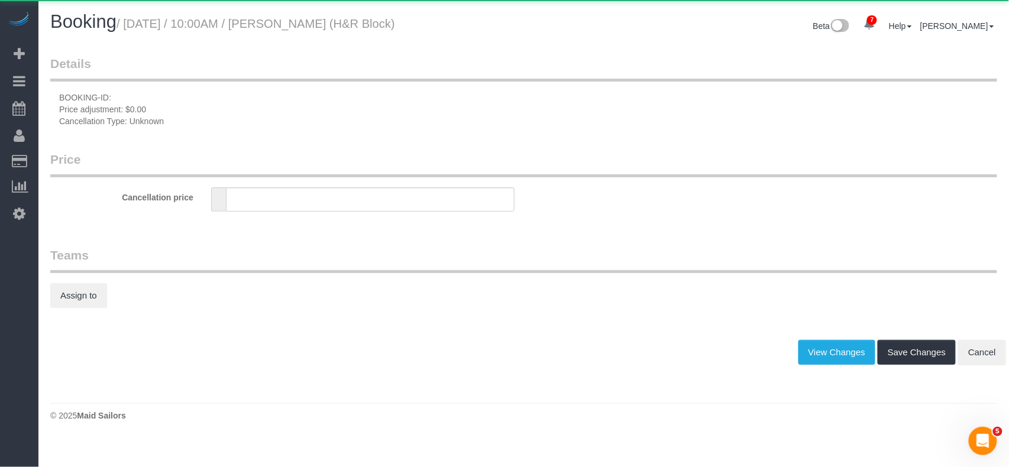
type input "0"
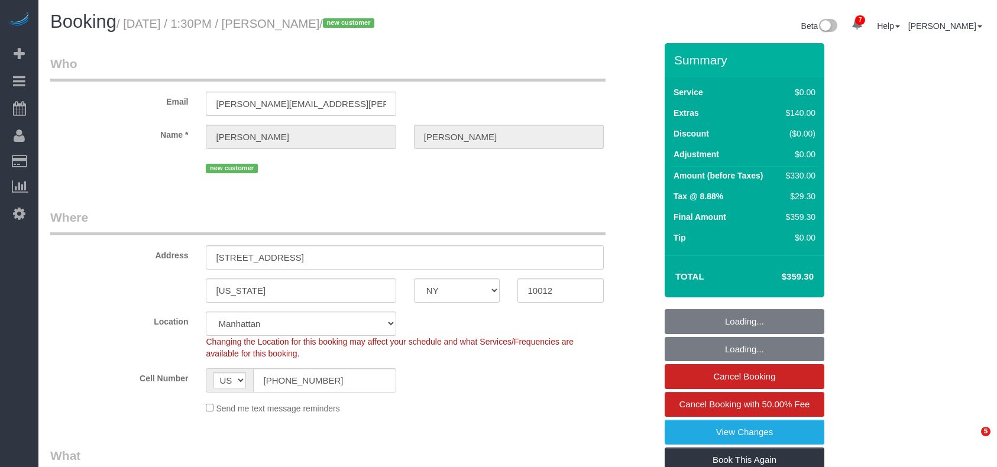
select select "NY"
select select "number:89"
select select "number:90"
select select "number:15"
select select "number:5"
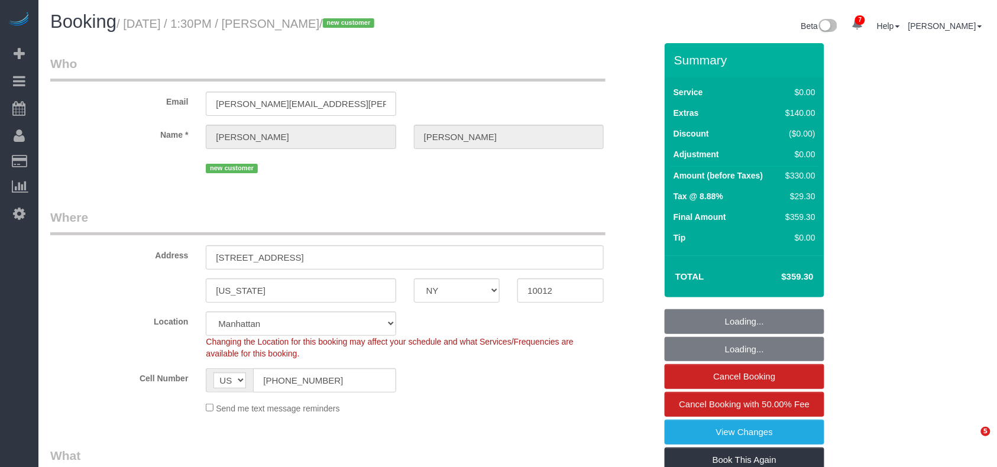
select select "object:834"
select select "2"
select select "object:1384"
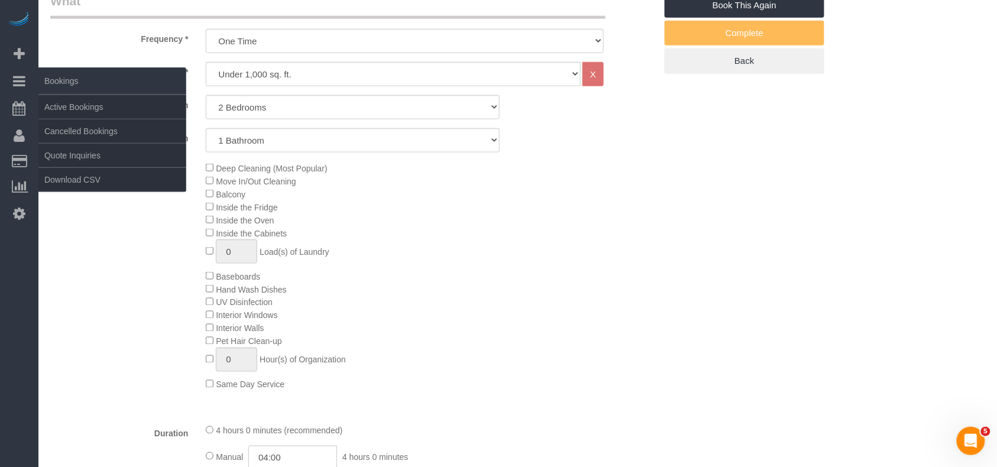
scroll to position [237, 0]
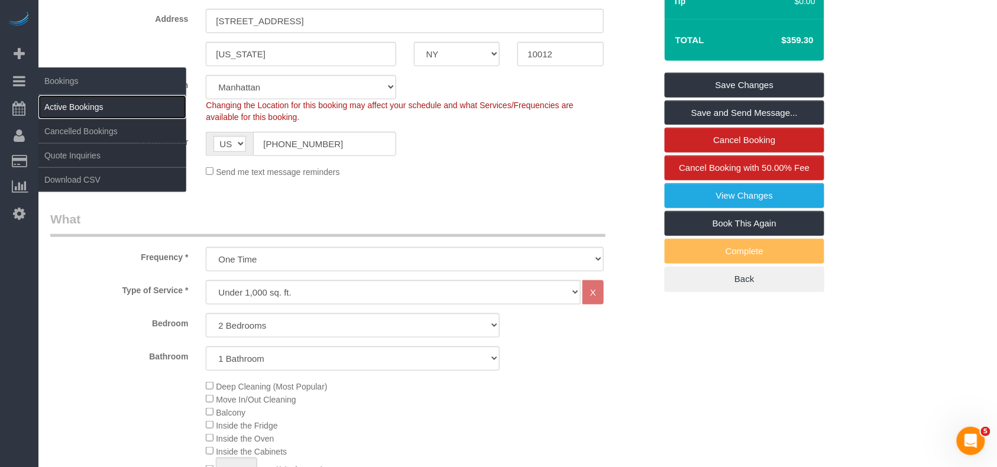
click at [54, 109] on link "Active Bookings" at bounding box center [112, 107] width 148 height 24
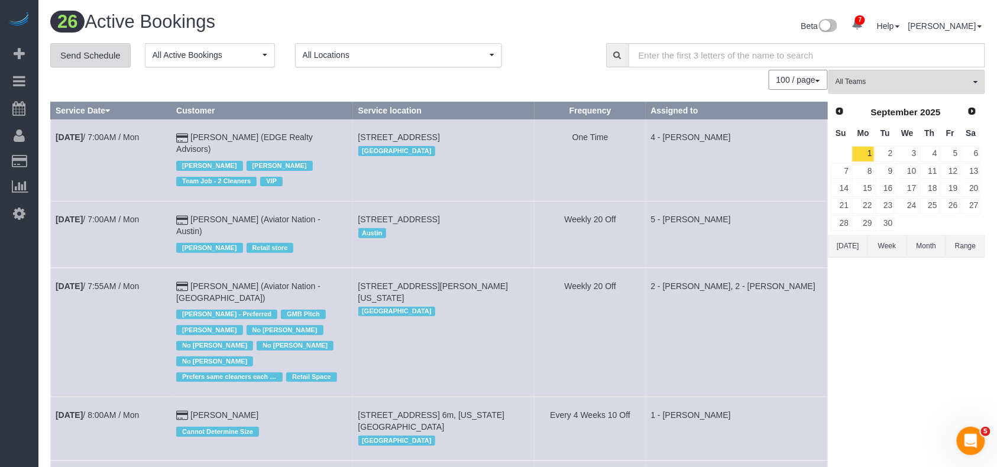
click at [98, 64] on link "Send Schedule" at bounding box center [90, 55] width 80 height 25
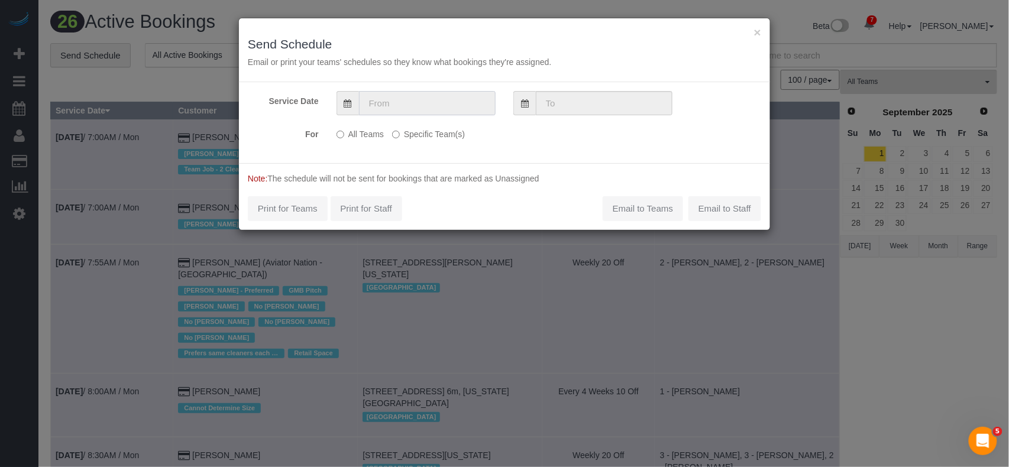
click at [390, 102] on input "text" at bounding box center [427, 103] width 137 height 24
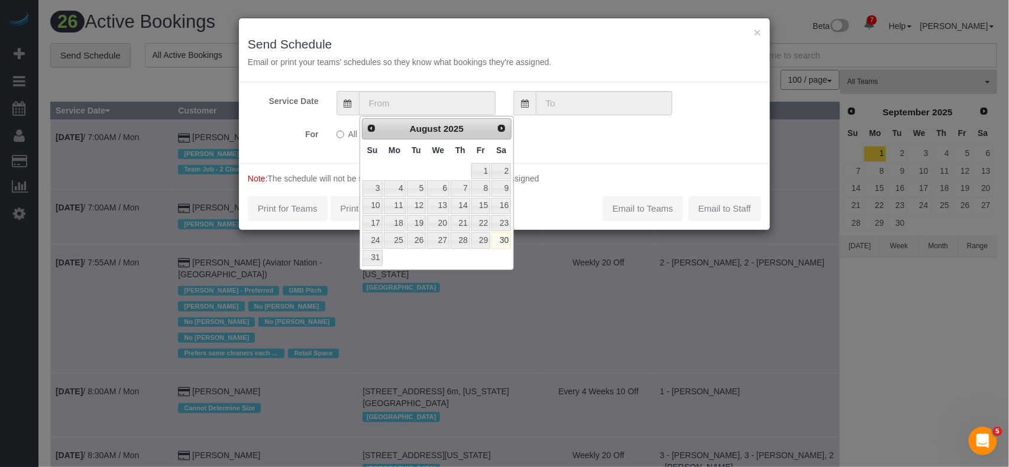
click at [377, 251] on td "31" at bounding box center [372, 258] width 21 height 17
type input "[DATE]"
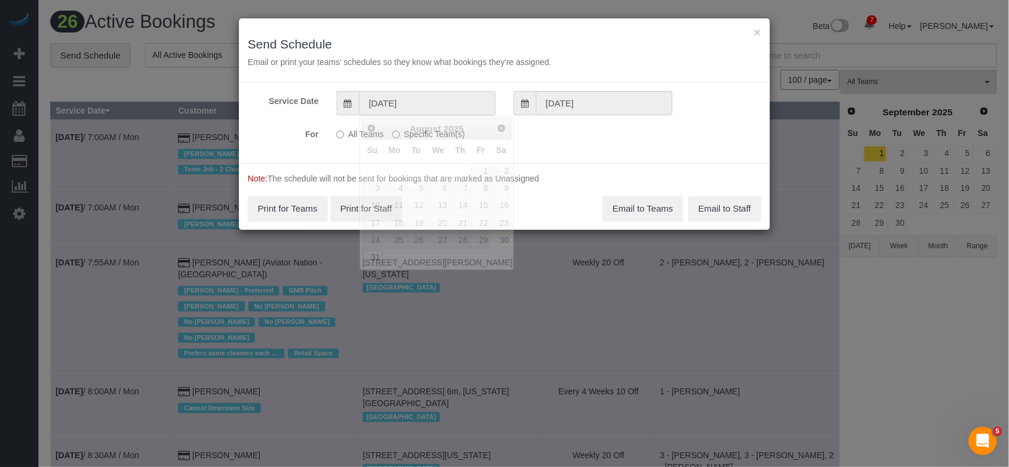
click at [420, 103] on input "[DATE]" at bounding box center [427, 103] width 137 height 24
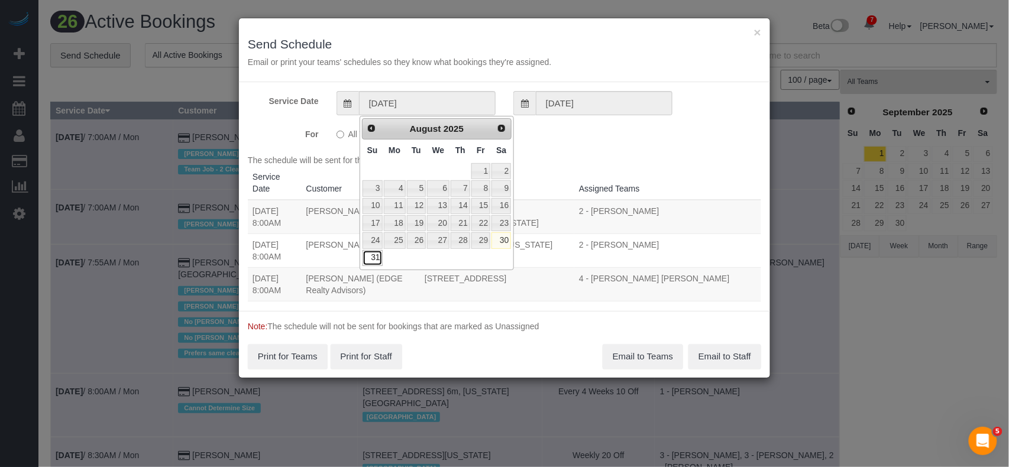
click at [370, 259] on link "31" at bounding box center [373, 258] width 20 height 16
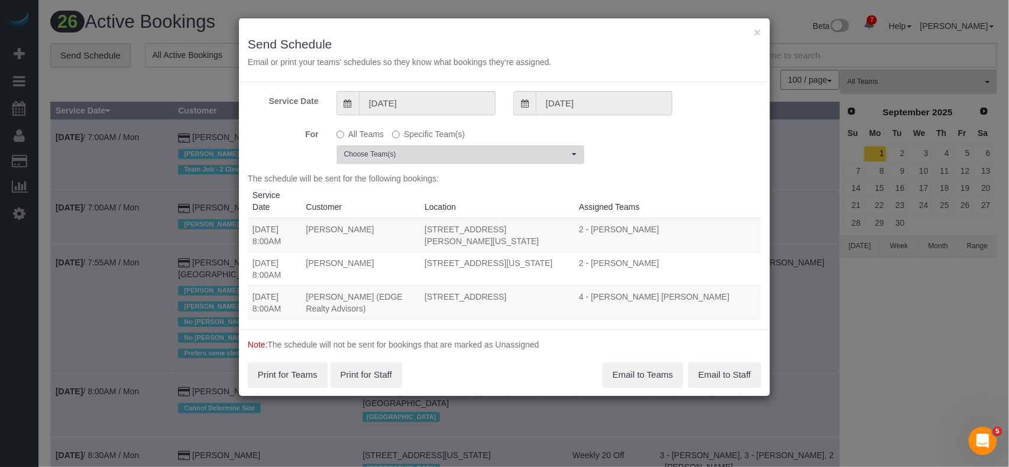
click at [413, 161] on button "Choose Team(s)" at bounding box center [461, 155] width 248 height 18
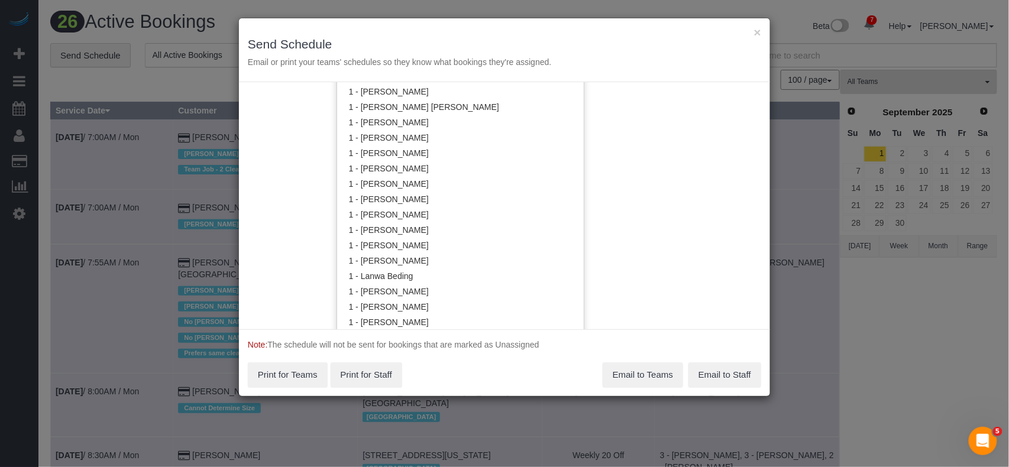
scroll to position [473, 0]
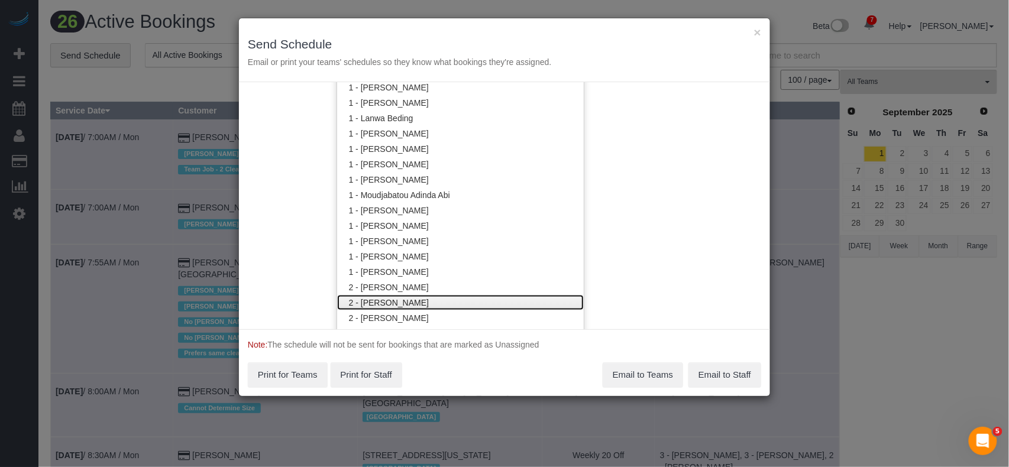
click at [402, 296] on link "2 - [PERSON_NAME]" at bounding box center [460, 302] width 247 height 15
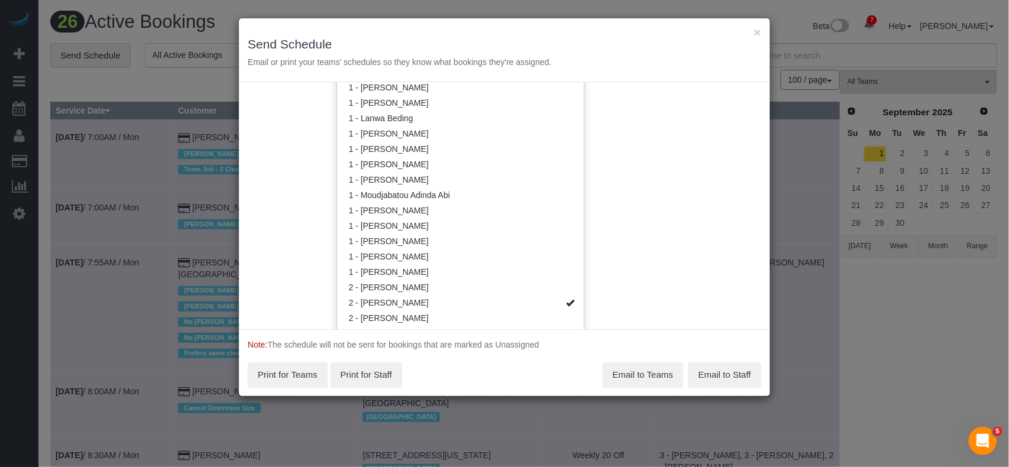
click at [629, 167] on div "Service Date 08/31/2025 08/31/2025 For All Teams Specific Team(s) 2 - Ana Rodri…" at bounding box center [504, 205] width 531 height 247
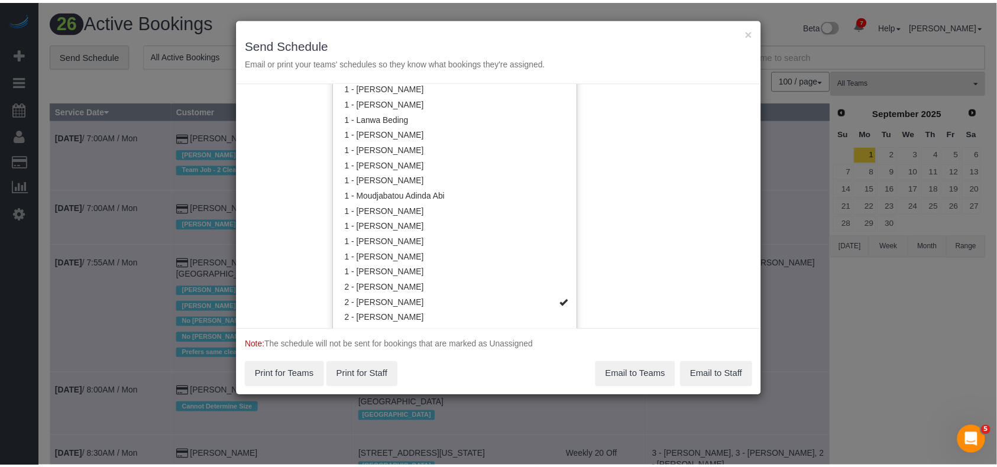
scroll to position [0, 0]
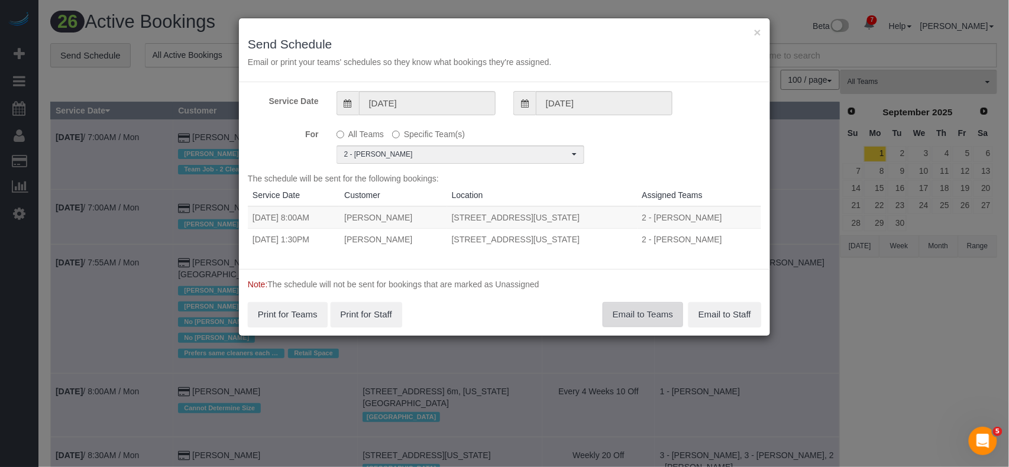
click at [632, 310] on button "Email to Teams" at bounding box center [643, 314] width 80 height 25
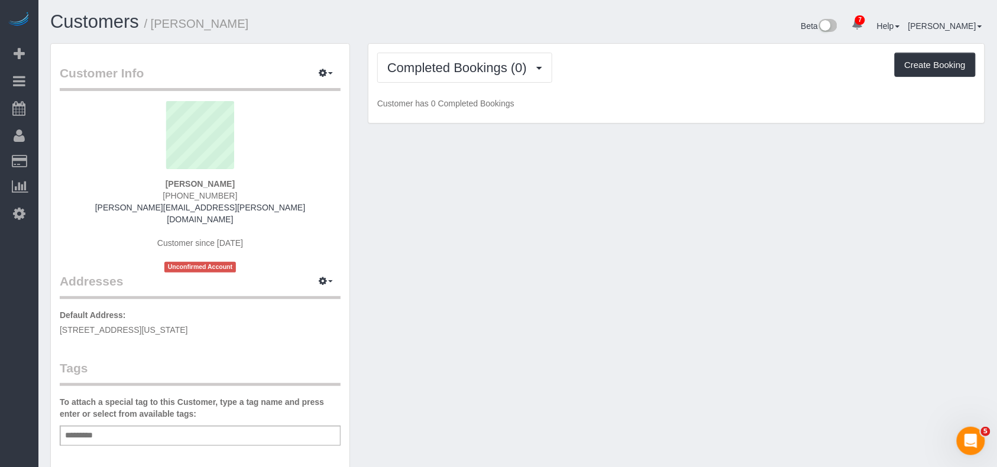
click at [140, 426] on div "Add a tag" at bounding box center [200, 436] width 281 height 20
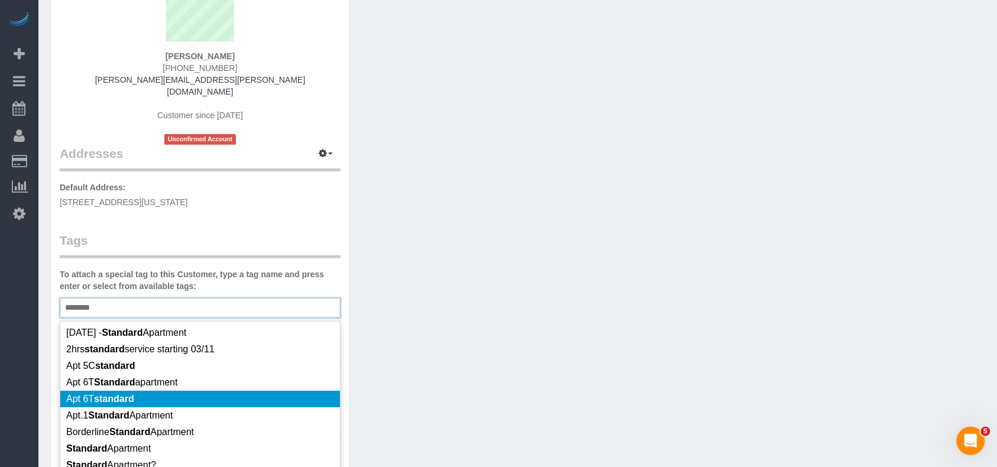
scroll to position [157, 0]
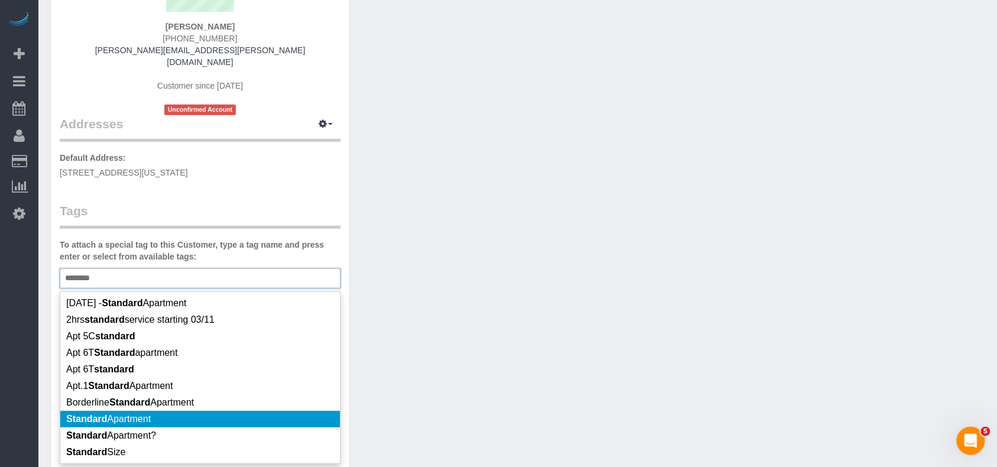
type input "********"
click at [157, 411] on li "Standard Apartment" at bounding box center [200, 419] width 280 height 17
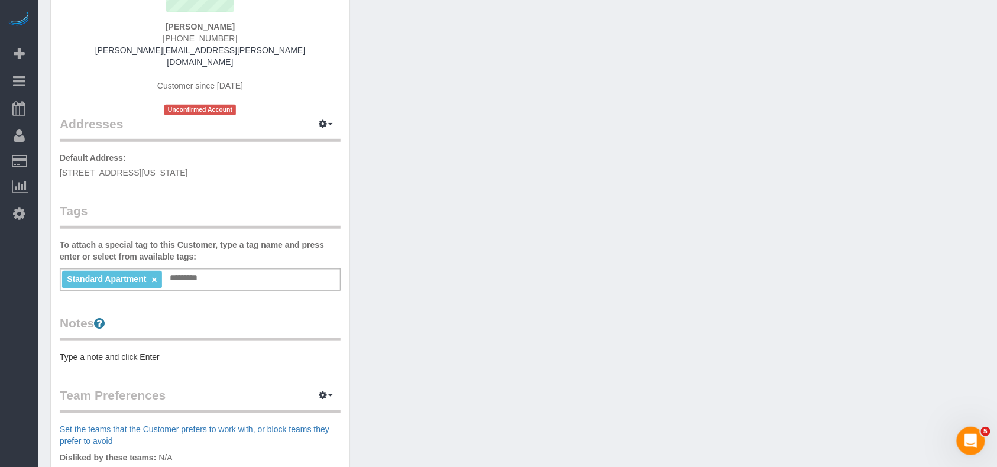
click at [131, 351] on pre "Type a note and click Enter" at bounding box center [200, 357] width 281 height 12
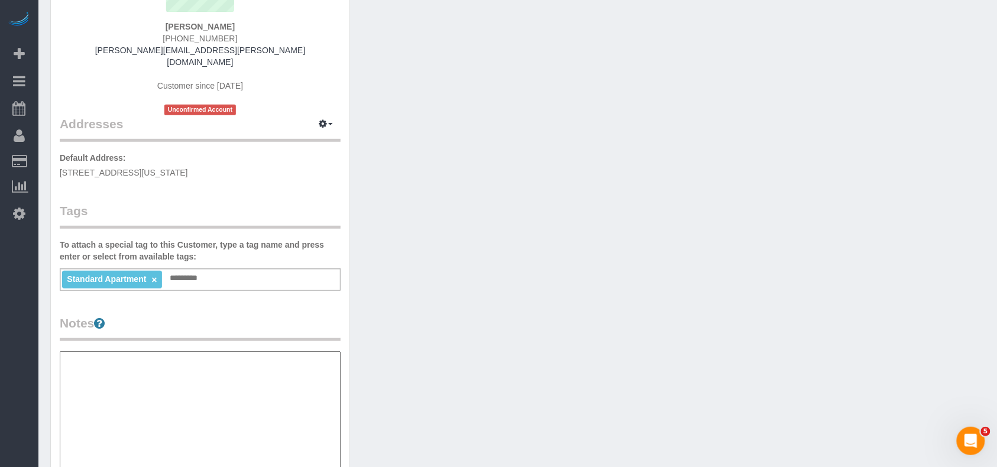
type textarea "**********"
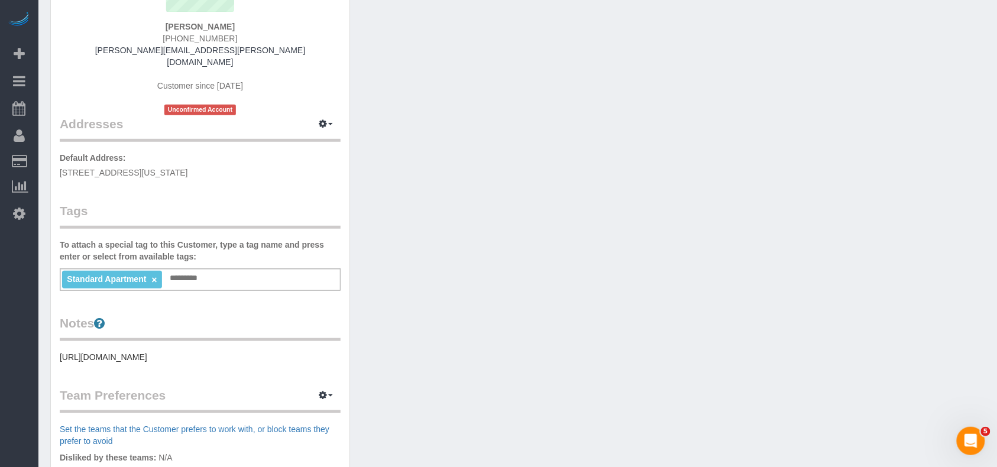
click at [256, 351] on pre "[URL][DOMAIN_NAME]" at bounding box center [200, 357] width 281 height 12
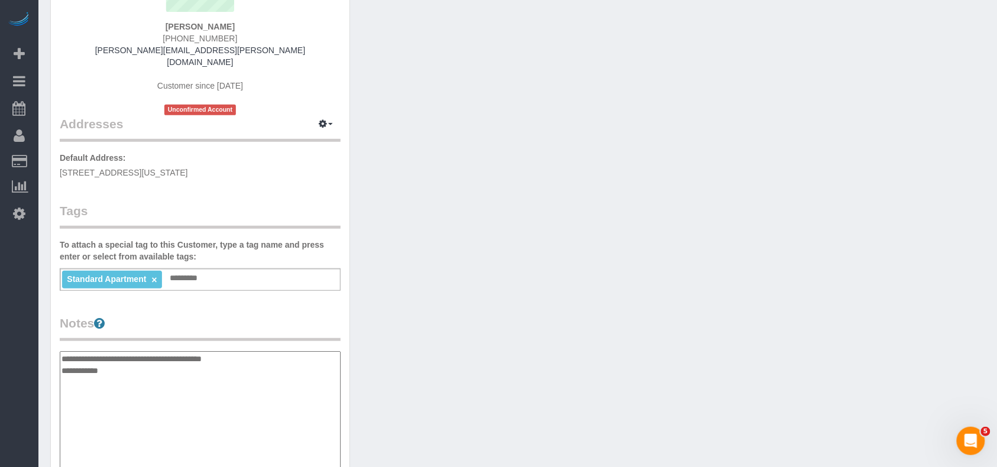
type textarea "**********"
click at [516, 332] on div "Customer Info Edit Contact Info Send Message Email Preferences Special Sales Ta…" at bounding box center [517, 346] width 953 height 920
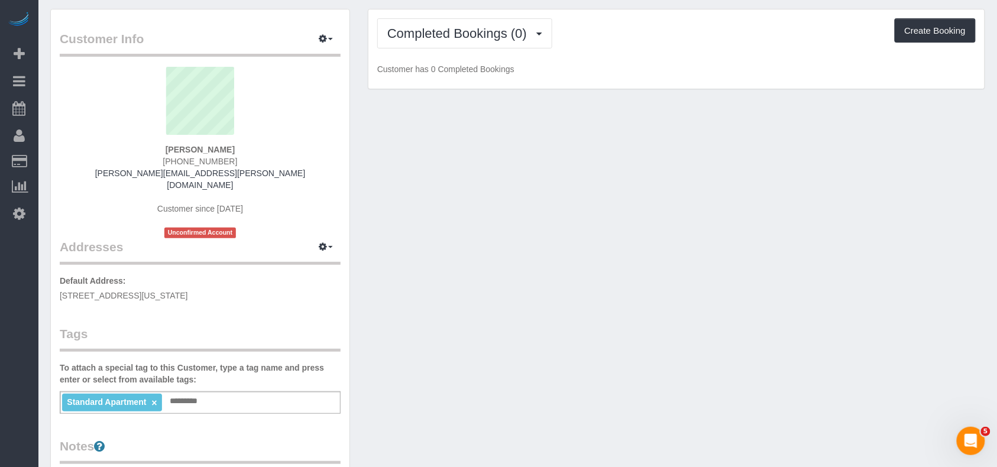
scroll to position [0, 0]
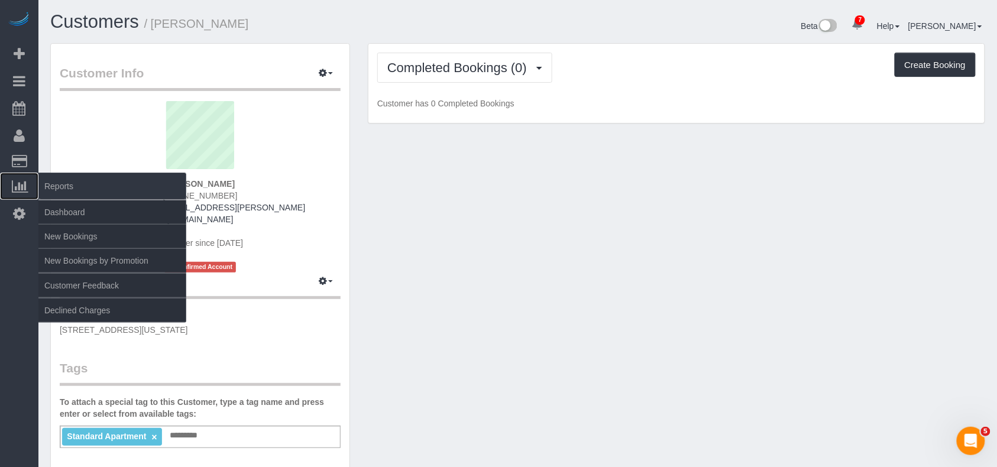
click at [55, 186] on span "Reports" at bounding box center [112, 186] width 148 height 27
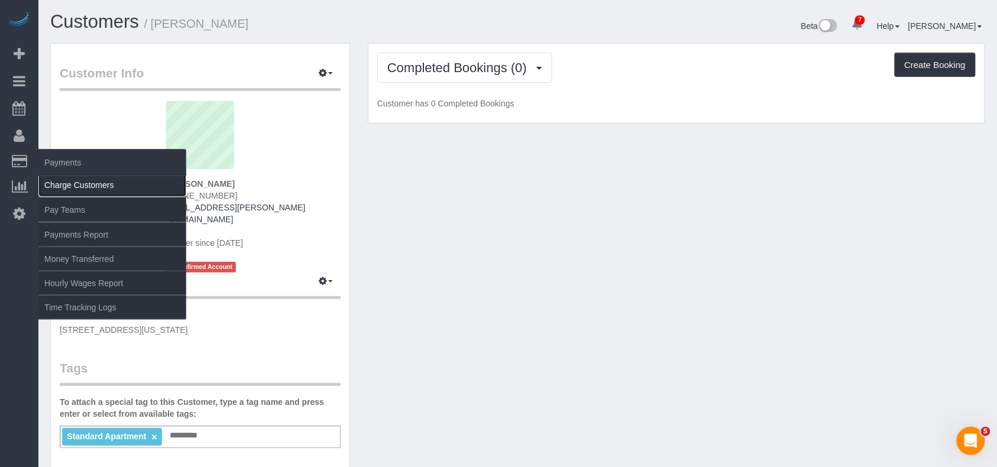
click at [57, 180] on link "Charge Customers" at bounding box center [112, 185] width 148 height 24
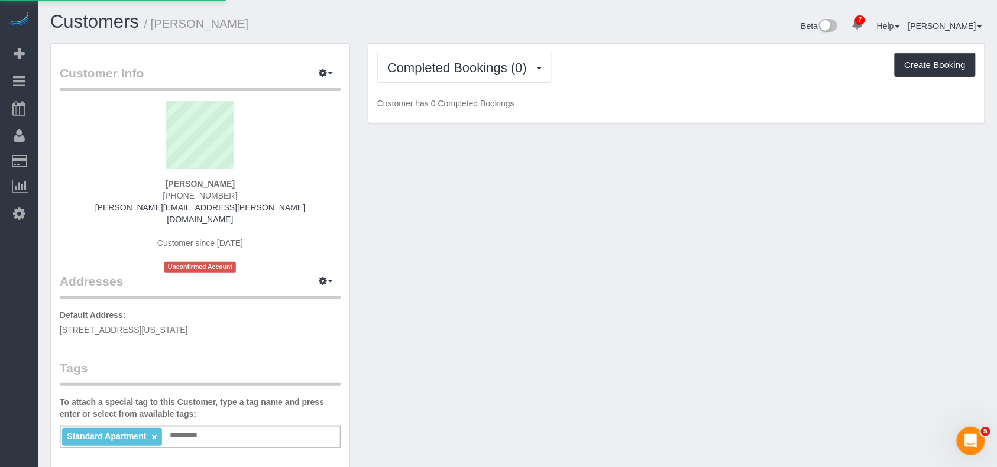
select select
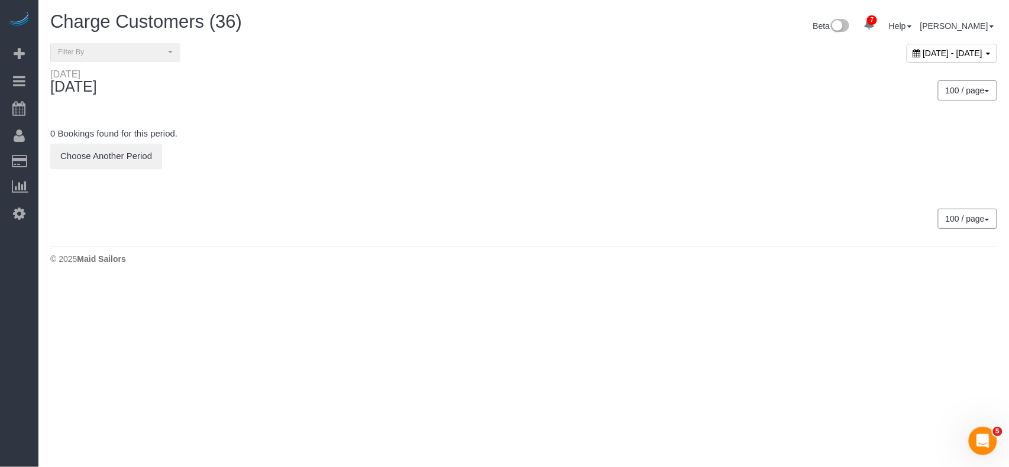
click at [907, 58] on div "[DATE] - [DATE]" at bounding box center [952, 53] width 91 height 19
type input "**********"
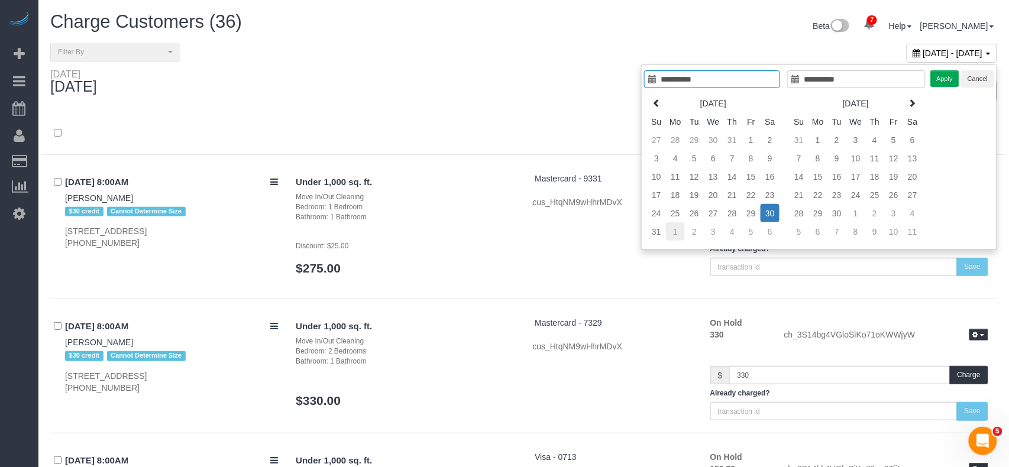
click at [666, 237] on td "1" at bounding box center [675, 231] width 19 height 18
type input "**********"
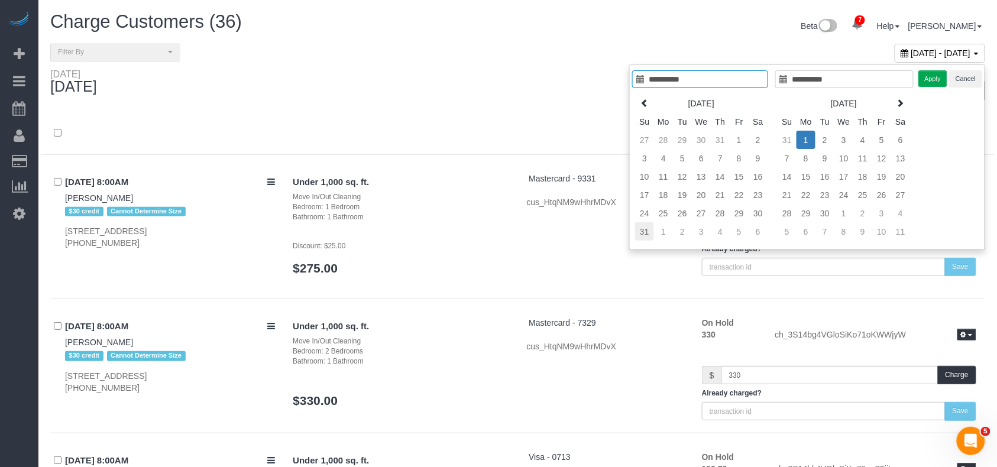
type input "**********"
click at [644, 237] on td "31" at bounding box center [644, 231] width 19 height 18
type input "**********"
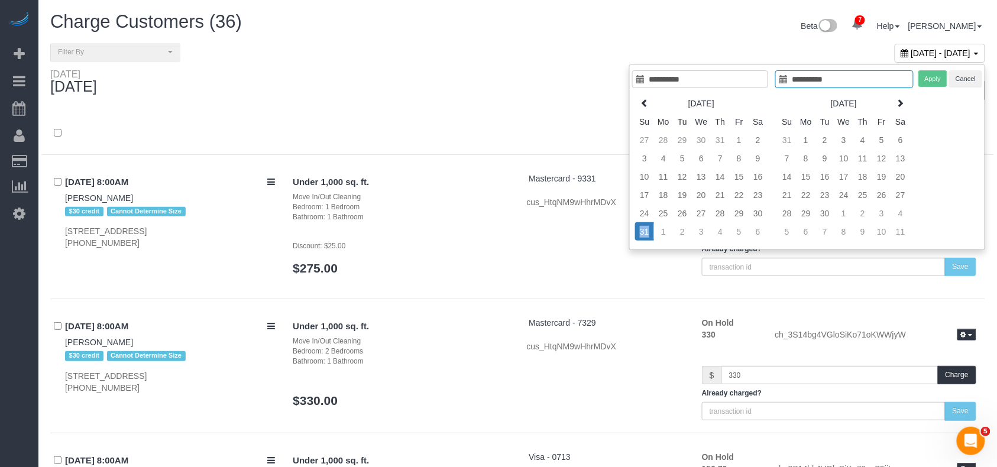
click at [644, 237] on td "31" at bounding box center [644, 231] width 19 height 18
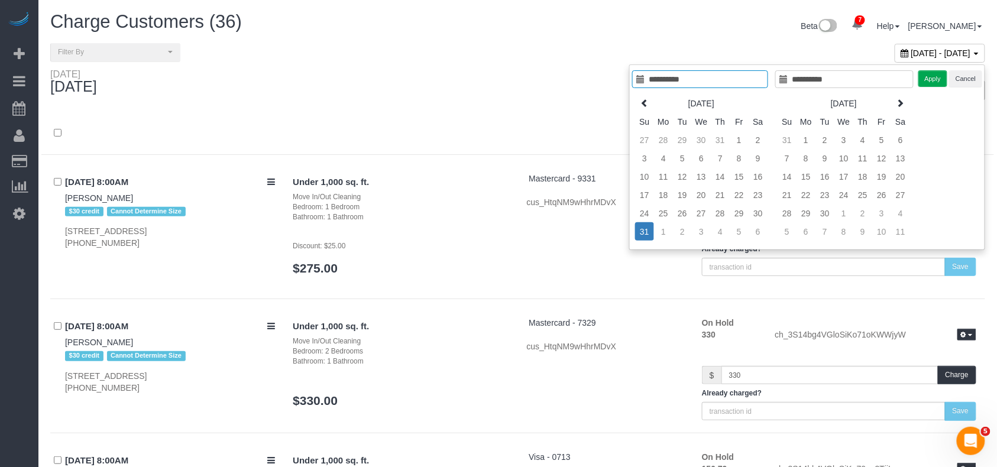
type input "**********"
click at [928, 80] on button "Apply" at bounding box center [934, 78] width 30 height 17
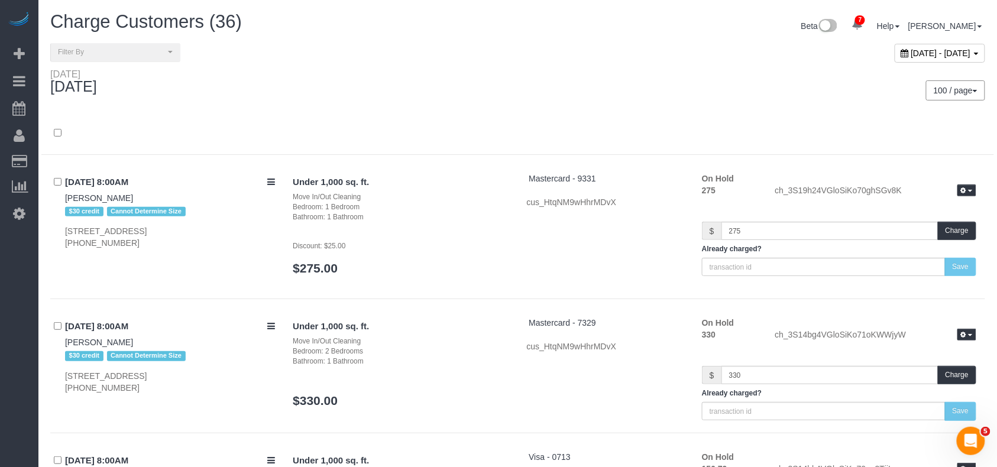
click at [483, 80] on div "Sunday August 31, 2025" at bounding box center [279, 84] width 477 height 31
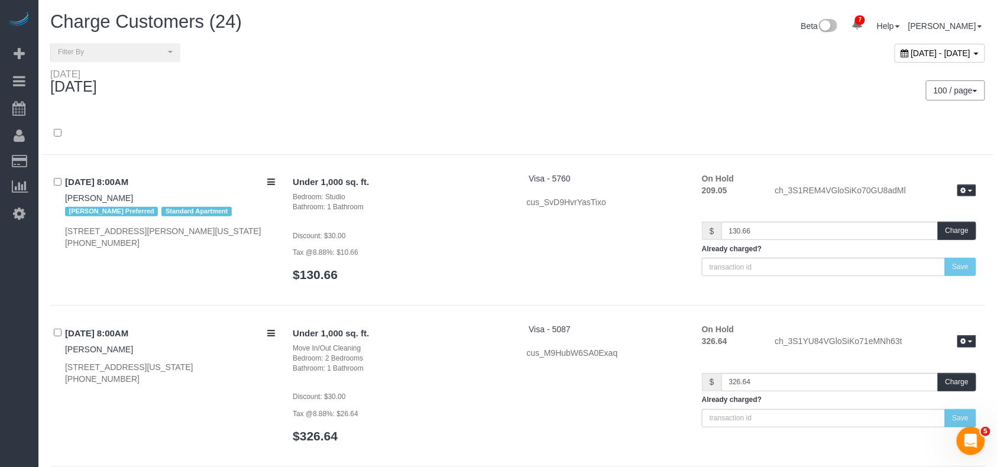
scroll to position [2362, 0]
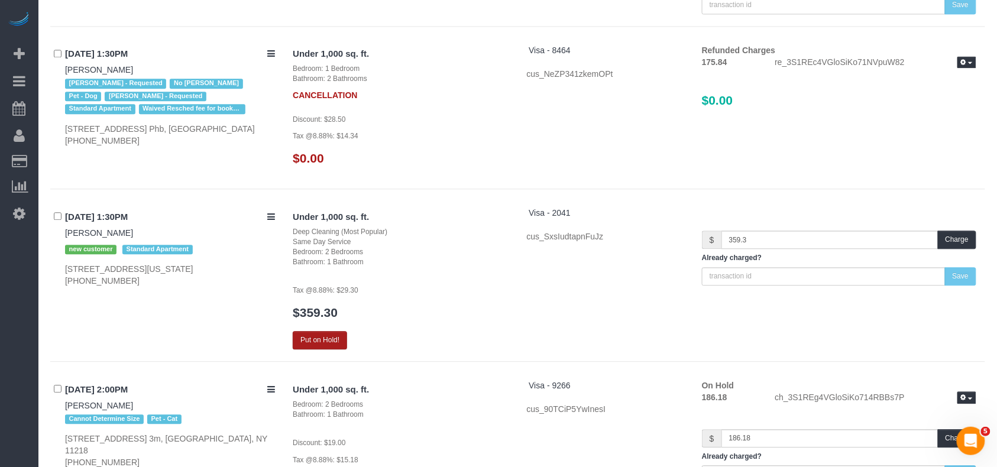
click at [341, 344] on button "Put on Hold!" at bounding box center [320, 340] width 54 height 18
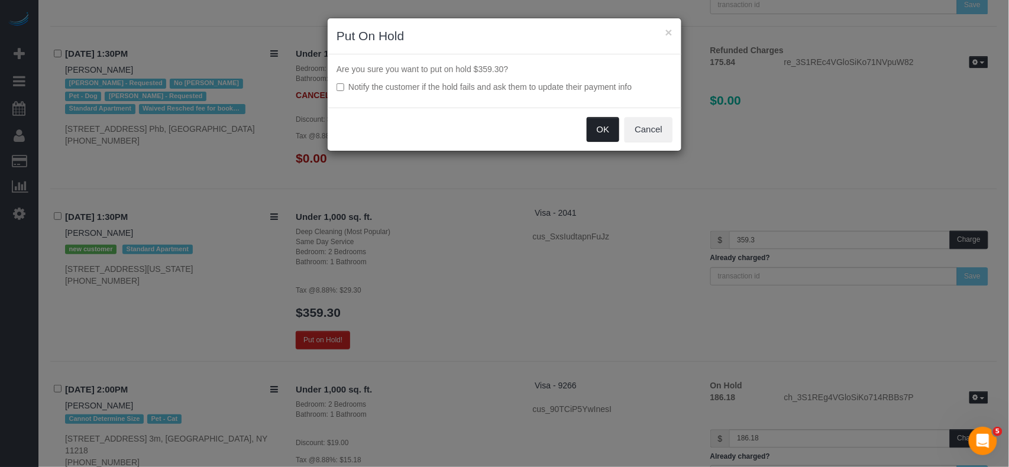
click at [602, 140] on button "OK" at bounding box center [603, 129] width 33 height 25
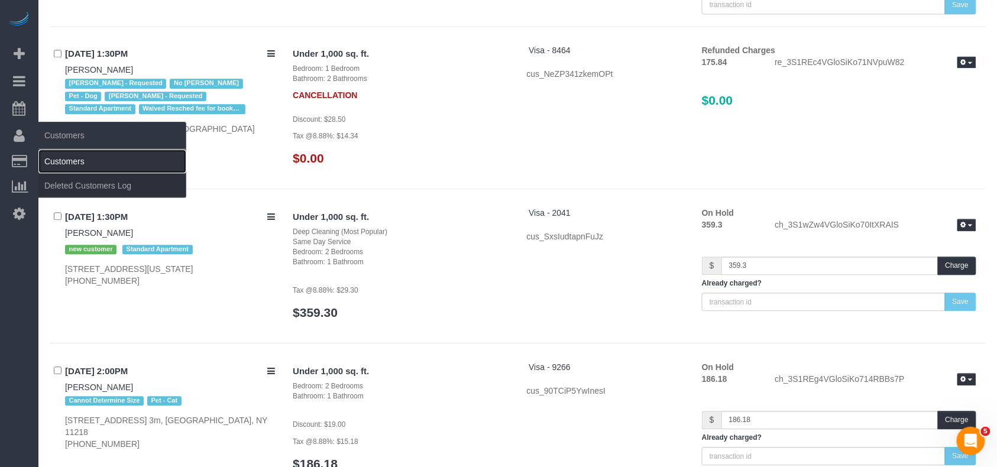
click at [52, 157] on link "Customers" at bounding box center [112, 162] width 148 height 24
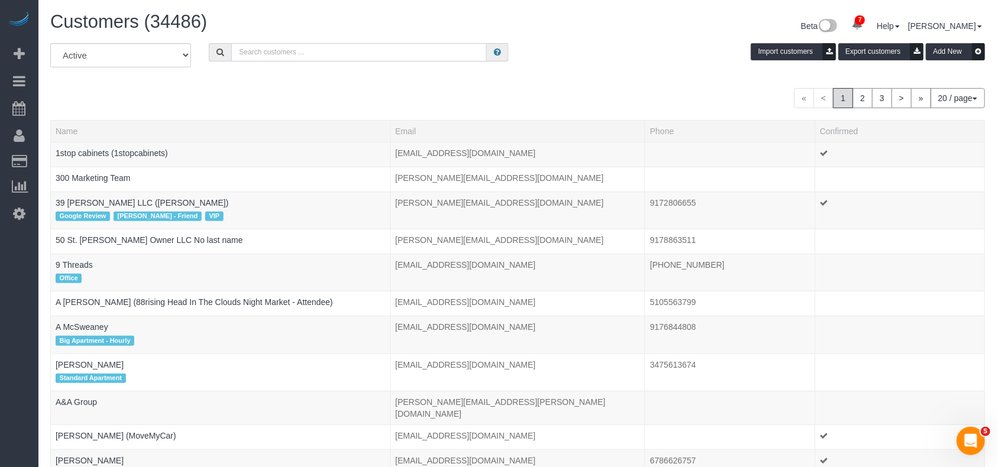
click at [310, 50] on input "text" at bounding box center [359, 52] width 256 height 18
paste input "Kelsy Gonzalez"
type input "Kelsy Gonzalez"
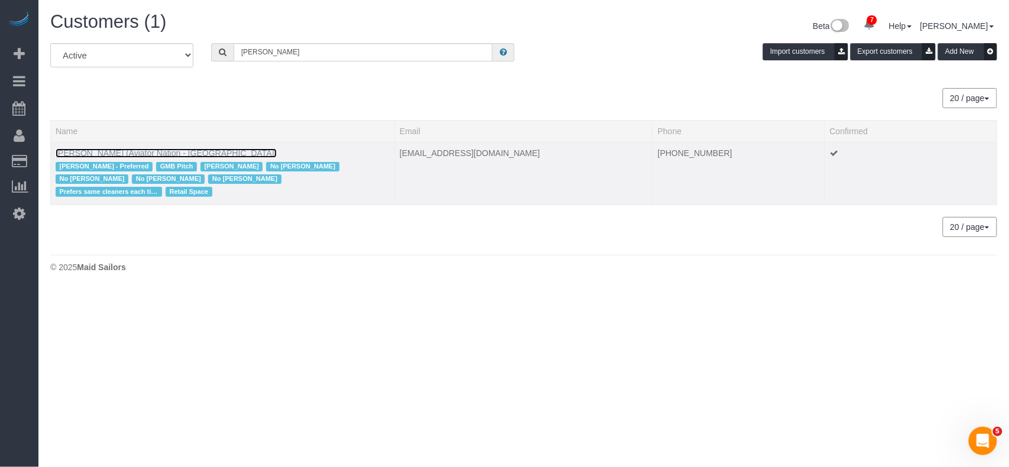
click at [147, 154] on link "Kelsy Gonzalez (Aviator Nation - NYC)" at bounding box center [166, 152] width 221 height 9
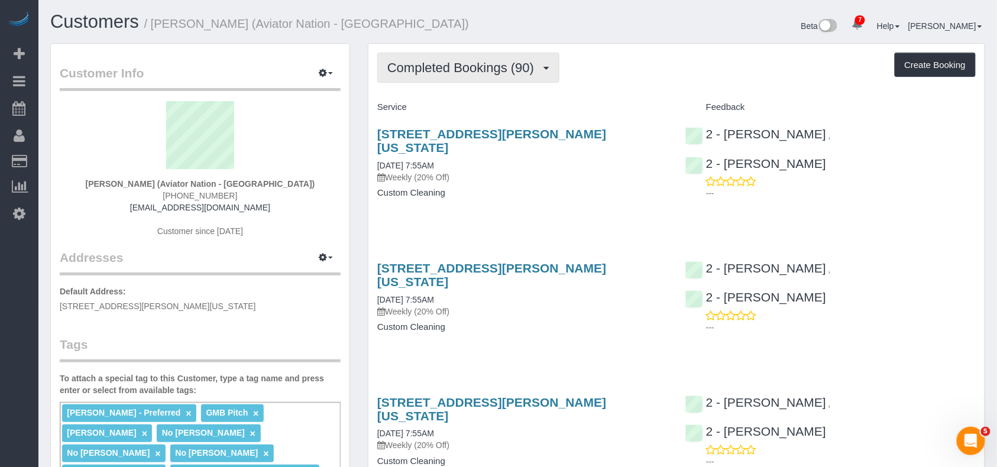
click at [450, 76] on button "Completed Bookings (90)" at bounding box center [468, 68] width 182 height 30
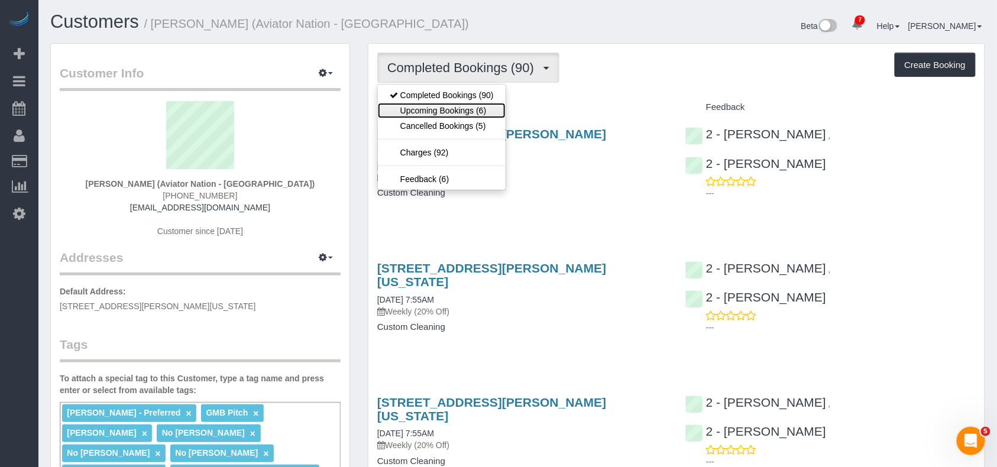
click at [451, 106] on link "Upcoming Bookings (6)" at bounding box center [442, 110] width 128 height 15
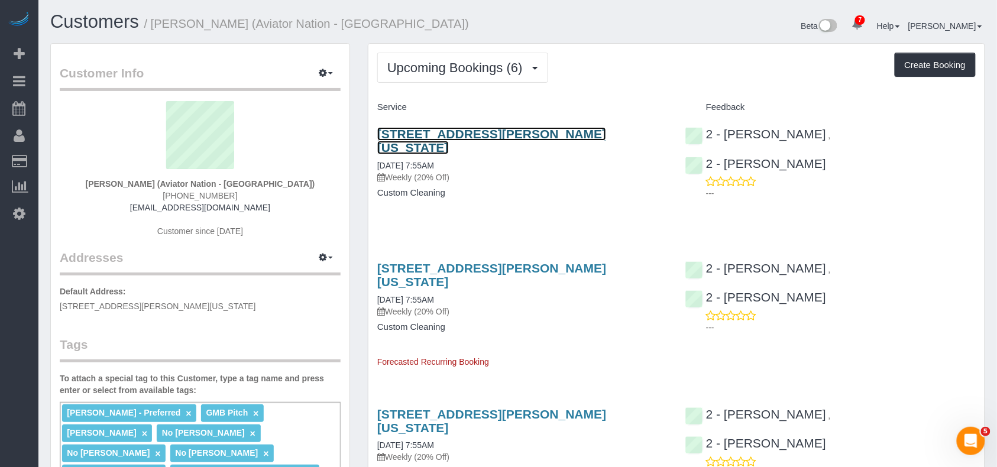
click at [427, 134] on link "93 Mercer Street, New York, NY 10012" at bounding box center [491, 140] width 229 height 27
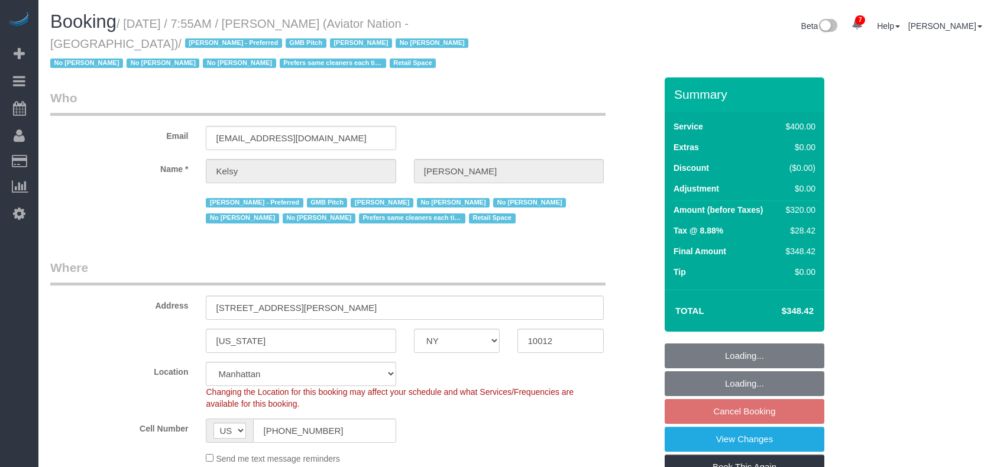
select select "NY"
select select "string:stripe-pm_1PTRyR4VGloSiKo7PsbgBwLW"
select select "2"
select select "150"
select select "number:89"
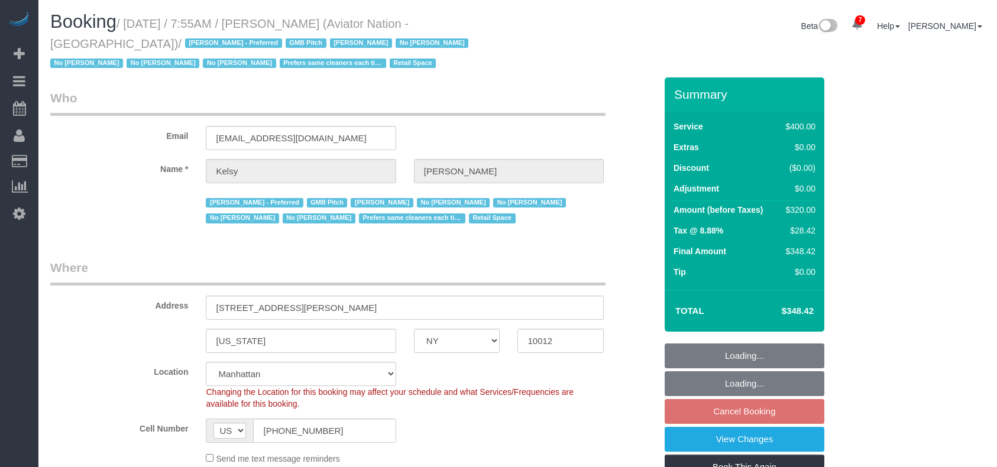
select select "number:90"
select select "number:15"
select select "number:5"
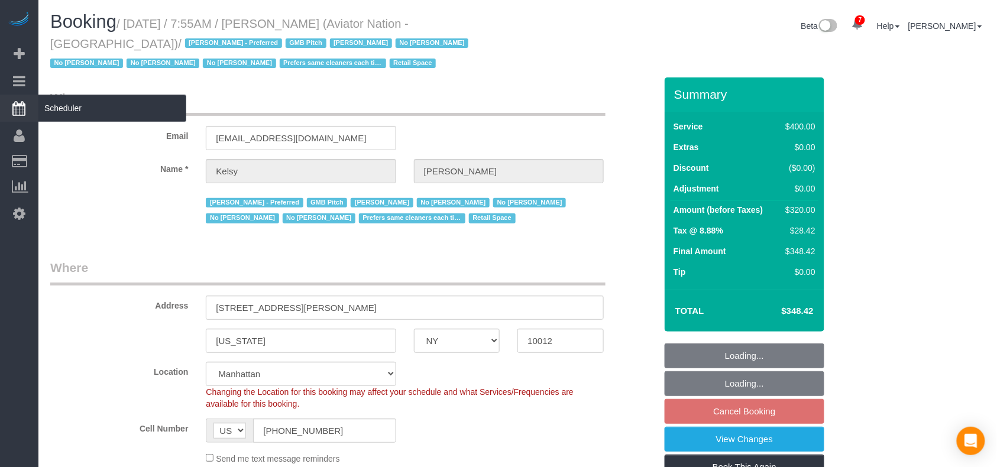
click at [130, 24] on small "/ [DATE] / 7:55AM / [PERSON_NAME] (Aviator Nation - [GEOGRAPHIC_DATA]) / [PERSO…" at bounding box center [261, 43] width 422 height 53
select select "object:1013"
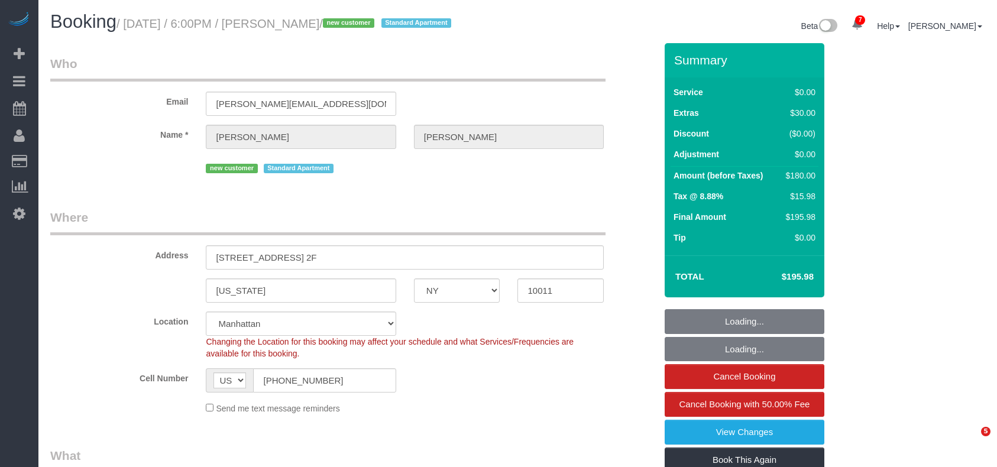
select select "NY"
select select "spot1"
select select "number:64"
select select "number:79"
select select "number:15"
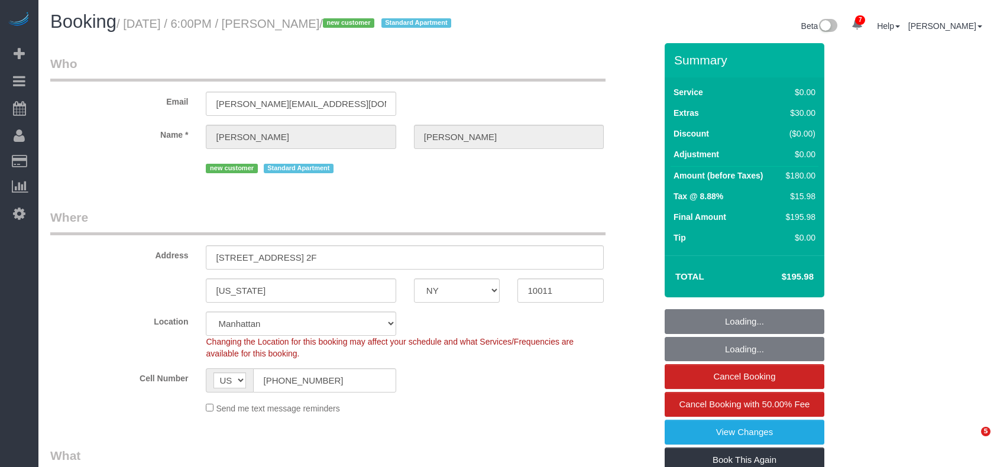
select select "number:5"
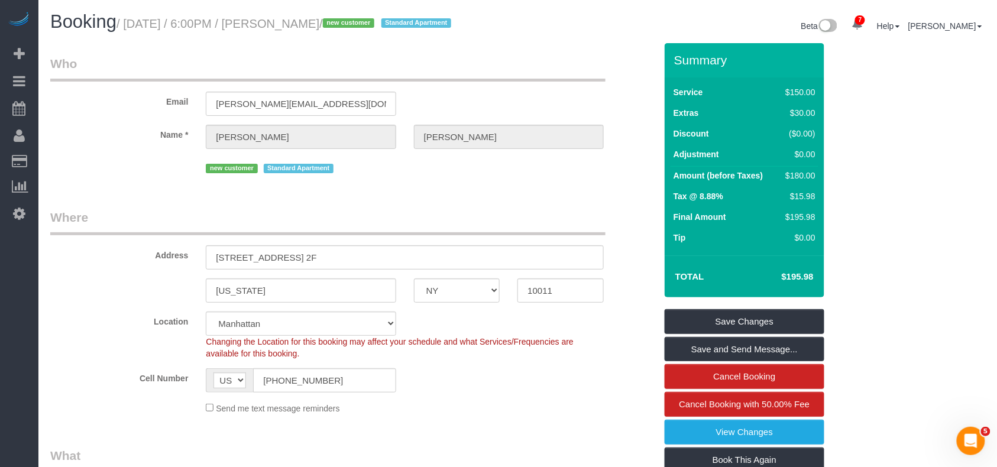
drag, startPoint x: 375, startPoint y: 25, endPoint x: 264, endPoint y: 18, distance: 111.4
click at [277, 18] on small "/ [DATE] / 6:00PM / [PERSON_NAME] / new customer Standard Apartment" at bounding box center [286, 23] width 338 height 13
copy small "[PERSON_NAME]"
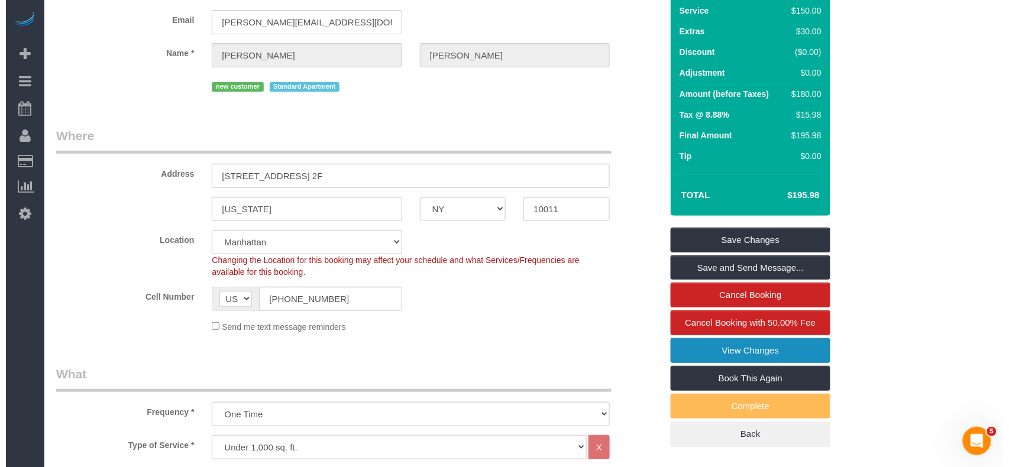
scroll to position [157, 0]
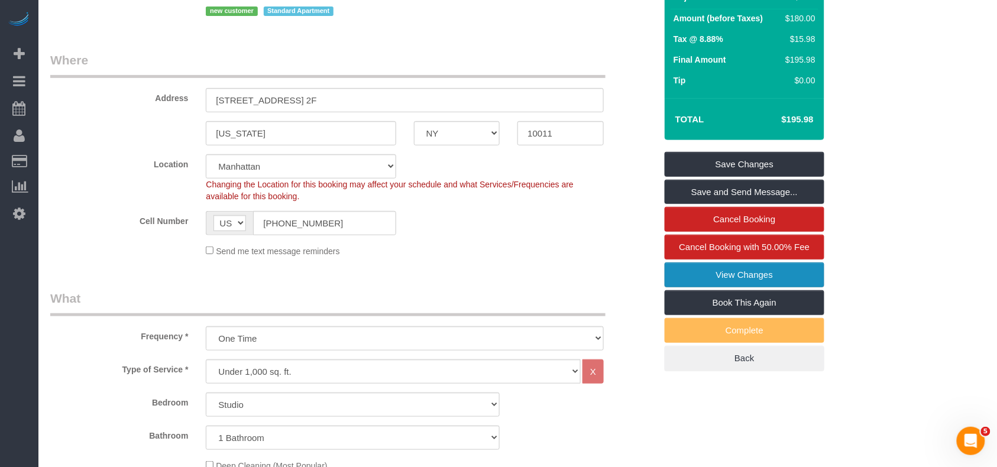
click at [743, 288] on link "View Changes" at bounding box center [745, 275] width 160 height 25
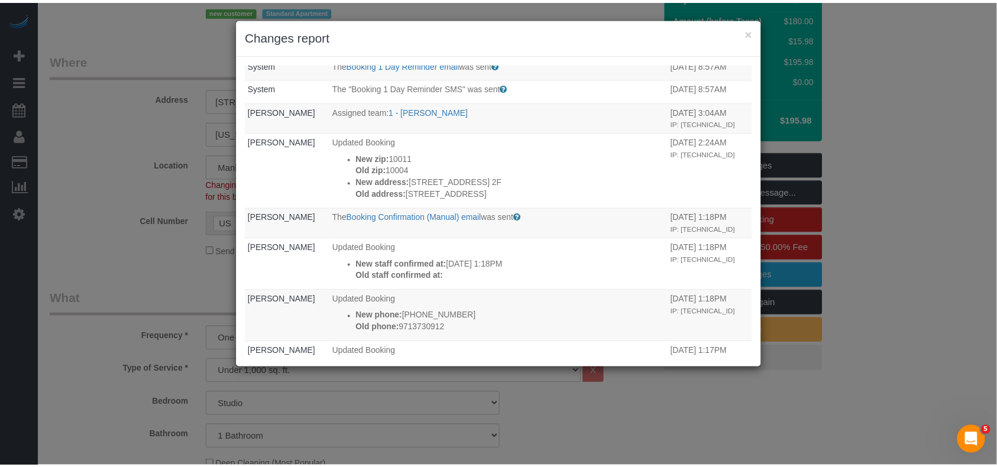
scroll to position [0, 0]
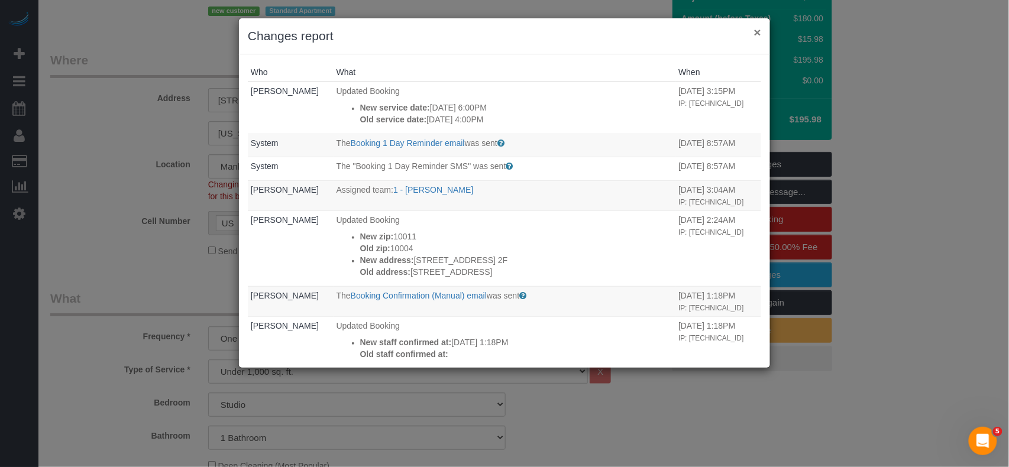
click at [760, 37] on button "×" at bounding box center [757, 32] width 7 height 12
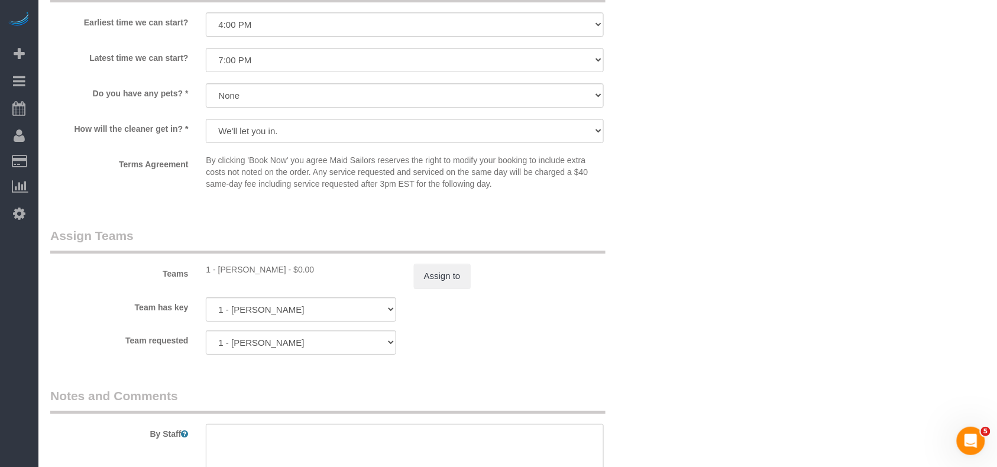
scroll to position [1420, 0]
